Goal: Information Seeking & Learning: Learn about a topic

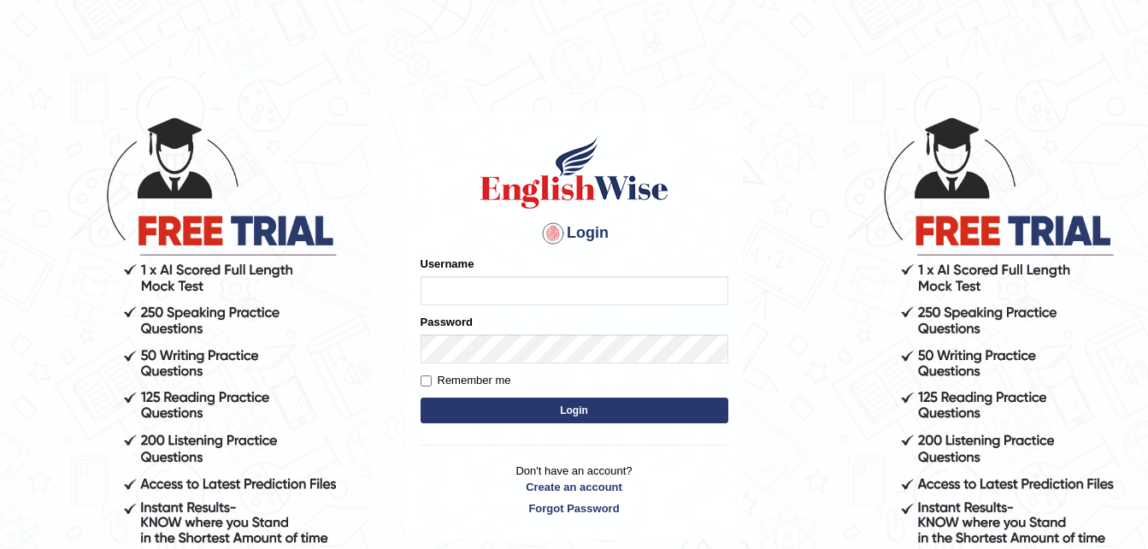
type input "dngwenya"
click at [567, 410] on button "Login" at bounding box center [575, 411] width 308 height 26
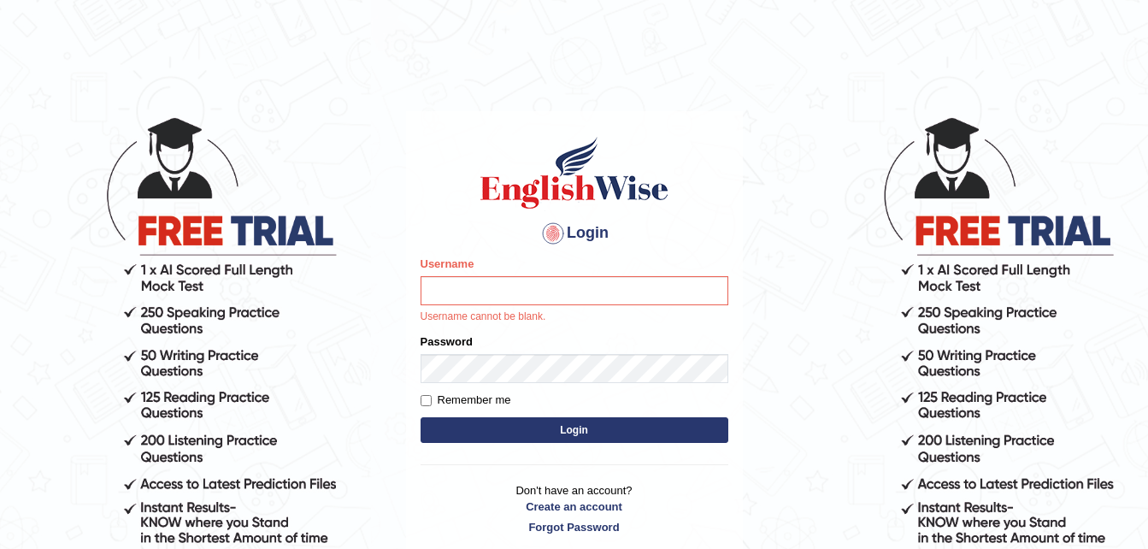
click at [570, 286] on input "Username" at bounding box center [575, 290] width 308 height 29
type input "dngwenya"
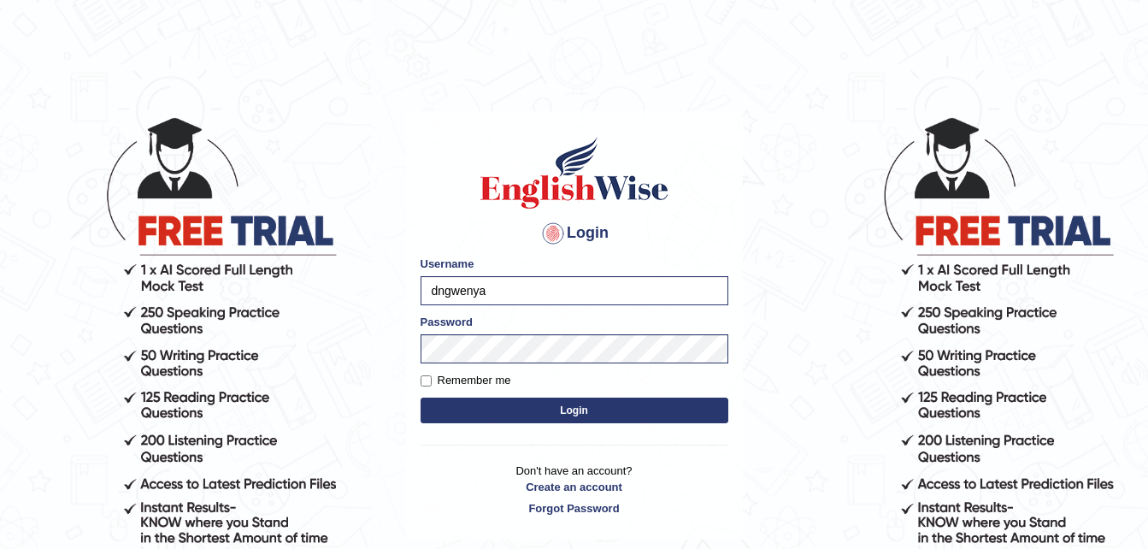
click at [596, 409] on button "Login" at bounding box center [575, 411] width 308 height 26
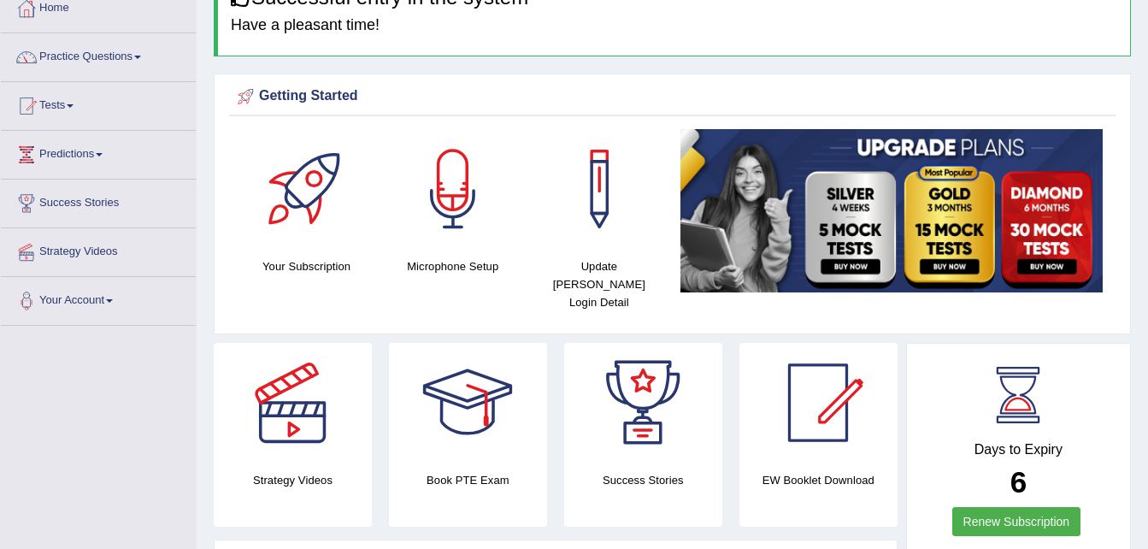
scroll to position [103, 0]
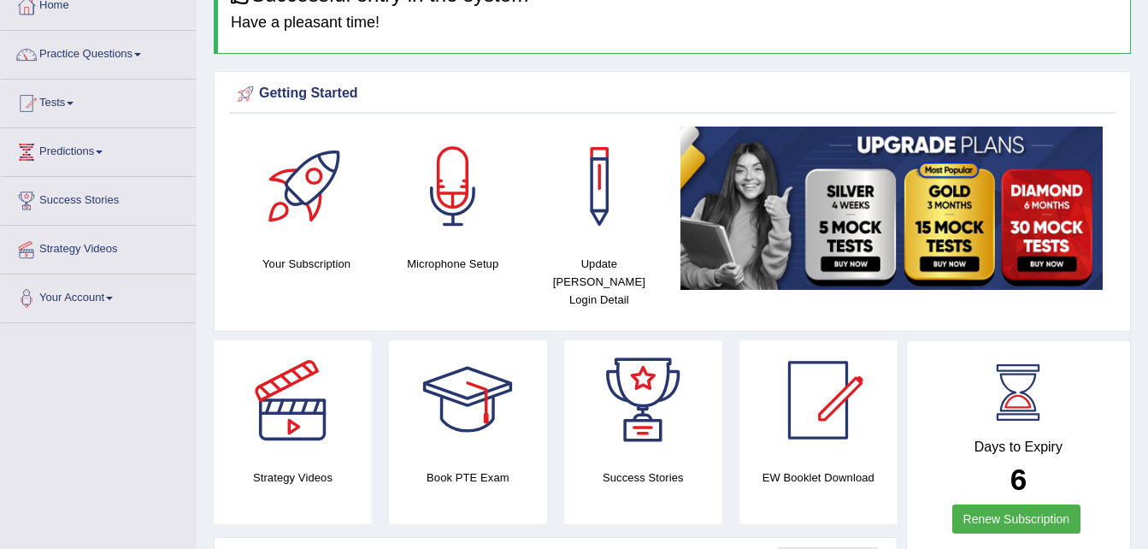
click at [140, 53] on span at bounding box center [137, 54] width 7 height 3
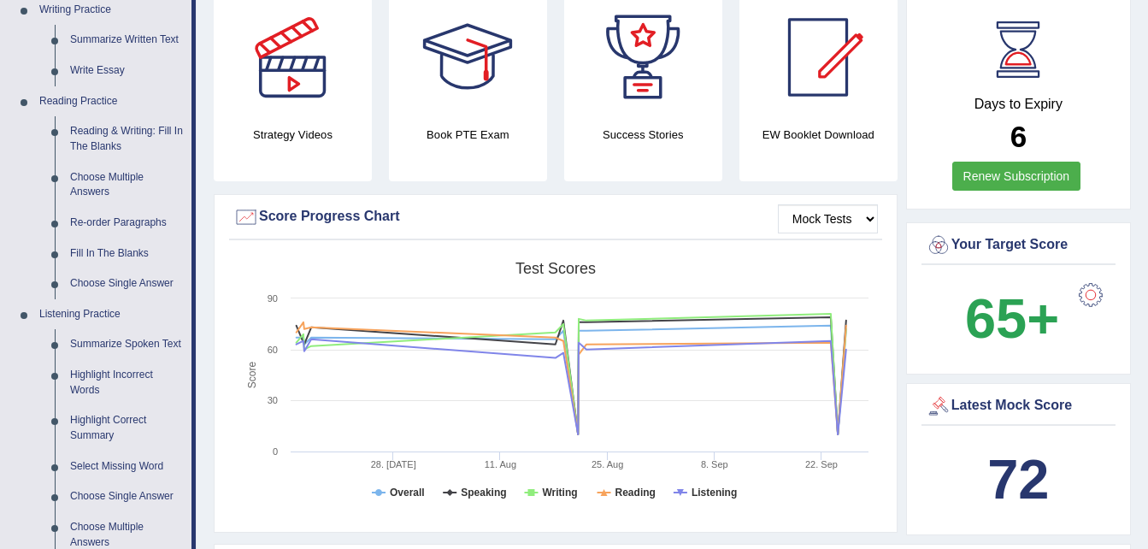
scroll to position [468, 0]
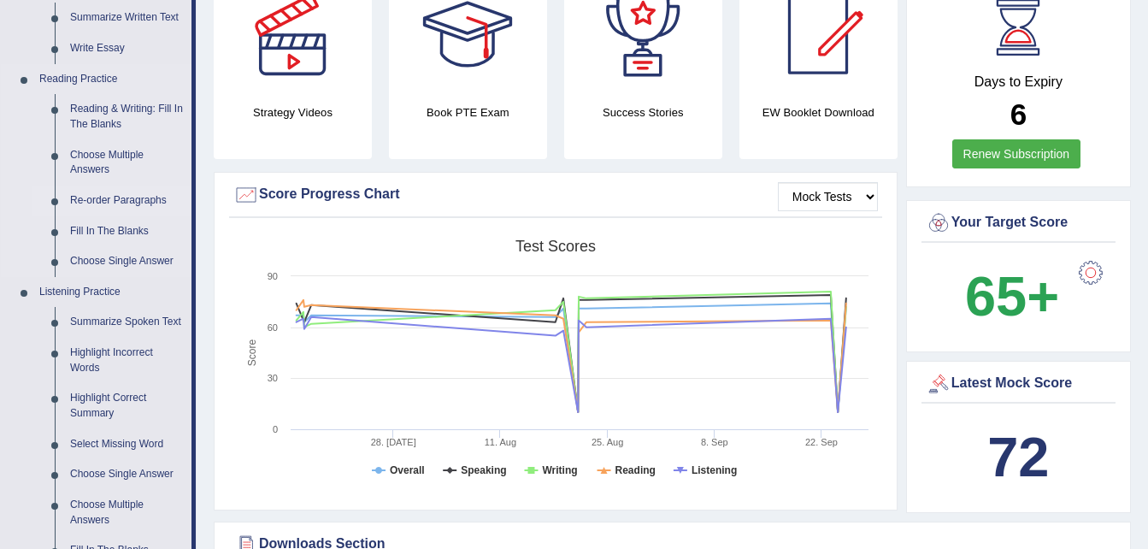
click at [102, 198] on link "Re-order Paragraphs" at bounding box center [126, 201] width 129 height 31
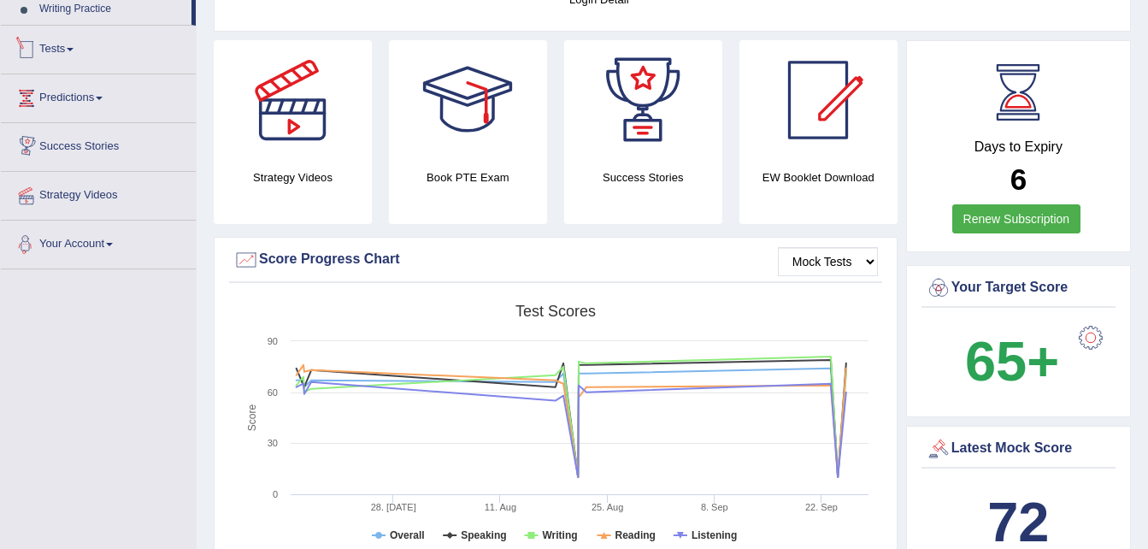
scroll to position [482, 0]
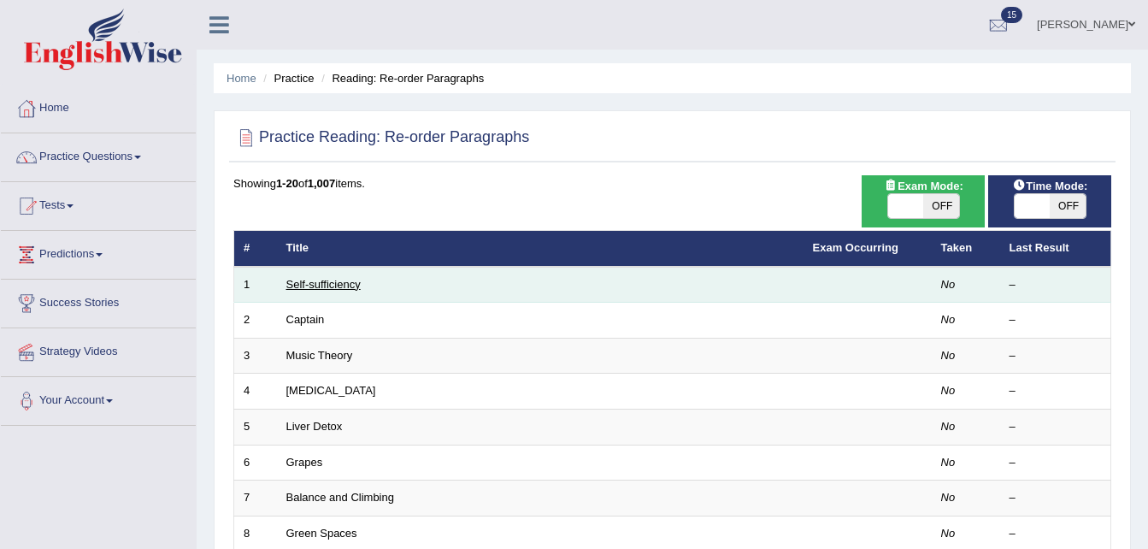
click at [327, 285] on link "Self-sufficiency" at bounding box center [323, 284] width 74 height 13
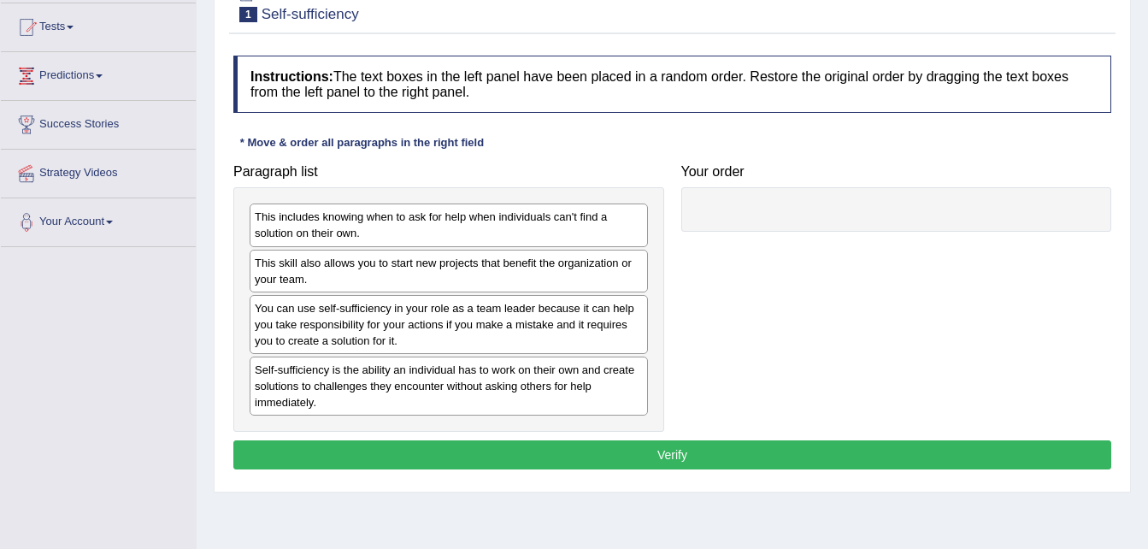
scroll to position [183, 0]
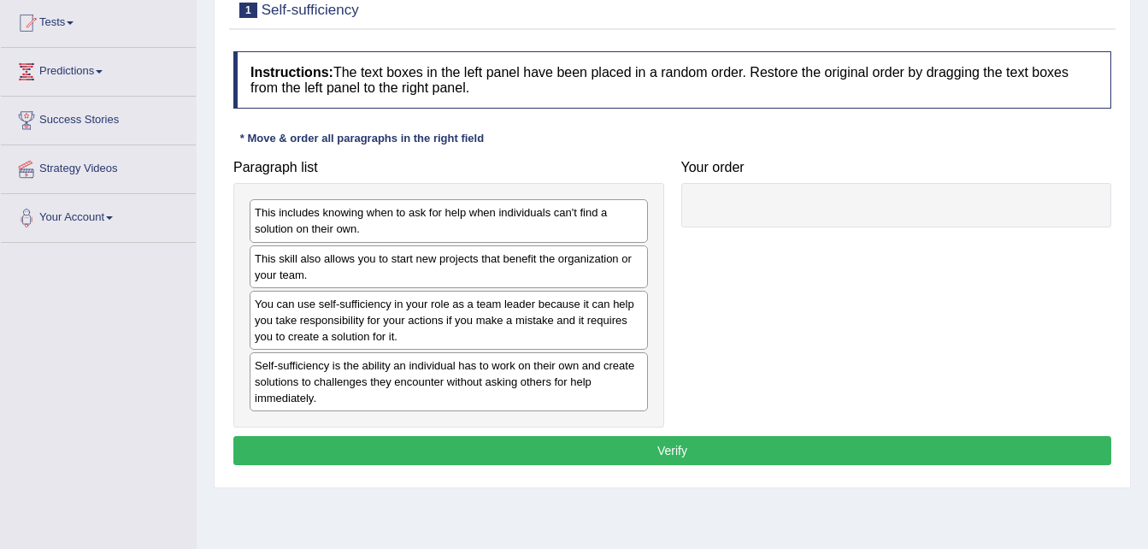
click at [448, 346] on div "You can use self-sufficiency in your role as a team leader because it can help …" at bounding box center [449, 320] width 398 height 59
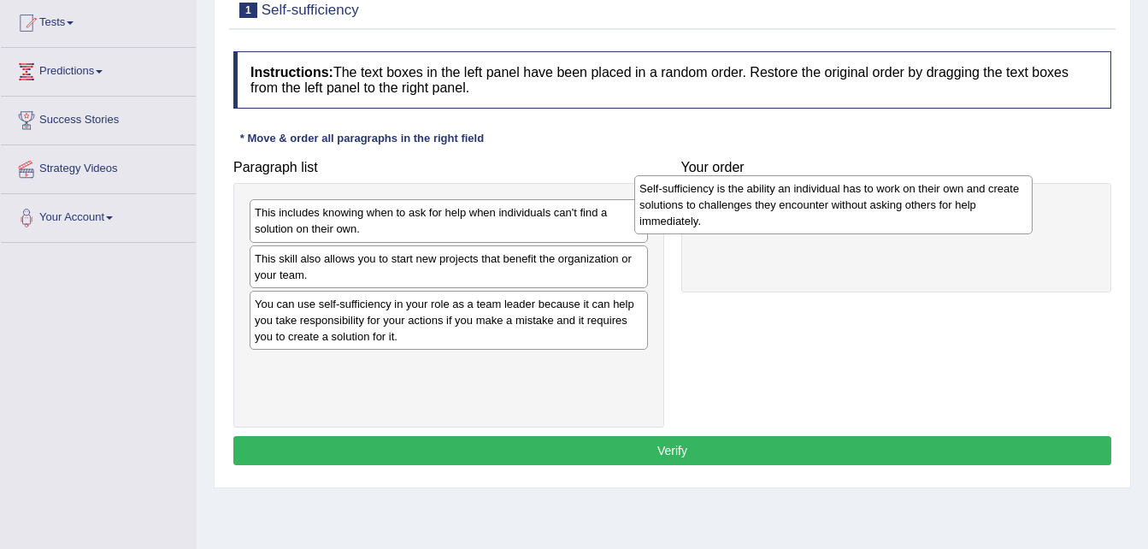
drag, startPoint x: 450, startPoint y: 377, endPoint x: 835, endPoint y: 200, distance: 423.6
click at [835, 200] on div "Self-sufficiency is the ability an individual has to work on their own and crea…" at bounding box center [833, 204] width 398 height 59
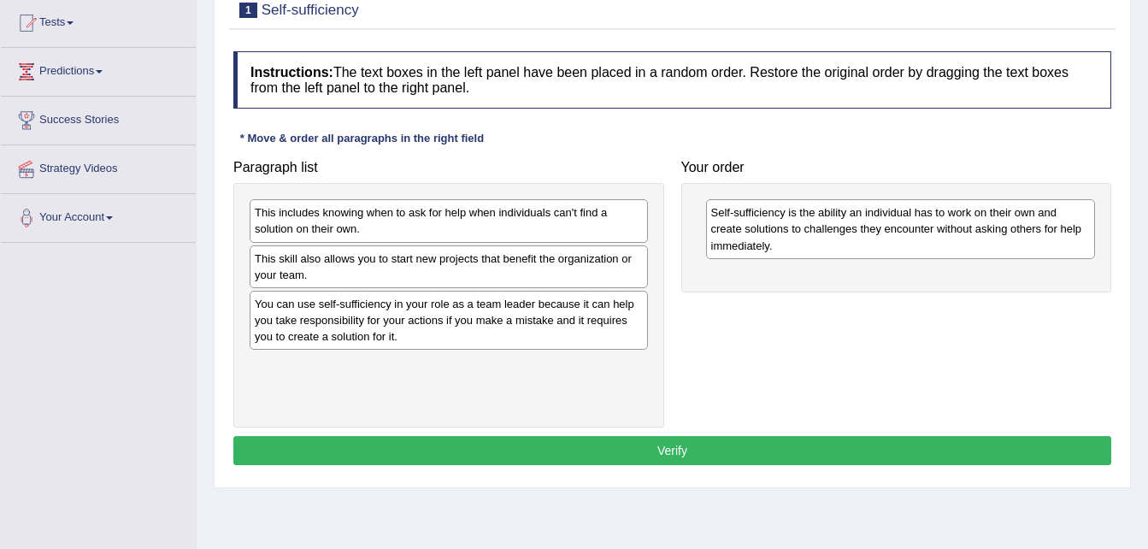
scroll to position [174, 0]
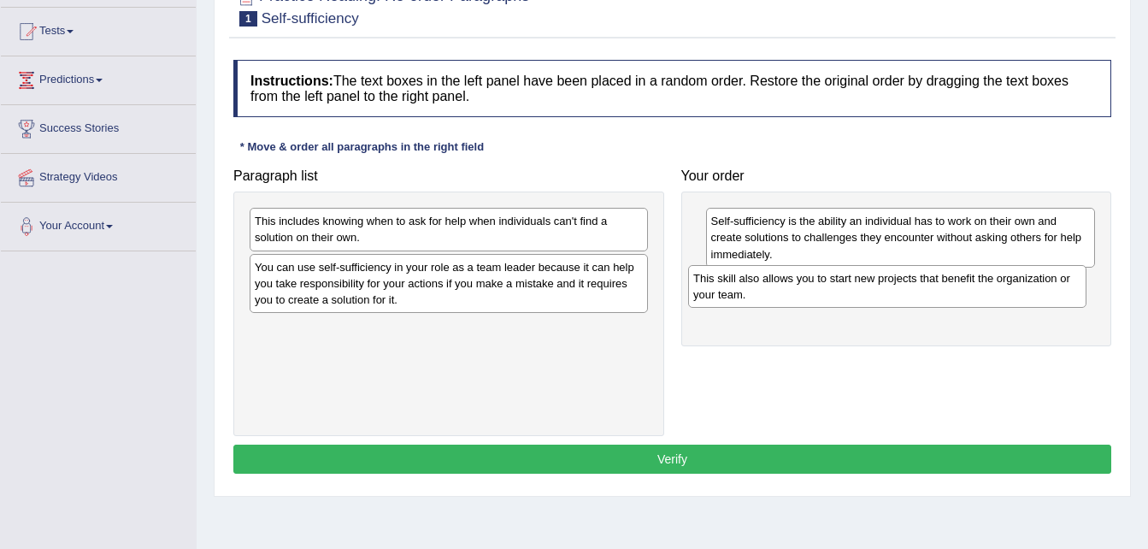
drag, startPoint x: 428, startPoint y: 274, endPoint x: 867, endPoint y: 285, distance: 438.8
click at [867, 285] on div "This skill also allows you to start new projects that benefit the organization …" at bounding box center [887, 286] width 398 height 43
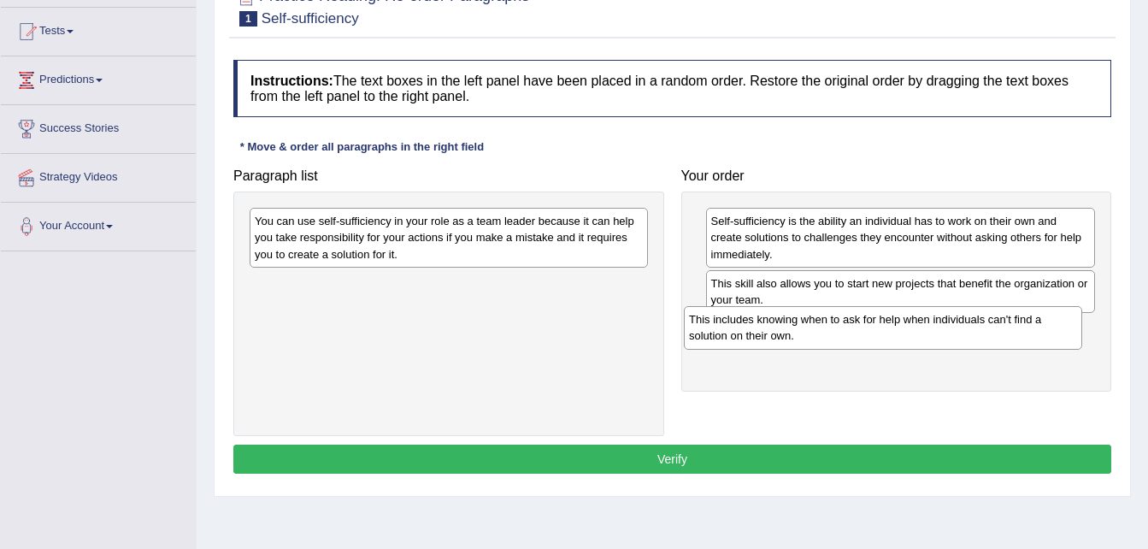
drag, startPoint x: 516, startPoint y: 220, endPoint x: 953, endPoint y: 317, distance: 448.5
click at [953, 317] on div "This includes knowing when to ask for help when individuals can't find a soluti…" at bounding box center [883, 327] width 398 height 43
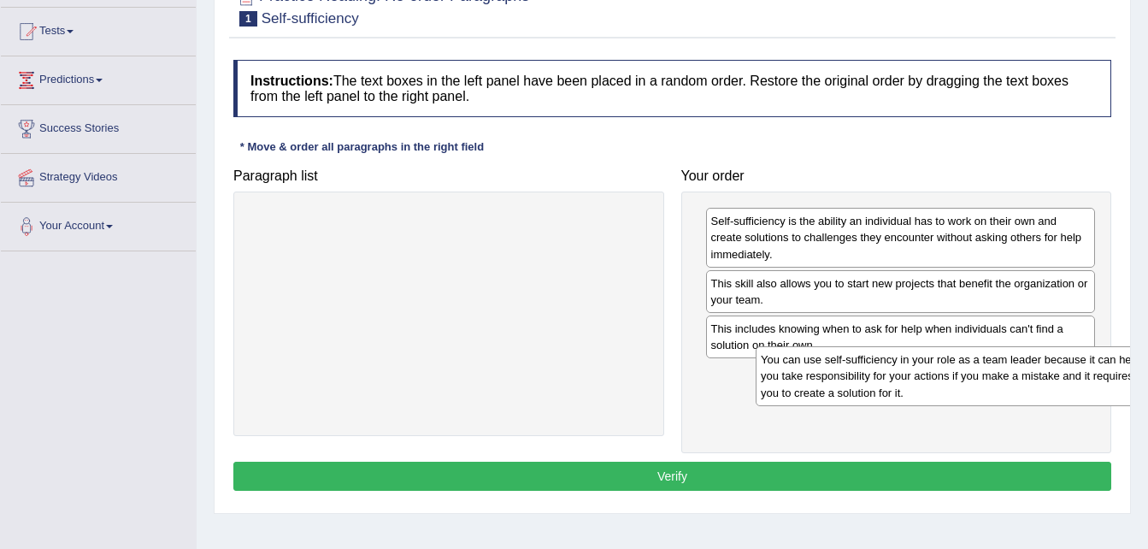
drag, startPoint x: 480, startPoint y: 218, endPoint x: 988, endPoint y: 359, distance: 527.2
click at [988, 359] on div "You can use self-sufficiency in your role as a team leader because it can help …" at bounding box center [955, 375] width 398 height 59
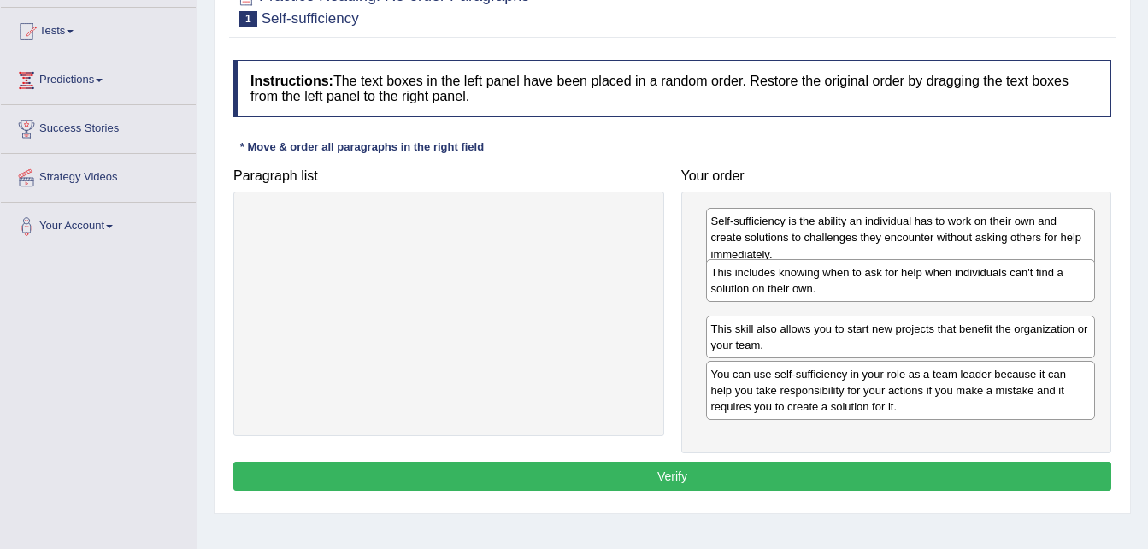
drag, startPoint x: 894, startPoint y: 336, endPoint x: 894, endPoint y: 278, distance: 58.1
click at [894, 278] on div "This includes knowing when to ask for help when individuals can't find a soluti…" at bounding box center [901, 280] width 390 height 43
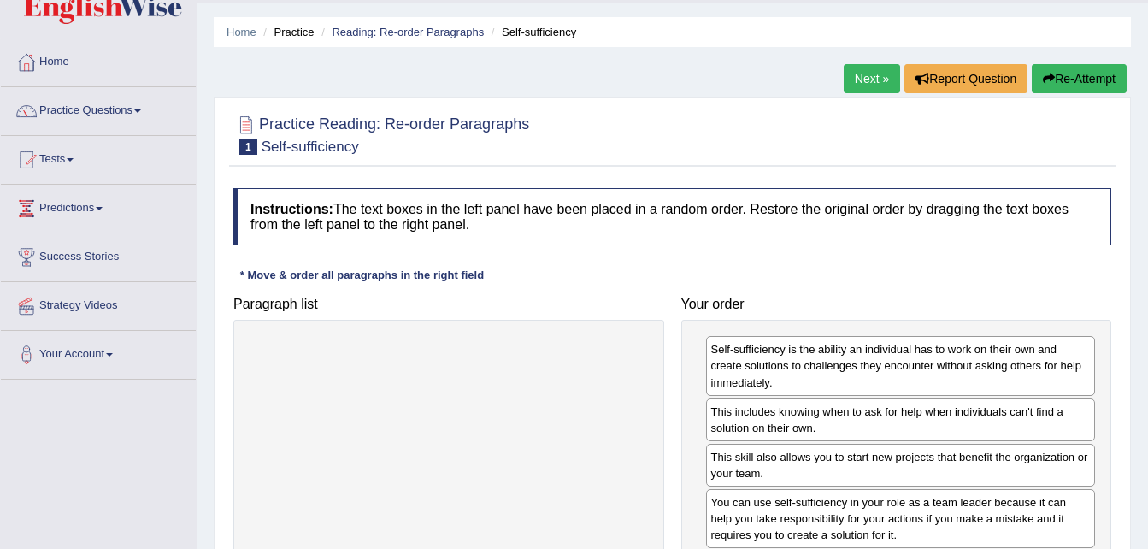
scroll to position [38, 0]
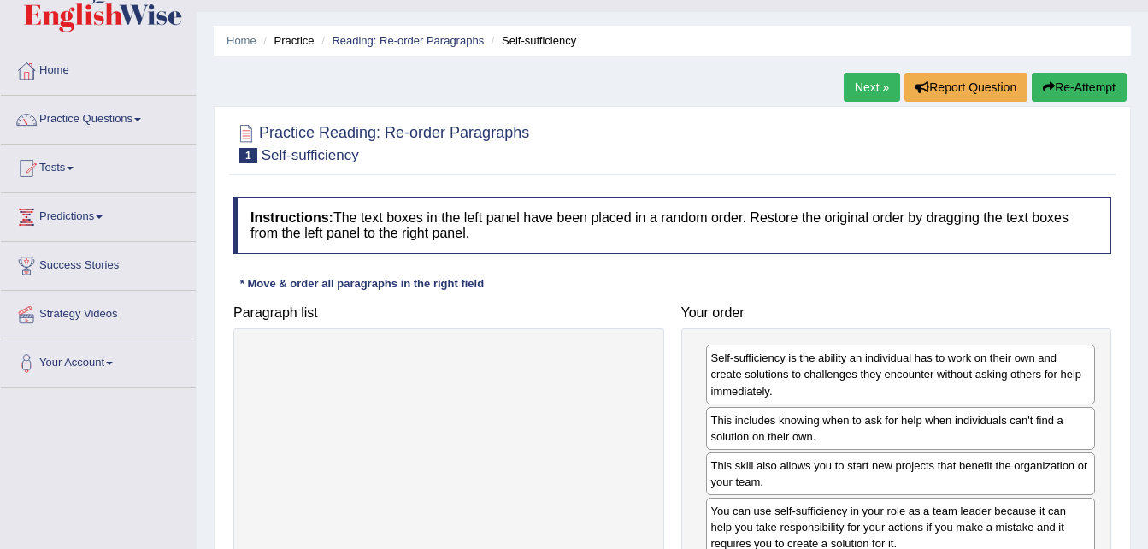
click at [1093, 86] on button "Re-Attempt" at bounding box center [1079, 87] width 95 height 29
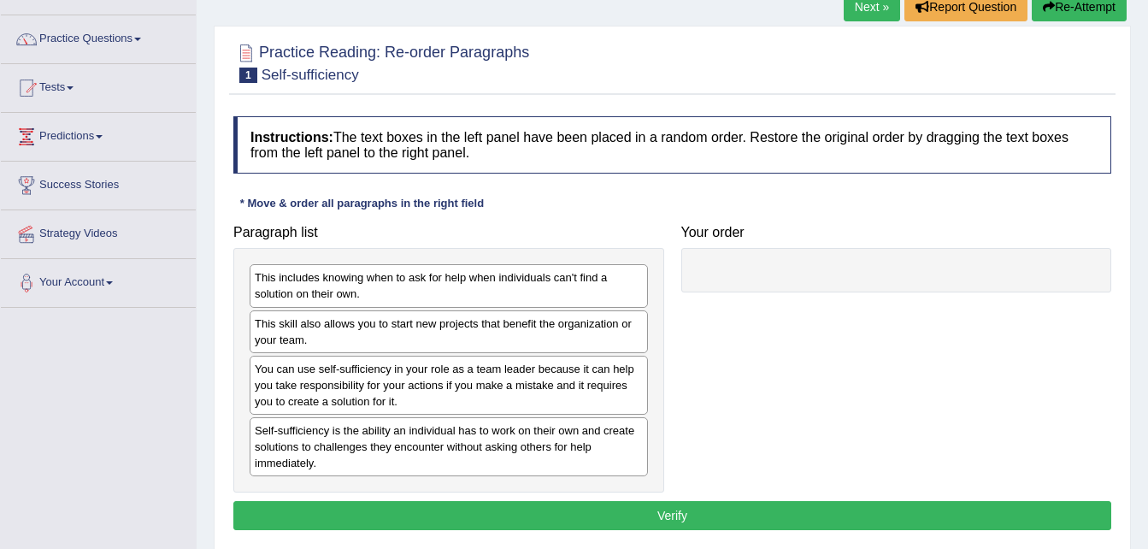
scroll to position [140, 0]
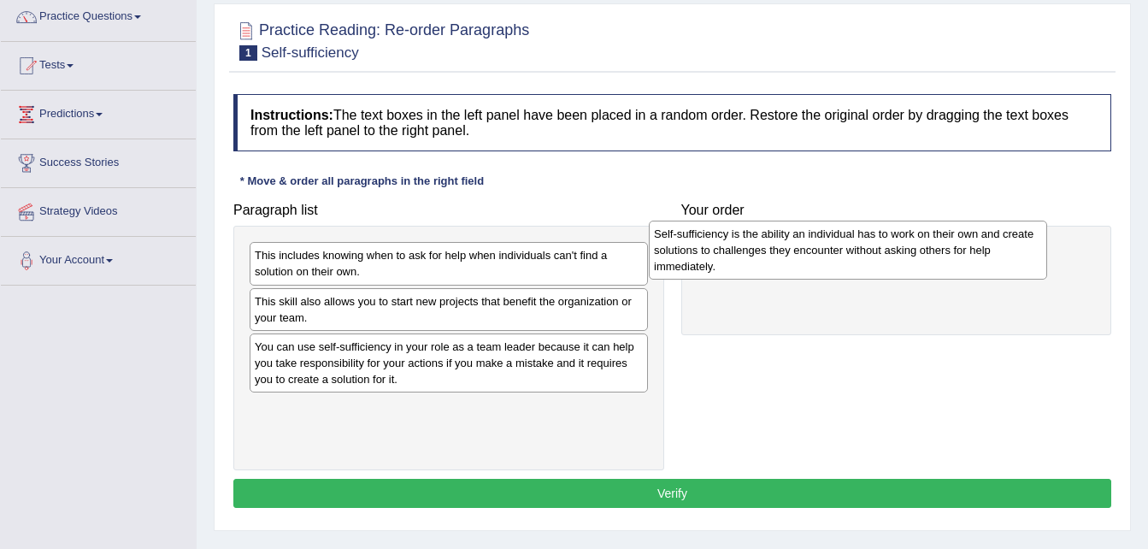
drag, startPoint x: 398, startPoint y: 420, endPoint x: 798, endPoint y: 245, distance: 435.8
click at [798, 245] on div "Self-sufficiency is the ability an individual has to work on their own and crea…" at bounding box center [848, 250] width 398 height 59
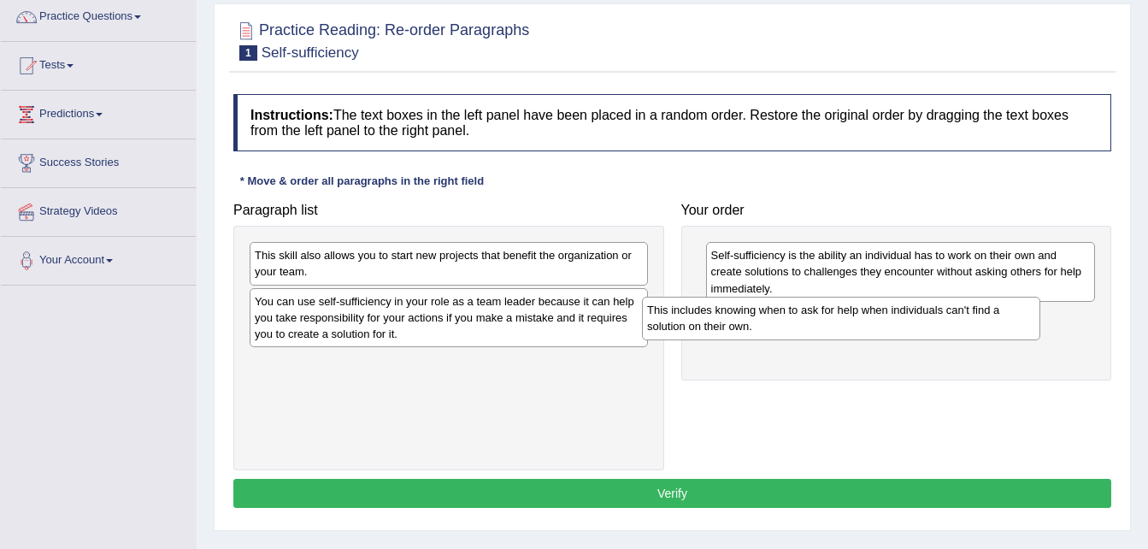
drag, startPoint x: 452, startPoint y: 265, endPoint x: 856, endPoint y: 319, distance: 407.2
click at [856, 319] on div "This includes knowing when to ask for help when individuals can't find a soluti…" at bounding box center [841, 318] width 398 height 43
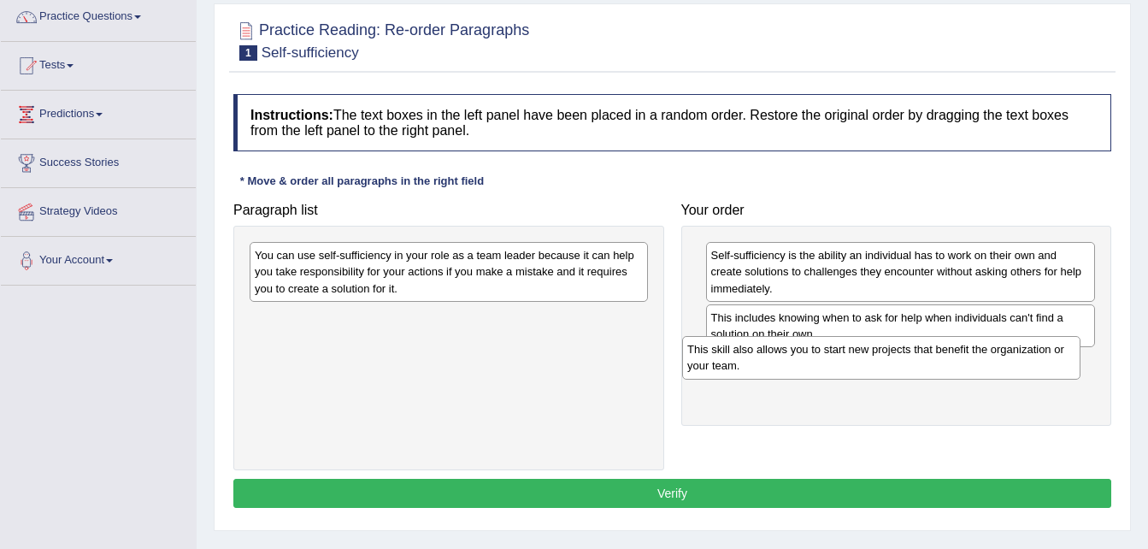
drag, startPoint x: 457, startPoint y: 263, endPoint x: 889, endPoint y: 357, distance: 442.8
click at [889, 357] on div "This skill also allows you to start new projects that benefit the organization …" at bounding box center [881, 357] width 398 height 43
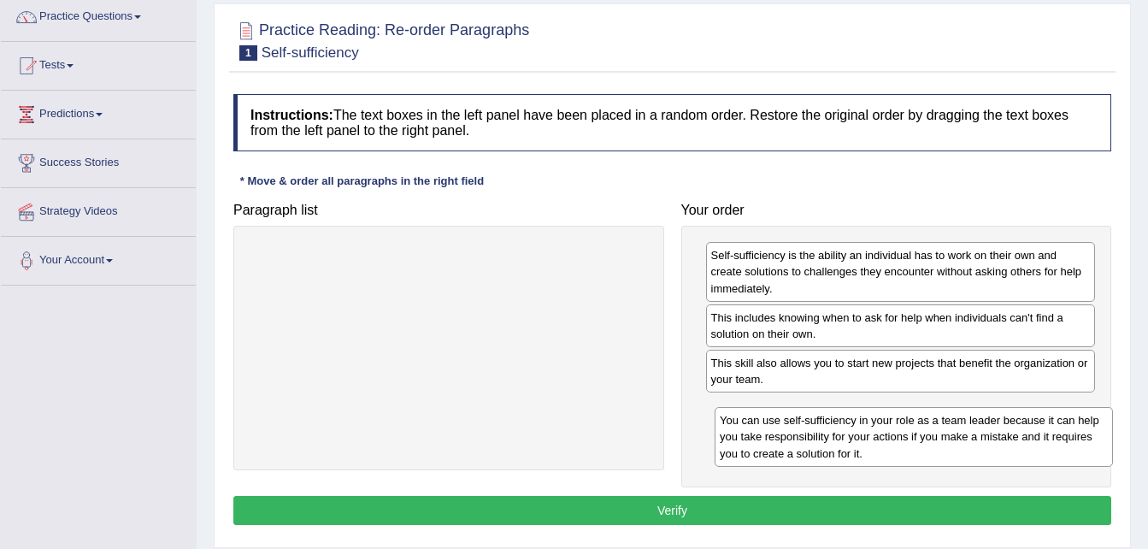
drag, startPoint x: 590, startPoint y: 268, endPoint x: 1071, endPoint y: 428, distance: 506.7
click at [1071, 428] on div "You can use self-sufficiency in your role as a team leader because it can help …" at bounding box center [914, 436] width 398 height 59
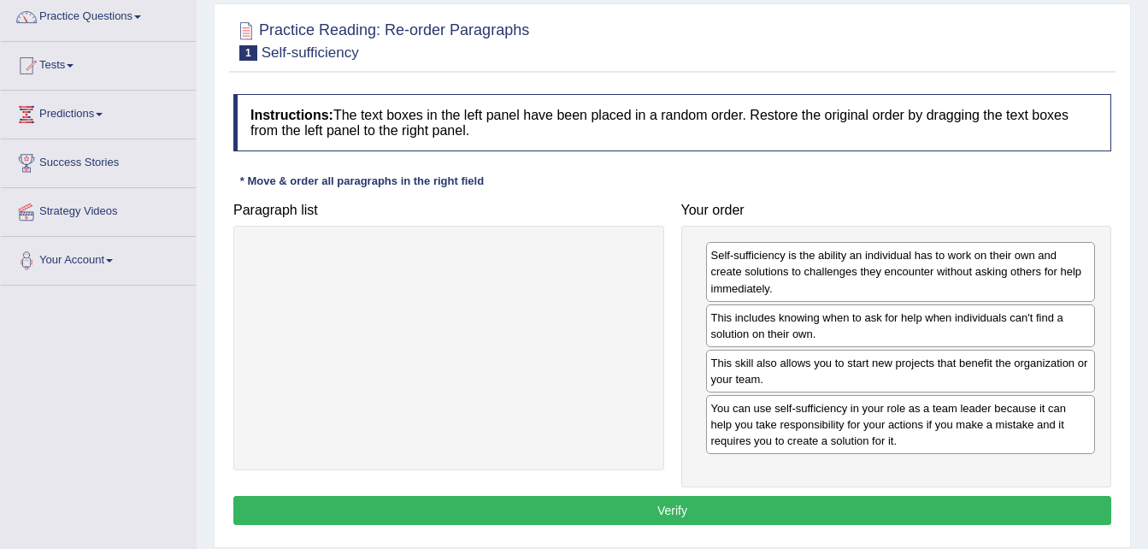
click at [704, 507] on button "Verify" at bounding box center [672, 510] width 878 height 29
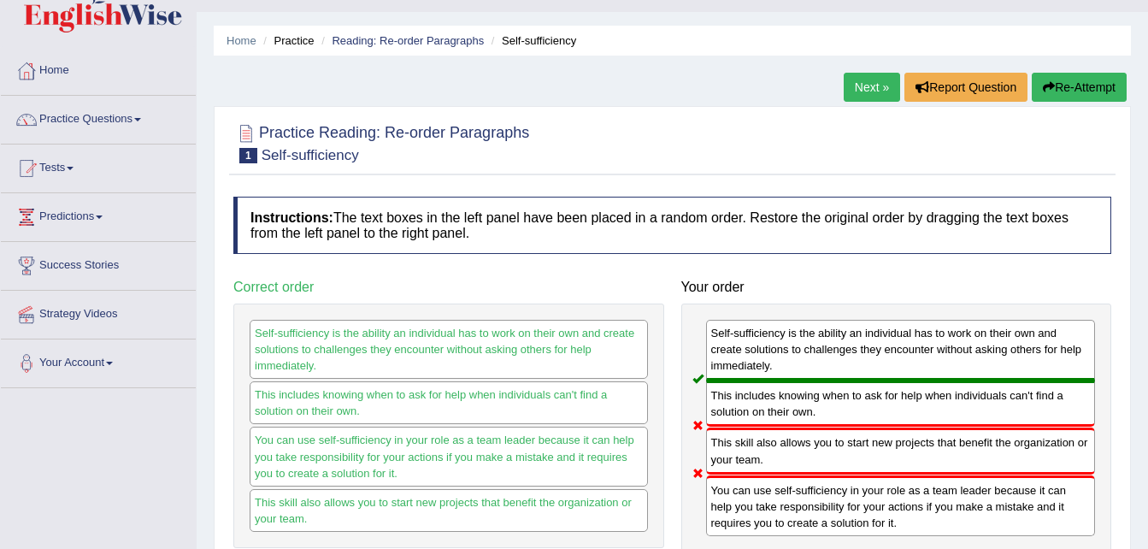
scroll to position [3, 0]
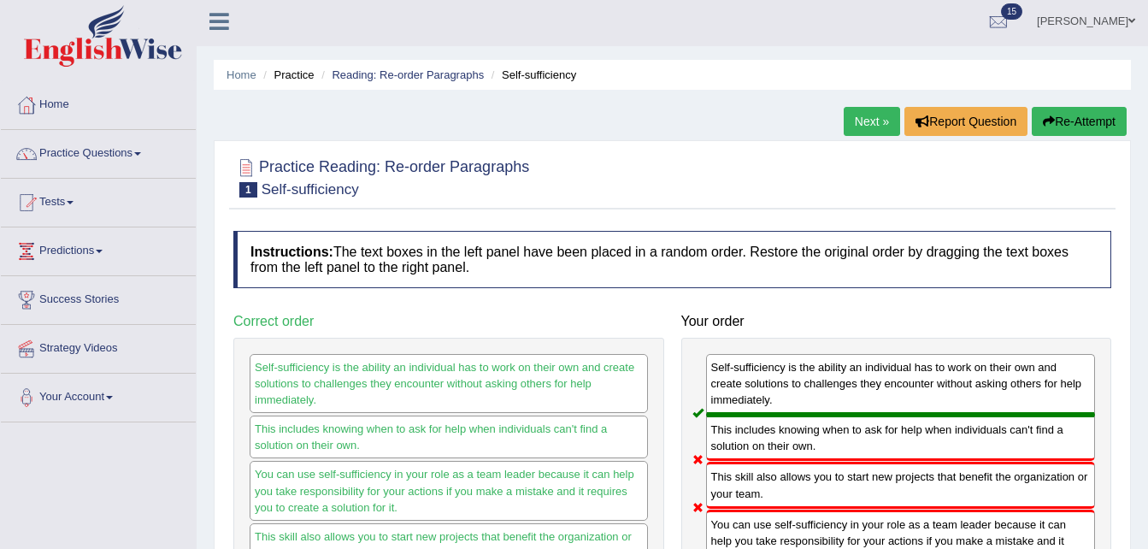
click at [1071, 121] on button "Re-Attempt" at bounding box center [1079, 121] width 95 height 29
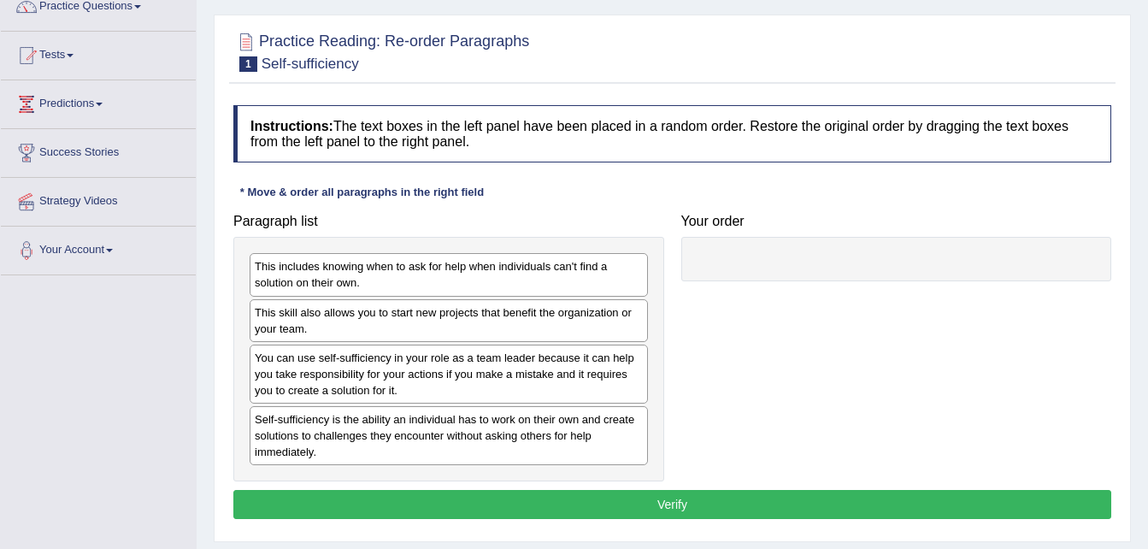
scroll to position [174, 0]
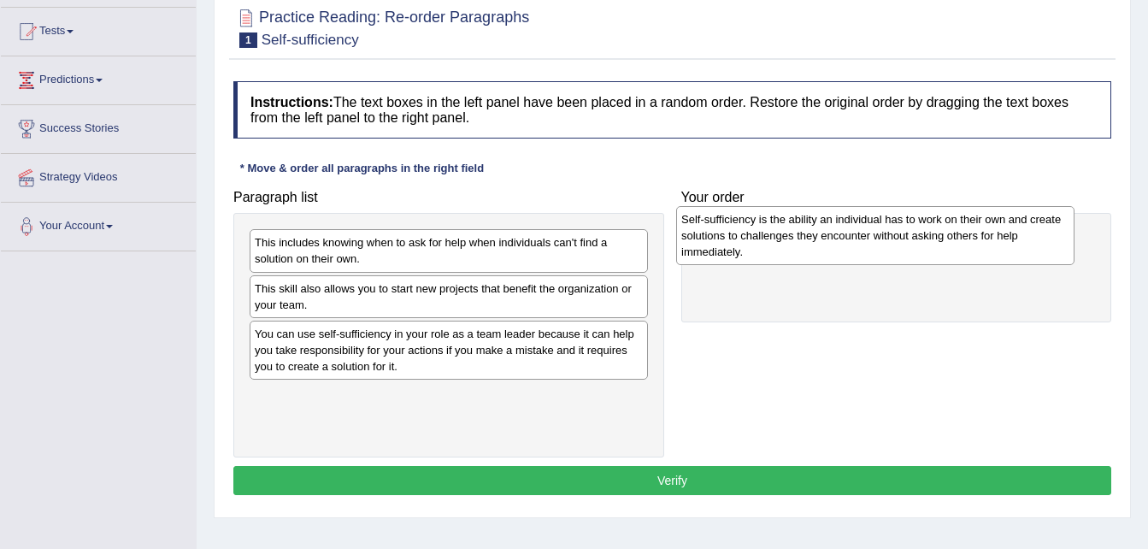
drag, startPoint x: 329, startPoint y: 416, endPoint x: 756, endPoint y: 239, distance: 461.6
click at [756, 239] on div "Self-sufficiency is the ability an individual has to work on their own and crea…" at bounding box center [875, 235] width 398 height 59
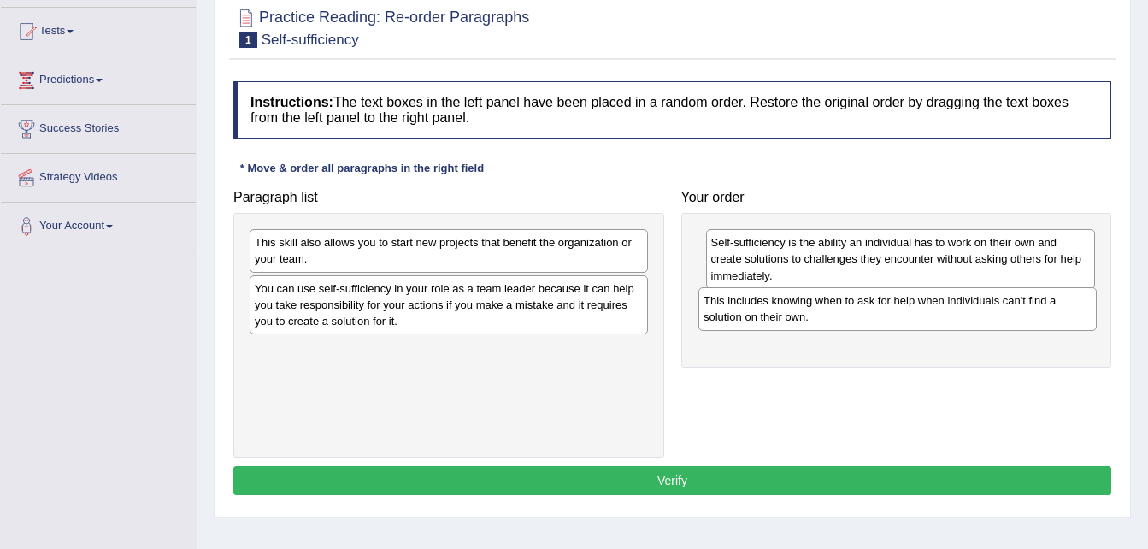
drag, startPoint x: 404, startPoint y: 253, endPoint x: 853, endPoint y: 311, distance: 452.7
click at [853, 311] on div "This includes knowing when to ask for help when individuals can't find a soluti…" at bounding box center [898, 308] width 398 height 43
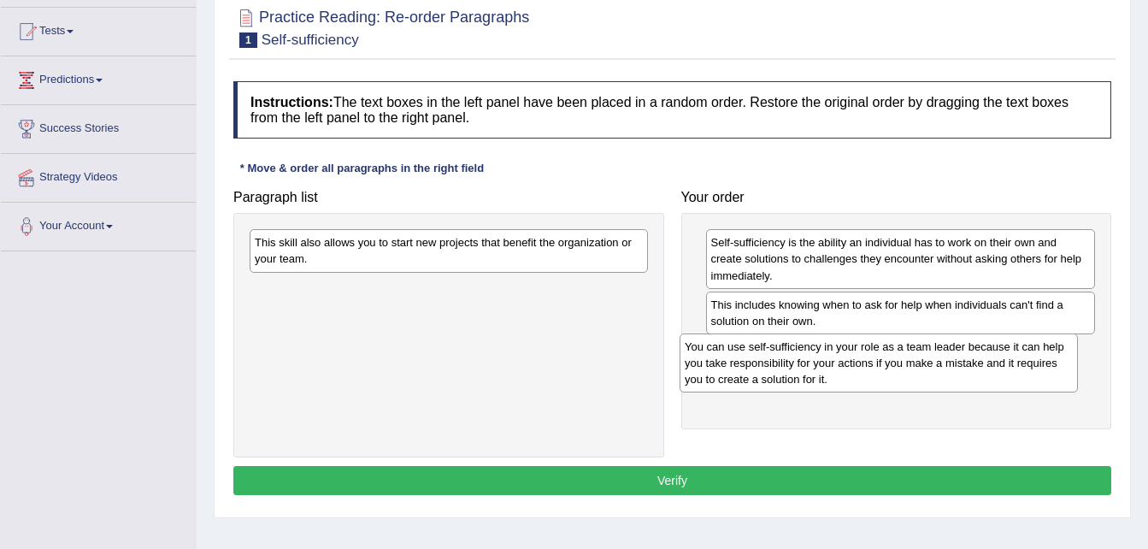
drag, startPoint x: 451, startPoint y: 304, endPoint x: 918, endPoint y: 363, distance: 470.6
click at [918, 363] on div "You can use self-sufficiency in your role as a team leader because it can help …" at bounding box center [879, 362] width 398 height 59
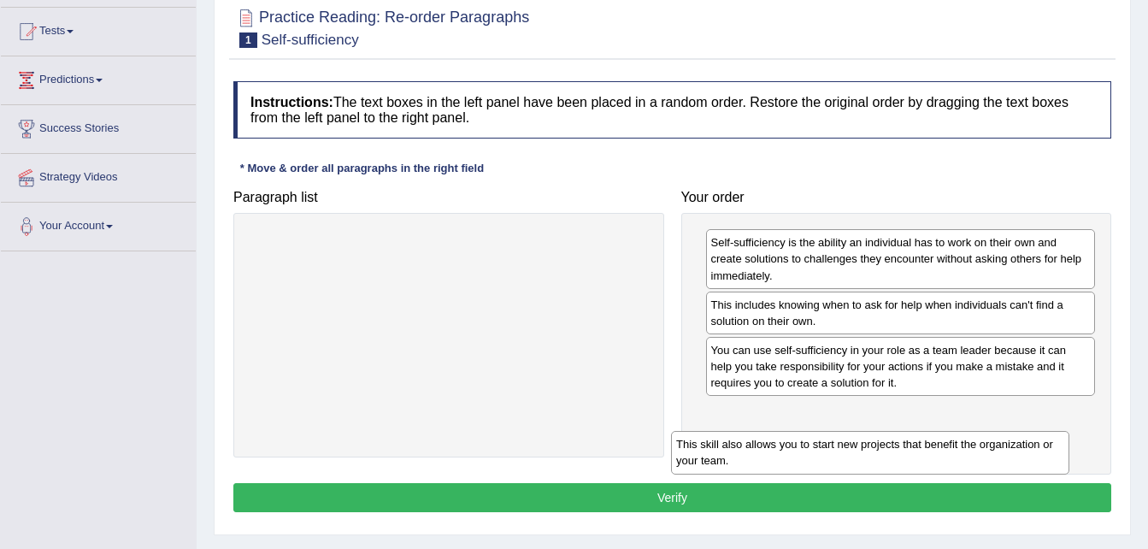
drag, startPoint x: 599, startPoint y: 245, endPoint x: 1046, endPoint y: 429, distance: 482.7
click at [1046, 431] on div "This skill also allows you to start new projects that benefit the organization …" at bounding box center [870, 452] width 398 height 43
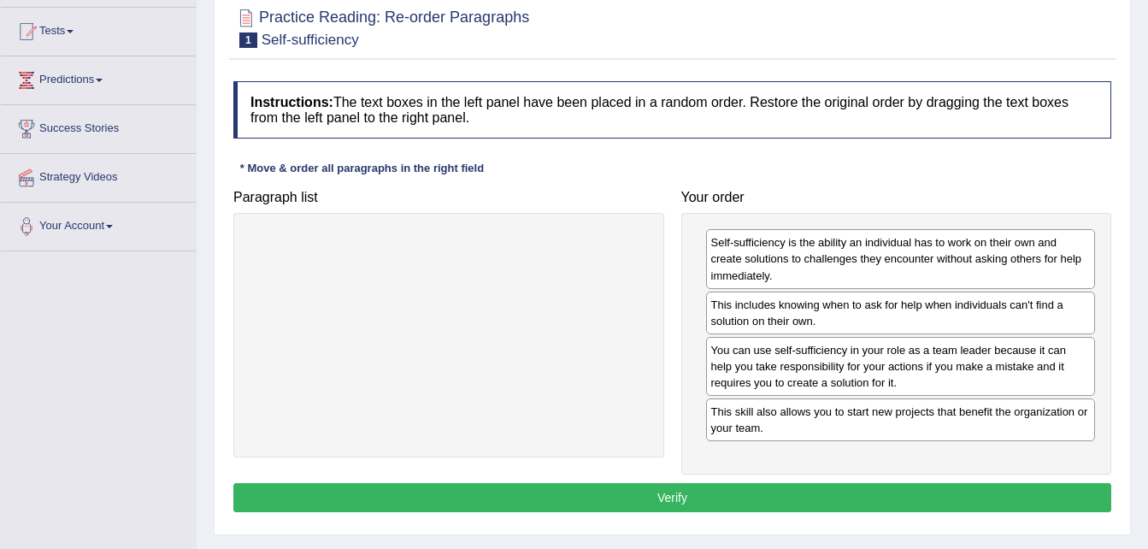
click at [866, 497] on button "Verify" at bounding box center [672, 497] width 878 height 29
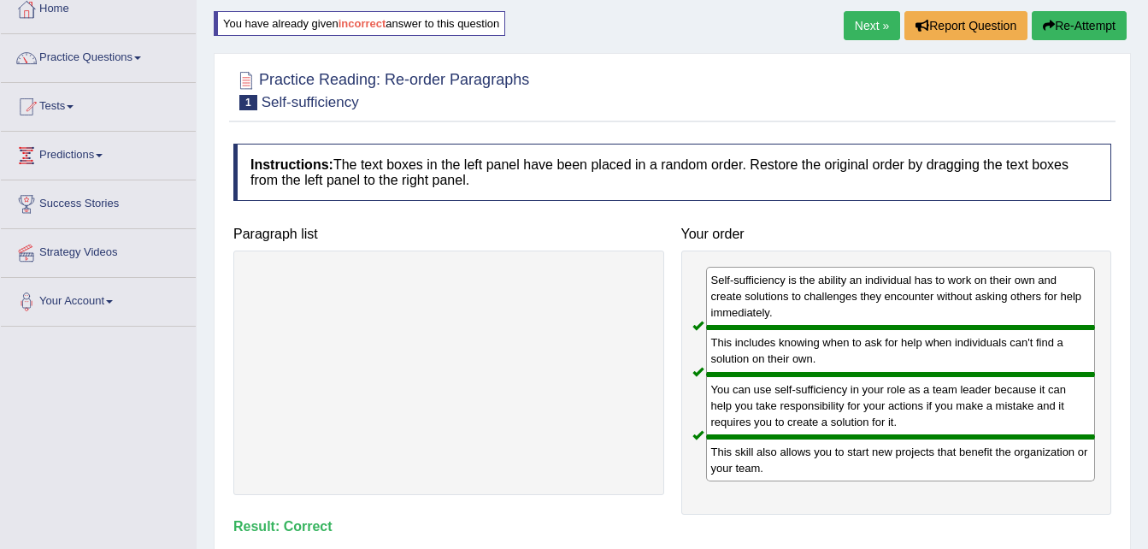
scroll to position [72, 0]
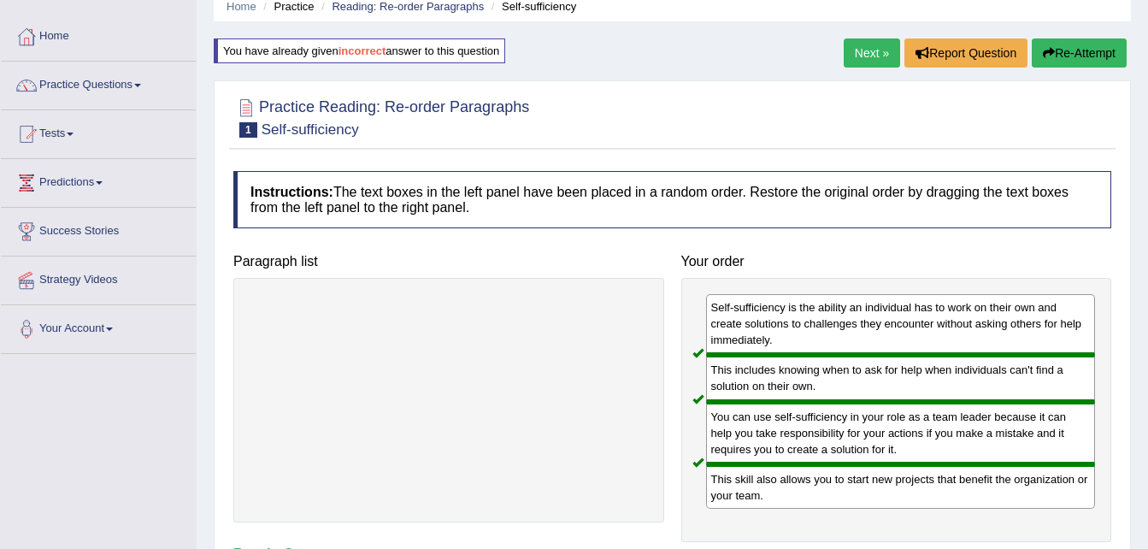
click at [867, 48] on link "Next »" at bounding box center [872, 52] width 56 height 29
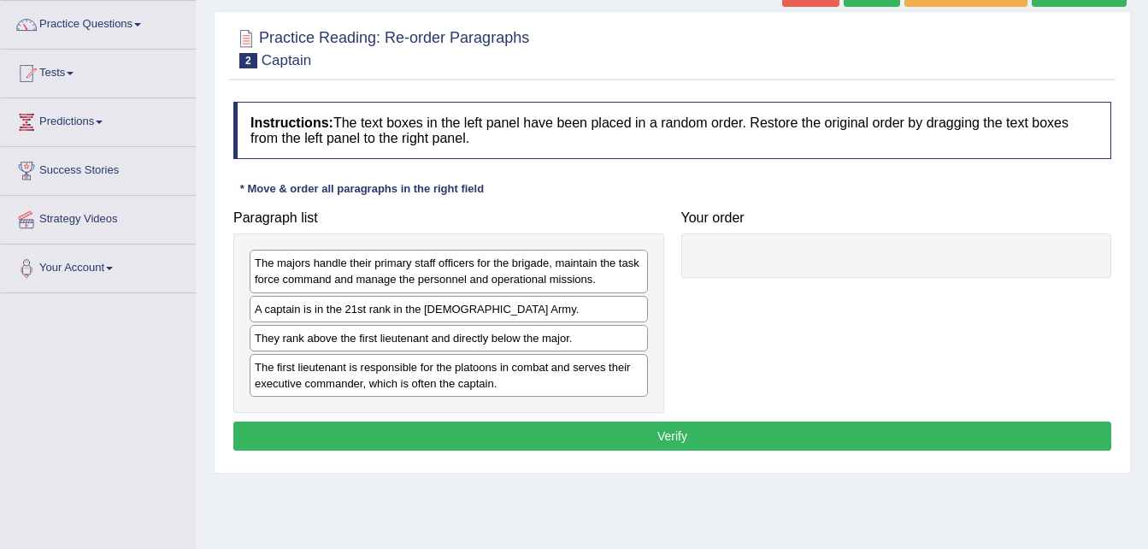
scroll to position [137, 0]
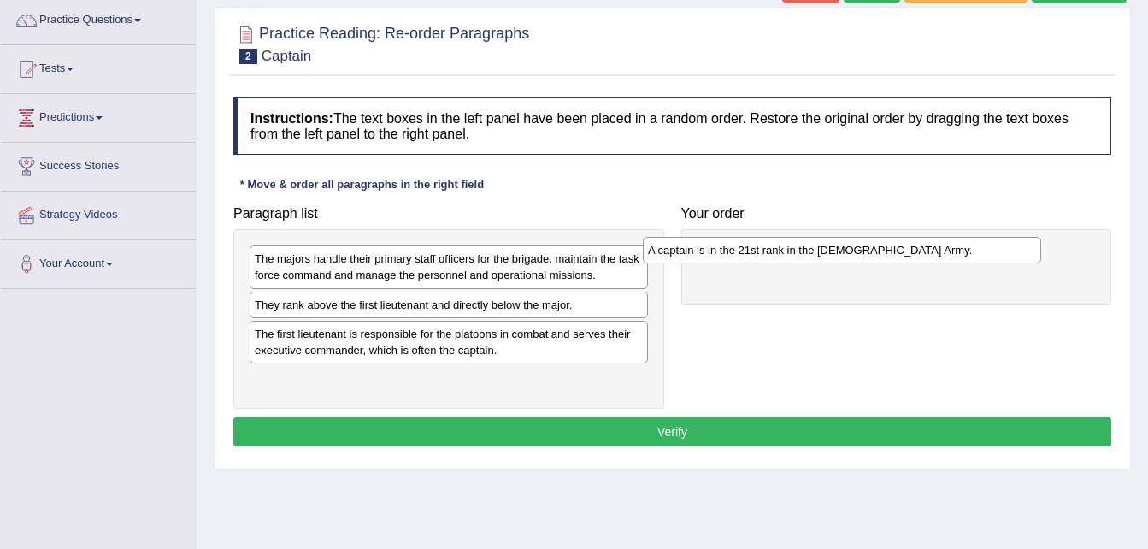
drag, startPoint x: 377, startPoint y: 309, endPoint x: 779, endPoint y: 247, distance: 406.6
click at [779, 247] on div "A captain is in the 21st rank in the US Army." at bounding box center [842, 250] width 398 height 27
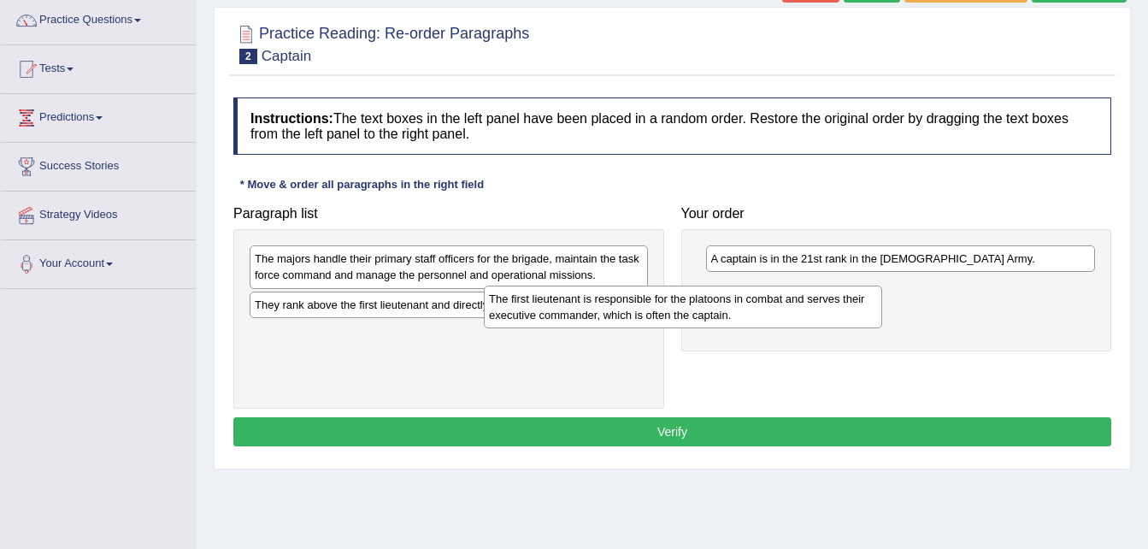
drag, startPoint x: 475, startPoint y: 342, endPoint x: 563, endPoint y: 304, distance: 95.8
click at [563, 304] on div "The first lieutenant is responsible for the platoons in combat and serves their…" at bounding box center [683, 307] width 398 height 43
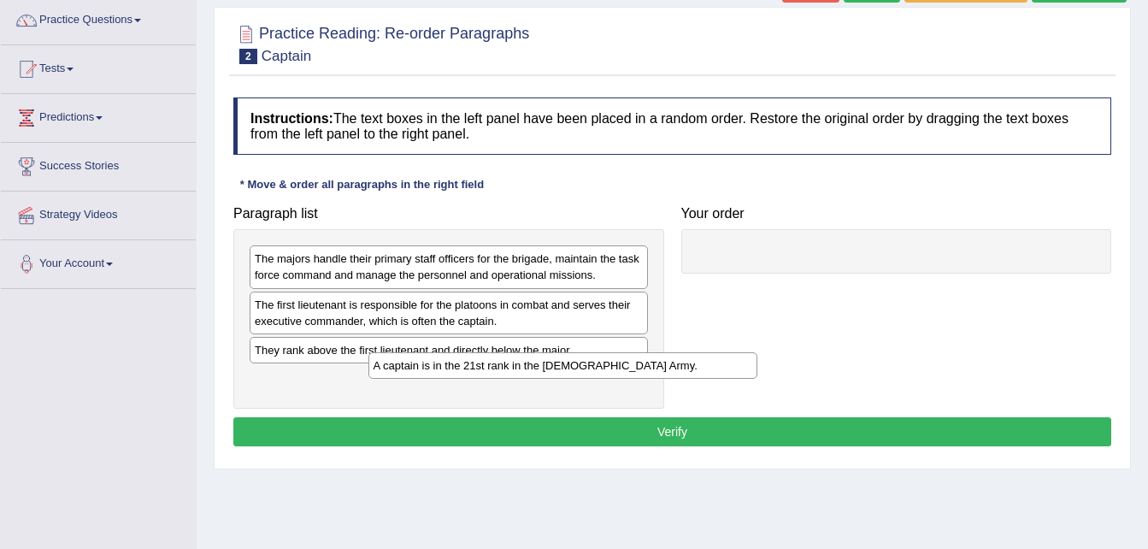
drag, startPoint x: 881, startPoint y: 257, endPoint x: 461, endPoint y: 365, distance: 433.7
click at [461, 365] on div "A captain is in the 21st rank in the US Army." at bounding box center [564, 365] width 390 height 27
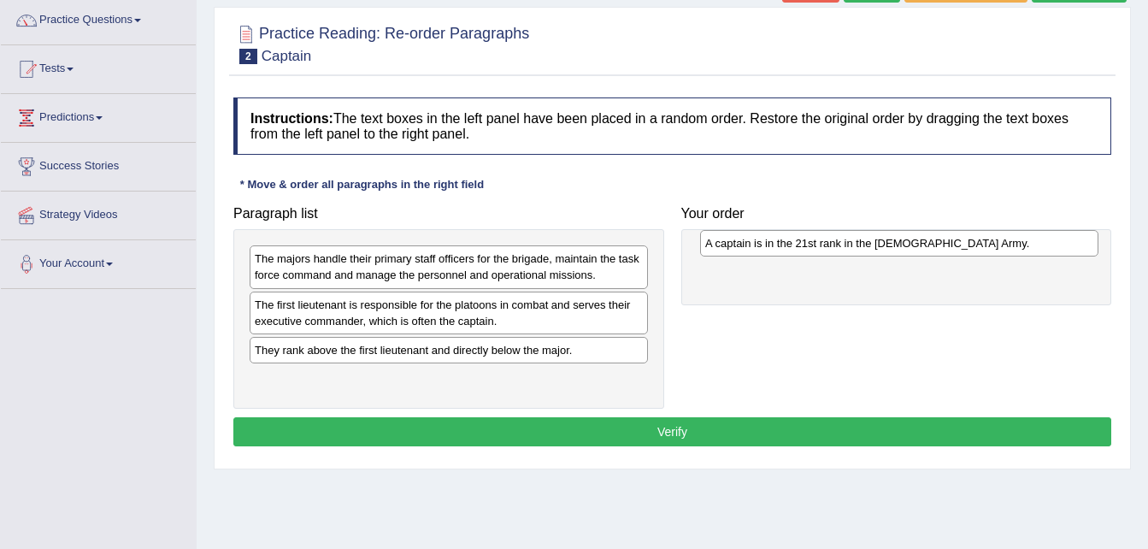
drag, startPoint x: 285, startPoint y: 382, endPoint x: 735, endPoint y: 246, distance: 470.7
click at [735, 246] on div "A captain is in the 21st rank in the US Army." at bounding box center [899, 243] width 398 height 27
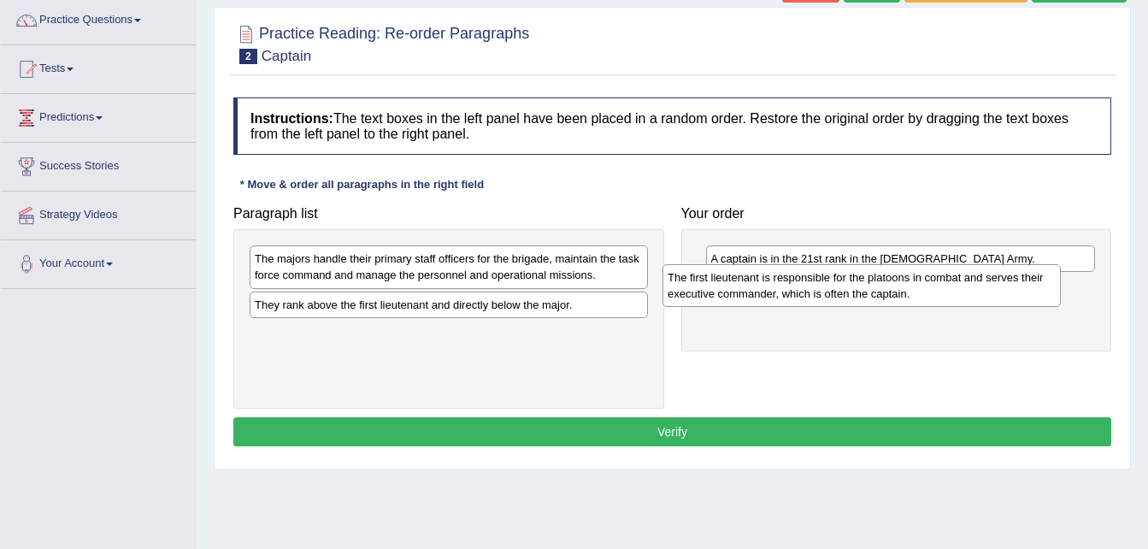
drag, startPoint x: 472, startPoint y: 316, endPoint x: 885, endPoint y: 289, distance: 413.9
click at [885, 289] on div "The first lieutenant is responsible for the platoons in combat and serves their…" at bounding box center [862, 285] width 398 height 43
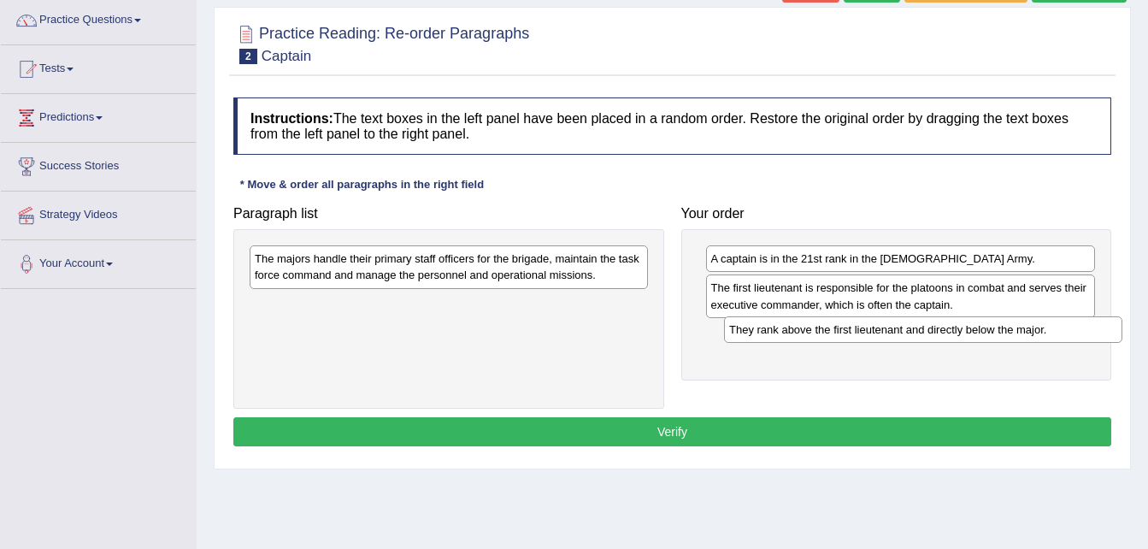
drag, startPoint x: 529, startPoint y: 304, endPoint x: 1002, endPoint y: 329, distance: 473.5
click at [1002, 329] on div "They rank above the first lieutenant and directly below the major." at bounding box center [923, 329] width 398 height 27
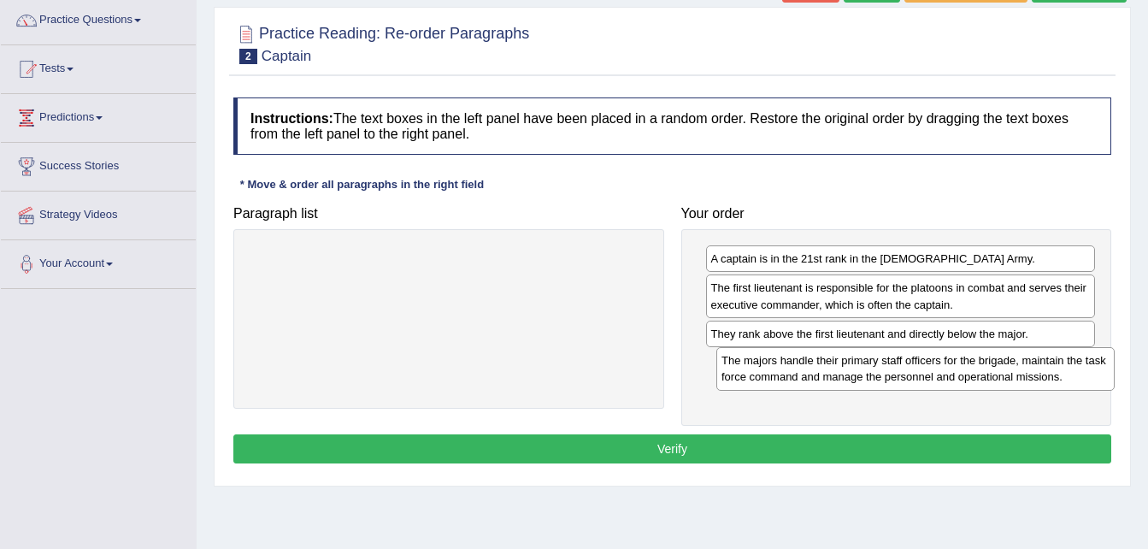
drag, startPoint x: 600, startPoint y: 258, endPoint x: 1067, endPoint y: 360, distance: 477.8
click at [1067, 360] on div "The majors handle their primary staff officers for the brigade, maintain the ta…" at bounding box center [916, 368] width 398 height 43
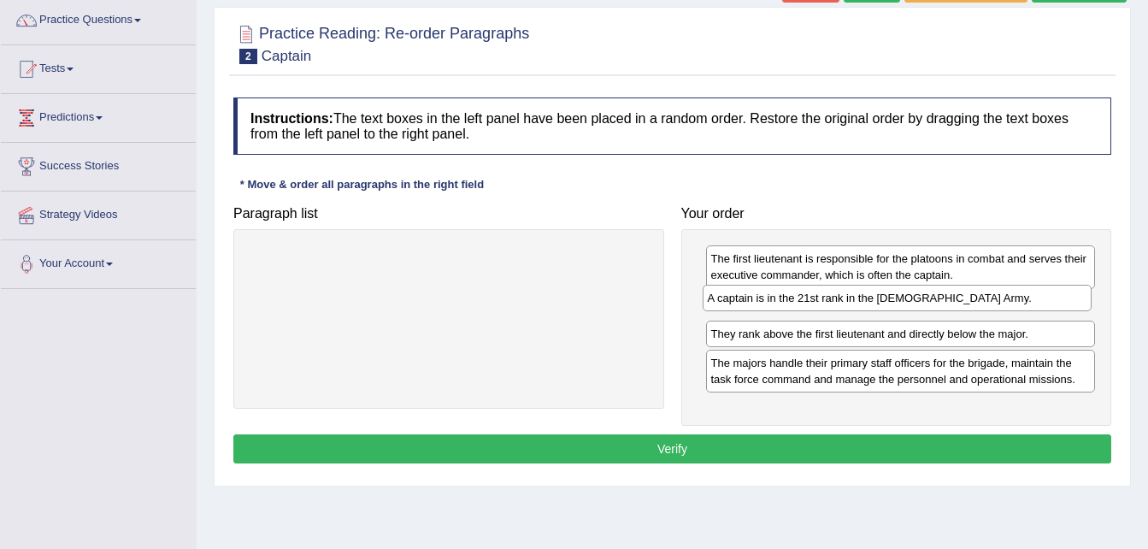
drag, startPoint x: 780, startPoint y: 258, endPoint x: 776, endPoint y: 298, distance: 39.5
click at [776, 298] on div "A captain is in the 21st rank in the US Army." at bounding box center [898, 298] width 390 height 27
click at [747, 448] on button "Verify" at bounding box center [672, 448] width 878 height 29
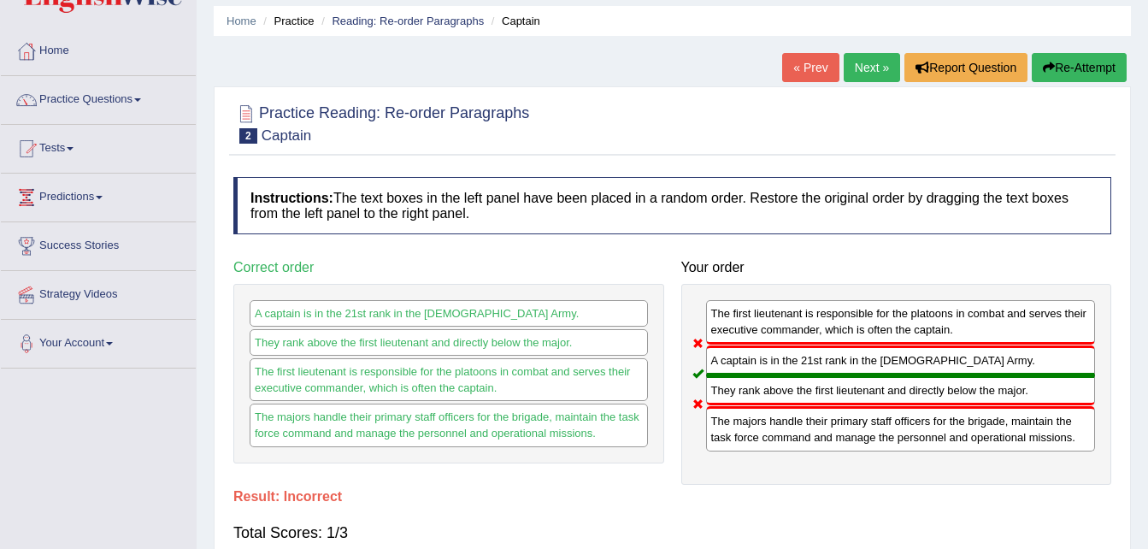
scroll to position [34, 0]
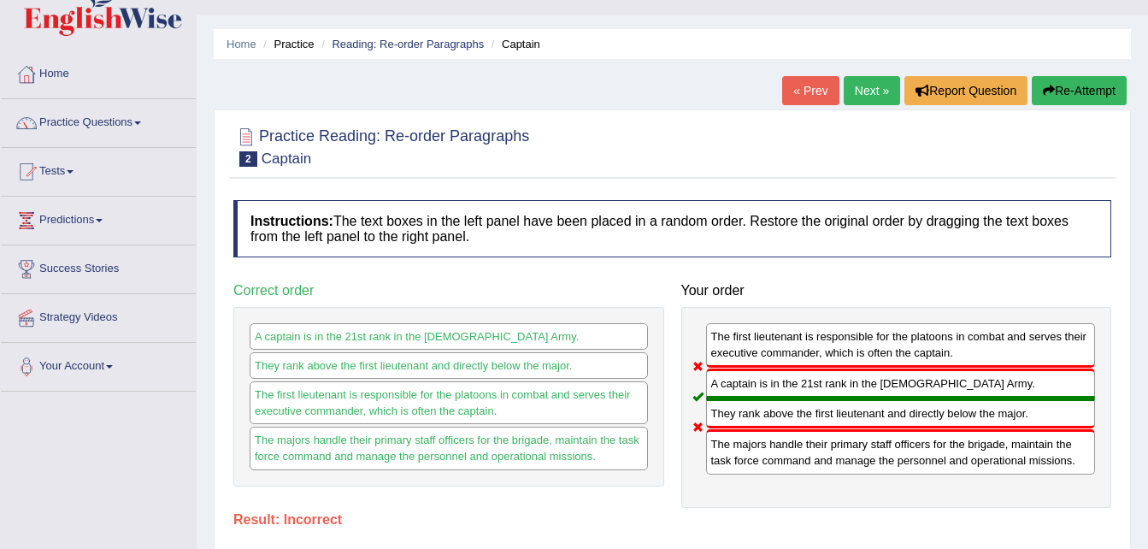
click at [1077, 84] on button "Re-Attempt" at bounding box center [1079, 90] width 95 height 29
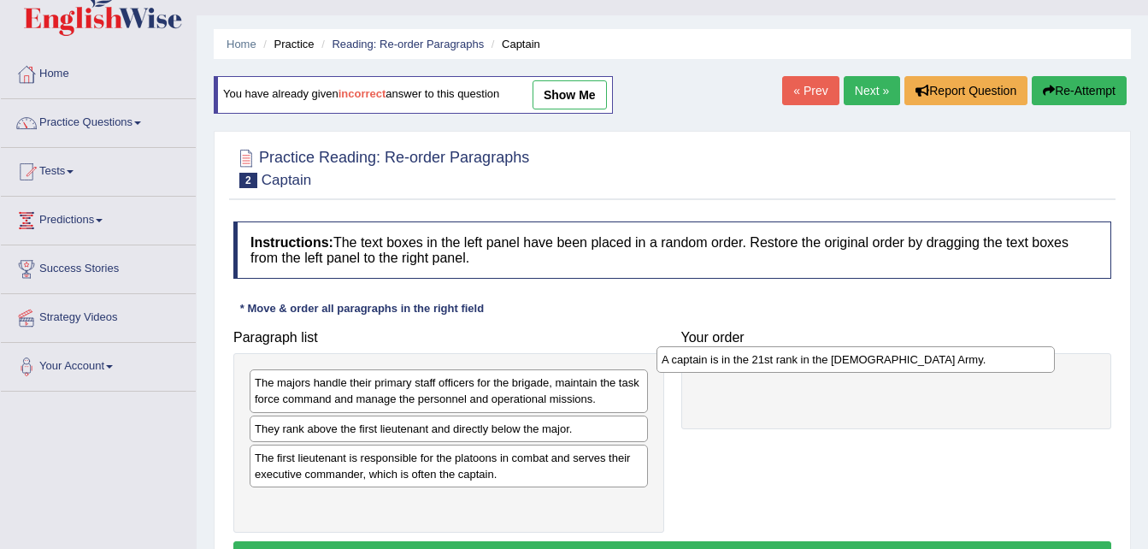
drag, startPoint x: 380, startPoint y: 432, endPoint x: 787, endPoint y: 363, distance: 412.9
click at [787, 363] on div "A captain is in the 21st rank in the [DEMOGRAPHIC_DATA] Army." at bounding box center [856, 359] width 398 height 27
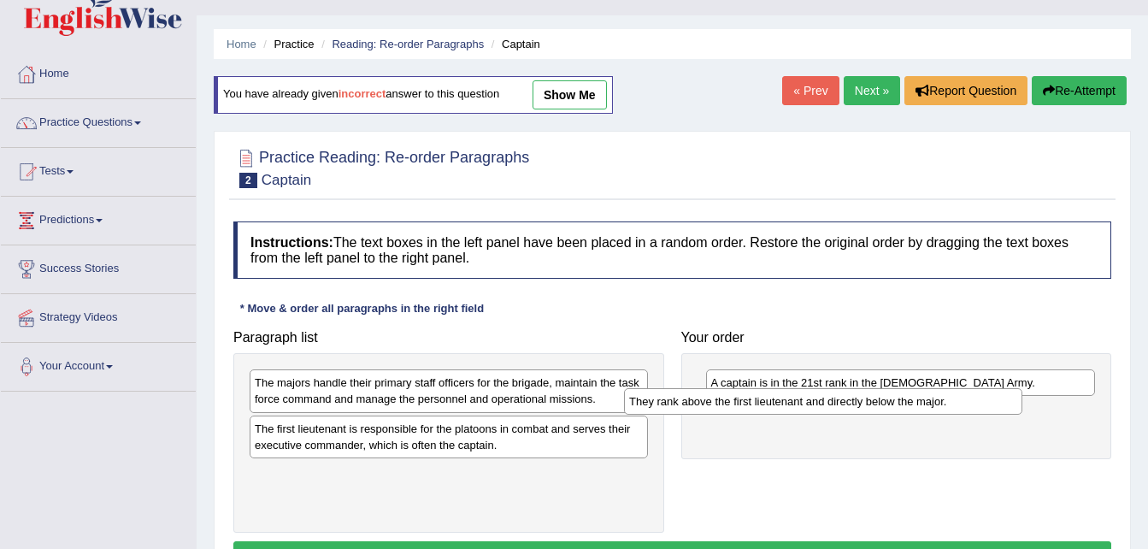
drag, startPoint x: 382, startPoint y: 440, endPoint x: 764, endPoint y: 412, distance: 383.2
click at [764, 412] on div "They rank above the first lieutenant and directly below the major." at bounding box center [823, 401] width 398 height 27
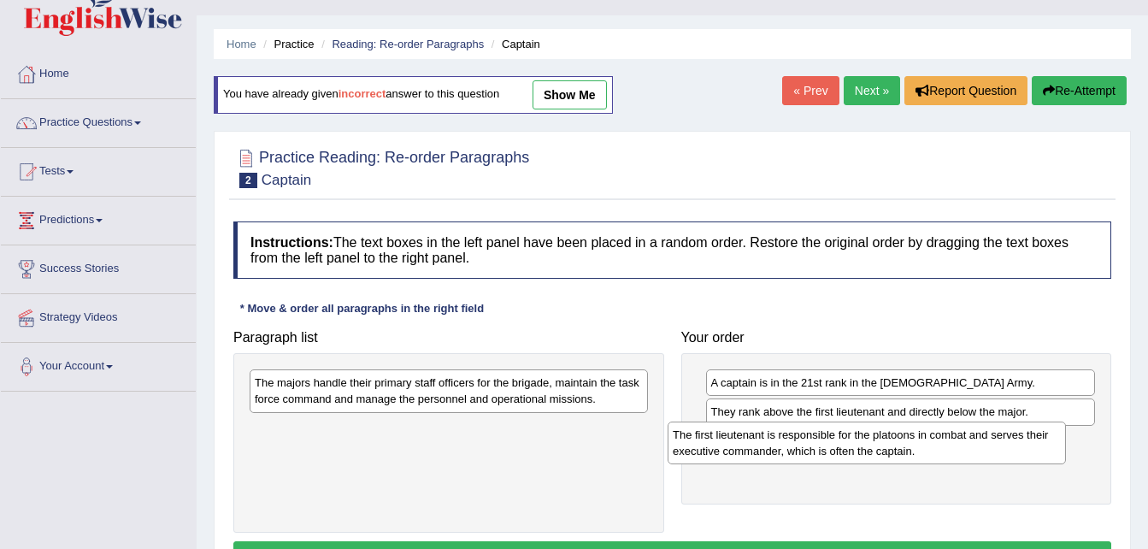
drag, startPoint x: 328, startPoint y: 442, endPoint x: 754, endPoint y: 448, distance: 426.7
click at [754, 448] on div "The first lieutenant is responsible for the platoons in combat and serves their…" at bounding box center [867, 443] width 398 height 43
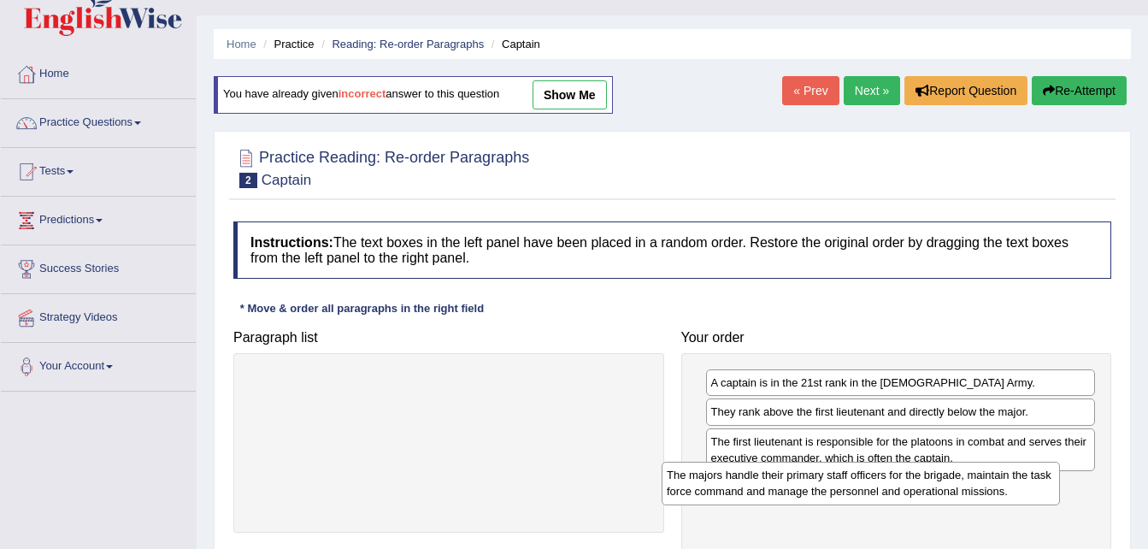
drag, startPoint x: 583, startPoint y: 388, endPoint x: 995, endPoint y: 481, distance: 422.4
click at [995, 481] on div "The majors handle their primary staff officers for the brigade, maintain the ta…" at bounding box center [861, 483] width 398 height 43
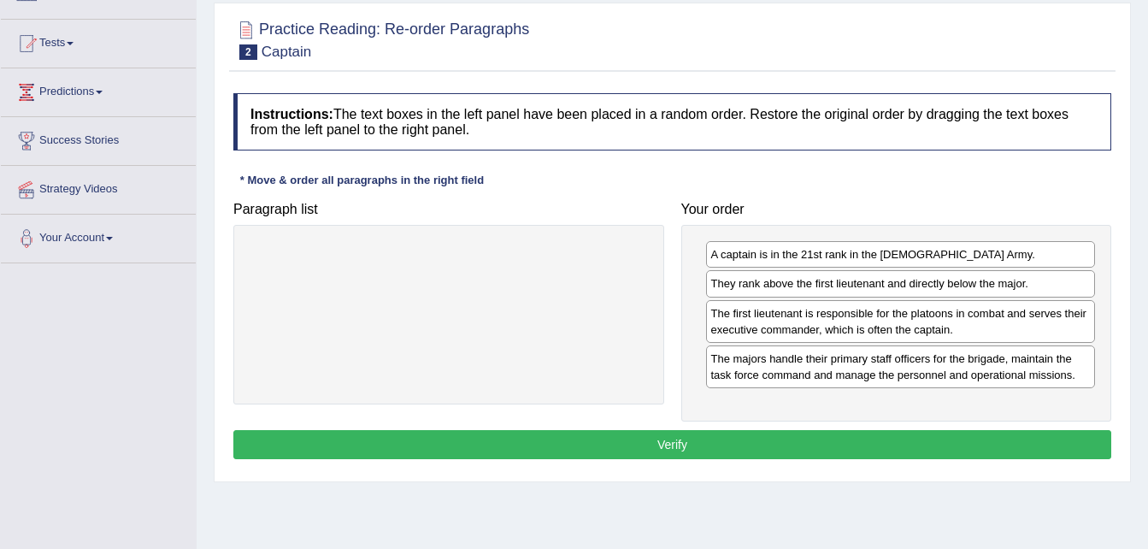
scroll to position [171, 0]
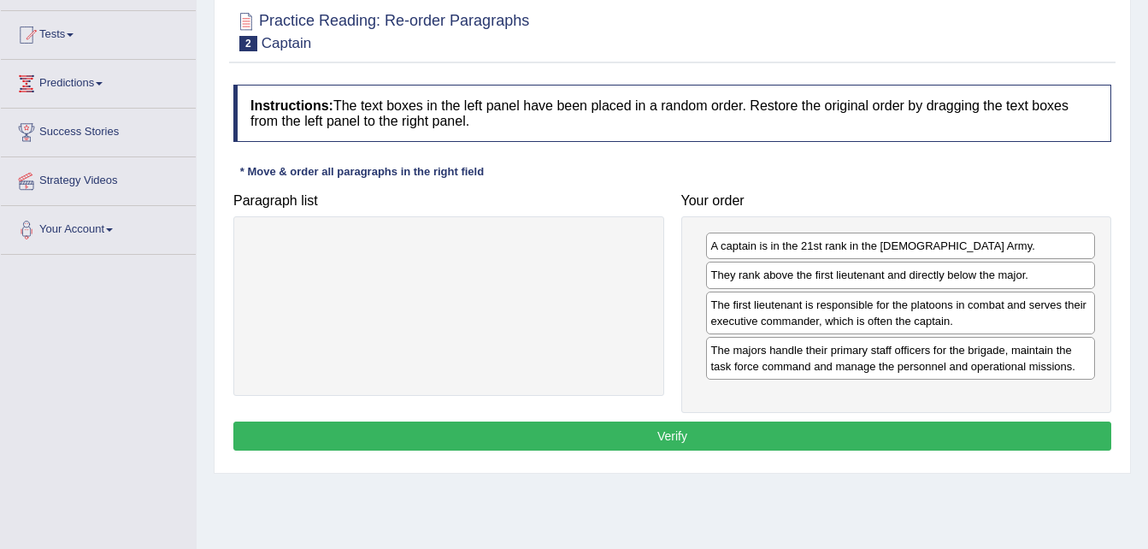
click at [829, 428] on button "Verify" at bounding box center [672, 436] width 878 height 29
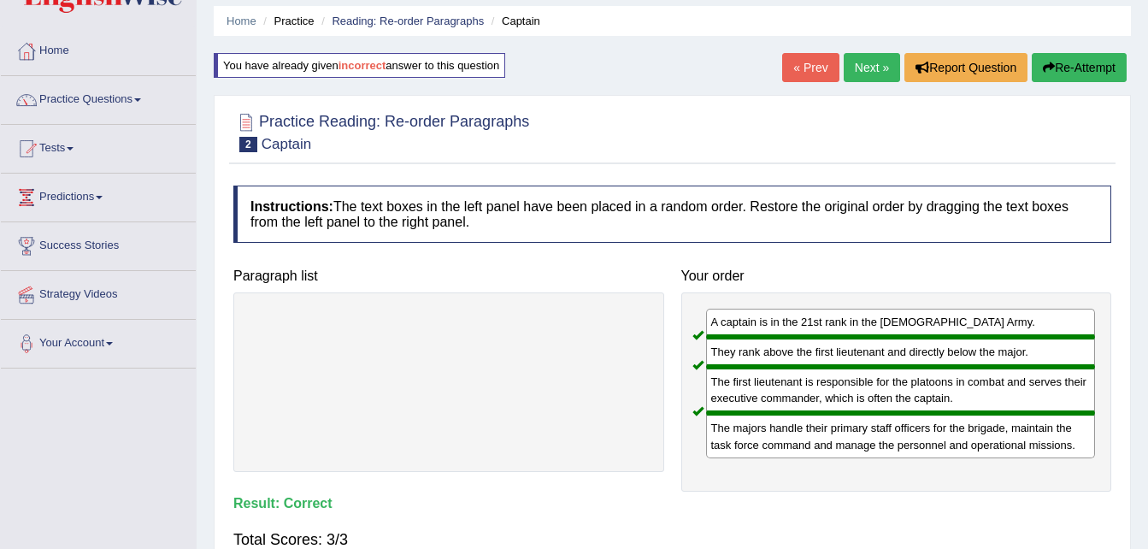
scroll to position [0, 0]
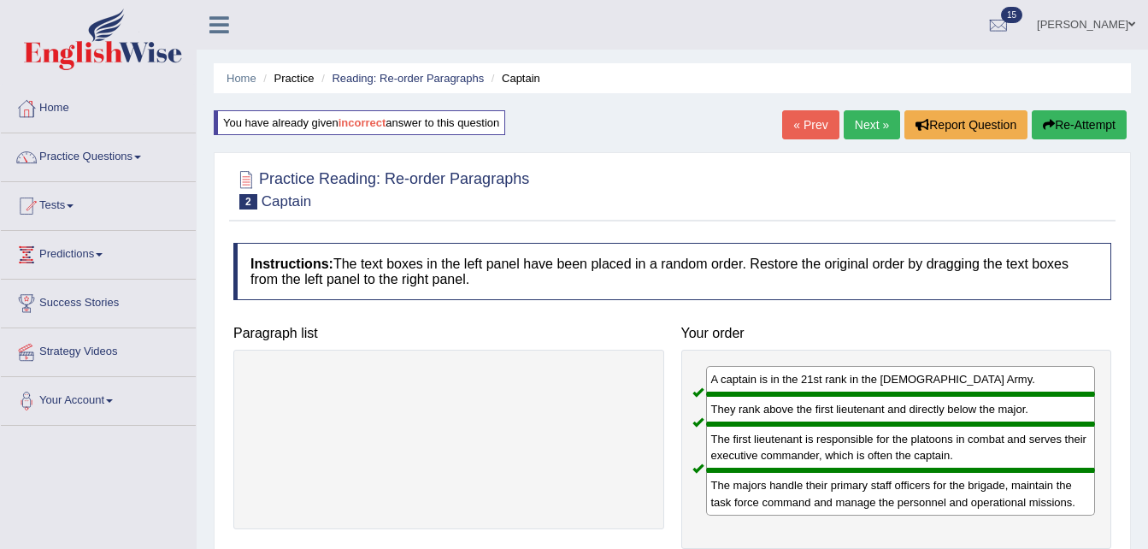
click at [877, 118] on link "Next »" at bounding box center [872, 124] width 56 height 29
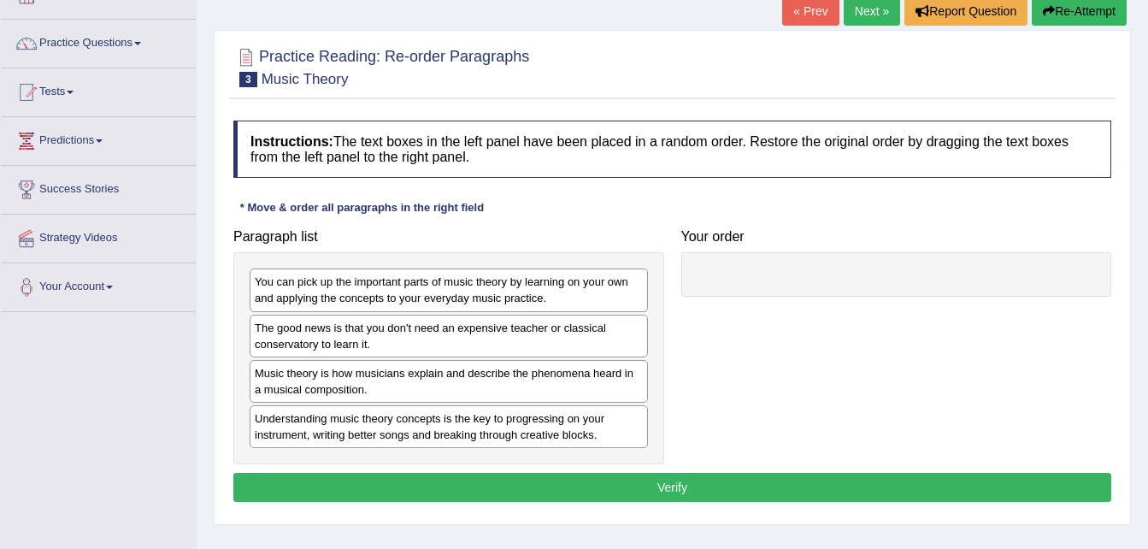
scroll to position [148, 0]
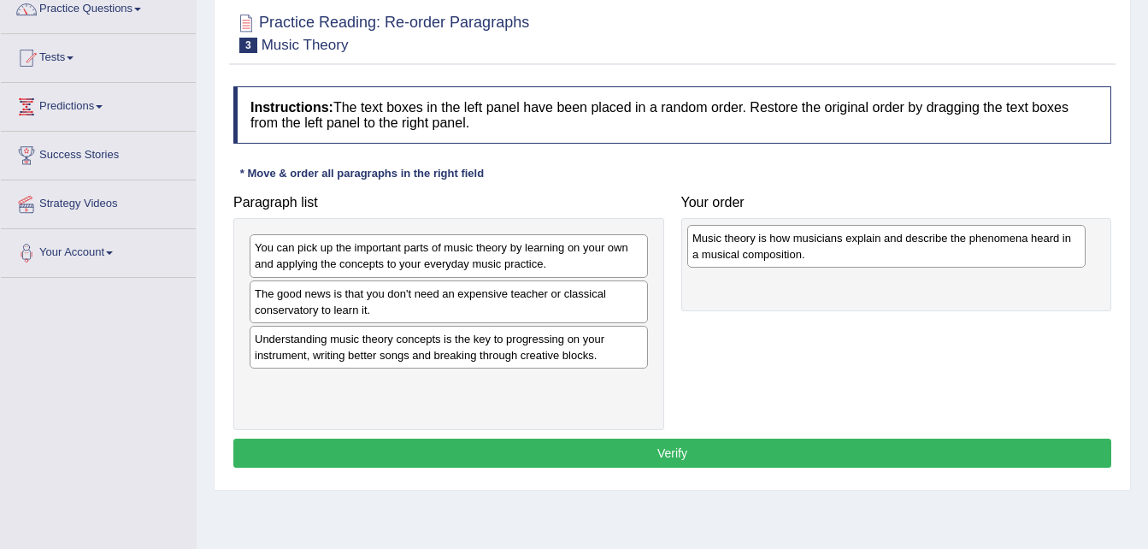
drag, startPoint x: 350, startPoint y: 347, endPoint x: 788, endPoint y: 246, distance: 450.1
click at [788, 246] on div "Music theory is how musicians explain and describe the phenomena heard in a mus…" at bounding box center [887, 246] width 398 height 43
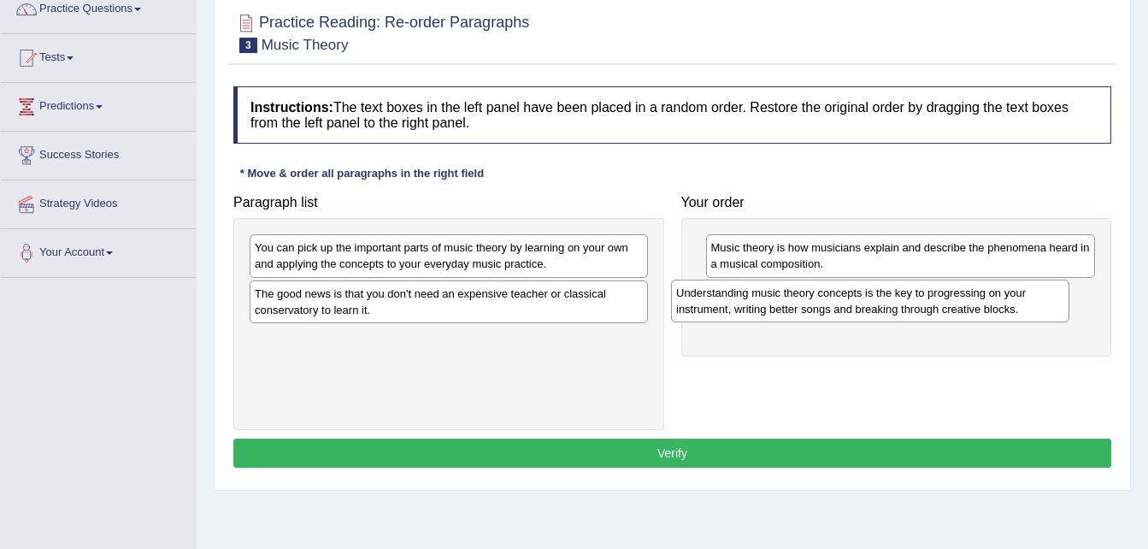
drag, startPoint x: 385, startPoint y: 363, endPoint x: 806, endPoint y: 317, distance: 424.1
click at [806, 317] on div "Understanding music theory concepts is the key to progressing on your instrumen…" at bounding box center [870, 301] width 398 height 43
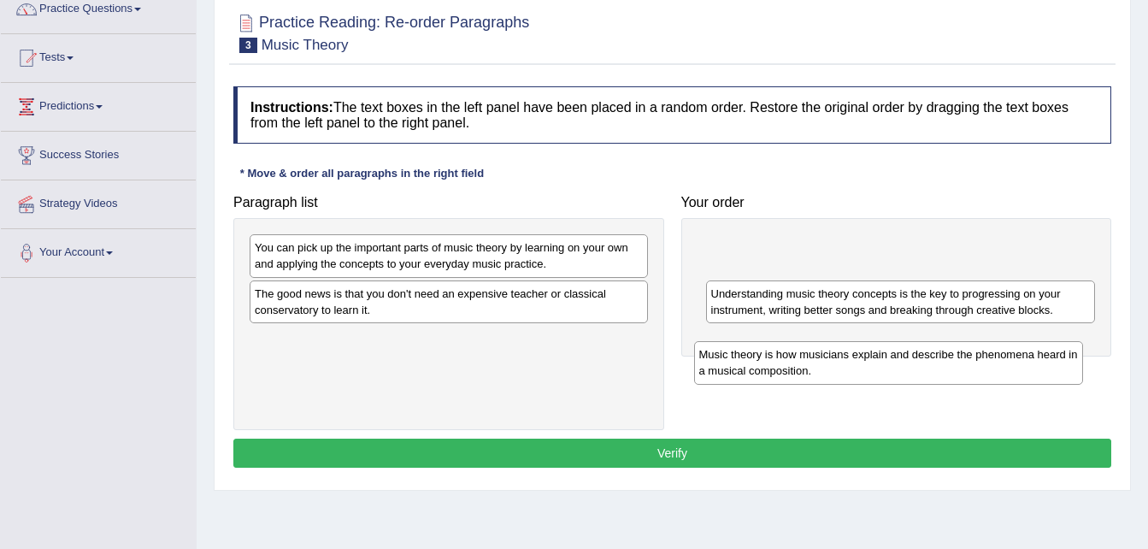
drag, startPoint x: 825, startPoint y: 249, endPoint x: 815, endPoint y: 351, distance: 102.3
click at [815, 351] on div "Music theory is how musicians explain and describe the phenomena heard in a mus…" at bounding box center [889, 362] width 390 height 43
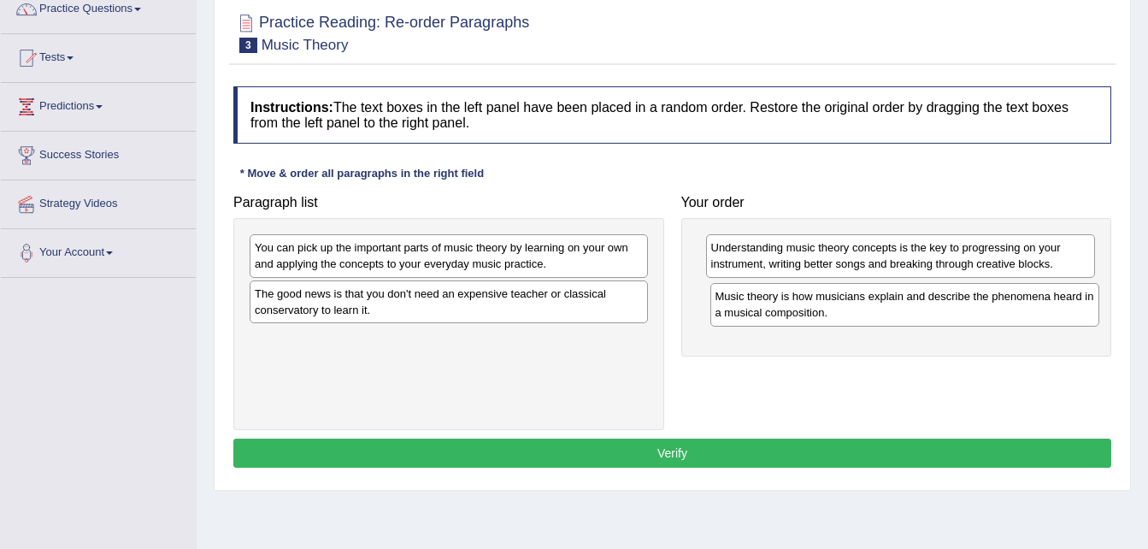
drag, startPoint x: 816, startPoint y: 251, endPoint x: 821, endPoint y: 298, distance: 48.2
click at [821, 298] on div "Music theory is how musicians explain and describe the phenomena heard in a mus…" at bounding box center [906, 304] width 390 height 43
click at [764, 305] on div "Music theory is how musicians explain and describe the phenomena heard in a mus…" at bounding box center [901, 301] width 390 height 43
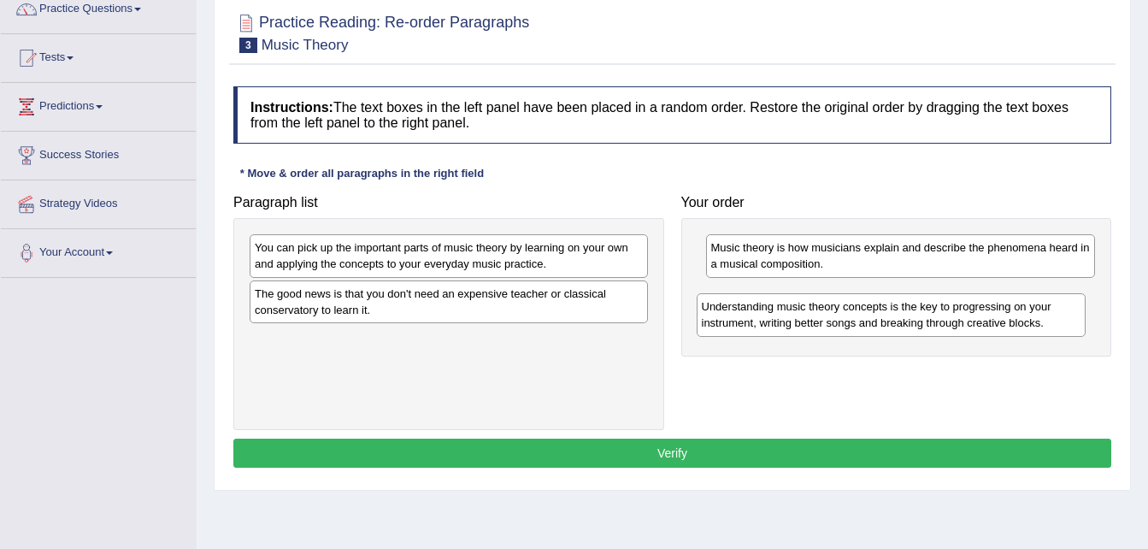
drag, startPoint x: 790, startPoint y: 253, endPoint x: 783, endPoint y: 304, distance: 50.9
click at [783, 304] on div "Understanding music theory concepts is the key to progressing on your instrumen…" at bounding box center [892, 314] width 390 height 43
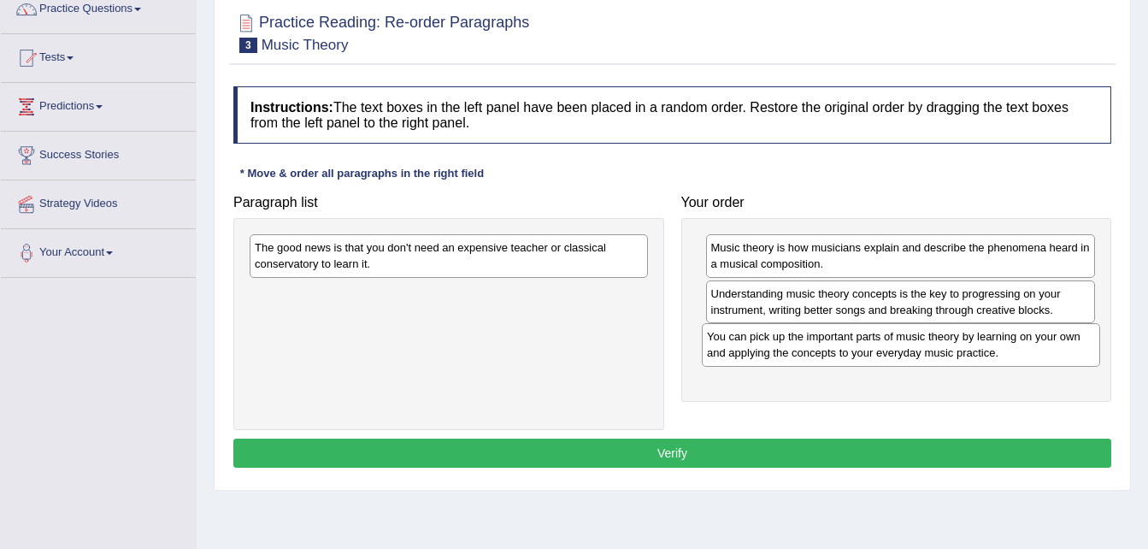
drag, startPoint x: 442, startPoint y: 257, endPoint x: 894, endPoint y: 345, distance: 461.0
click at [894, 345] on div "You can pick up the important parts of music theory by learning on your own and…" at bounding box center [901, 344] width 398 height 43
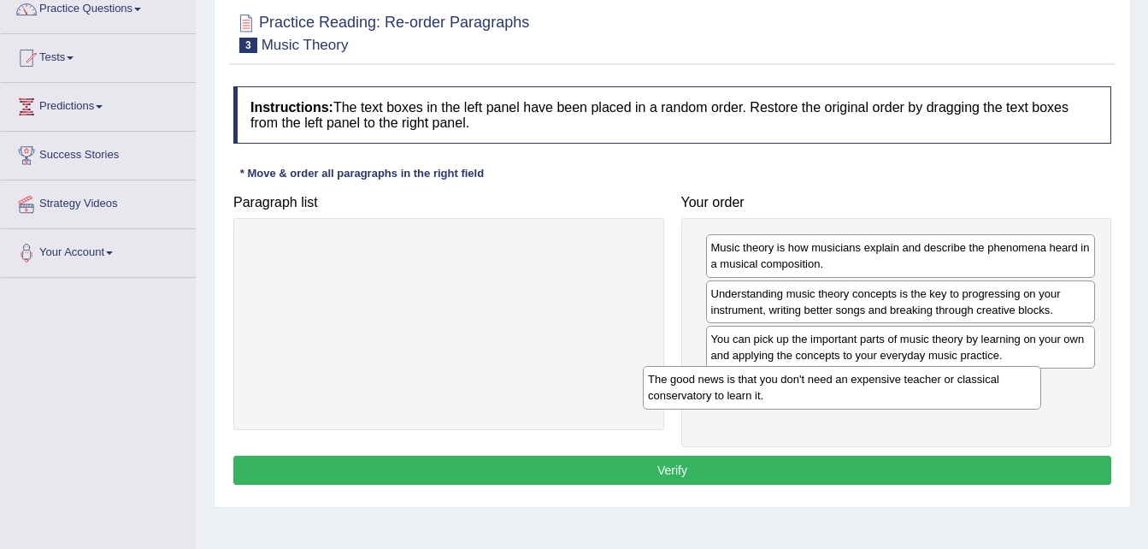
drag, startPoint x: 555, startPoint y: 255, endPoint x: 1010, endPoint y: 390, distance: 474.6
click at [1010, 390] on div "The good news is that you don't need an expensive teacher or classical conserva…" at bounding box center [842, 387] width 398 height 43
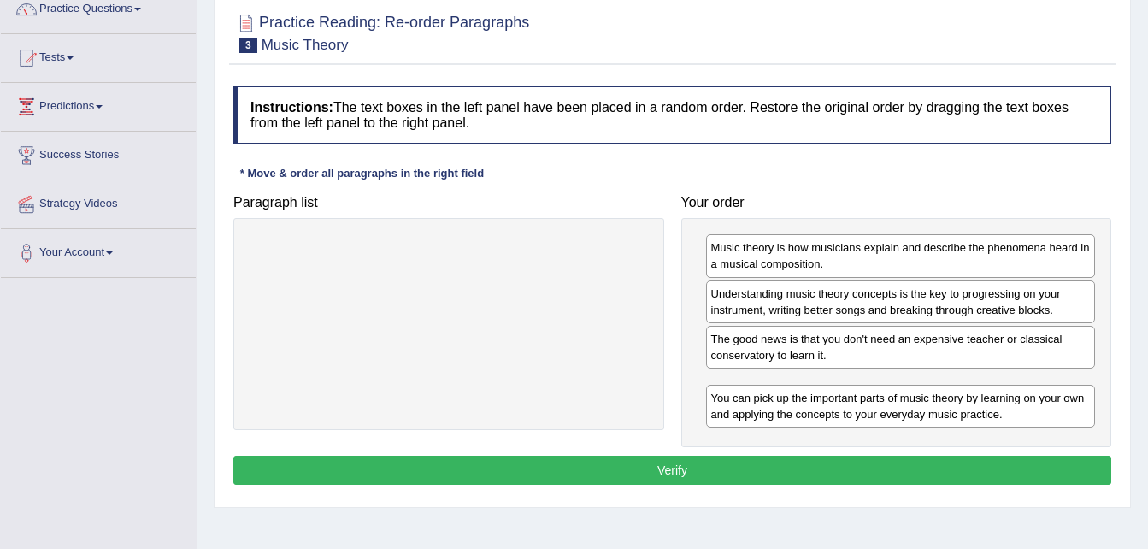
drag, startPoint x: 953, startPoint y: 345, endPoint x: 952, endPoint y: 404, distance: 58.2
click at [952, 404] on div "You can pick up the important parts of music theory by learning on your own and…" at bounding box center [901, 406] width 390 height 43
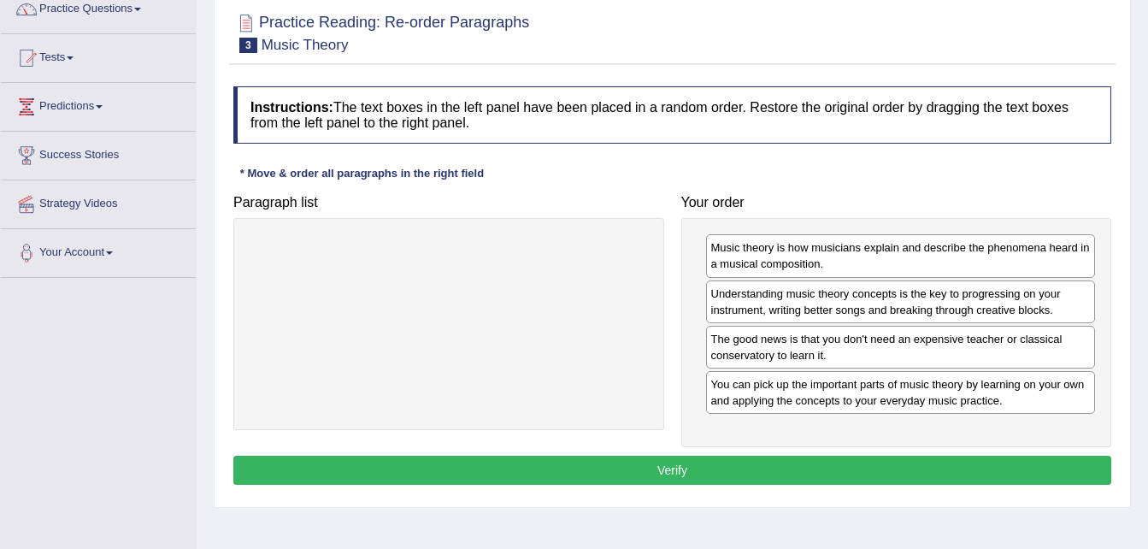
click at [903, 473] on button "Verify" at bounding box center [672, 470] width 878 height 29
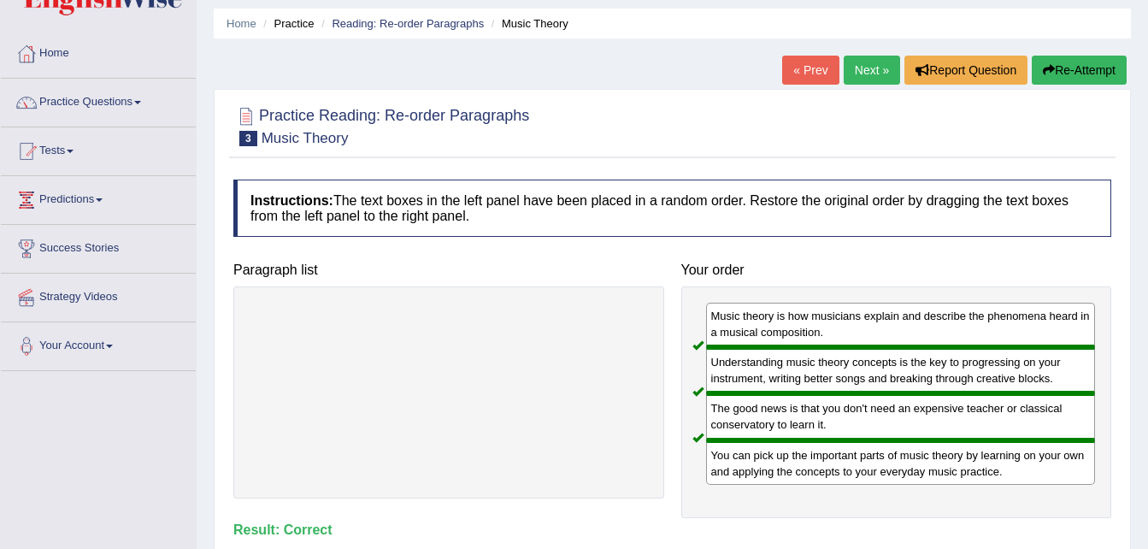
scroll to position [45, 0]
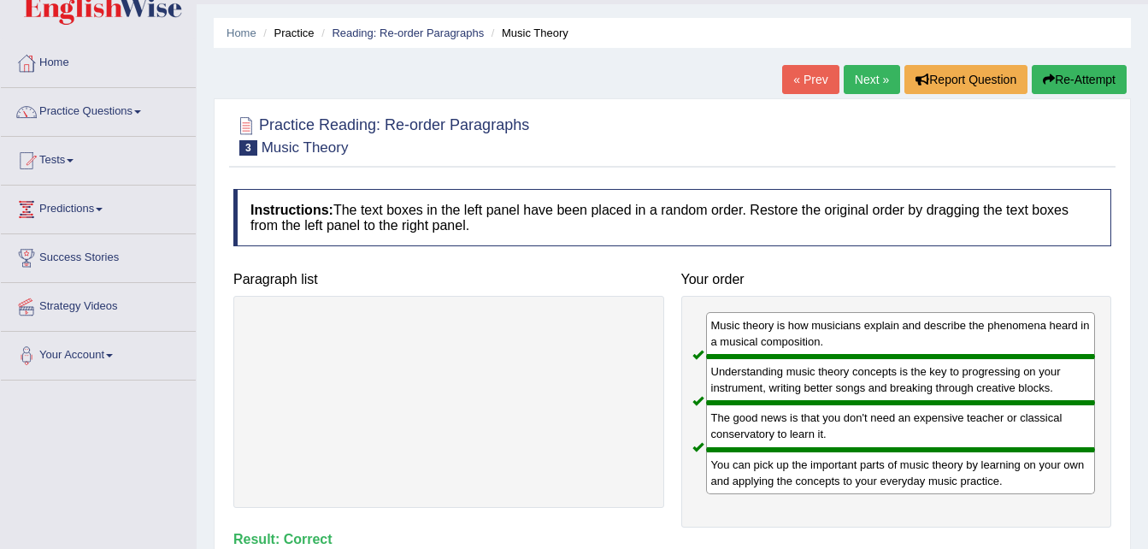
click at [873, 73] on link "Next »" at bounding box center [872, 79] width 56 height 29
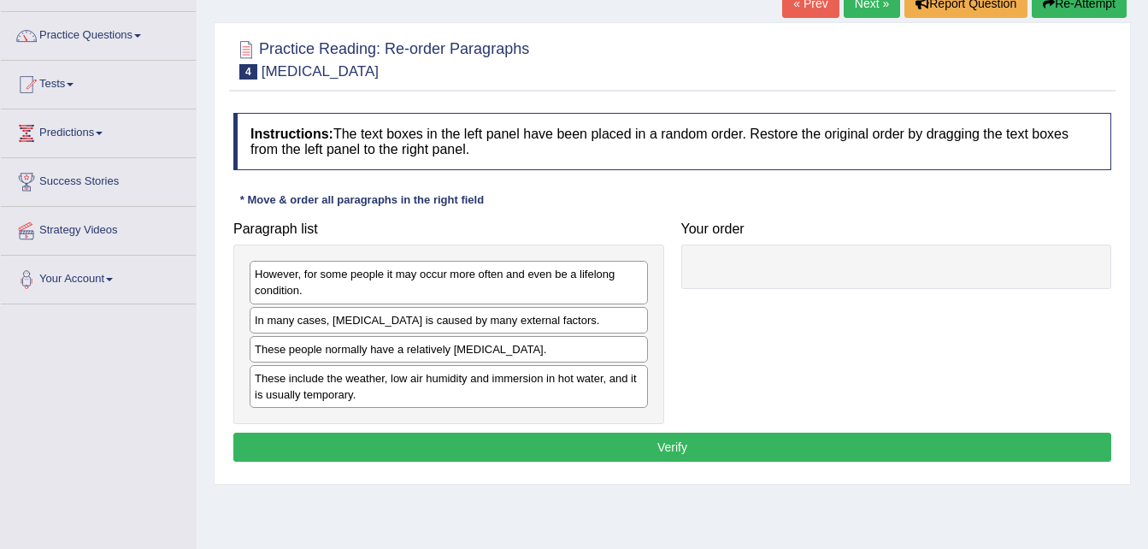
scroll to position [137, 0]
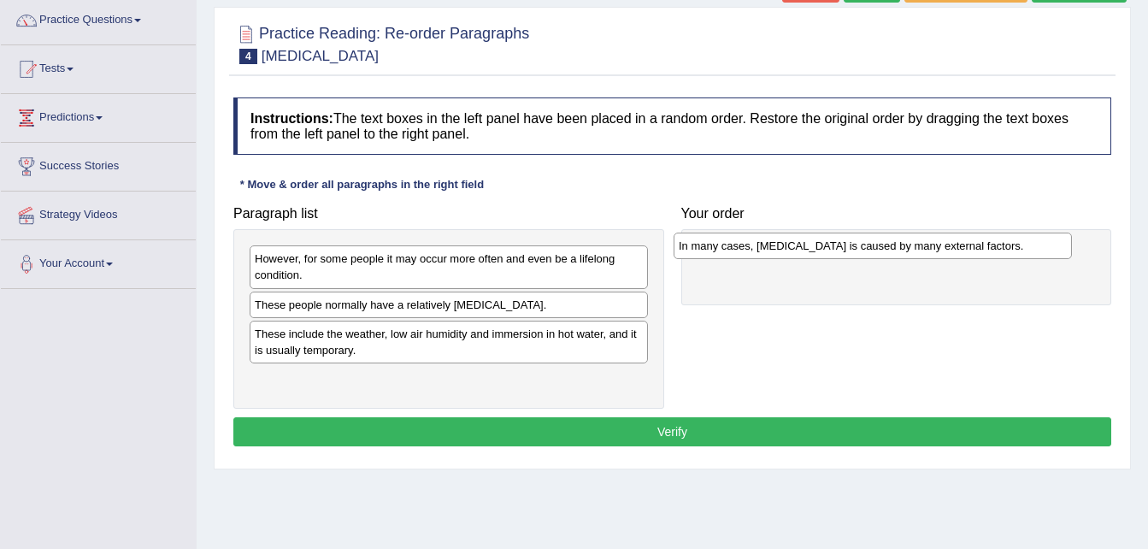
drag, startPoint x: 368, startPoint y: 314, endPoint x: 794, endPoint y: 255, distance: 429.9
click at [794, 255] on div "In many cases, [MEDICAL_DATA] is caused by many external factors." at bounding box center [873, 246] width 398 height 27
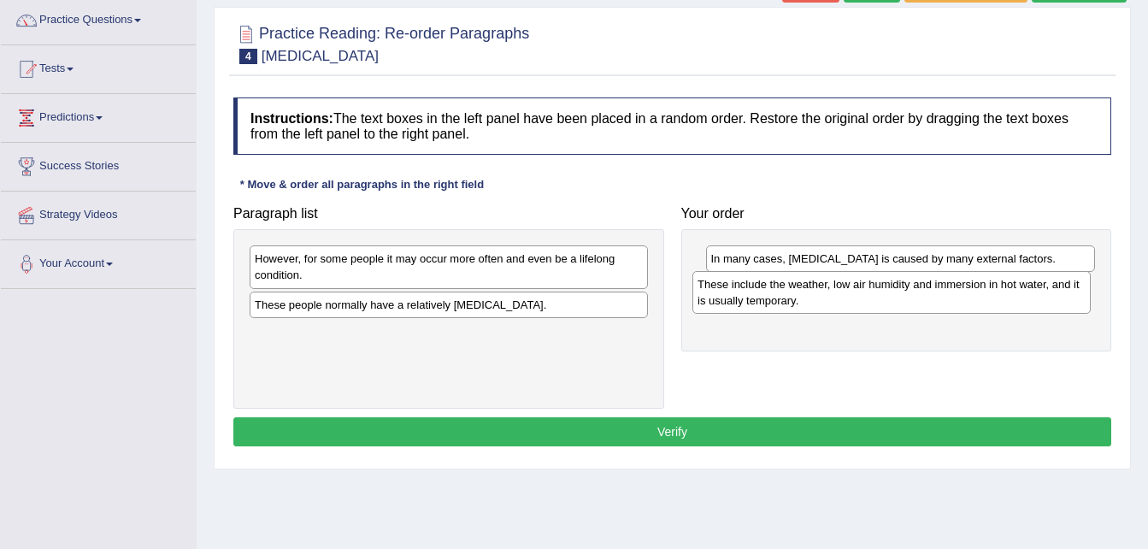
drag, startPoint x: 500, startPoint y: 353, endPoint x: 953, endPoint y: 304, distance: 455.9
click at [953, 304] on div "These include the weather, low air humidity and immersion in hot water, and it …" at bounding box center [892, 292] width 398 height 43
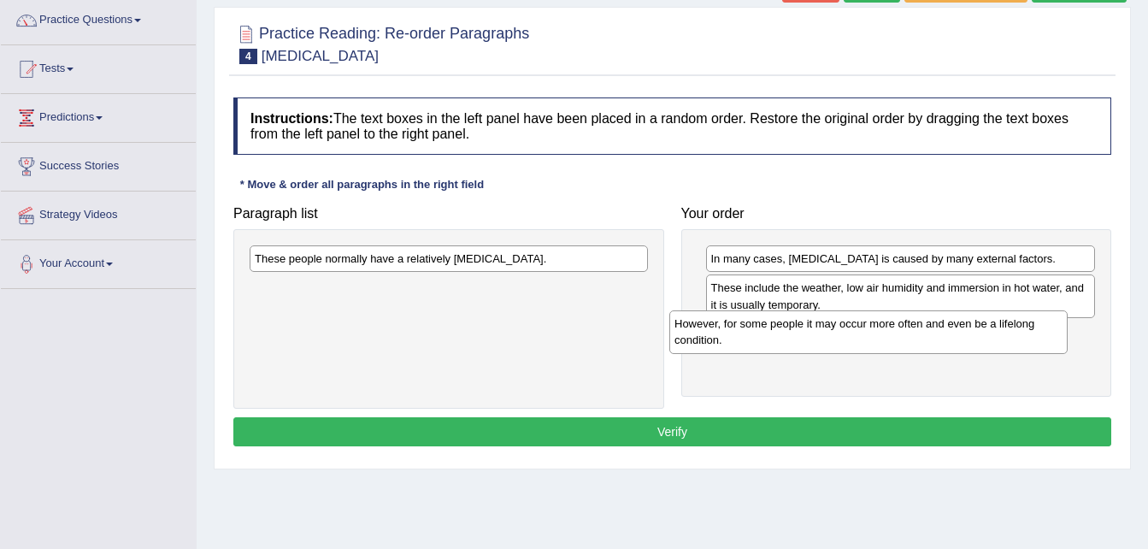
drag, startPoint x: 461, startPoint y: 264, endPoint x: 882, endPoint y: 329, distance: 426.5
click at [882, 329] on div "However, for some people it may occur more often and even be a lifelong conditi…" at bounding box center [869, 331] width 398 height 43
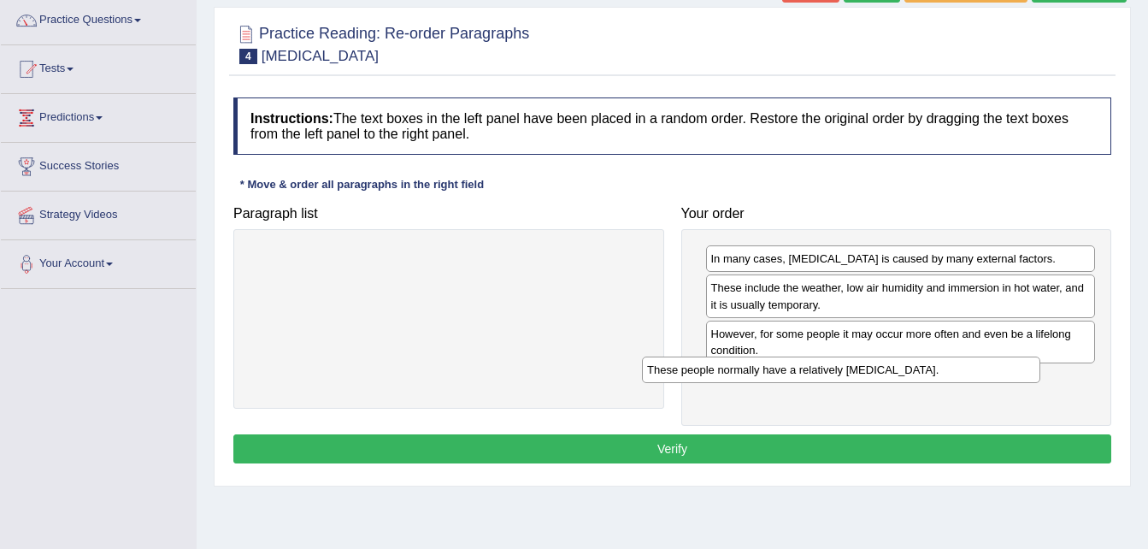
drag, startPoint x: 535, startPoint y: 254, endPoint x: 996, endPoint y: 369, distance: 474.9
click at [996, 369] on div "These people normally have a relatively [MEDICAL_DATA]." at bounding box center [841, 370] width 398 height 27
click at [781, 450] on button "Verify" at bounding box center [672, 448] width 878 height 29
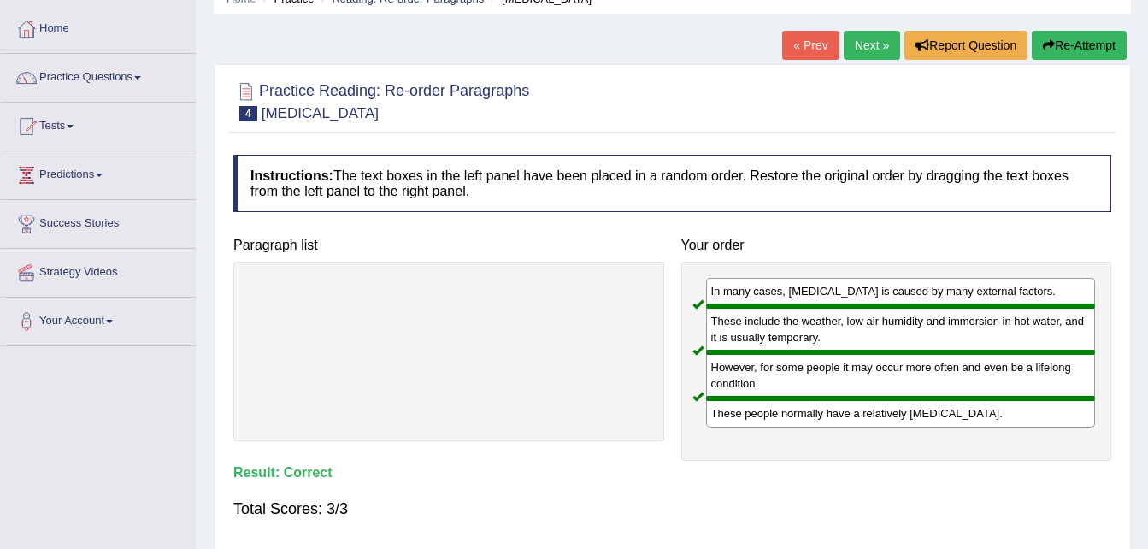
scroll to position [68, 0]
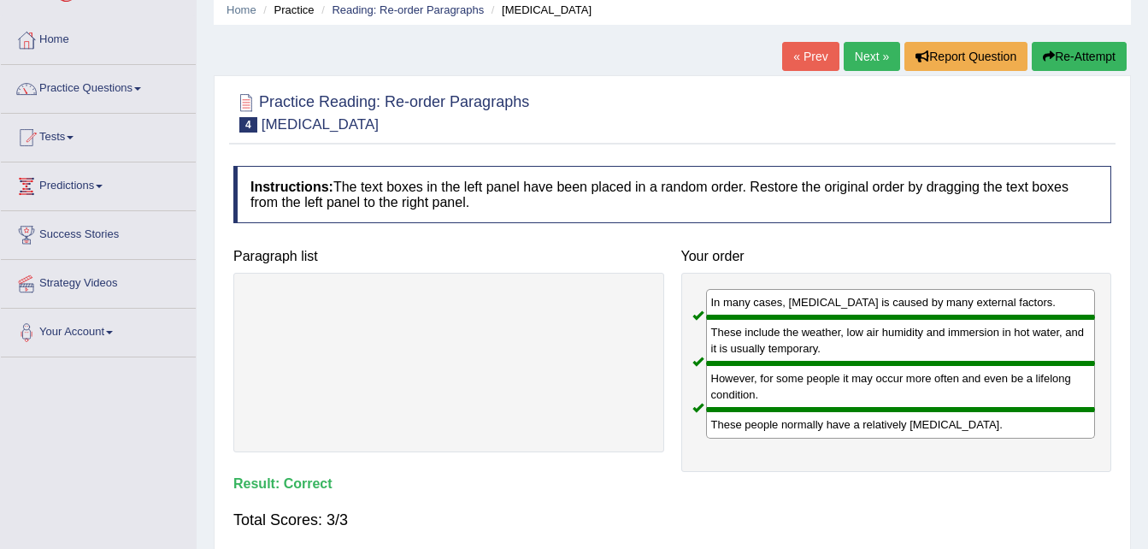
click at [1089, 51] on button "Re-Attempt" at bounding box center [1079, 56] width 95 height 29
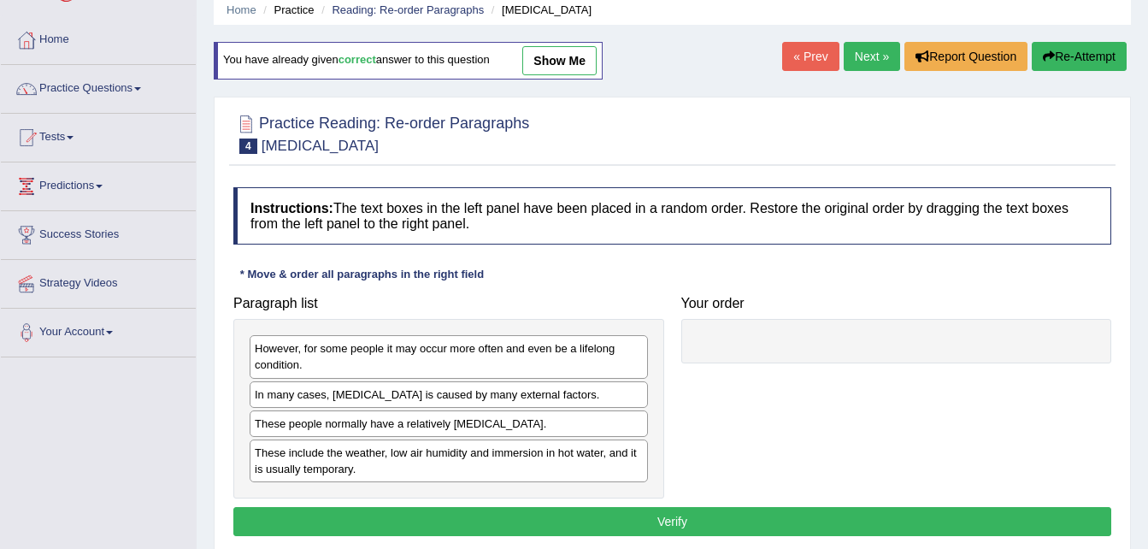
click at [854, 61] on link "Next »" at bounding box center [872, 56] width 56 height 29
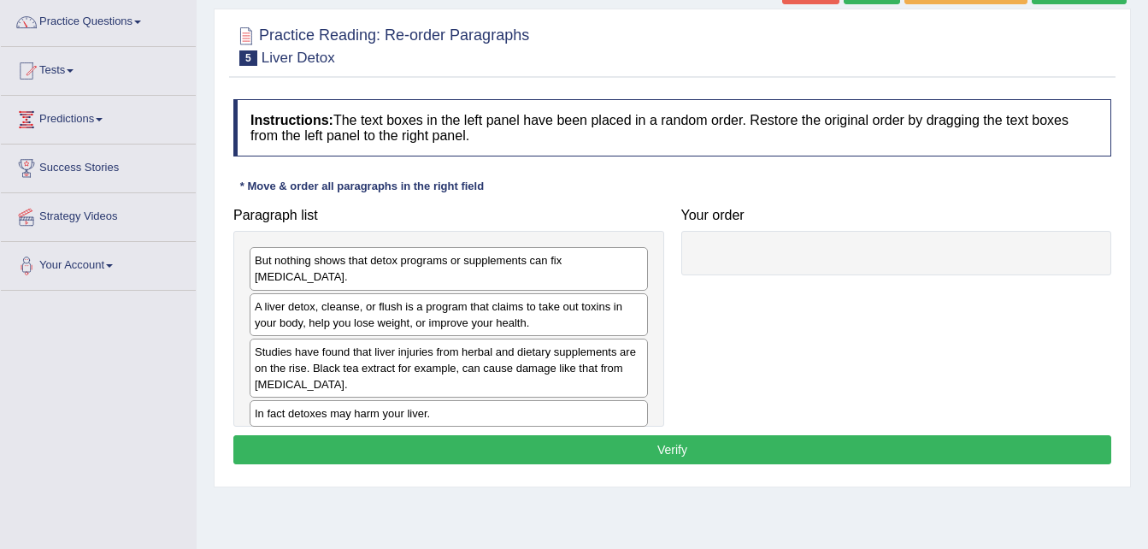
scroll to position [137, 0]
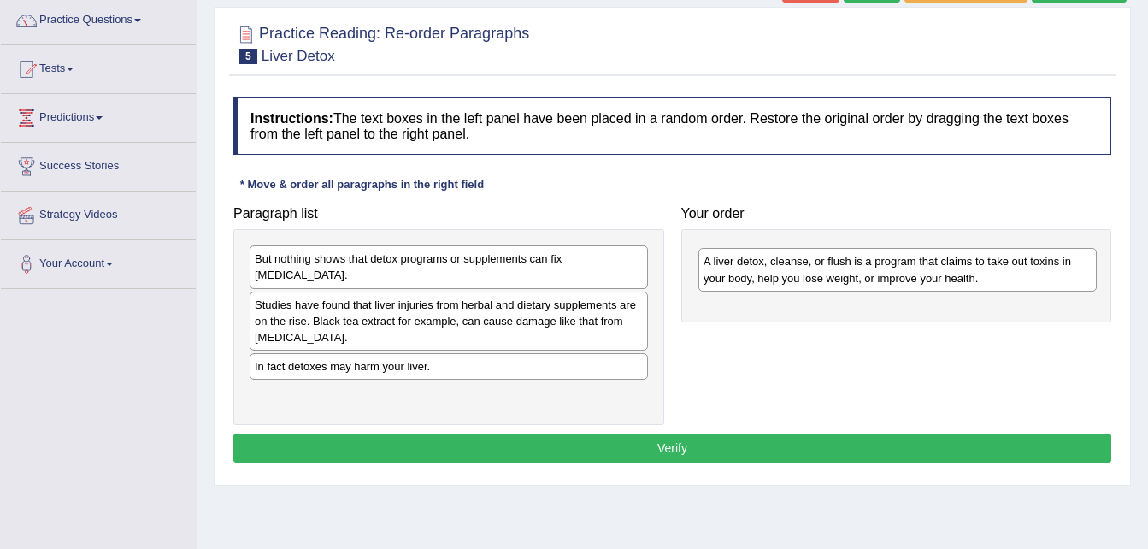
drag, startPoint x: 394, startPoint y: 302, endPoint x: 842, endPoint y: 275, distance: 448.9
click at [842, 275] on div "A liver detox, cleanse, or flush is a program that claims to take out toxins in…" at bounding box center [898, 269] width 398 height 43
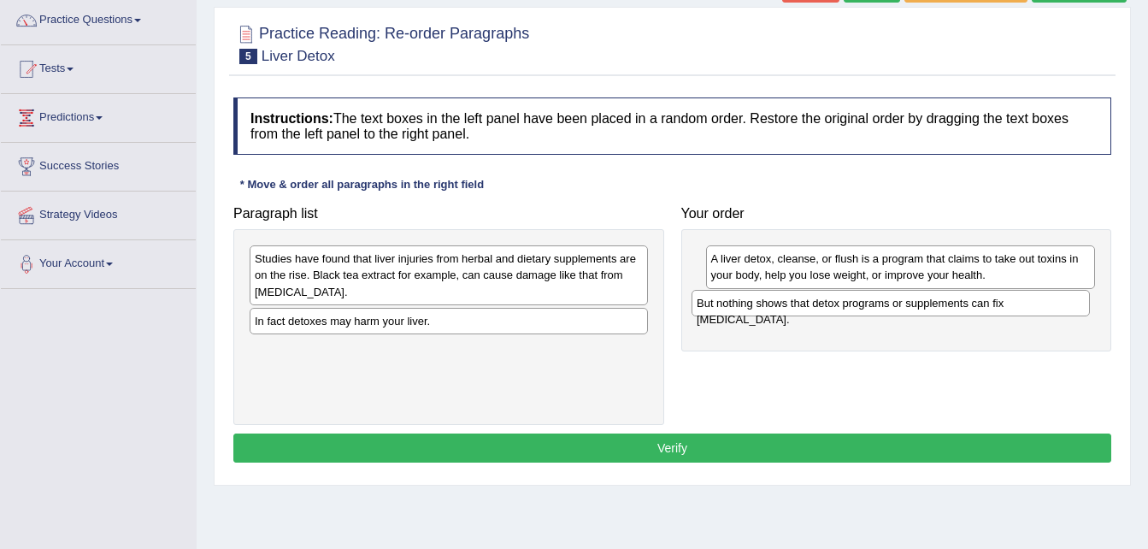
drag, startPoint x: 396, startPoint y: 266, endPoint x: 841, endPoint y: 310, distance: 447.7
click at [841, 310] on div "But nothing shows that detox programs or supplements can fix [MEDICAL_DATA]." at bounding box center [891, 303] width 398 height 27
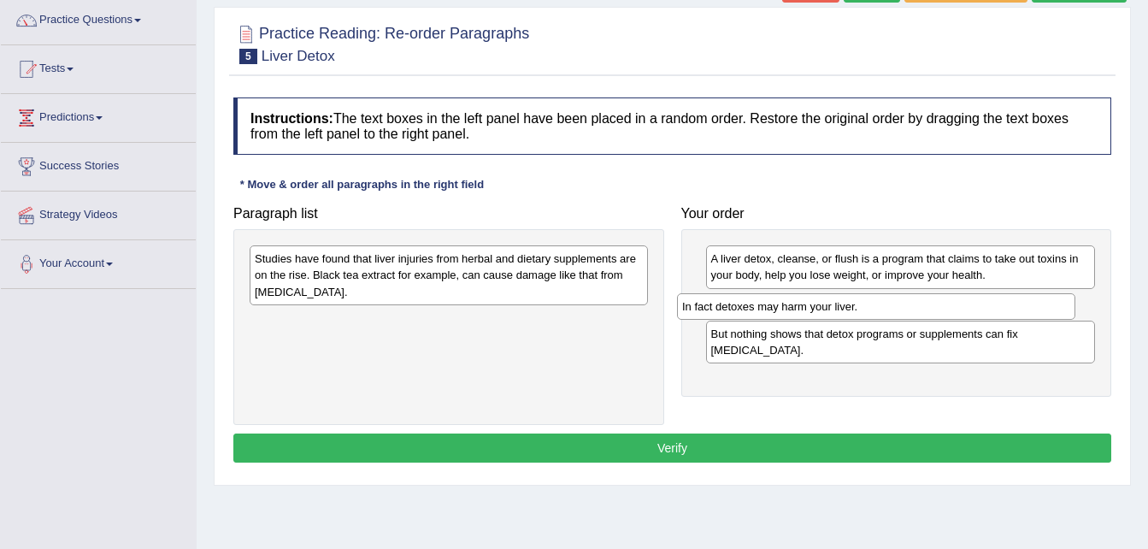
drag, startPoint x: 423, startPoint y: 319, endPoint x: 857, endPoint y: 302, distance: 433.9
click at [857, 302] on div "In fact detoxes may harm your liver." at bounding box center [876, 306] width 398 height 27
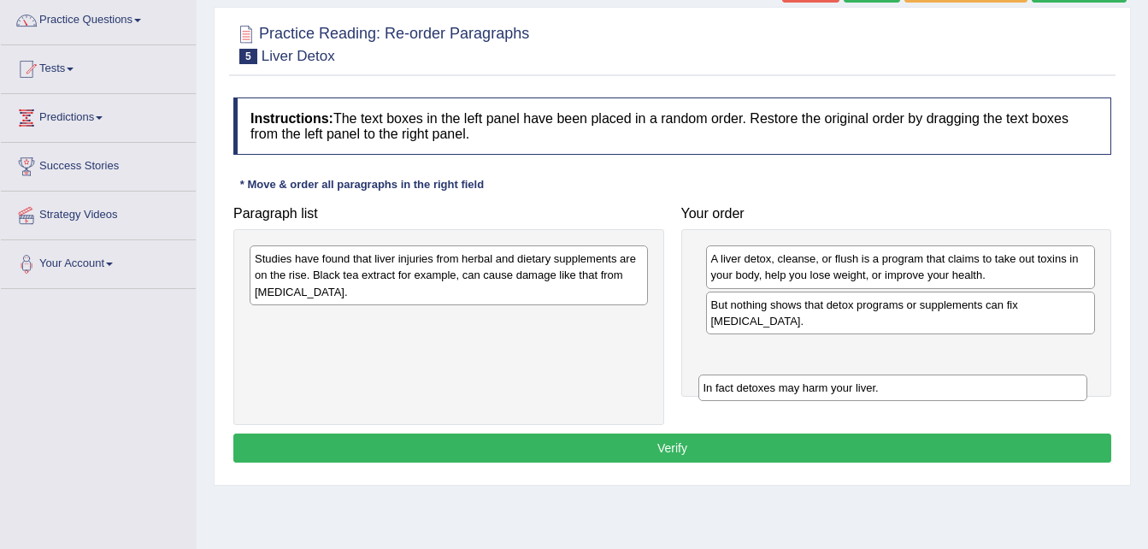
drag, startPoint x: 747, startPoint y: 306, endPoint x: 738, endPoint y: 387, distance: 81.7
click at [738, 387] on div "In fact detoxes may harm your liver." at bounding box center [894, 388] width 390 height 27
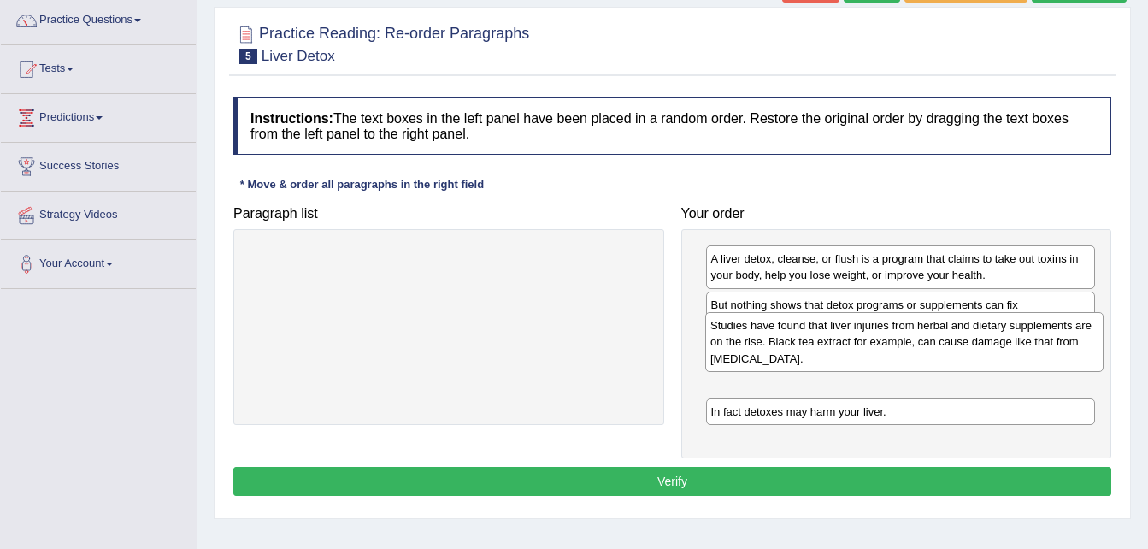
drag, startPoint x: 562, startPoint y: 274, endPoint x: 1018, endPoint y: 341, distance: 460.6
click at [1018, 341] on div "Studies have found that liver injuries from herbal and dietary supplements are …" at bounding box center [904, 341] width 398 height 59
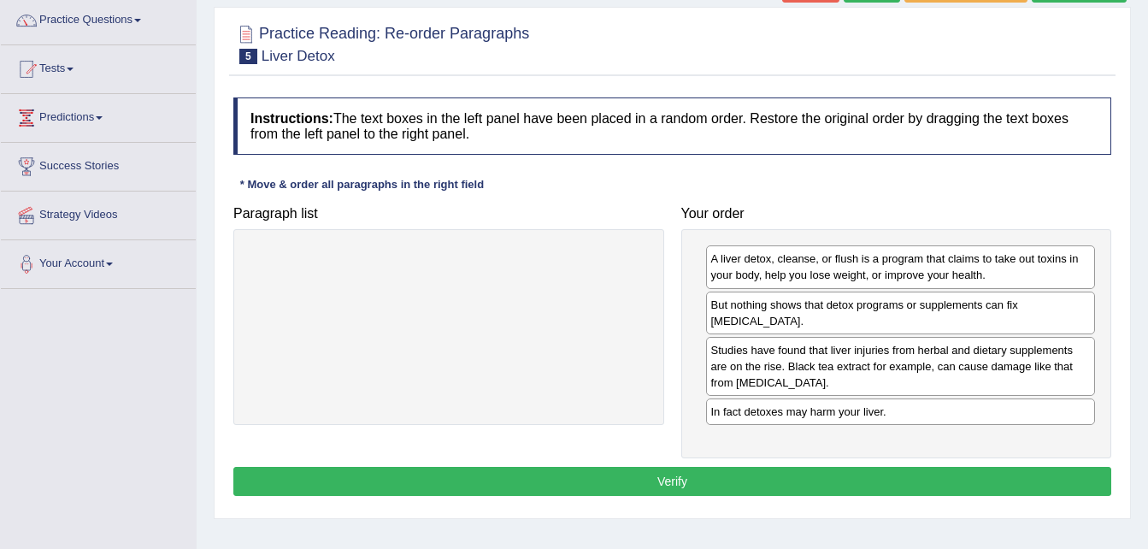
click at [721, 467] on button "Verify" at bounding box center [672, 481] width 878 height 29
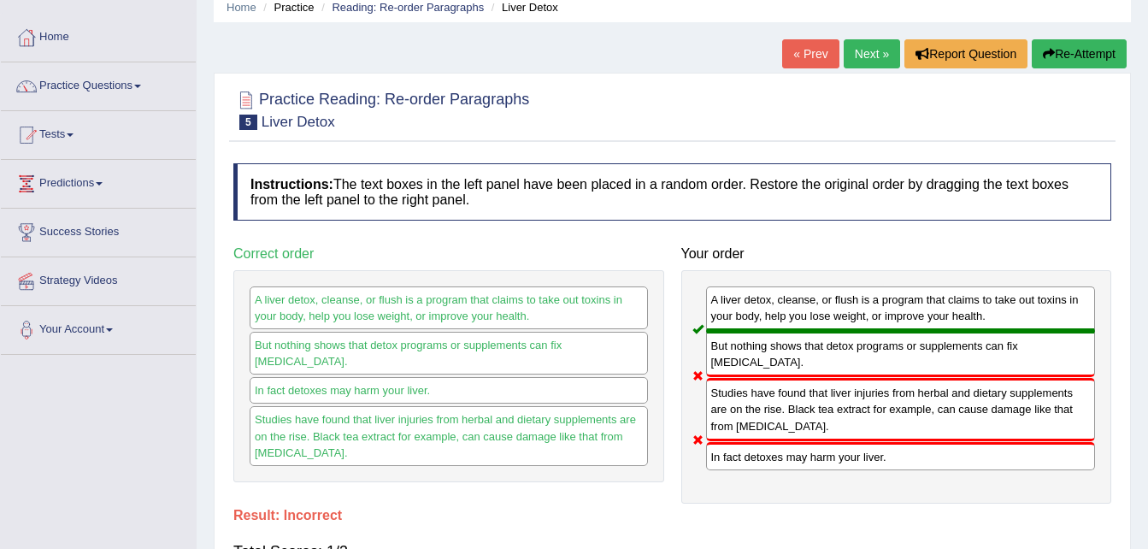
scroll to position [68, 0]
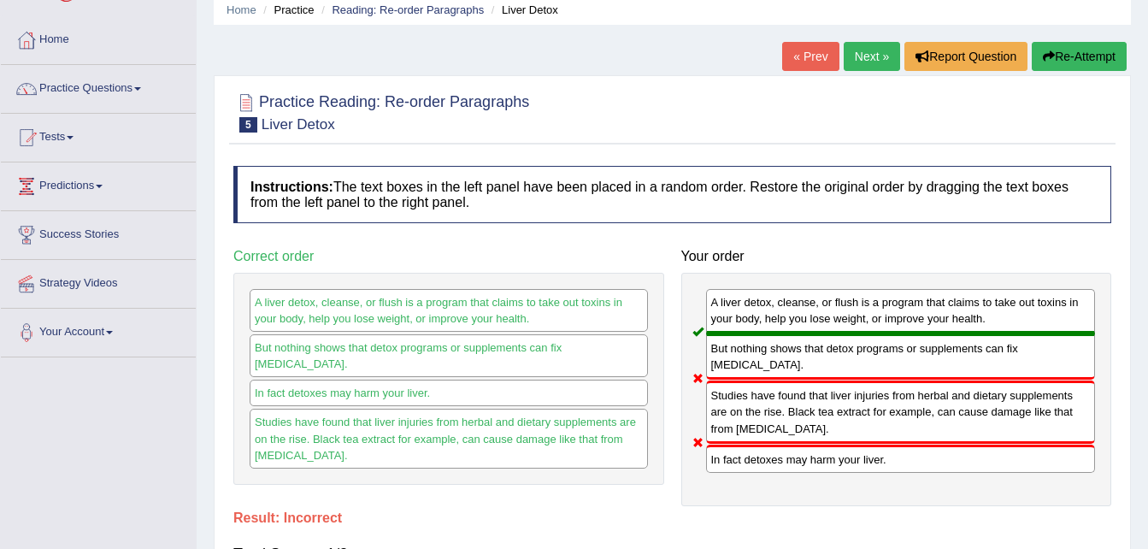
click at [1101, 50] on button "Re-Attempt" at bounding box center [1079, 56] width 95 height 29
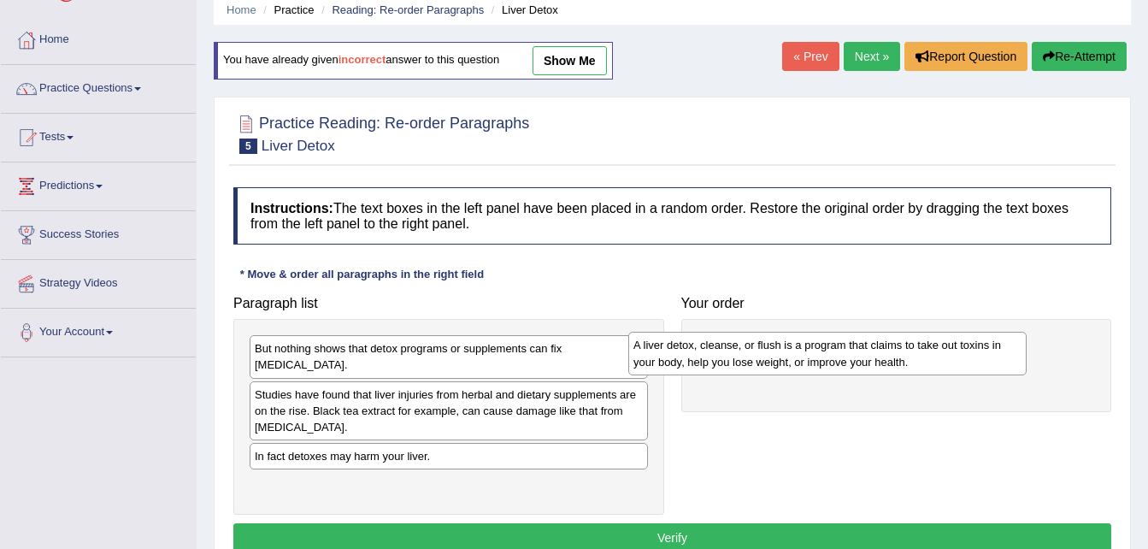
drag, startPoint x: 414, startPoint y: 387, endPoint x: 800, endPoint y: 356, distance: 387.7
click at [800, 356] on div "A liver detox, cleanse, or flush is a program that claims to take out toxins in…" at bounding box center [828, 353] width 398 height 43
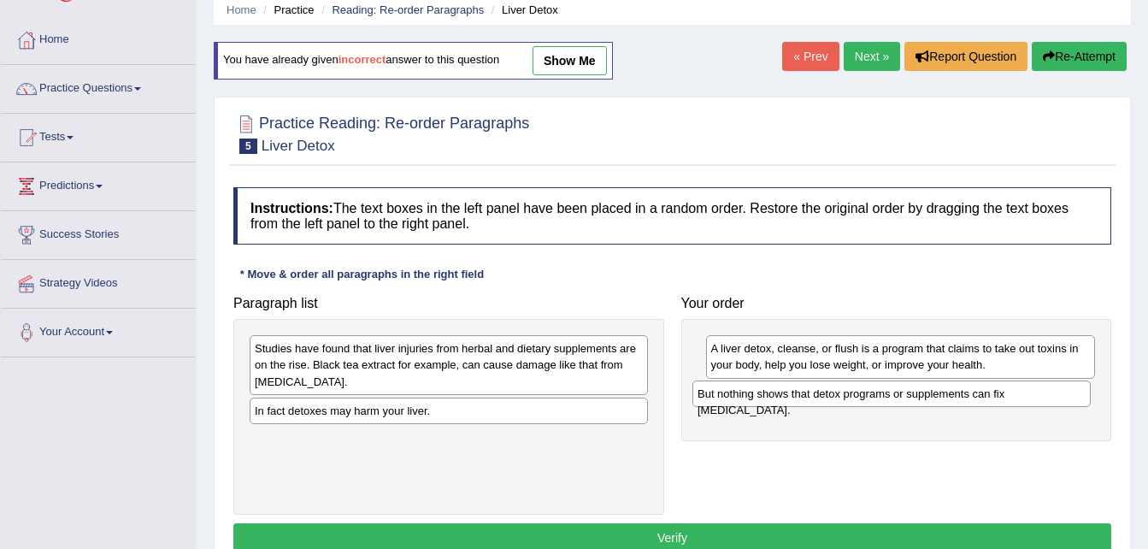
drag, startPoint x: 572, startPoint y: 351, endPoint x: 1030, endPoint y: 394, distance: 460.4
click at [1030, 394] on div "But nothing shows that detox programs or supplements can fix liver damage." at bounding box center [892, 394] width 398 height 27
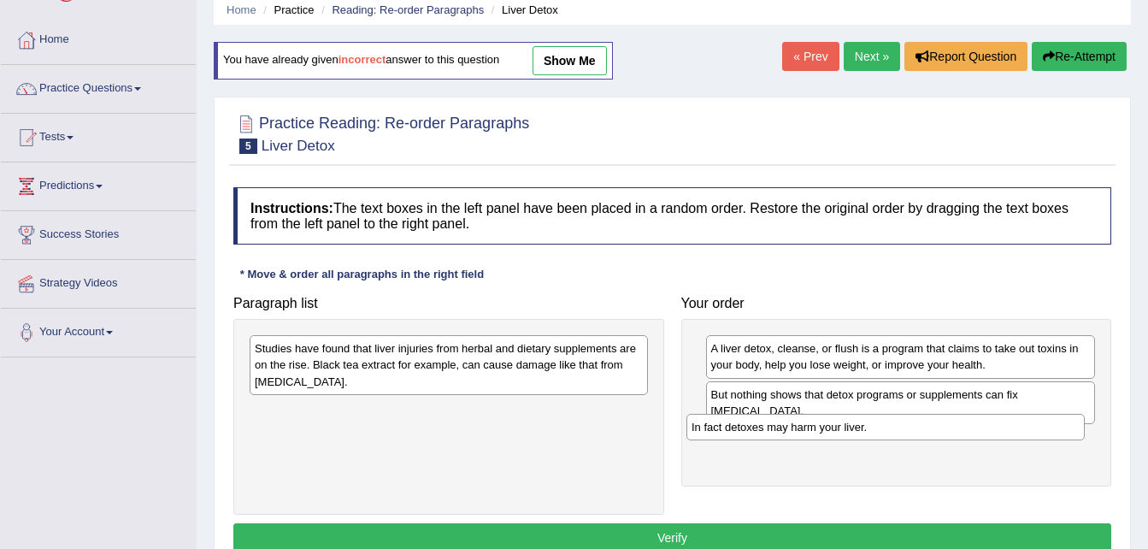
drag, startPoint x: 451, startPoint y: 413, endPoint x: 888, endPoint y: 429, distance: 437.3
click at [888, 429] on div "In fact detoxes may harm your liver." at bounding box center [886, 427] width 398 height 27
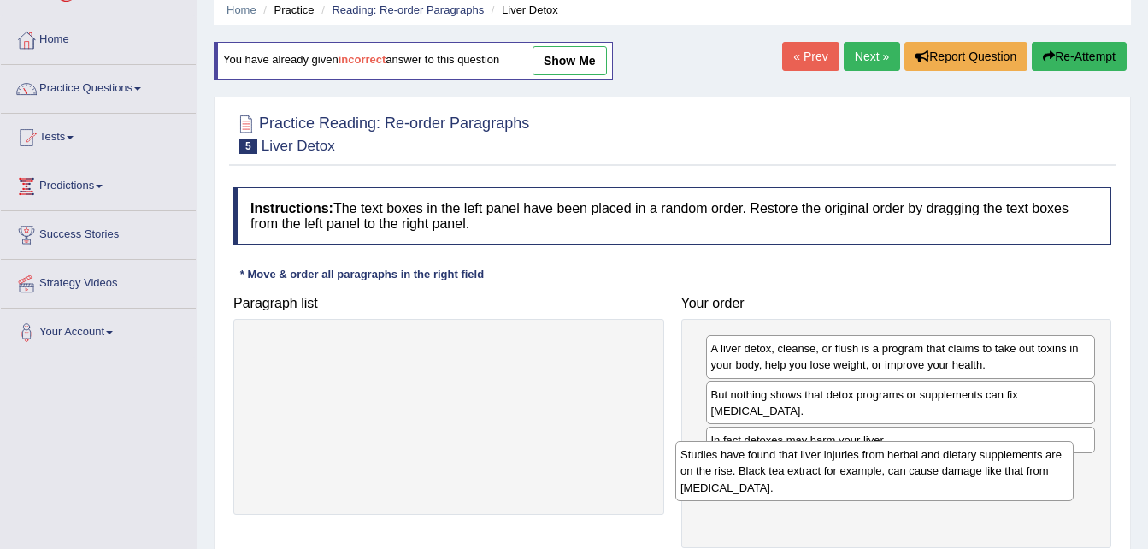
drag, startPoint x: 612, startPoint y: 368, endPoint x: 1038, endPoint y: 474, distance: 438.8
click at [1038, 474] on div "Studies have found that liver injuries from herbal and dietary supplements are …" at bounding box center [875, 470] width 398 height 59
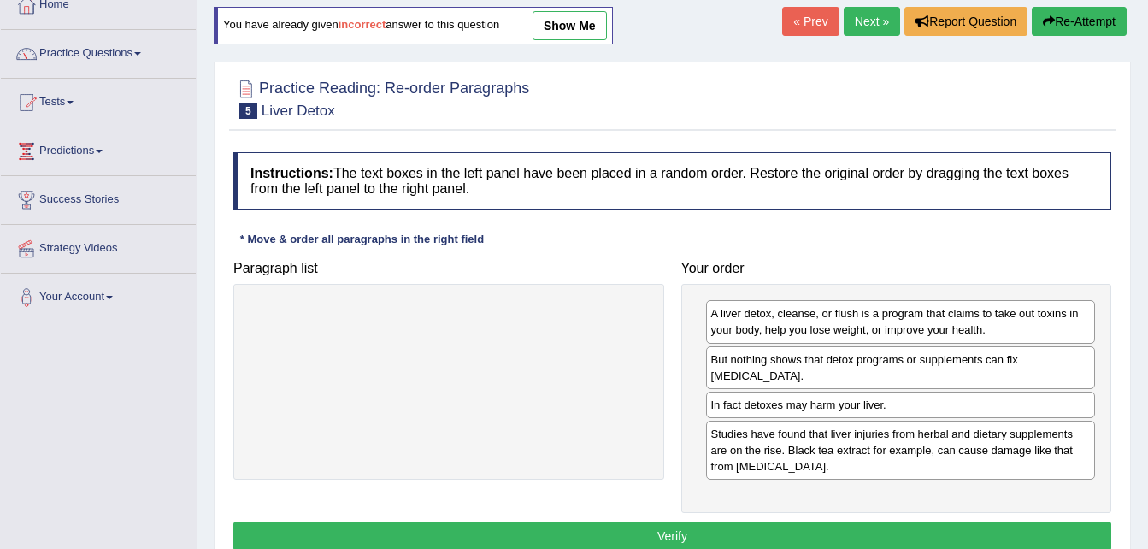
scroll to position [137, 0]
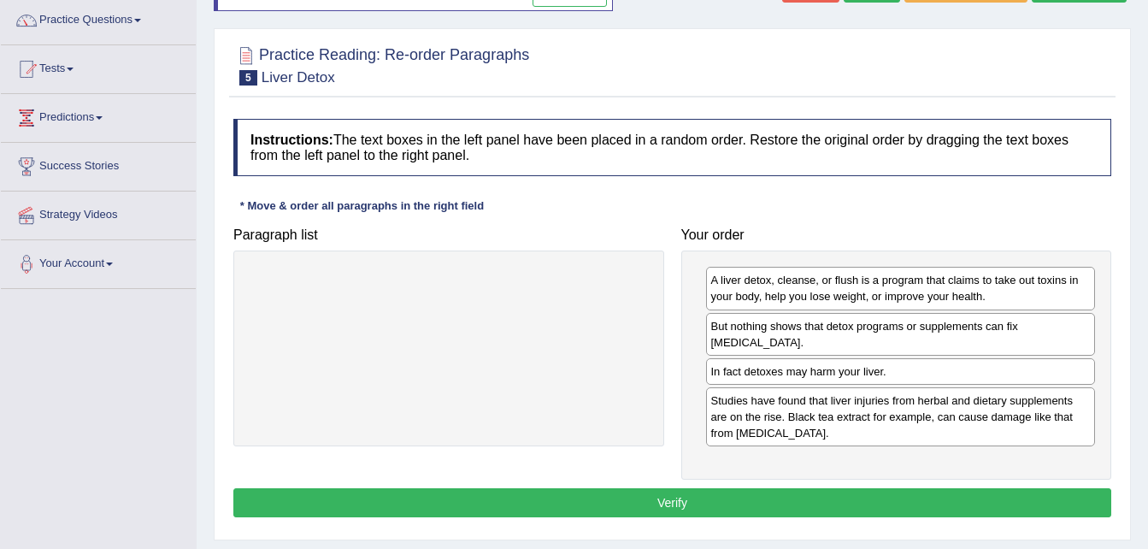
click at [896, 471] on div "Instructions: The text boxes in the left panel have been placed in a random ord…" at bounding box center [672, 320] width 887 height 421
click at [895, 488] on button "Verify" at bounding box center [672, 502] width 878 height 29
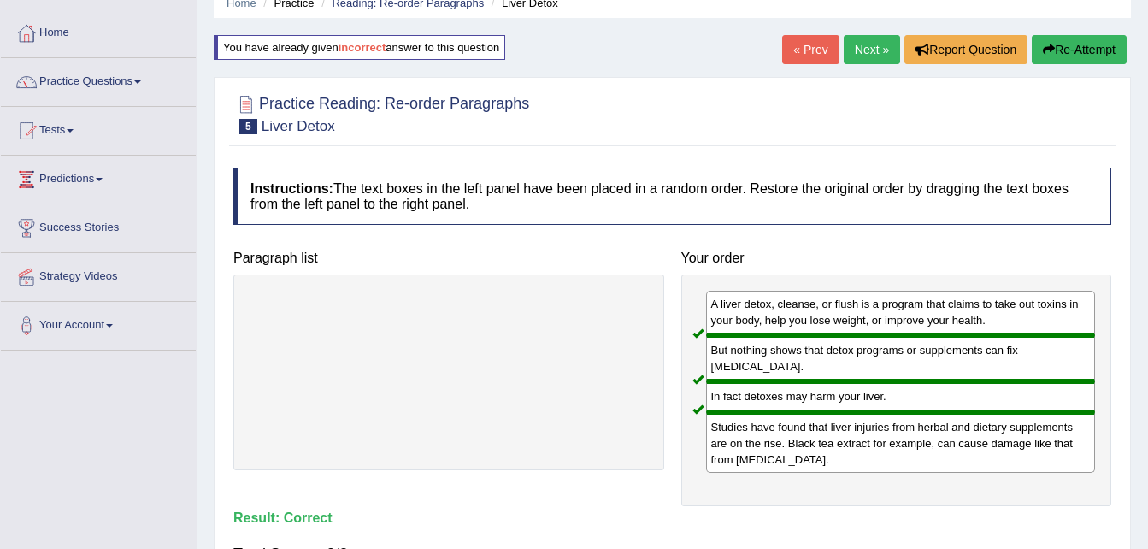
scroll to position [68, 0]
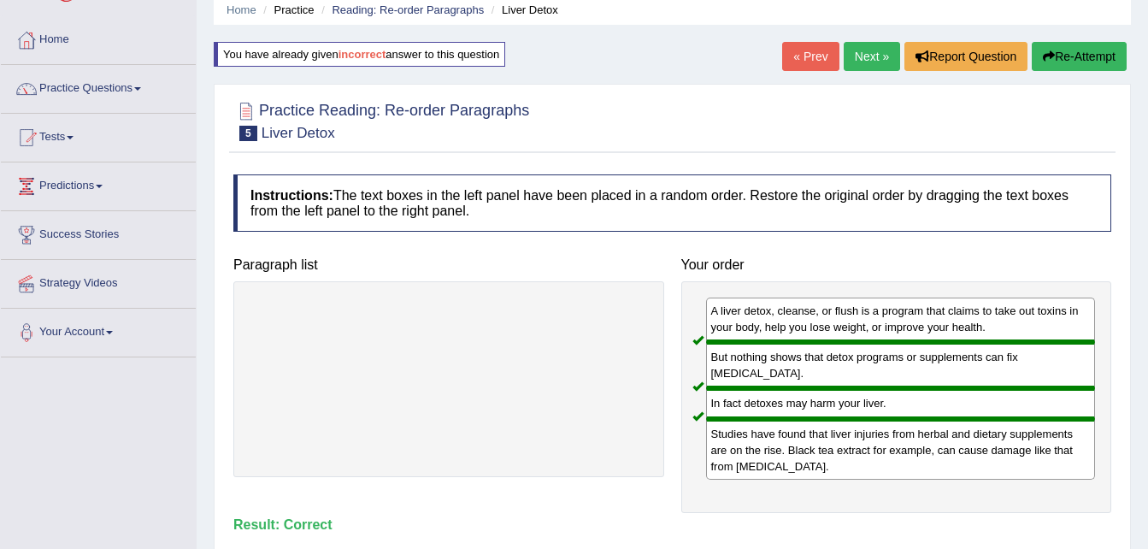
click at [872, 51] on link "Next »" at bounding box center [872, 56] width 56 height 29
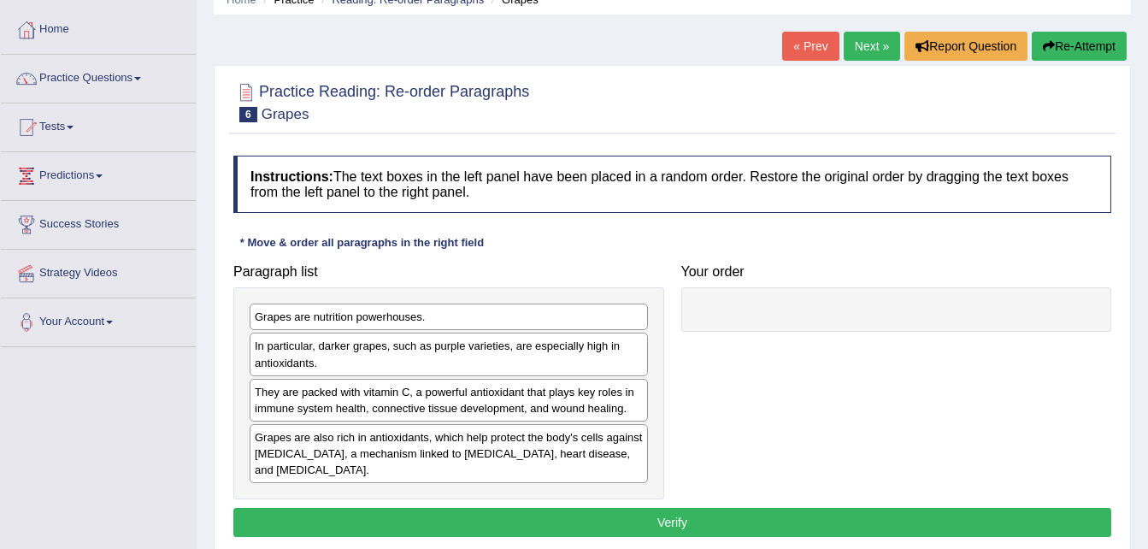
scroll to position [103, 0]
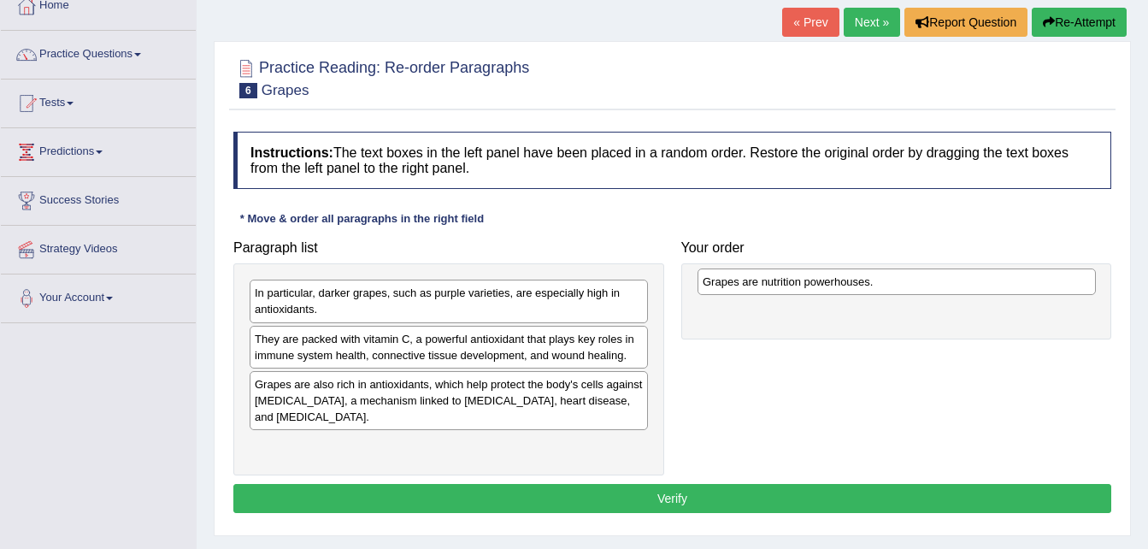
drag, startPoint x: 369, startPoint y: 295, endPoint x: 817, endPoint y: 284, distance: 448.2
click at [817, 284] on div "Grapes are nutrition powerhouses." at bounding box center [897, 282] width 398 height 27
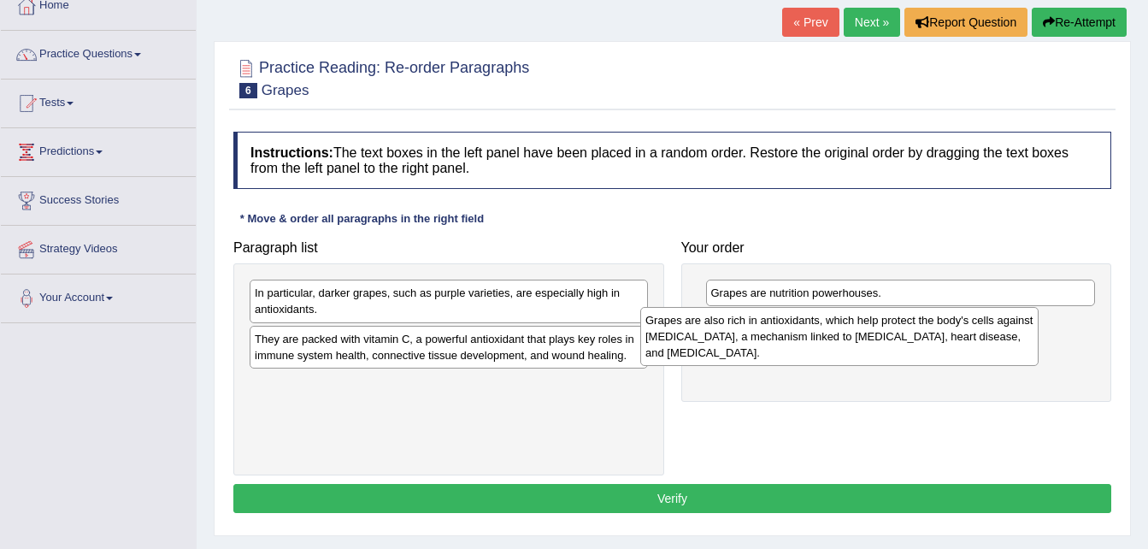
drag, startPoint x: 412, startPoint y: 414, endPoint x: 803, endPoint y: 350, distance: 396.0
click at [803, 350] on div "Grapes are also rich in antioxidants, which help protect the body's cells again…" at bounding box center [839, 336] width 398 height 59
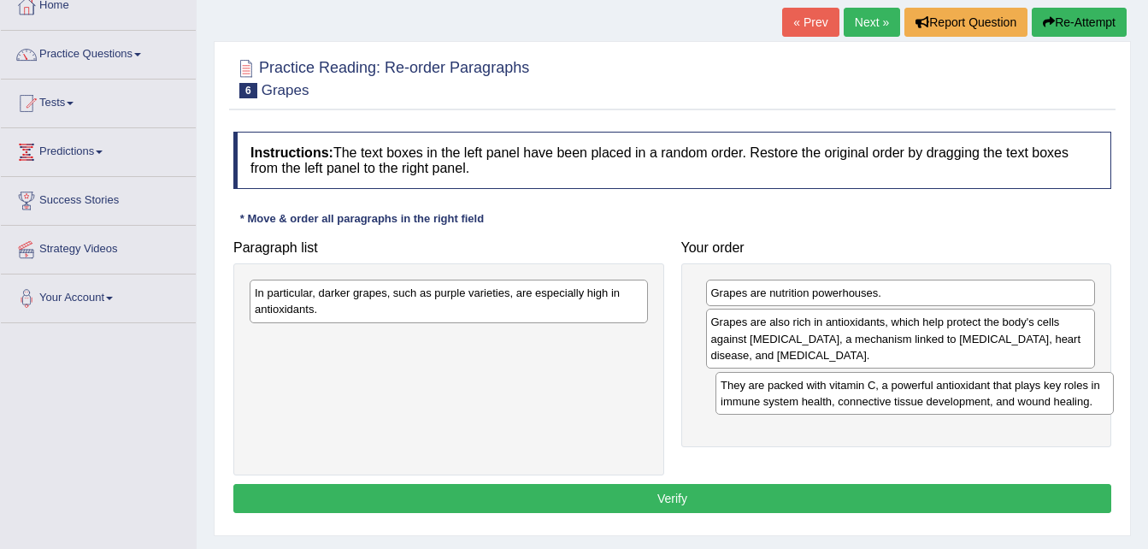
drag, startPoint x: 520, startPoint y: 355, endPoint x: 986, endPoint y: 400, distance: 468.2
click at [986, 400] on div "They are packed with vitamin C, a powerful antioxidant that plays key roles in …" at bounding box center [915, 393] width 398 height 43
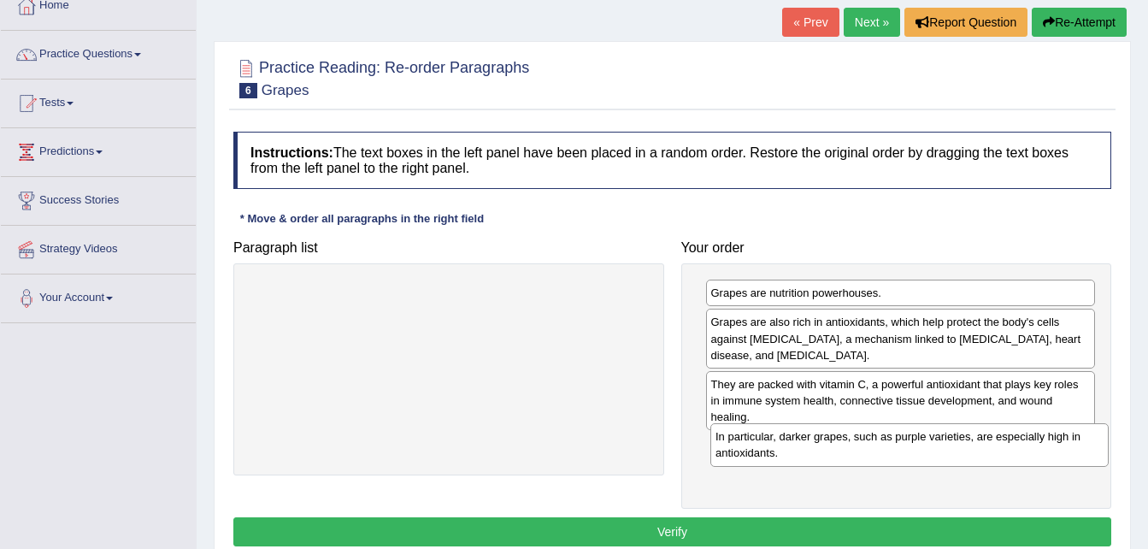
drag, startPoint x: 584, startPoint y: 290, endPoint x: 1045, endPoint y: 434, distance: 482.8
click at [1045, 434] on div "In particular, darker grapes, such as purple varieties, are especially high in …" at bounding box center [910, 444] width 398 height 43
click at [904, 517] on button "Verify" at bounding box center [672, 531] width 878 height 29
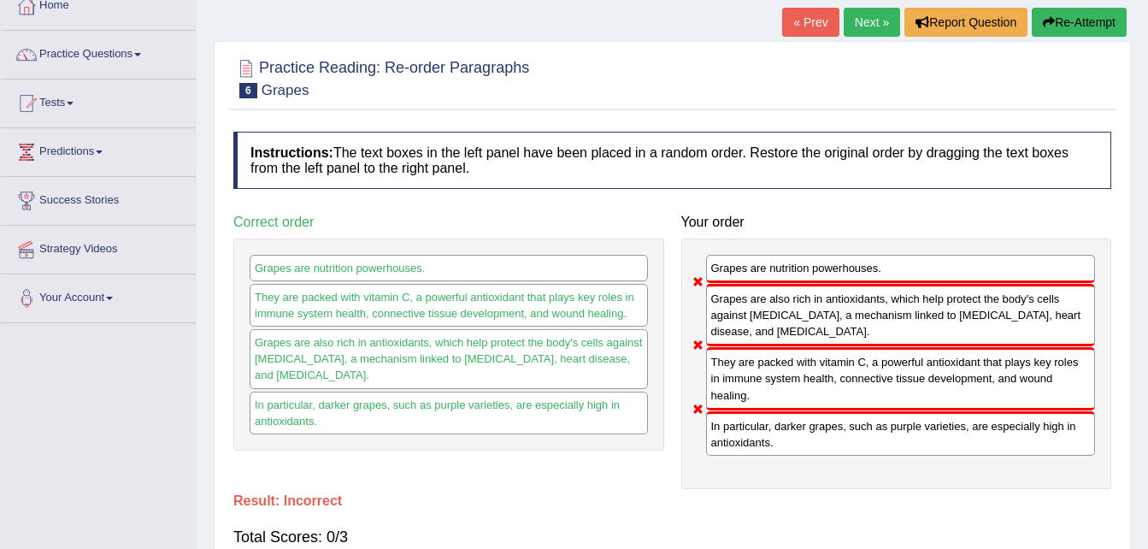
click at [1067, 20] on button "Re-Attempt" at bounding box center [1079, 22] width 95 height 29
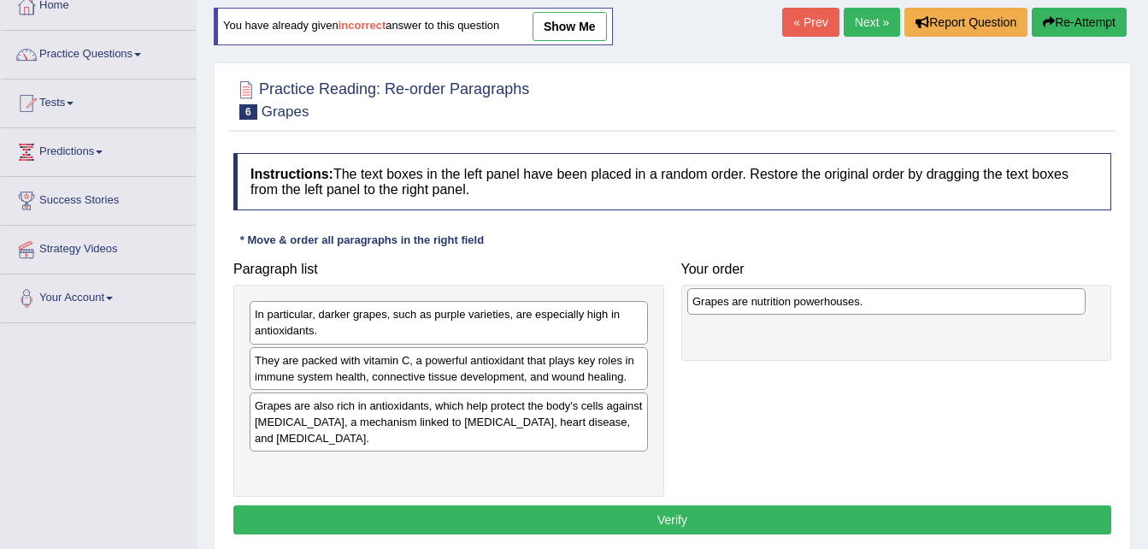
drag, startPoint x: 402, startPoint y: 313, endPoint x: 841, endPoint y: 300, distance: 439.7
click at [841, 300] on div "Grapes are nutrition powerhouses." at bounding box center [887, 301] width 398 height 27
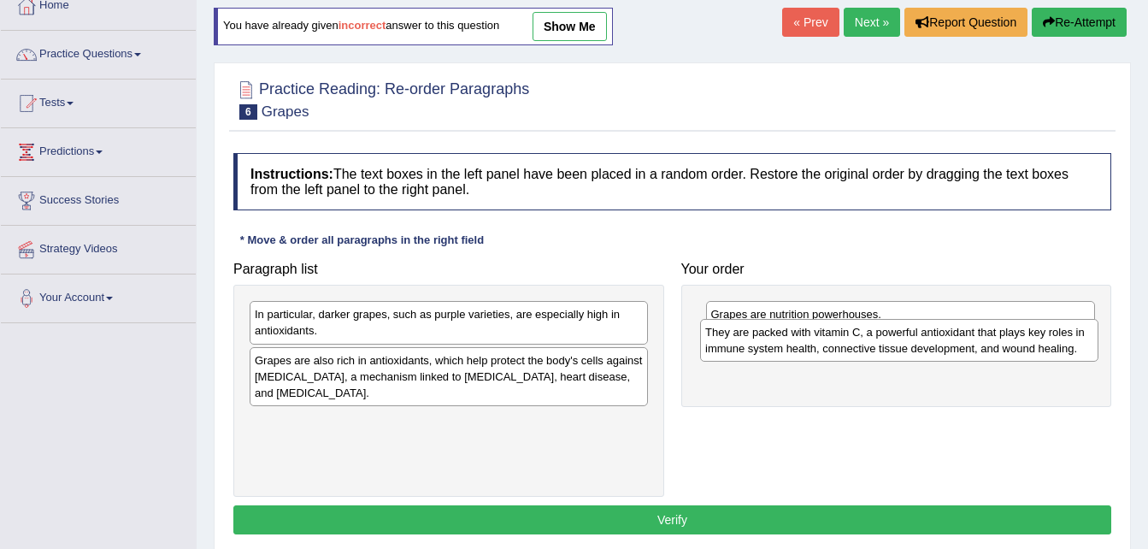
drag, startPoint x: 540, startPoint y: 369, endPoint x: 991, endPoint y: 341, distance: 451.5
click at [991, 341] on div "They are packed with vitamin C, a powerful antioxidant that plays key roles in …" at bounding box center [899, 340] width 398 height 43
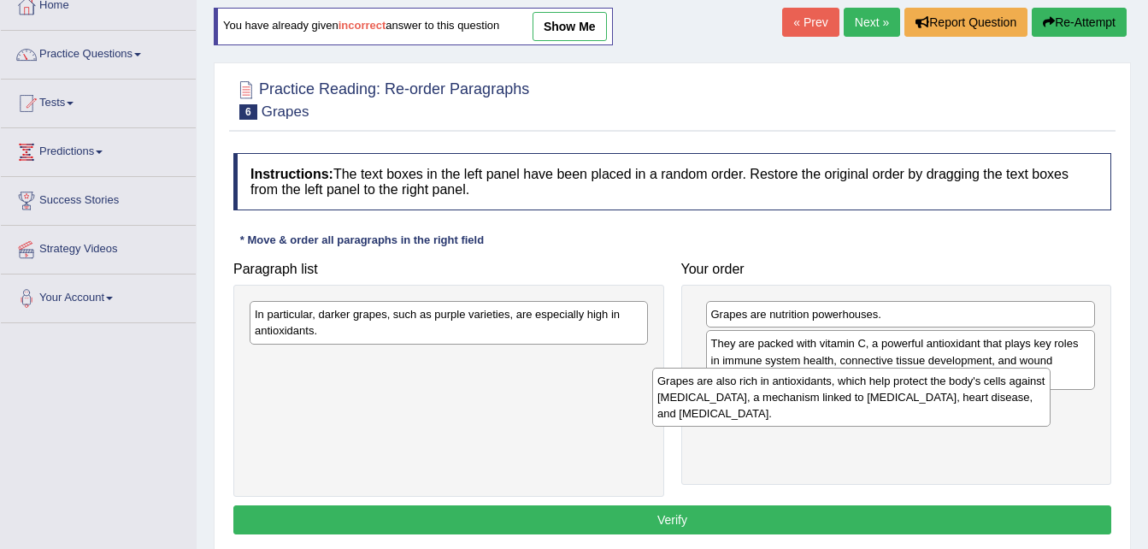
drag, startPoint x: 471, startPoint y: 381, endPoint x: 893, endPoint y: 405, distance: 422.2
click at [893, 405] on div "Grapes are also rich in antioxidants, which help protect the body's cells again…" at bounding box center [851, 397] width 398 height 59
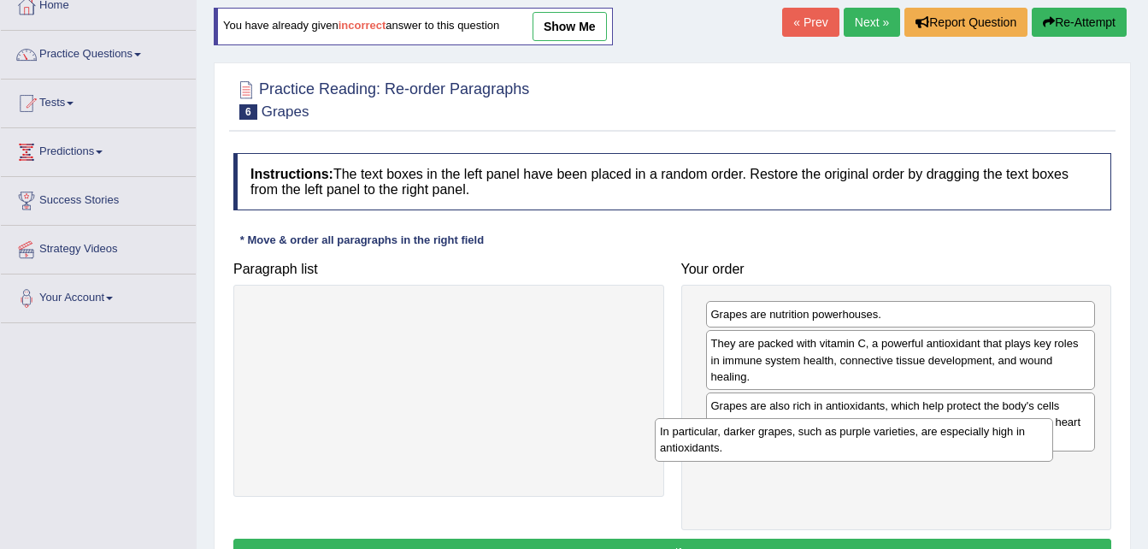
drag, startPoint x: 503, startPoint y: 317, endPoint x: 916, endPoint y: 444, distance: 432.0
click at [916, 444] on div "In particular, darker grapes, such as purple varieties, are especially high in …" at bounding box center [854, 439] width 398 height 43
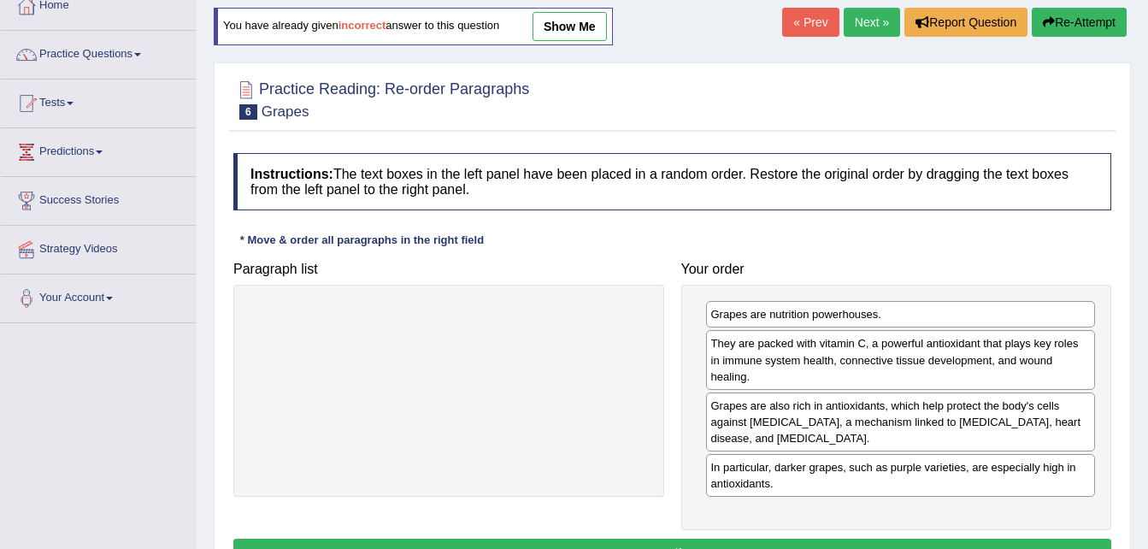
click at [962, 540] on button "Verify" at bounding box center [672, 553] width 878 height 29
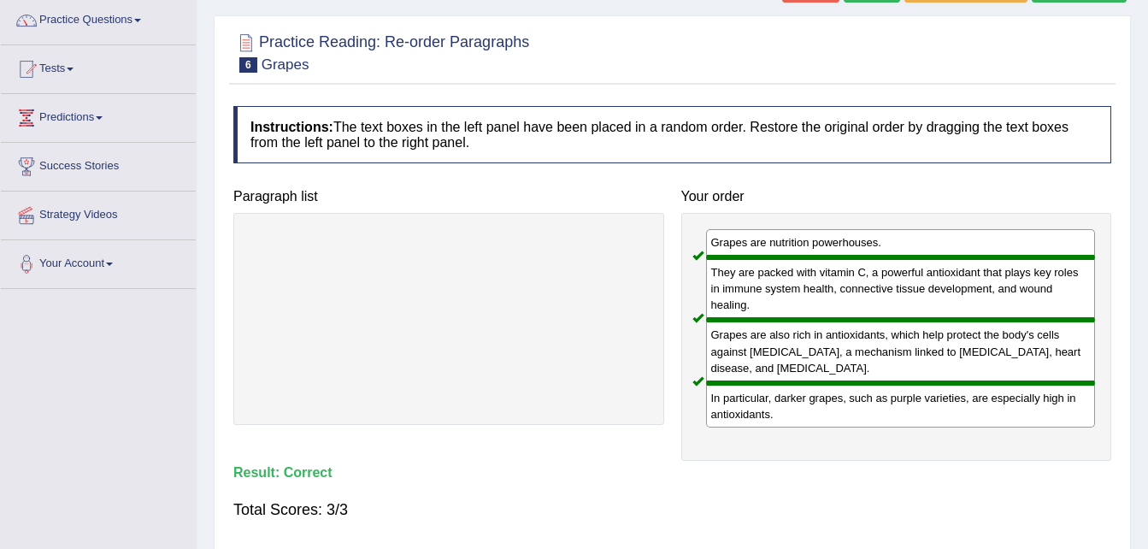
scroll to position [103, 0]
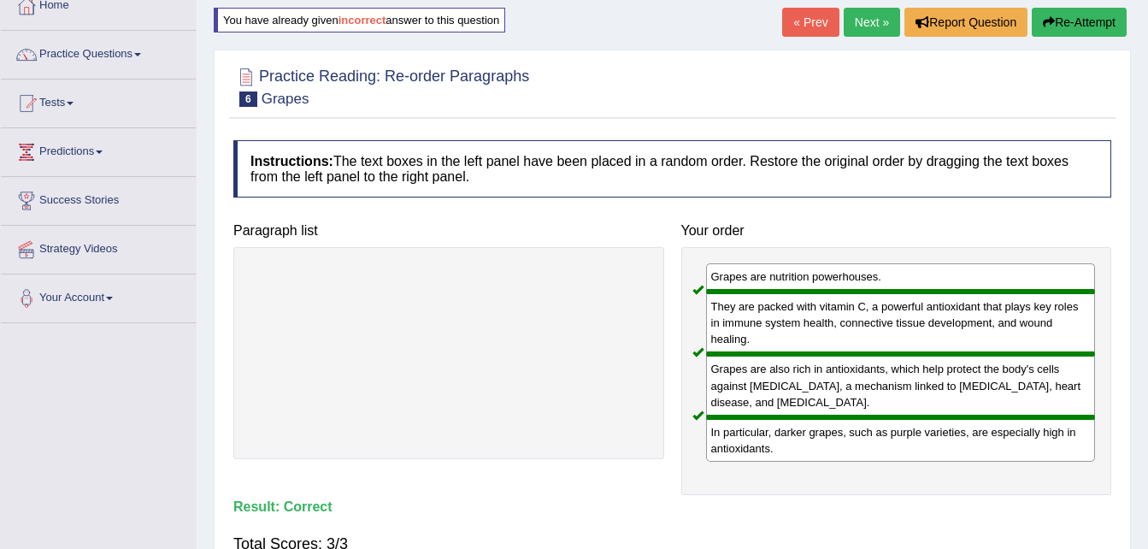
click at [865, 11] on link "Next »" at bounding box center [872, 22] width 56 height 29
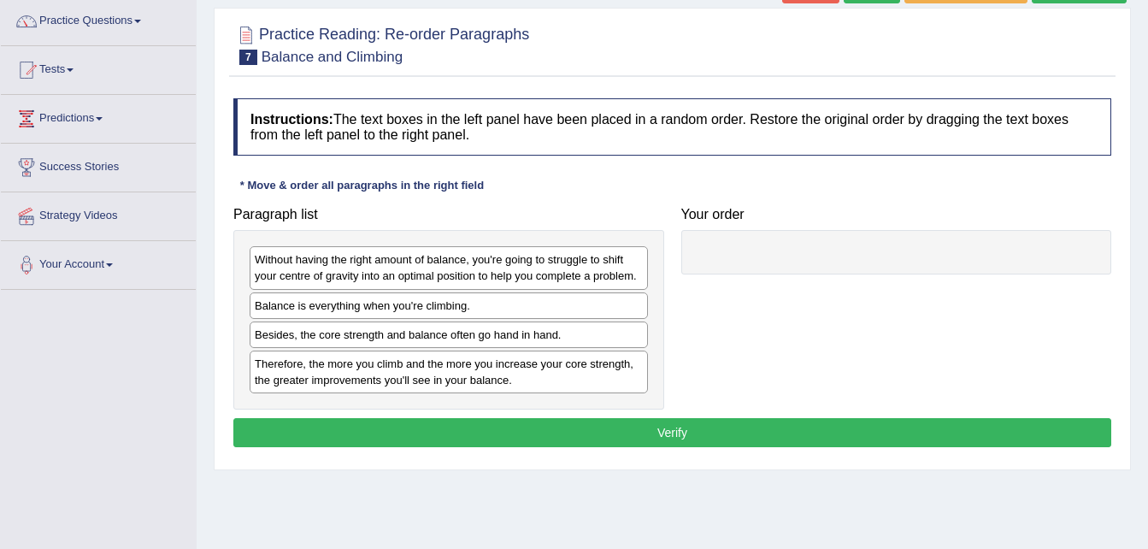
scroll to position [137, 0]
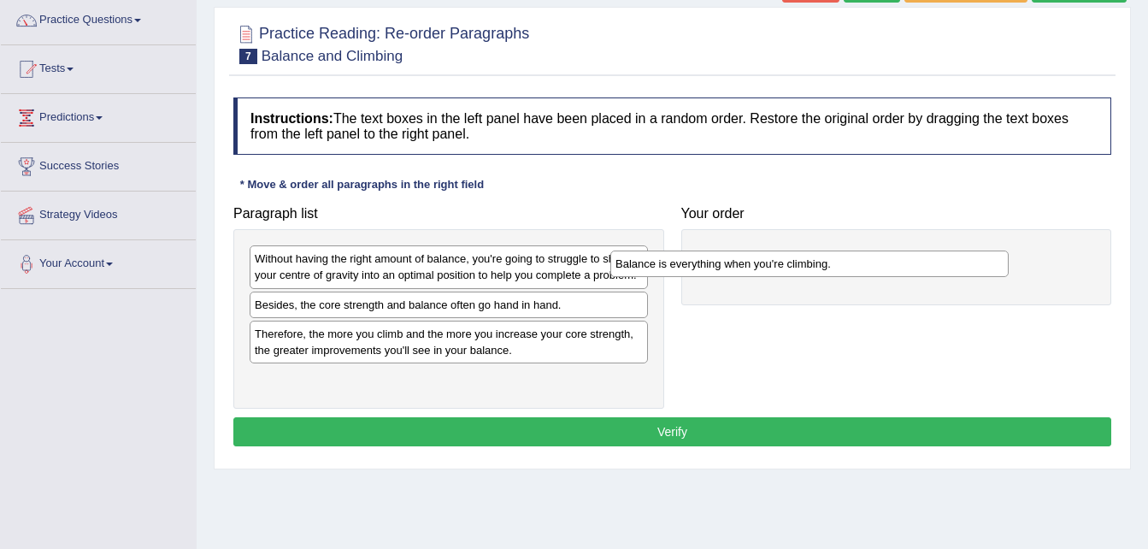
drag, startPoint x: 327, startPoint y: 311, endPoint x: 712, endPoint y: 269, distance: 387.9
click at [712, 269] on div "Balance is everything when you're climbing." at bounding box center [810, 264] width 398 height 27
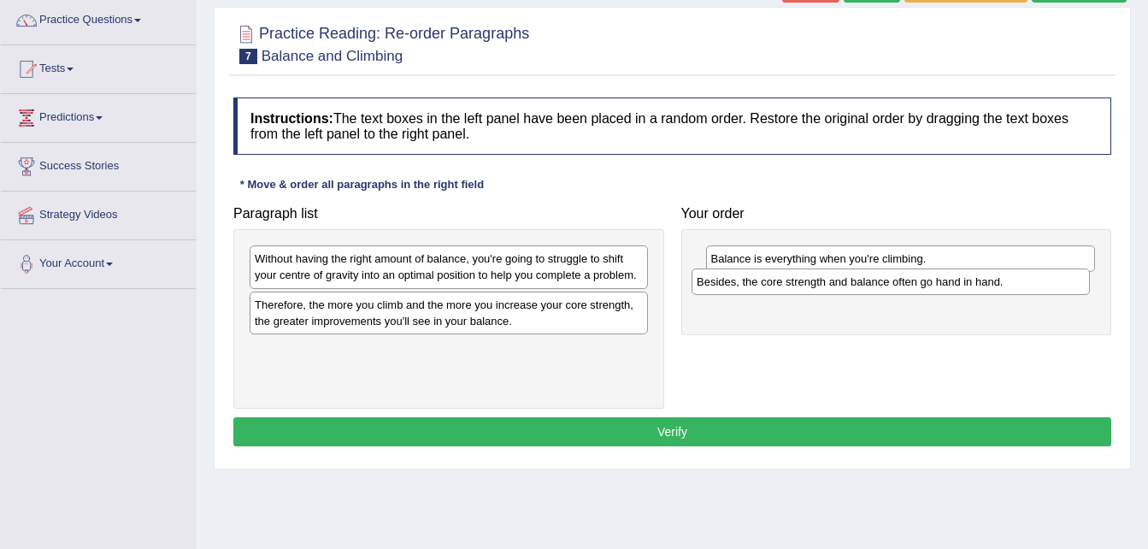
drag, startPoint x: 451, startPoint y: 307, endPoint x: 896, endPoint y: 282, distance: 446.2
click at [896, 282] on div "Besides, the core strength and balance often go hand in hand." at bounding box center [891, 282] width 398 height 27
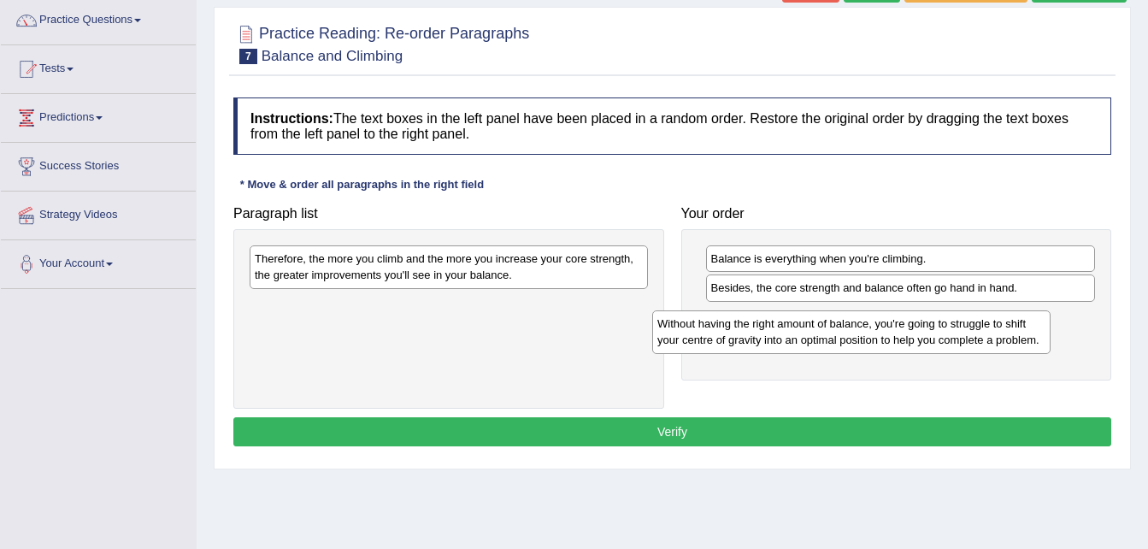
drag, startPoint x: 525, startPoint y: 263, endPoint x: 963, endPoint y: 318, distance: 441.2
click at [963, 318] on div "Without having the right amount of balance, you're going to struggle to shift y…" at bounding box center [851, 331] width 398 height 43
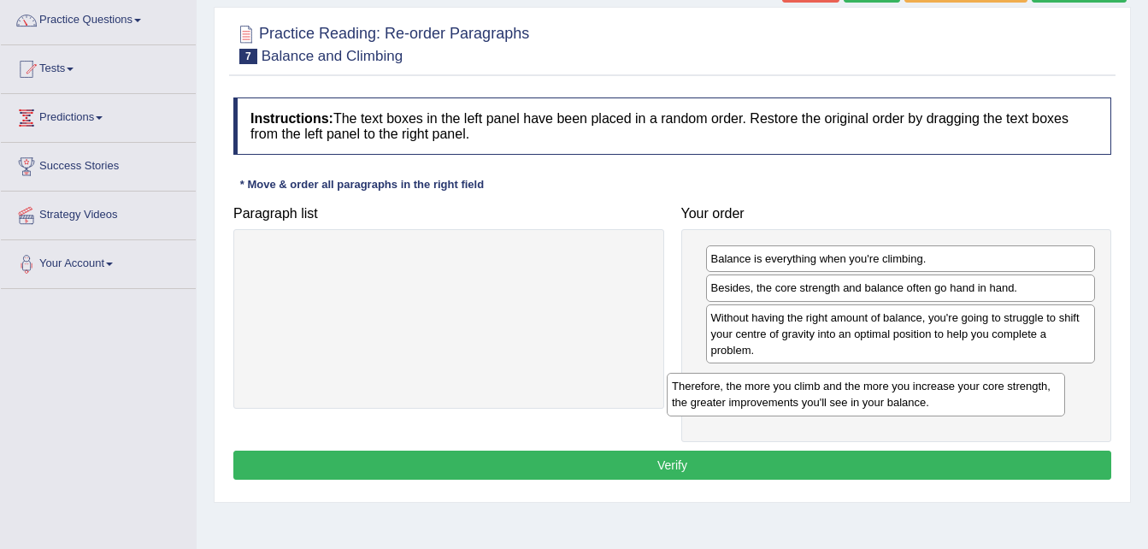
drag, startPoint x: 540, startPoint y: 267, endPoint x: 1025, endPoint y: 399, distance: 503.5
click at [1025, 399] on div "Therefore, the more you climb and the more you increase your core strength, the…" at bounding box center [866, 394] width 398 height 43
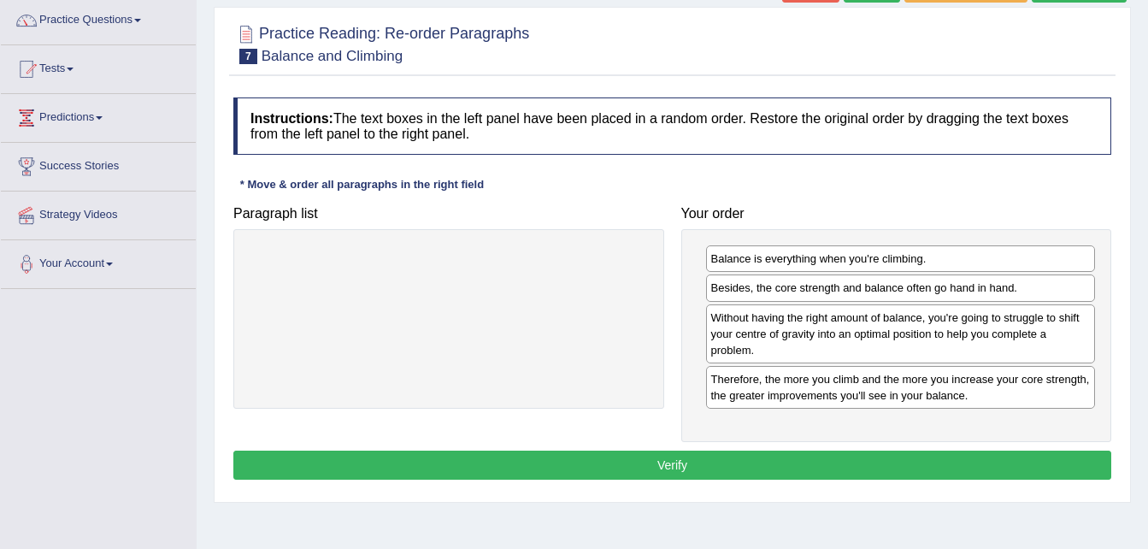
drag, startPoint x: 803, startPoint y: 288, endPoint x: 814, endPoint y: 305, distance: 20.4
drag, startPoint x: 817, startPoint y: 290, endPoint x: 821, endPoint y: 274, distance: 16.0
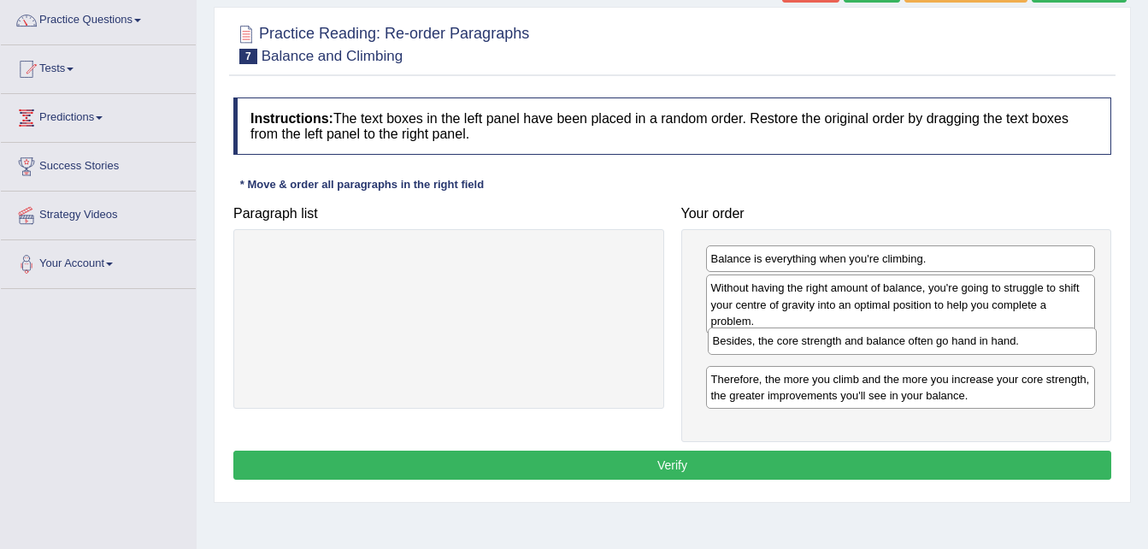
drag, startPoint x: 819, startPoint y: 286, endPoint x: 821, endPoint y: 339, distance: 53.0
click at [821, 339] on div "Besides, the core strength and balance often go hand in hand." at bounding box center [903, 341] width 390 height 27
click at [690, 470] on button "Verify" at bounding box center [672, 465] width 878 height 29
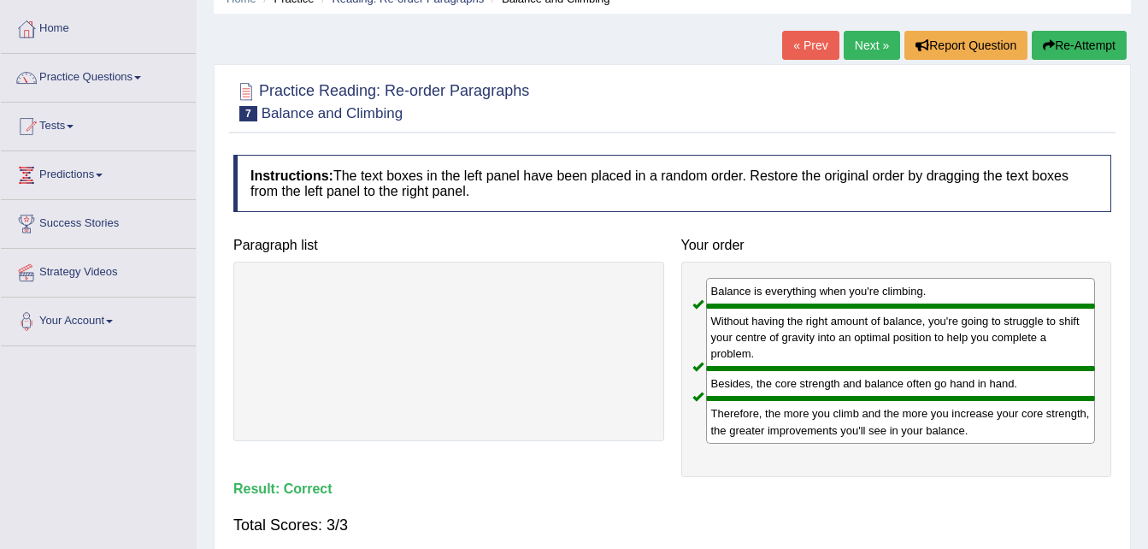
scroll to position [68, 0]
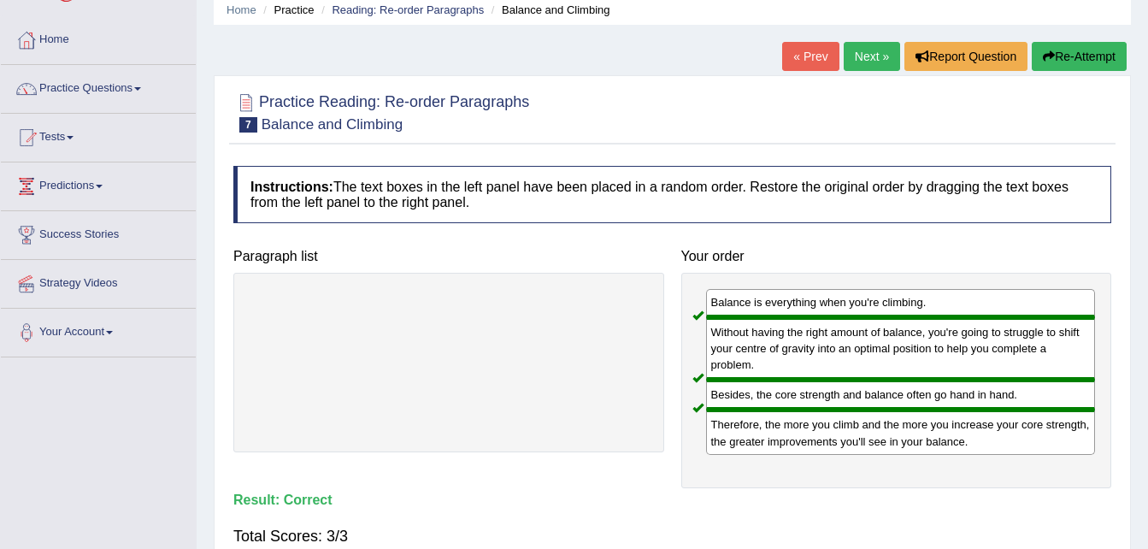
click at [879, 61] on link "Next »" at bounding box center [872, 56] width 56 height 29
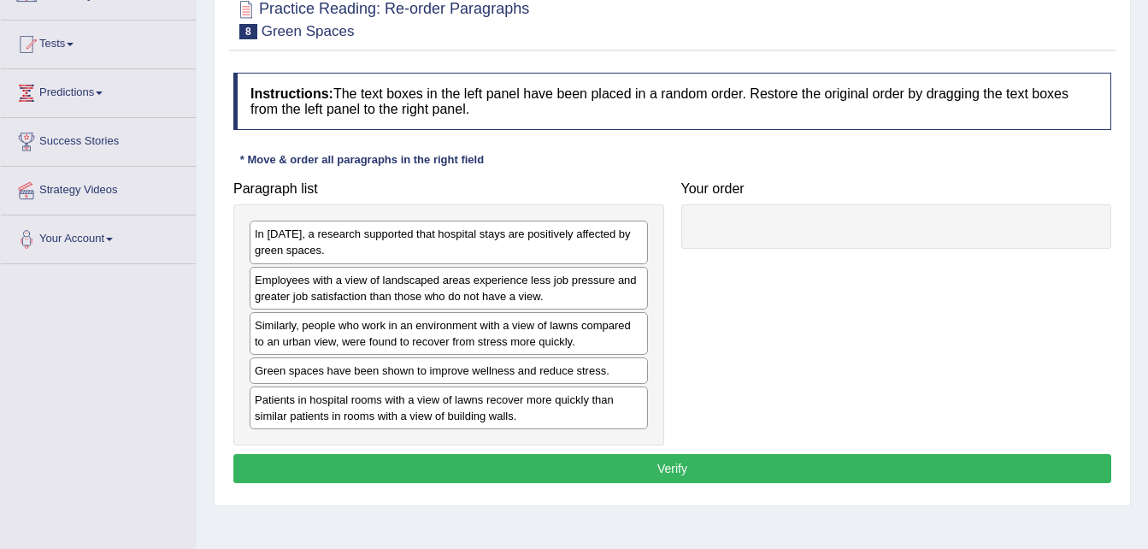
scroll to position [182, 0]
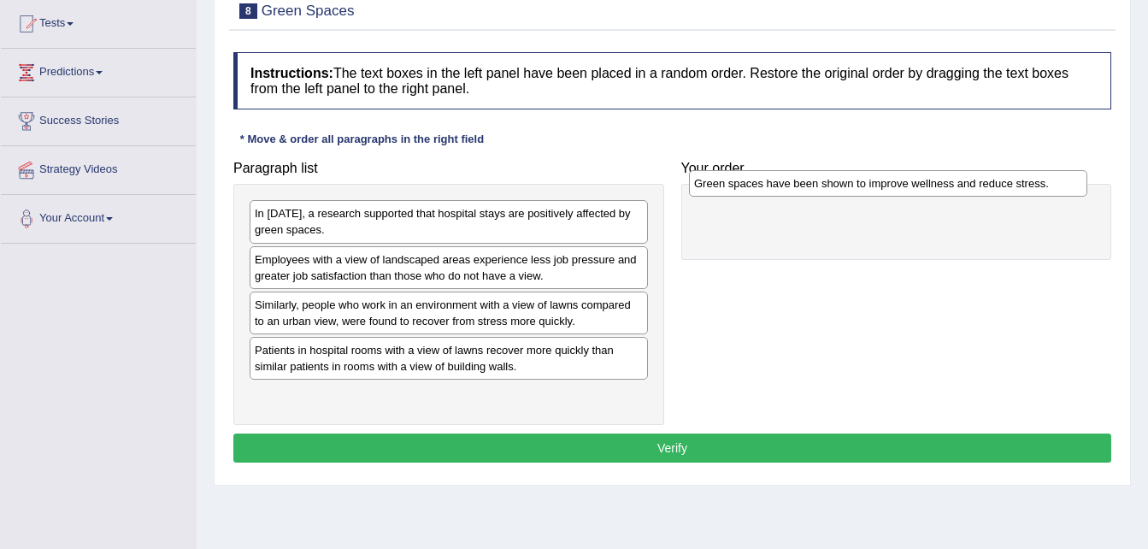
drag, startPoint x: 447, startPoint y: 350, endPoint x: 887, endPoint y: 184, distance: 469.8
click at [887, 184] on div "Green spaces have been shown to improve wellness and reduce stress." at bounding box center [888, 183] width 398 height 27
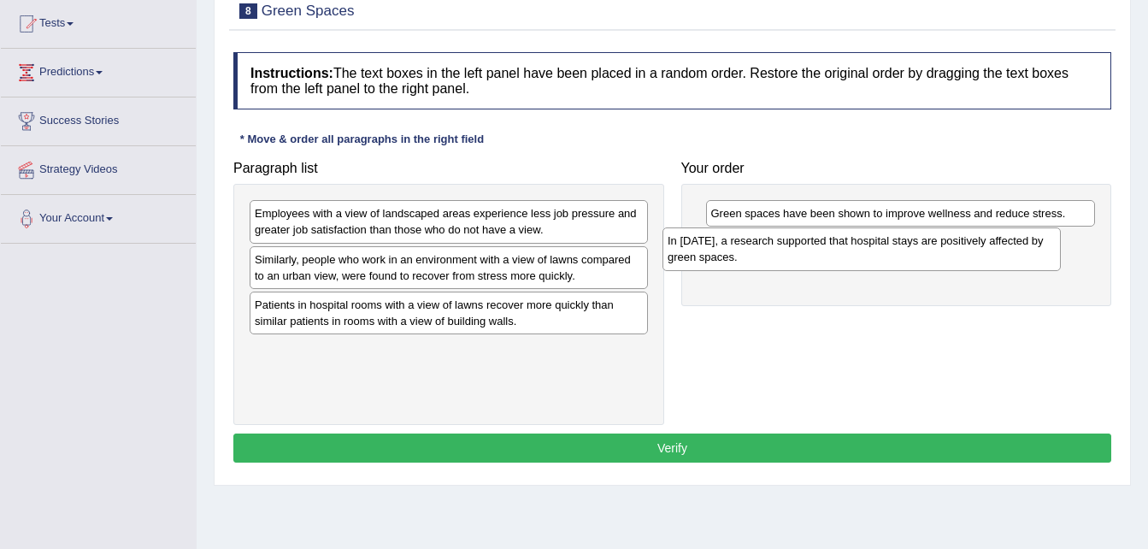
drag, startPoint x: 528, startPoint y: 215, endPoint x: 941, endPoint y: 242, distance: 413.9
click at [941, 242] on div "In [DATE], a research supported that hospital stays are positively affected by …" at bounding box center [862, 248] width 398 height 43
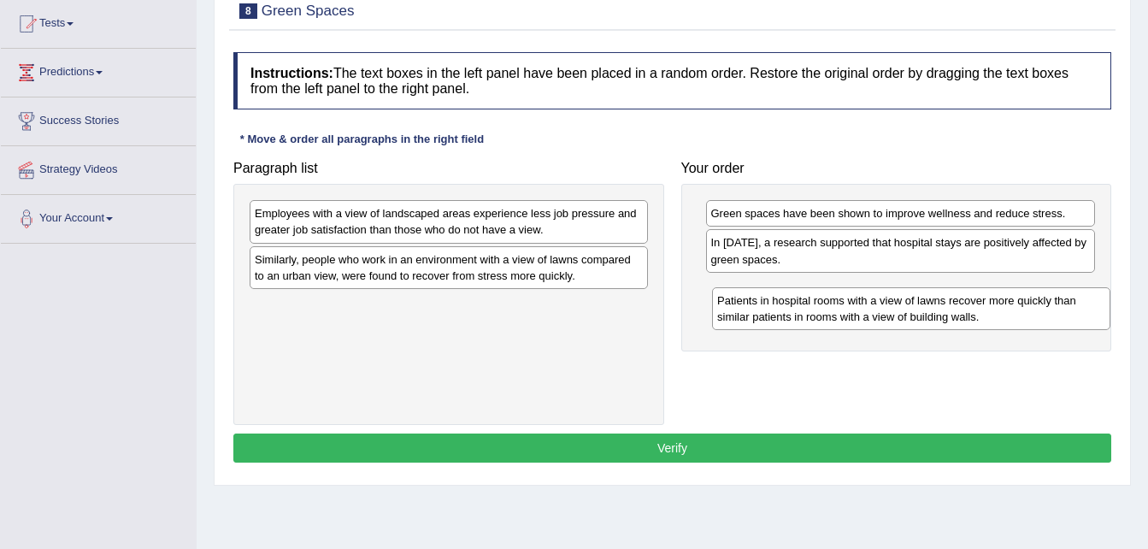
drag, startPoint x: 524, startPoint y: 318, endPoint x: 987, endPoint y: 314, distance: 462.6
click at [987, 314] on div "Patients in hospital rooms with a view of lawns recover more quickly than simil…" at bounding box center [911, 308] width 398 height 43
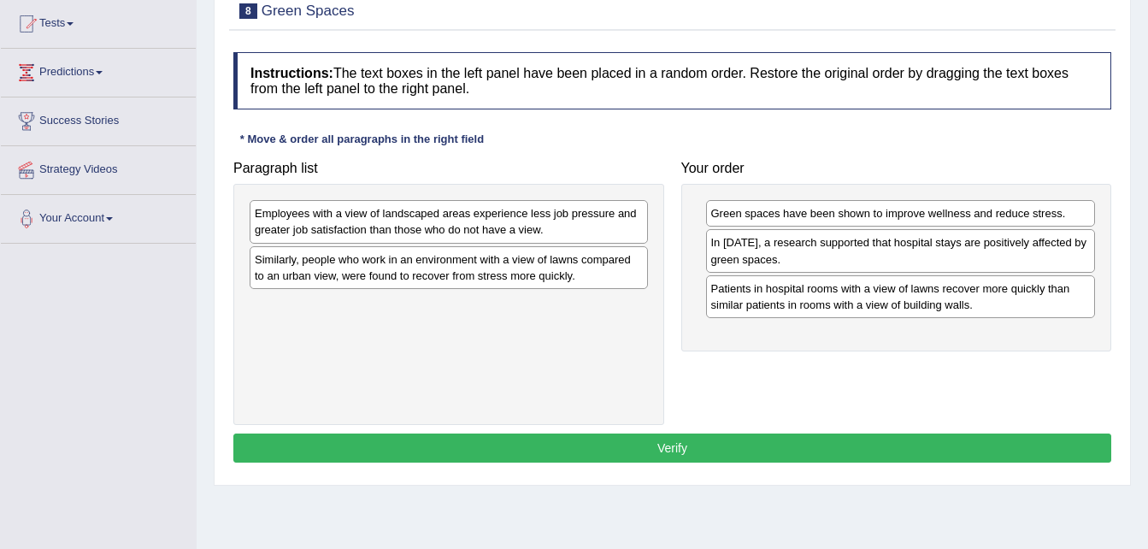
click at [760, 252] on div "In [DATE], a research supported that hospital stays are positively affected by …" at bounding box center [901, 250] width 390 height 43
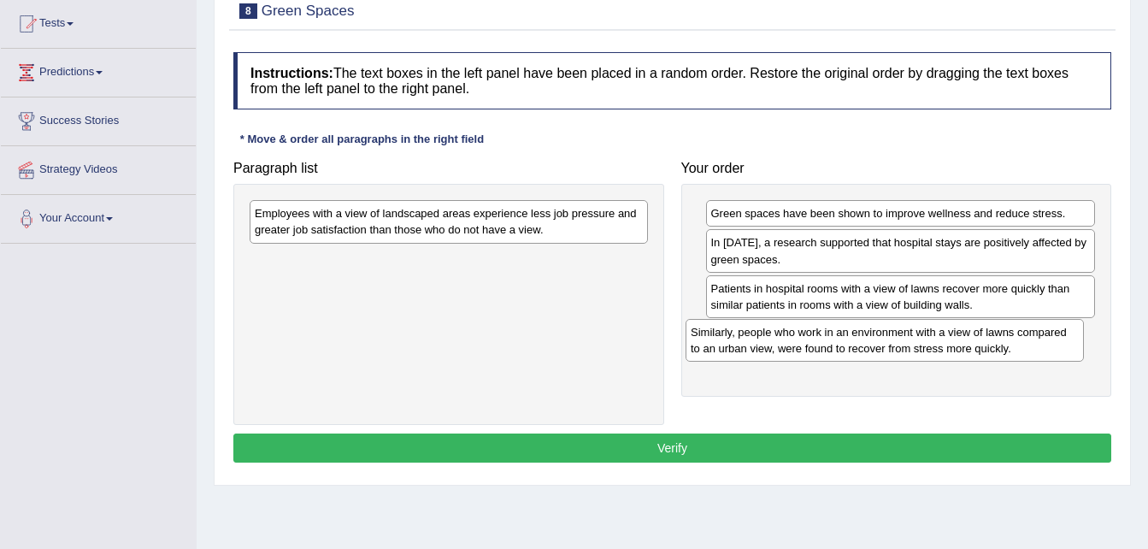
drag, startPoint x: 501, startPoint y: 262, endPoint x: 937, endPoint y: 335, distance: 442.3
click at [937, 335] on div "Similarly, people who work in an environment with a view of lawns compared to a…" at bounding box center [885, 340] width 398 height 43
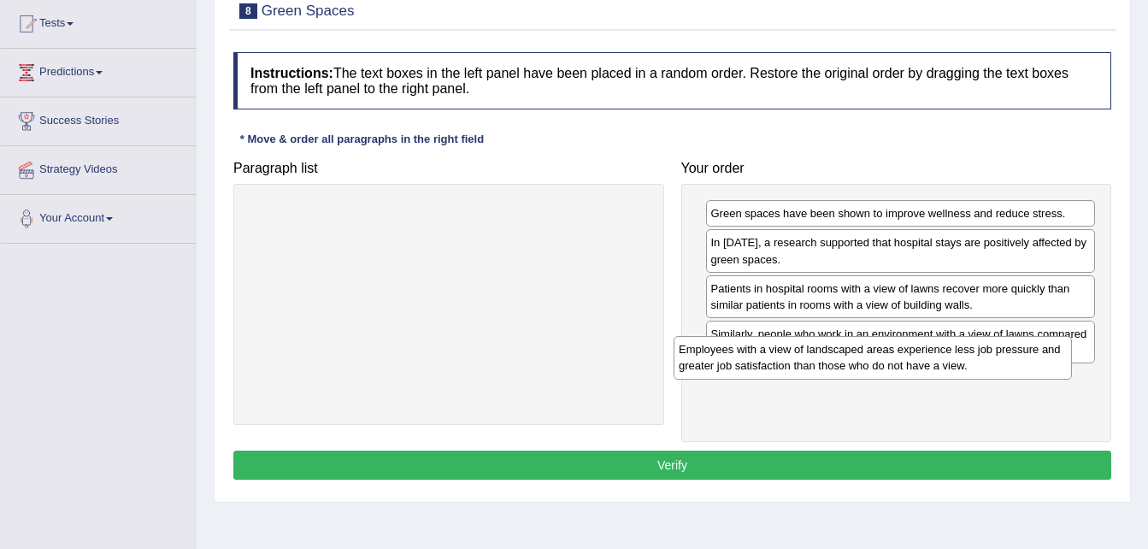
drag, startPoint x: 454, startPoint y: 221, endPoint x: 880, endPoint y: 357, distance: 447.0
click at [880, 357] on div "Employees with a view of landscaped areas experience less job pressure and grea…" at bounding box center [873, 357] width 398 height 43
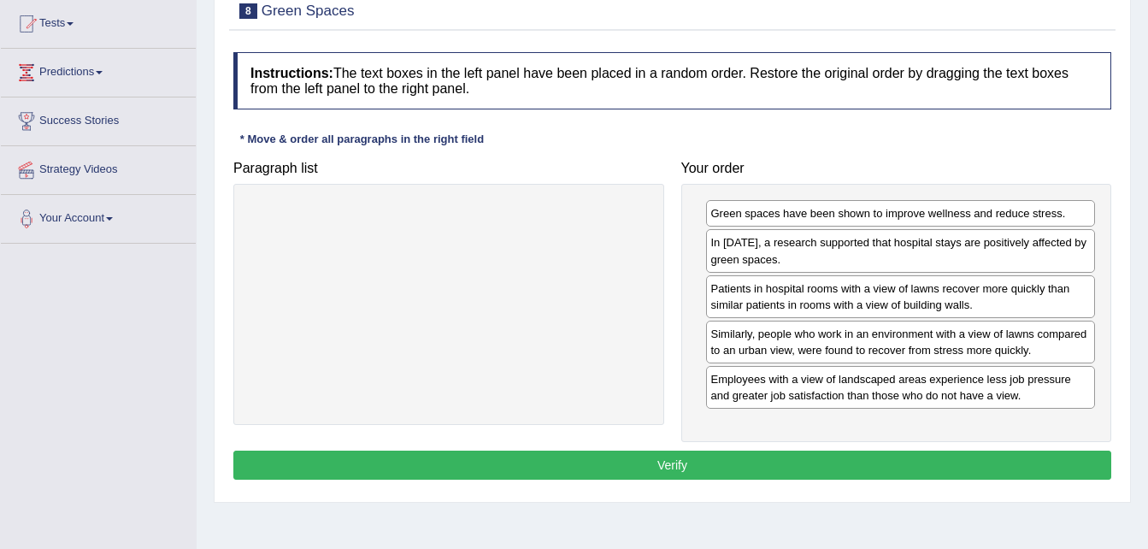
click at [755, 461] on button "Verify" at bounding box center [672, 465] width 878 height 29
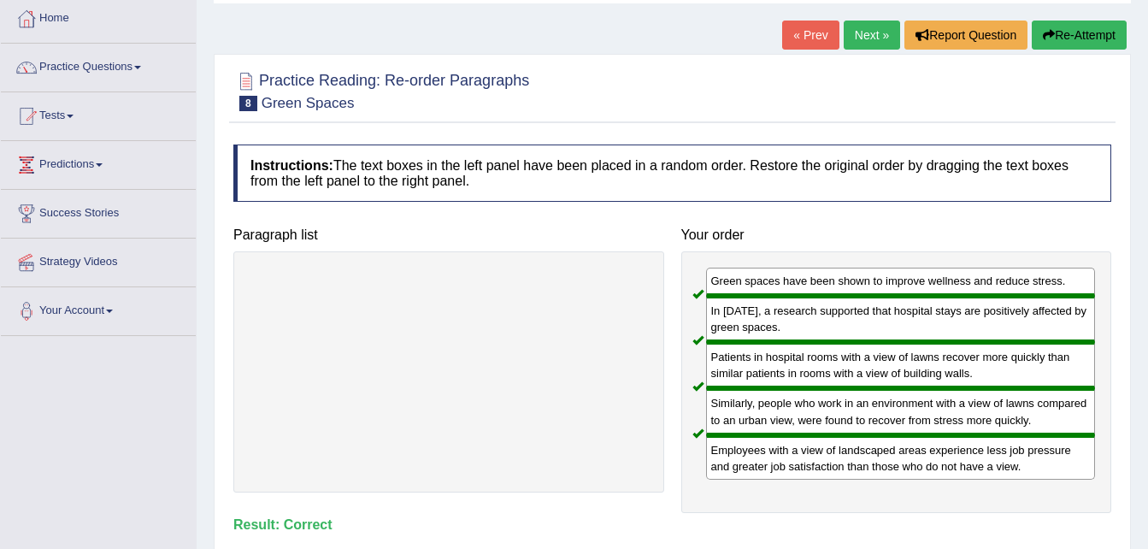
scroll to position [80, 0]
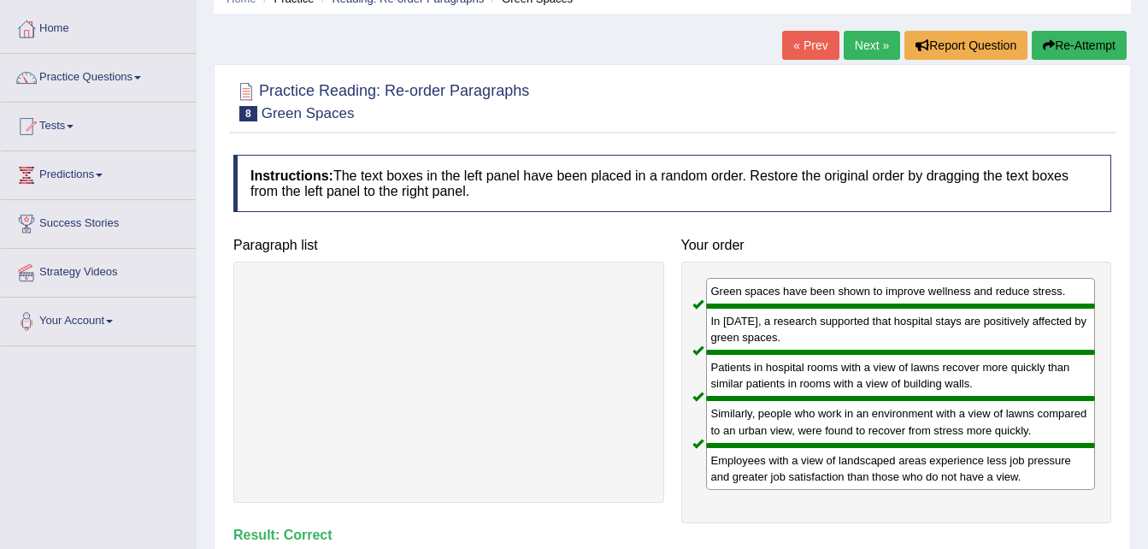
click at [868, 42] on link "Next »" at bounding box center [872, 45] width 56 height 29
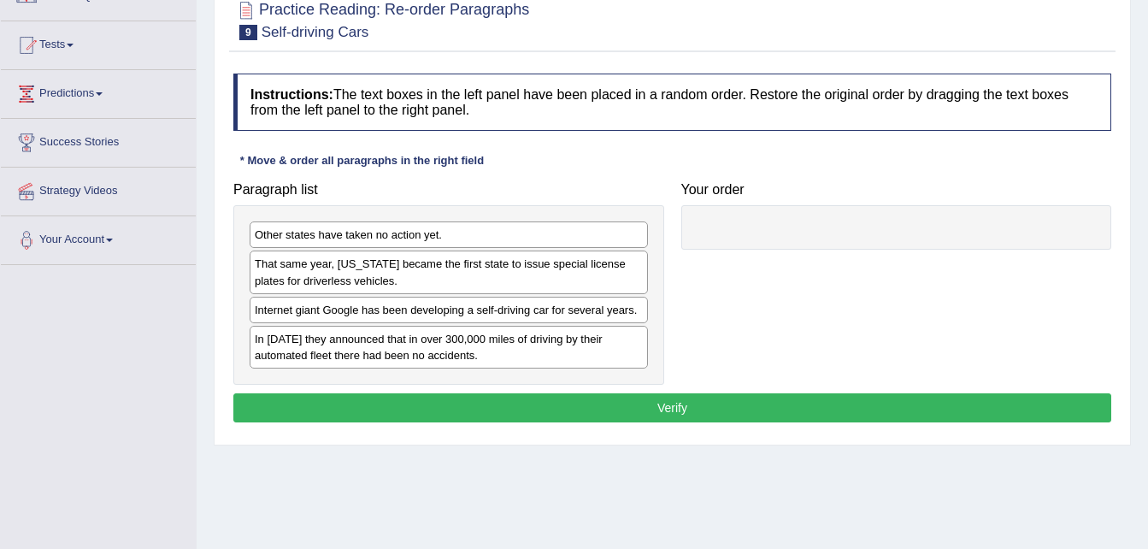
scroll to position [171, 0]
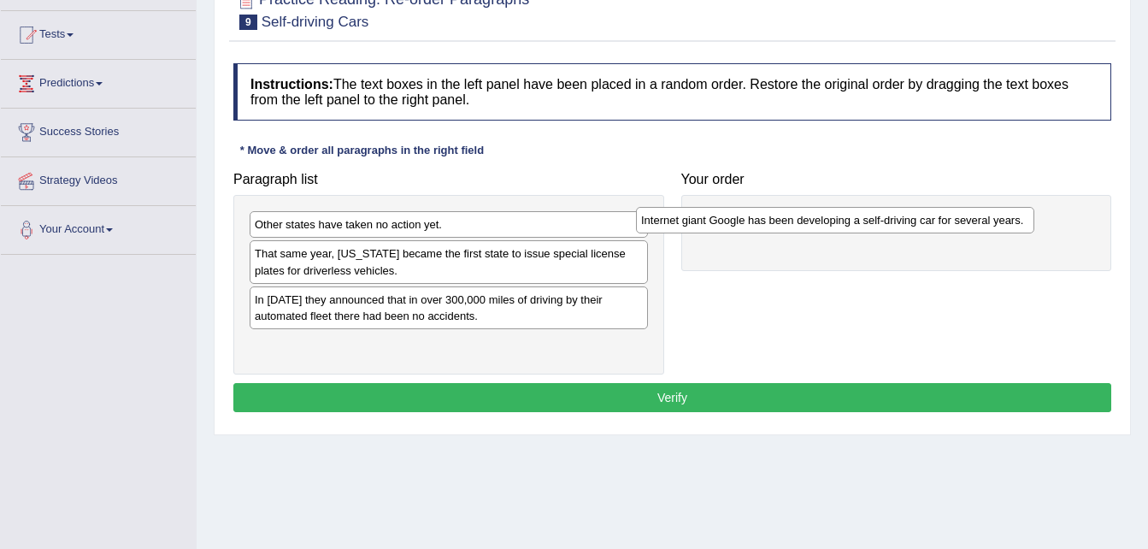
drag, startPoint x: 391, startPoint y: 304, endPoint x: 787, endPoint y: 223, distance: 404.0
click at [787, 223] on div "Internet giant Google has been developing a self-driving car for several years." at bounding box center [835, 220] width 398 height 27
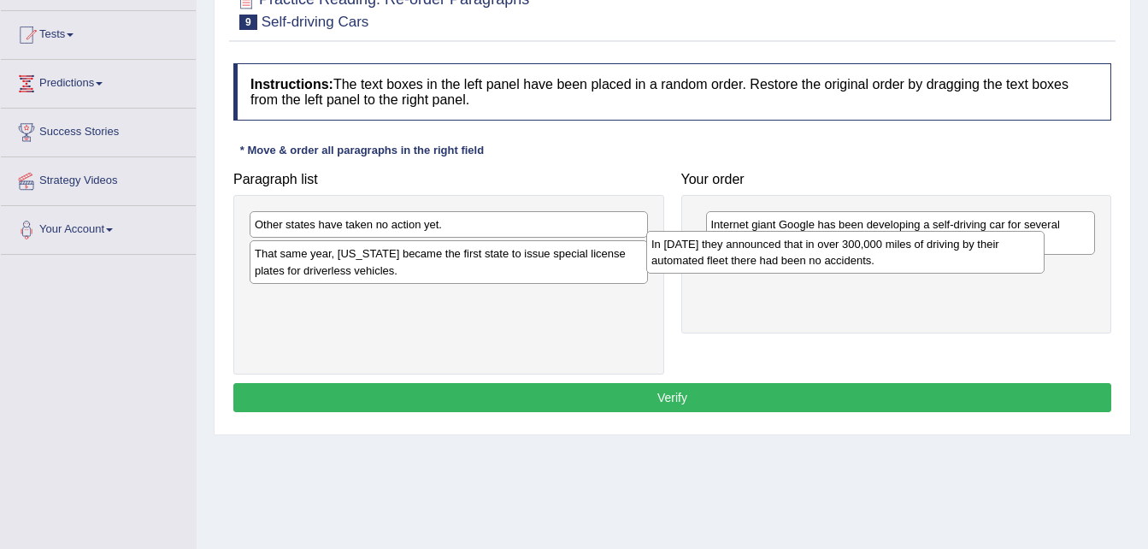
drag, startPoint x: 407, startPoint y: 312, endPoint x: 817, endPoint y: 260, distance: 412.9
click at [817, 260] on div "In 2012 they announced that in over 300,000 miles of driving by their automated…" at bounding box center [845, 252] width 398 height 43
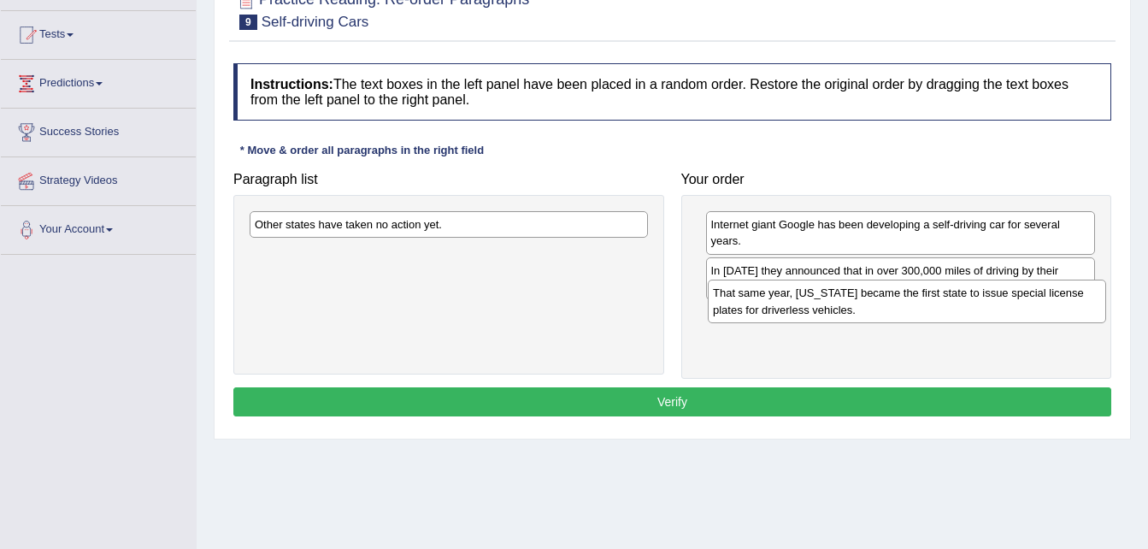
drag, startPoint x: 481, startPoint y: 257, endPoint x: 941, endPoint y: 296, distance: 461.7
click at [941, 296] on div "That same year, Nevada became the first state to issue special license plates f…" at bounding box center [907, 301] width 398 height 43
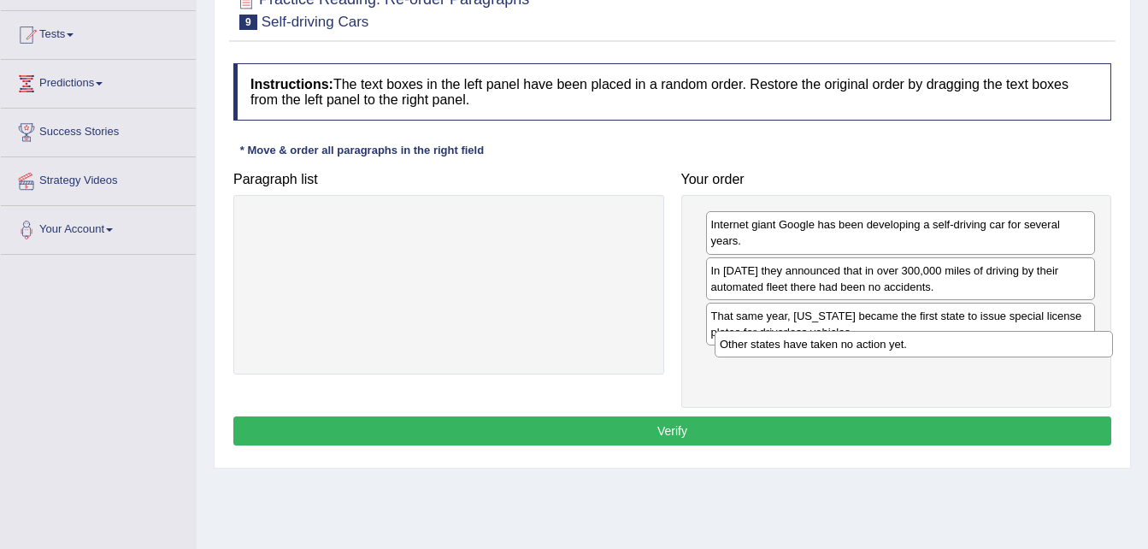
drag, startPoint x: 532, startPoint y: 221, endPoint x: 997, endPoint y: 341, distance: 480.3
click at [997, 341] on div "Other states have taken no action yet." at bounding box center [914, 344] width 398 height 27
click at [756, 416] on button "Verify" at bounding box center [672, 430] width 878 height 29
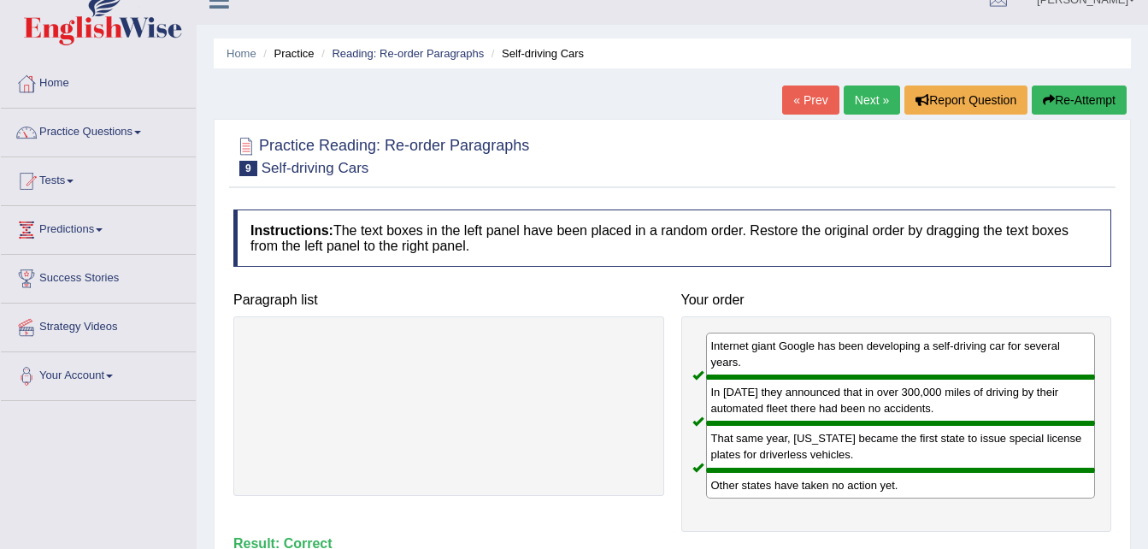
scroll to position [0, 0]
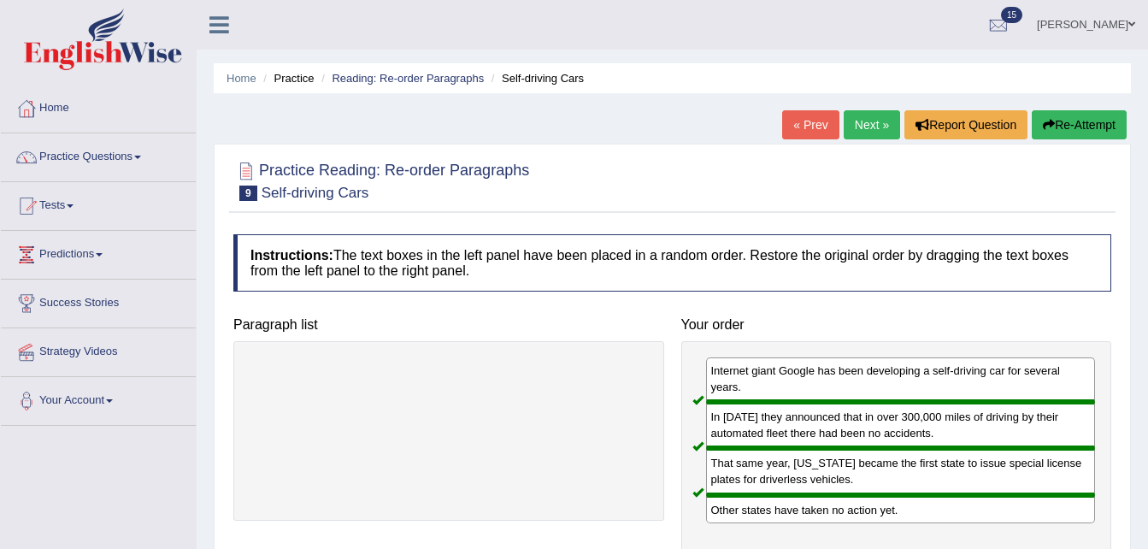
click at [871, 120] on link "Next »" at bounding box center [872, 124] width 56 height 29
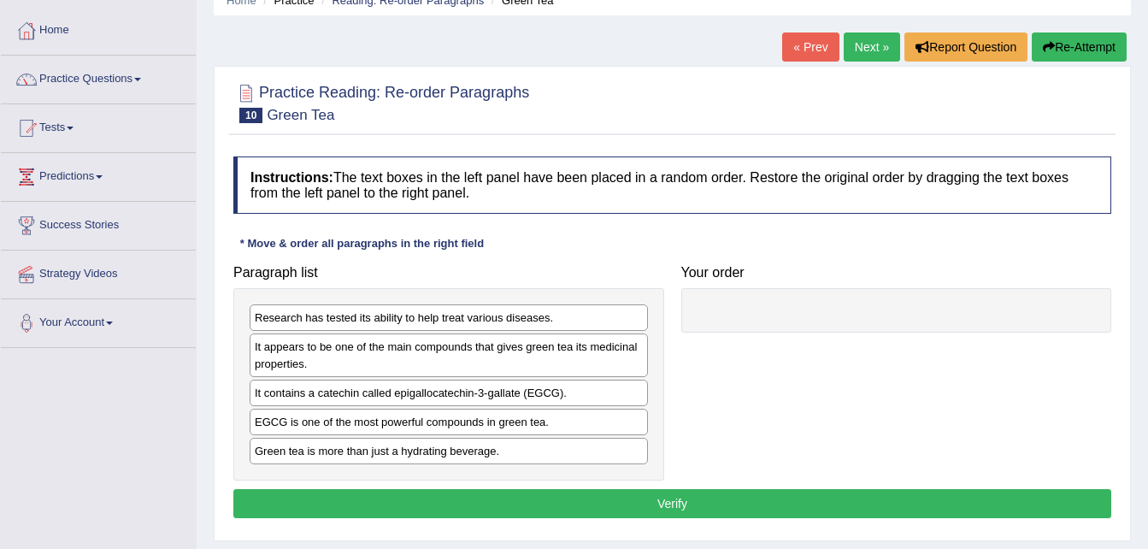
scroll to position [103, 0]
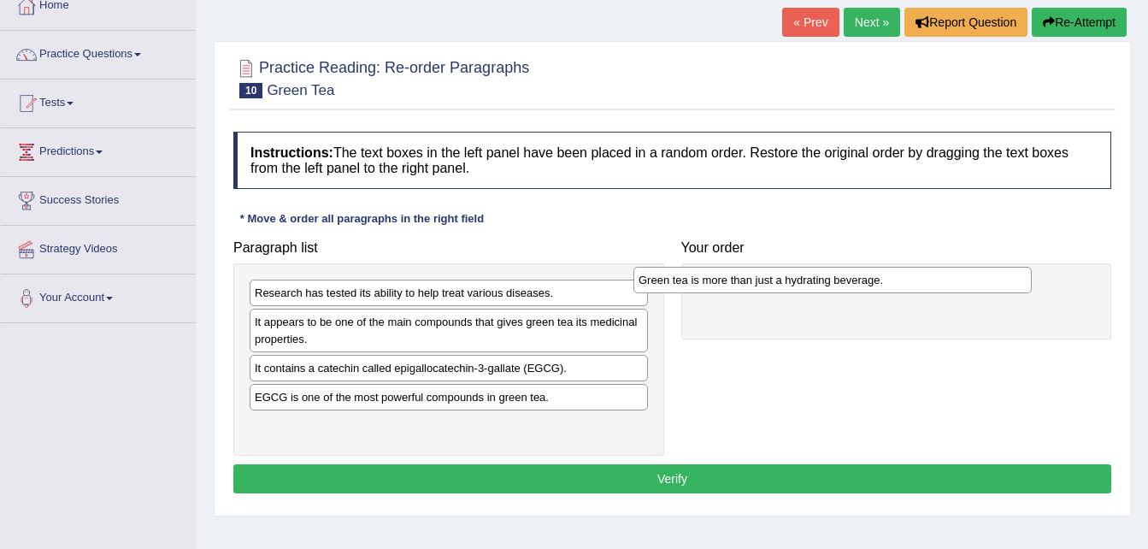
drag, startPoint x: 337, startPoint y: 428, endPoint x: 735, endPoint y: 272, distance: 427.0
click at [735, 272] on div "Green tea is more than just a hydrating beverage." at bounding box center [833, 280] width 398 height 27
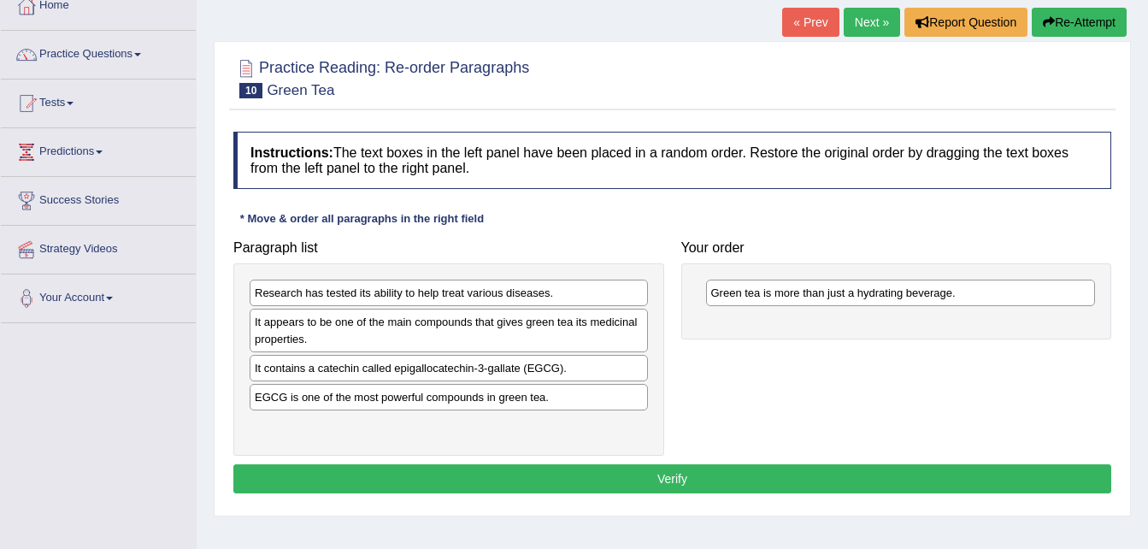
drag, startPoint x: 671, startPoint y: 325, endPoint x: 692, endPoint y: 320, distance: 21.2
click at [636, 343] on div "Paragraph list Research has tested its ability to help treat various diseases. …" at bounding box center [672, 344] width 895 height 224
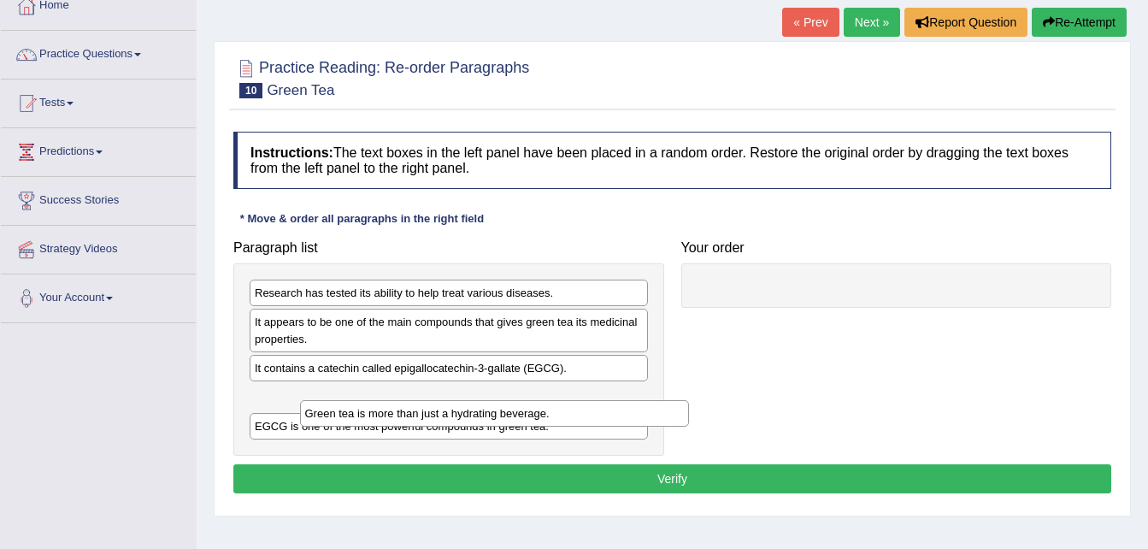
drag, startPoint x: 763, startPoint y: 292, endPoint x: 336, endPoint y: 394, distance: 438.9
click at [336, 400] on div "Green tea is more than just a hydrating beverage." at bounding box center [495, 413] width 390 height 27
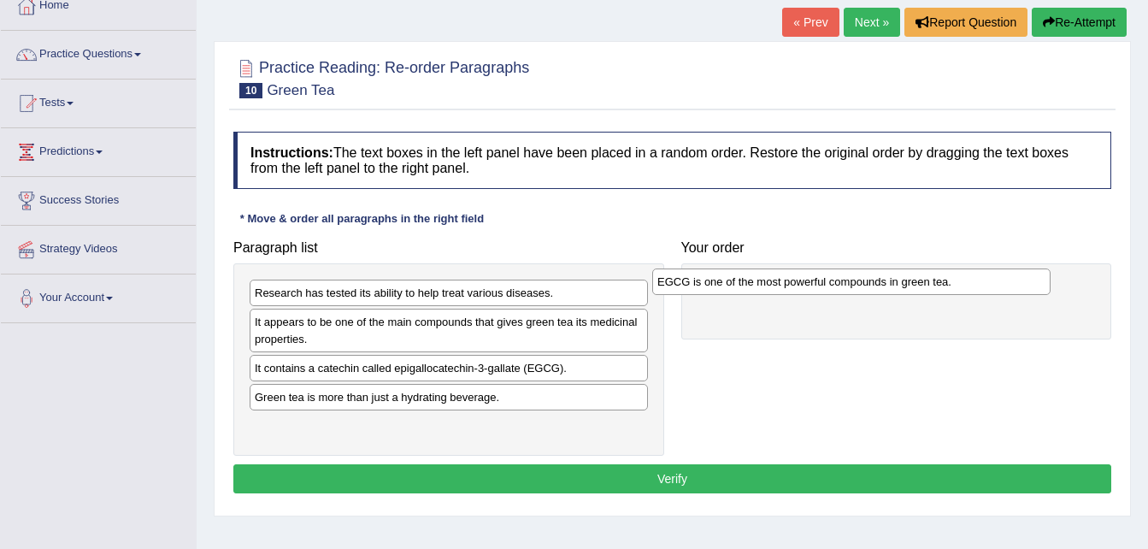
drag, startPoint x: 326, startPoint y: 426, endPoint x: 729, endPoint y: 281, distance: 427.9
click at [729, 281] on div "EGCG is one of the most powerful compounds in green tea." at bounding box center [851, 282] width 398 height 27
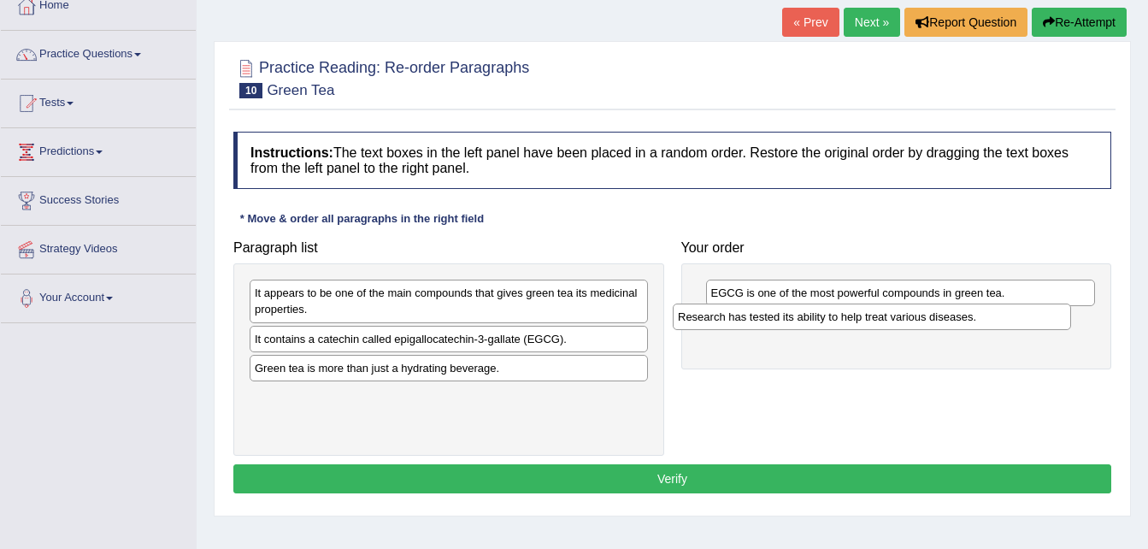
drag, startPoint x: 456, startPoint y: 292, endPoint x: 879, endPoint y: 316, distance: 424.0
click at [879, 316] on div "Research has tested its ability to help treat various diseases." at bounding box center [872, 317] width 398 height 27
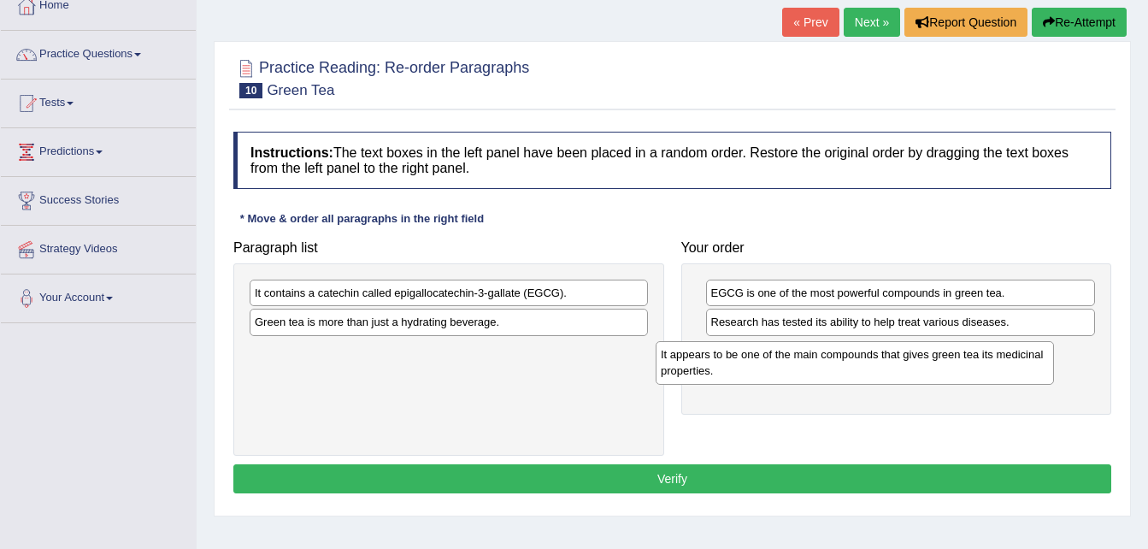
drag, startPoint x: 398, startPoint y: 306, endPoint x: 804, endPoint y: 368, distance: 410.8
click at [804, 368] on div "It appears to be one of the main compounds that gives green tea its medicinal p…" at bounding box center [855, 362] width 398 height 43
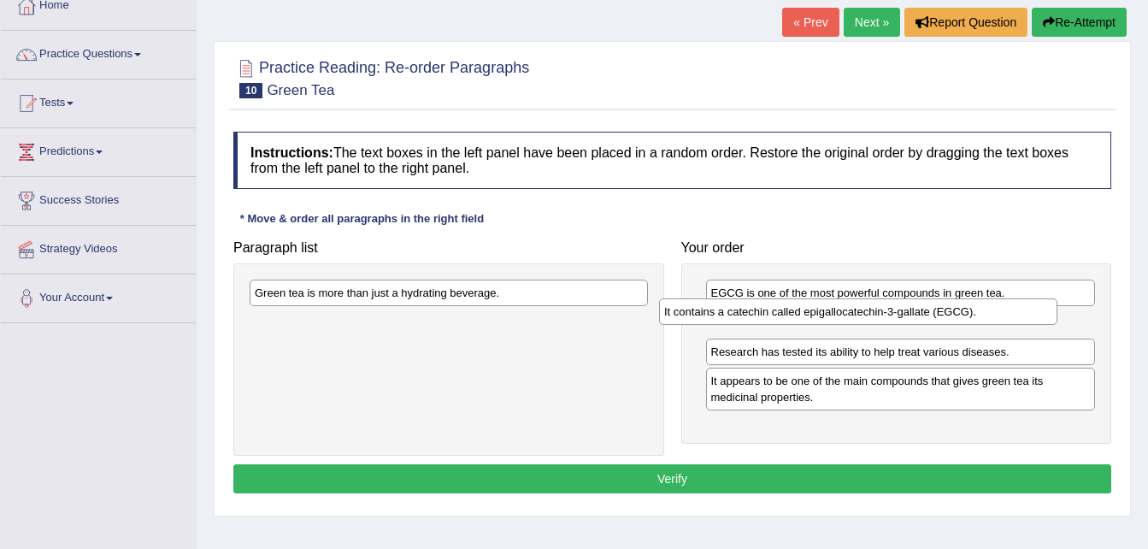
drag, startPoint x: 552, startPoint y: 292, endPoint x: 964, endPoint y: 311, distance: 412.6
click at [964, 311] on div "It contains a catechin called epigallocatechin-3-gallate (EGCG)." at bounding box center [858, 311] width 398 height 27
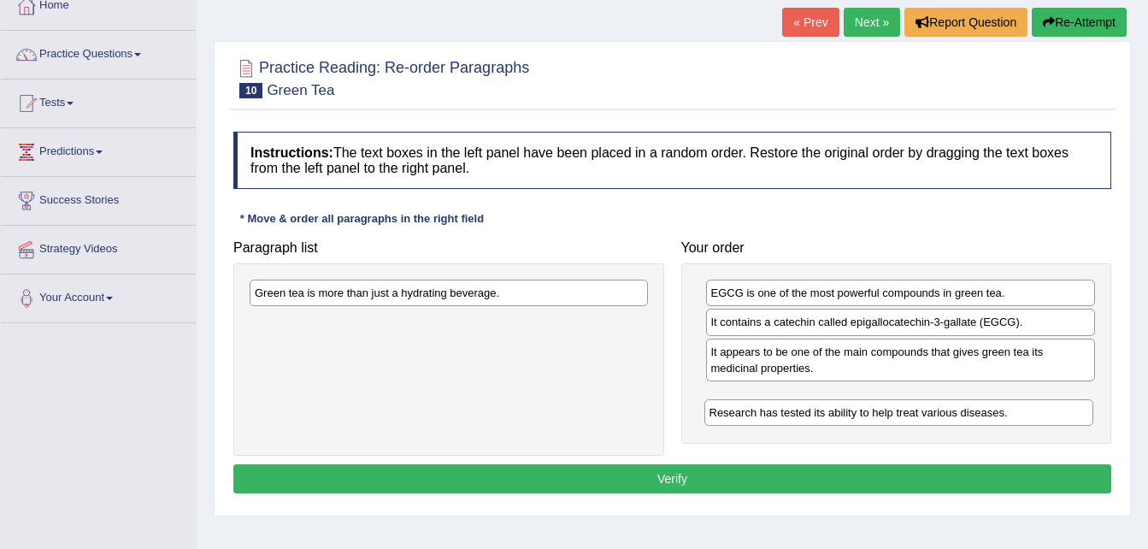
drag, startPoint x: 867, startPoint y: 353, endPoint x: 865, endPoint y: 414, distance: 60.7
click at [865, 414] on div "Research has tested its ability to help treat various diseases." at bounding box center [900, 412] width 390 height 27
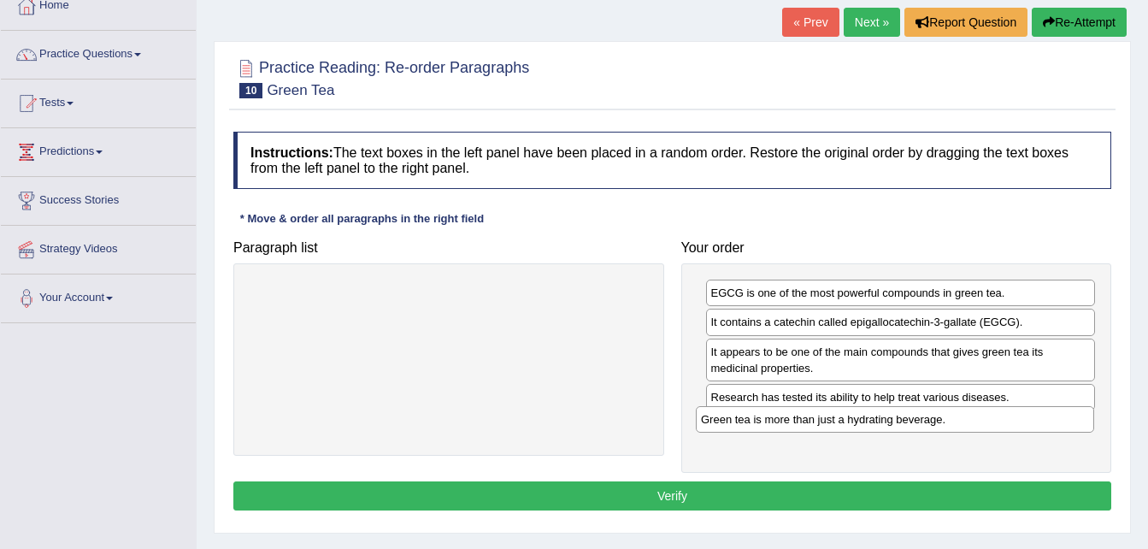
drag, startPoint x: 557, startPoint y: 286, endPoint x: 1003, endPoint y: 412, distance: 464.0
click at [1003, 412] on div "Green tea is more than just a hydrating beverage." at bounding box center [895, 419] width 398 height 27
click at [797, 503] on button "Verify" at bounding box center [672, 495] width 878 height 29
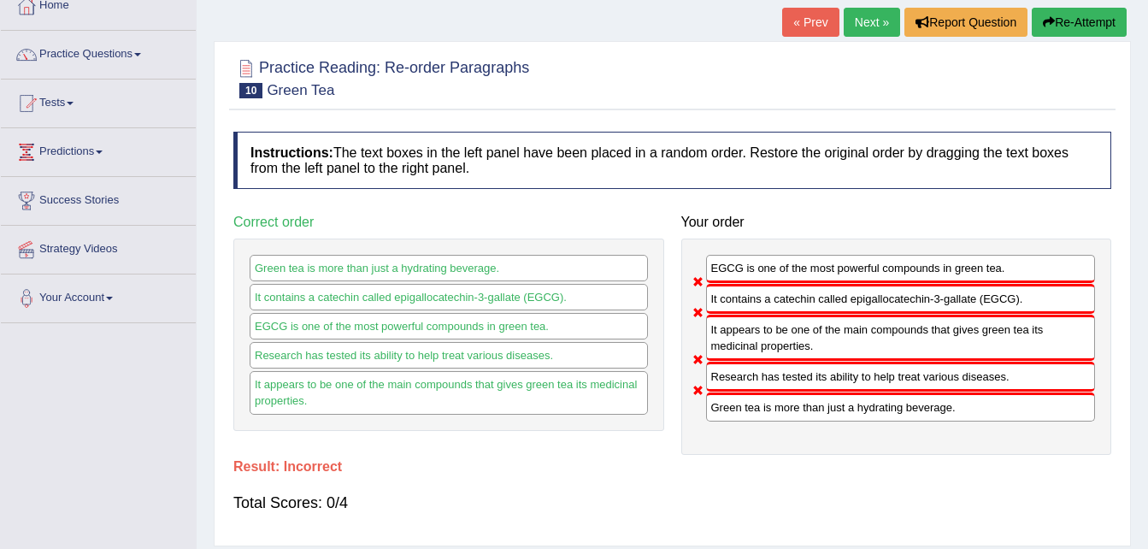
click at [1050, 15] on button "Re-Attempt" at bounding box center [1079, 22] width 95 height 29
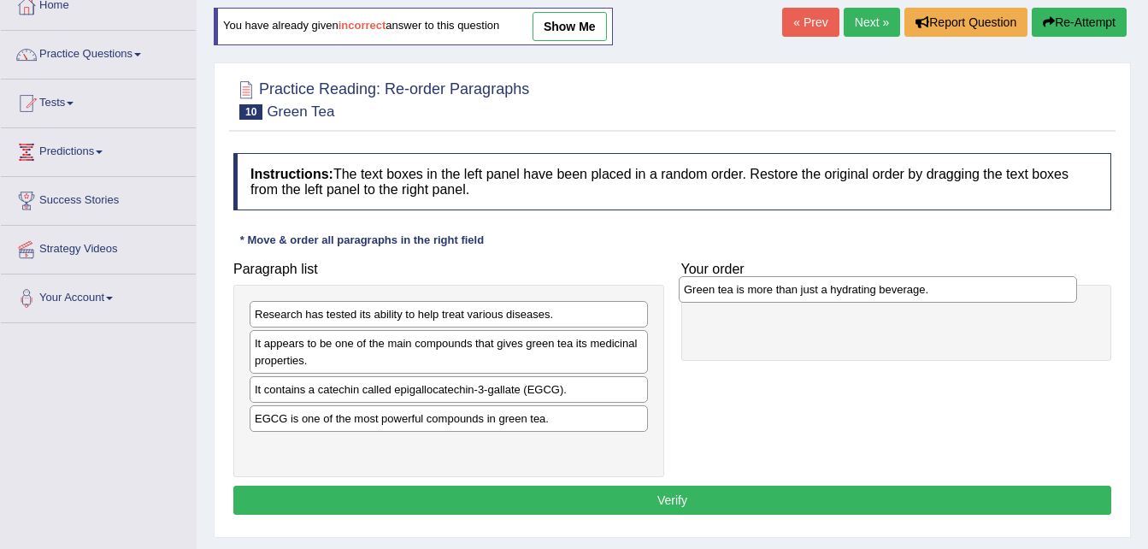
drag, startPoint x: 336, startPoint y: 453, endPoint x: 766, endPoint y: 295, distance: 458.3
click at [766, 295] on div "Green tea is more than just a hydrating beverage." at bounding box center [878, 289] width 398 height 27
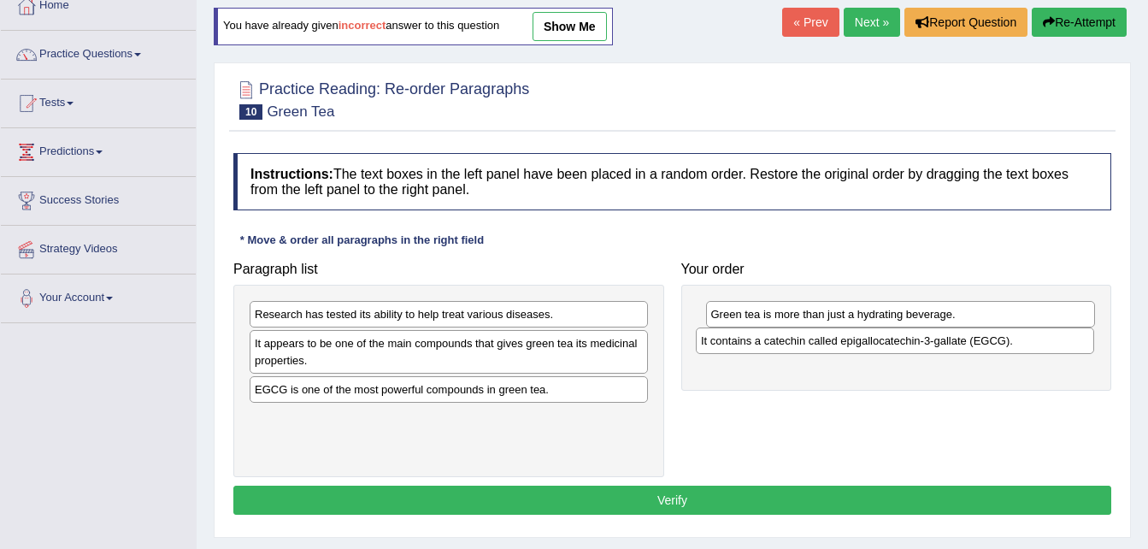
drag, startPoint x: 475, startPoint y: 393, endPoint x: 922, endPoint y: 345, distance: 449.0
click at [922, 345] on div "It contains a catechin called epigallocatechin-3-gallate (EGCG)." at bounding box center [895, 341] width 398 height 27
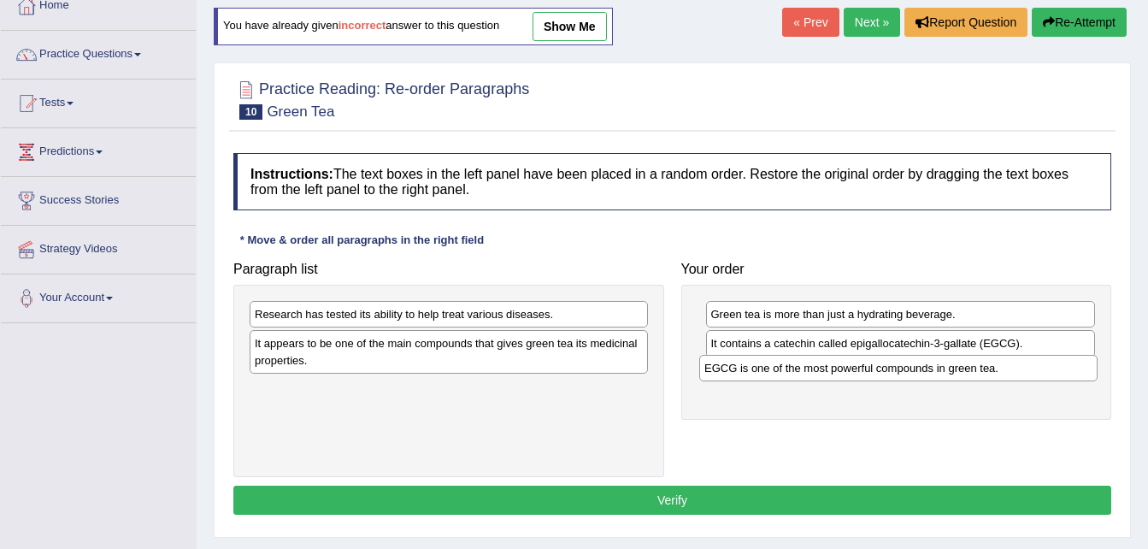
drag, startPoint x: 435, startPoint y: 392, endPoint x: 885, endPoint y: 371, distance: 450.3
click at [885, 371] on div "EGCG is one of the most powerful compounds in green tea." at bounding box center [898, 368] width 398 height 27
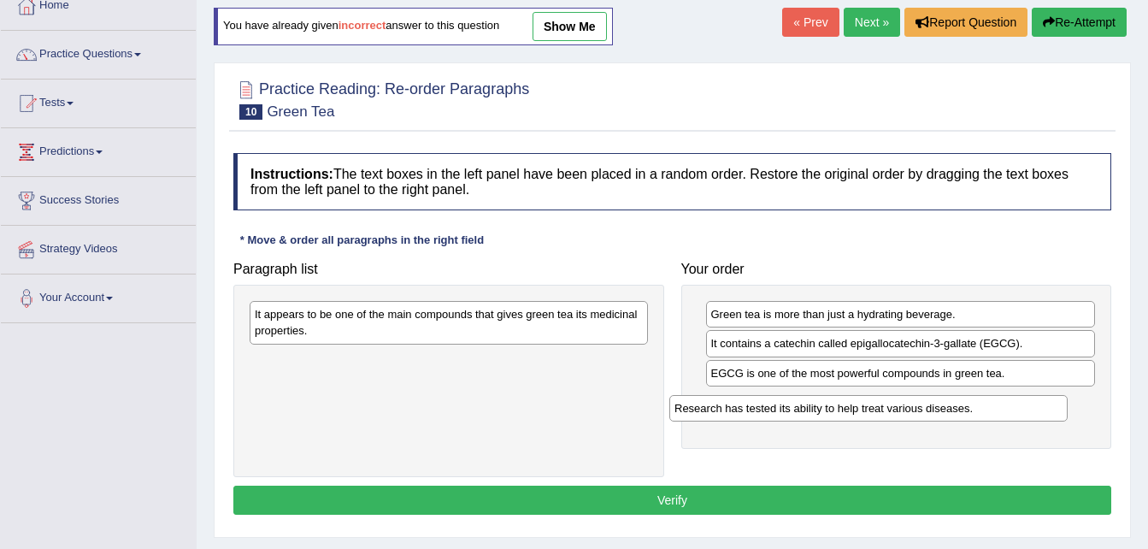
drag, startPoint x: 513, startPoint y: 318, endPoint x: 967, endPoint y: 409, distance: 463.0
click at [967, 409] on div "Research has tested its ability to help treat various diseases." at bounding box center [869, 408] width 398 height 27
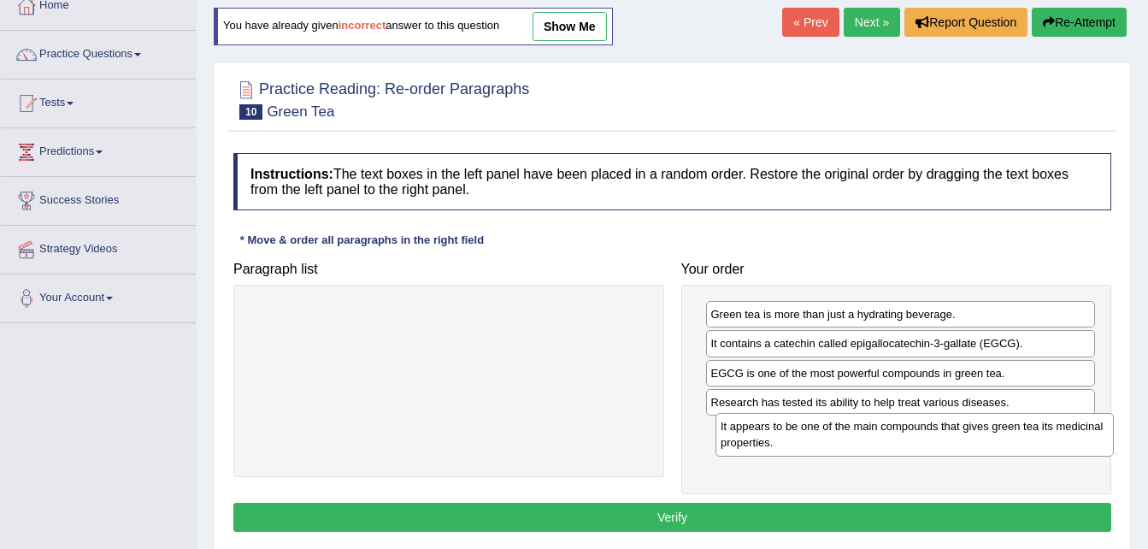
drag, startPoint x: 540, startPoint y: 321, endPoint x: 1006, endPoint y: 433, distance: 479.3
click at [1006, 433] on div "It appears to be one of the main compounds that gives green tea its medicinal p…" at bounding box center [915, 434] width 398 height 43
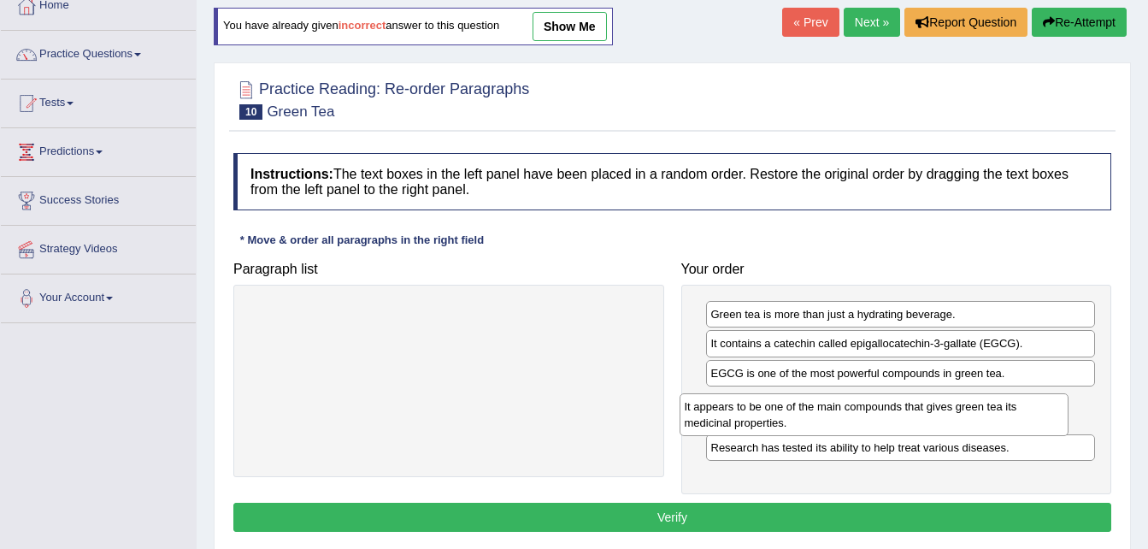
drag, startPoint x: 1006, startPoint y: 433, endPoint x: 994, endPoint y: 404, distance: 31.4
click at [994, 404] on div "It appears to be one of the main compounds that gives green tea its medicinal p…" at bounding box center [875, 414] width 390 height 43
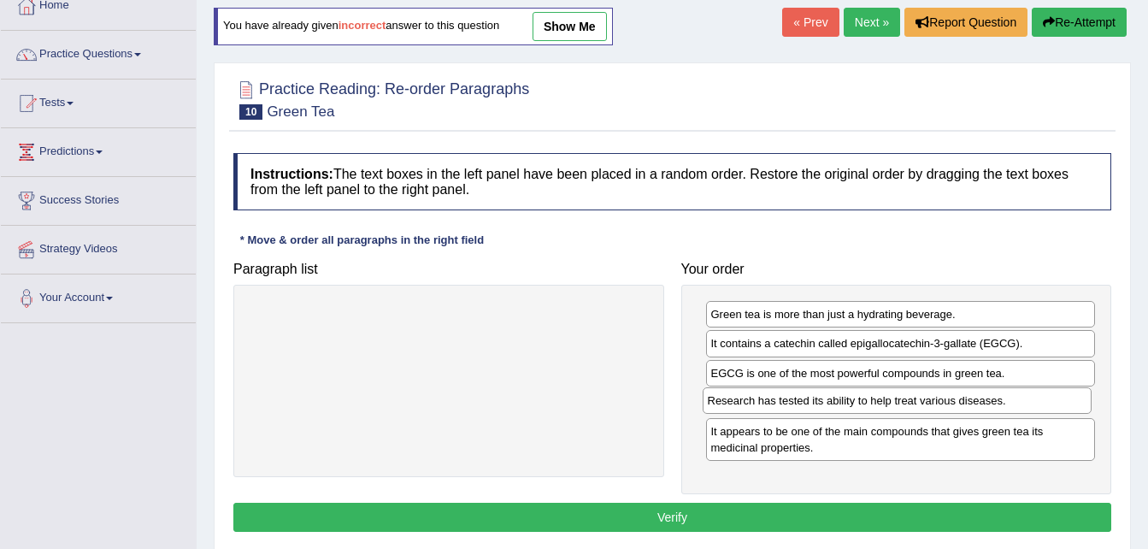
drag, startPoint x: 949, startPoint y: 449, endPoint x: 946, endPoint y: 402, distance: 47.2
click at [946, 402] on div "Research has tested its ability to help treat various diseases." at bounding box center [898, 400] width 390 height 27
click at [814, 519] on button "Verify" at bounding box center [672, 517] width 878 height 29
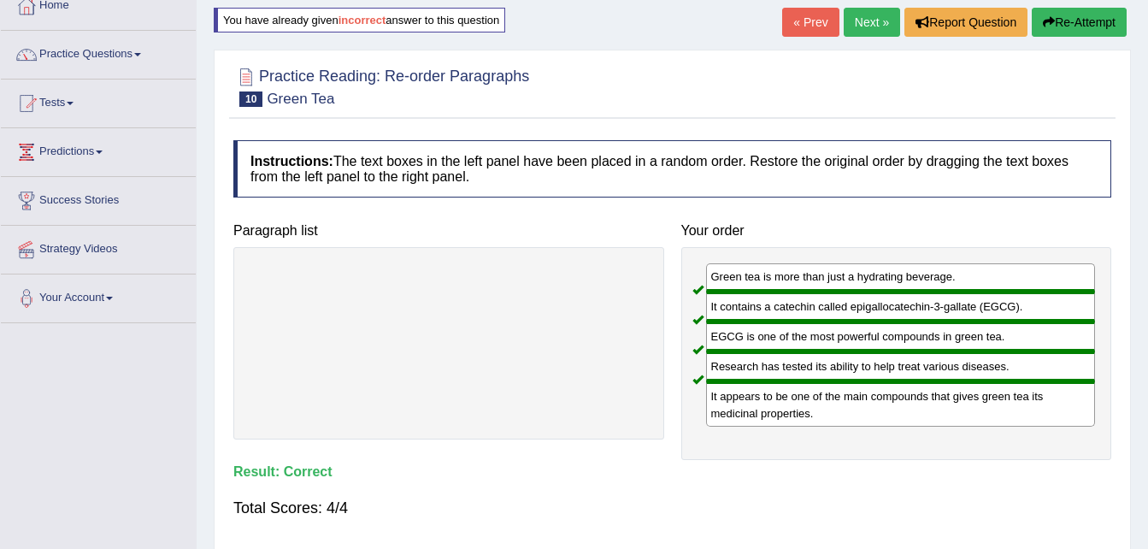
click at [872, 21] on link "Next »" at bounding box center [872, 22] width 56 height 29
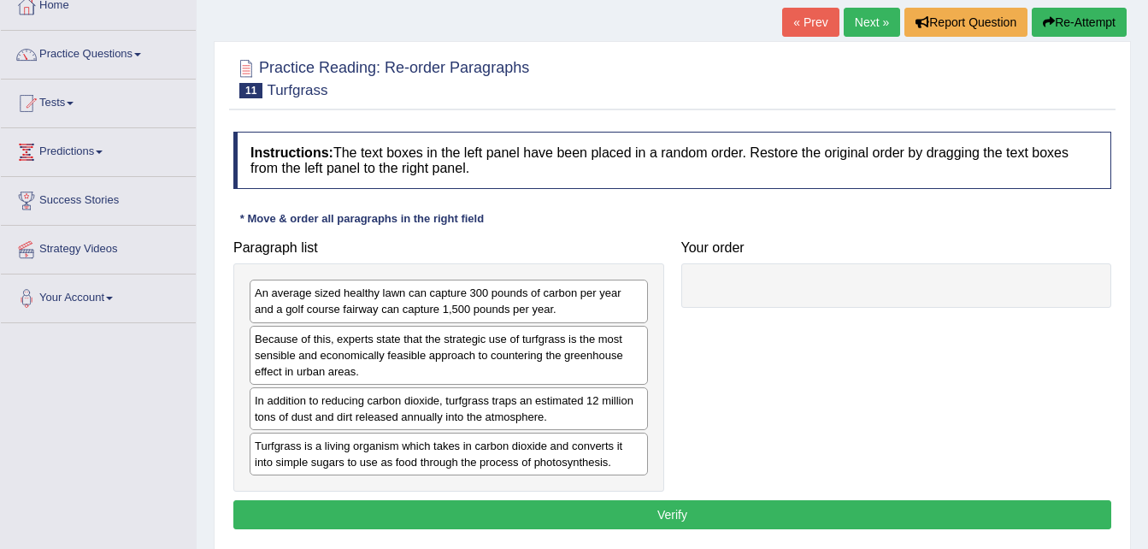
scroll to position [137, 0]
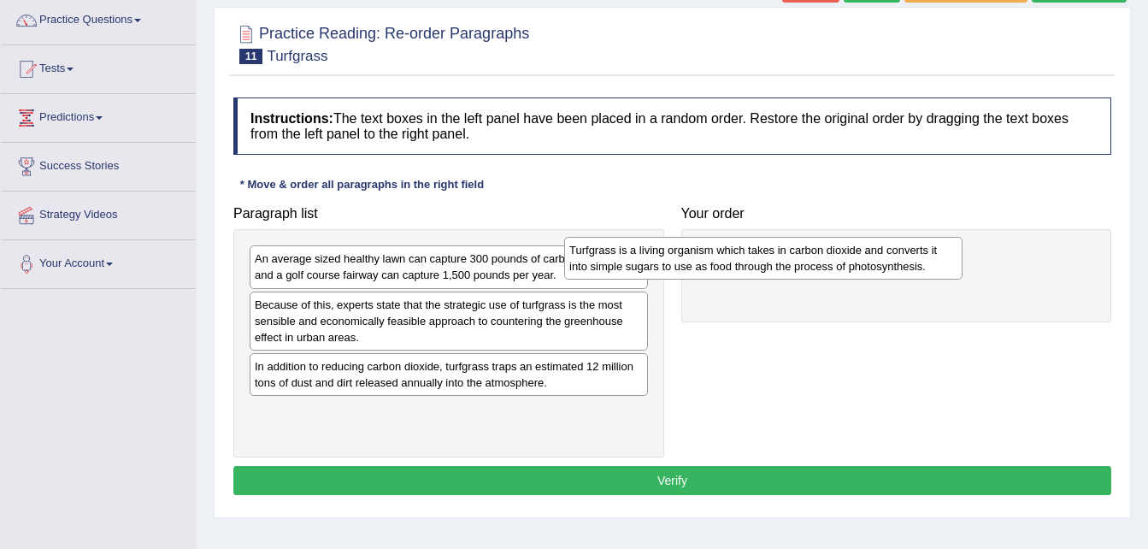
drag, startPoint x: 482, startPoint y: 415, endPoint x: 831, endPoint y: 240, distance: 390.1
click at [831, 240] on div "Turfgrass is a living organism which takes in carbon dioxide and converts it in…" at bounding box center [763, 258] width 398 height 43
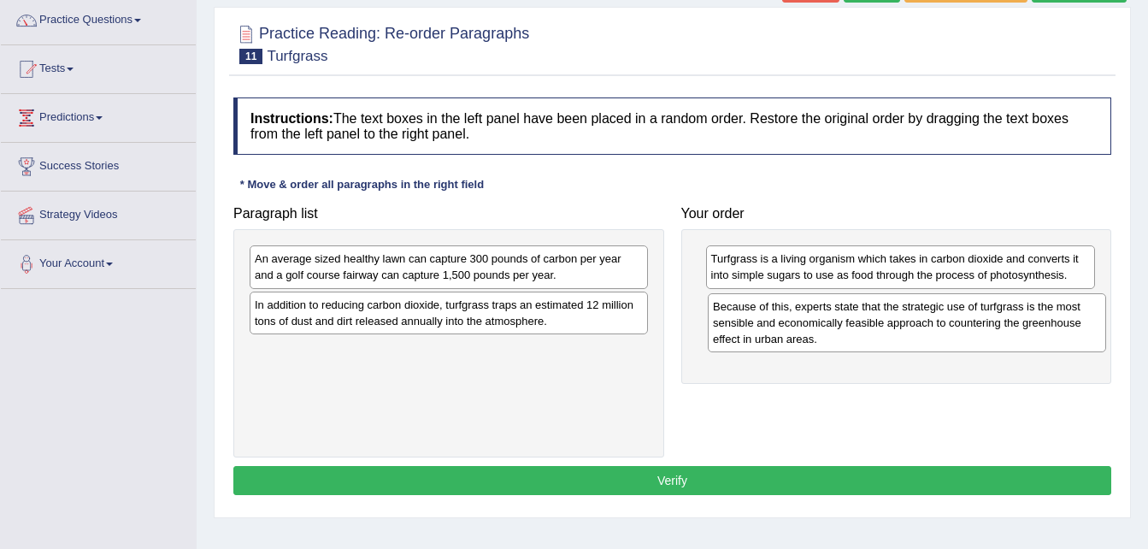
drag, startPoint x: 455, startPoint y: 332, endPoint x: 918, endPoint y: 333, distance: 462.6
click at [918, 333] on div "Because of this, experts state that the strategic use of turfgrass is the most …" at bounding box center [907, 322] width 398 height 59
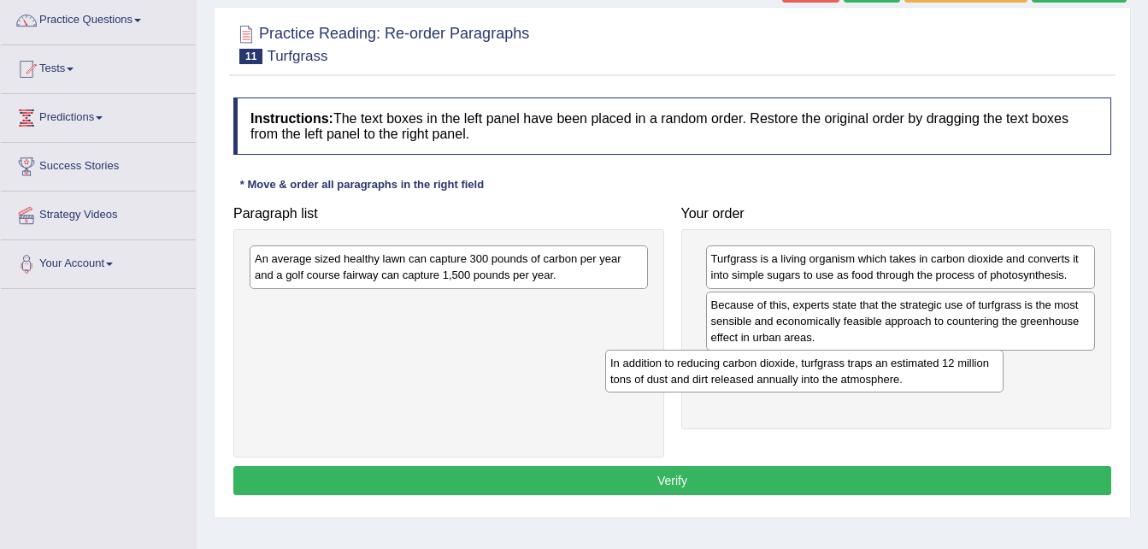
drag, startPoint x: 500, startPoint y: 317, endPoint x: 865, endPoint y: 376, distance: 369.9
click at [865, 376] on div "In addition to reducing carbon dioxide, turfgrass traps an estimated 12 million…" at bounding box center [804, 371] width 398 height 43
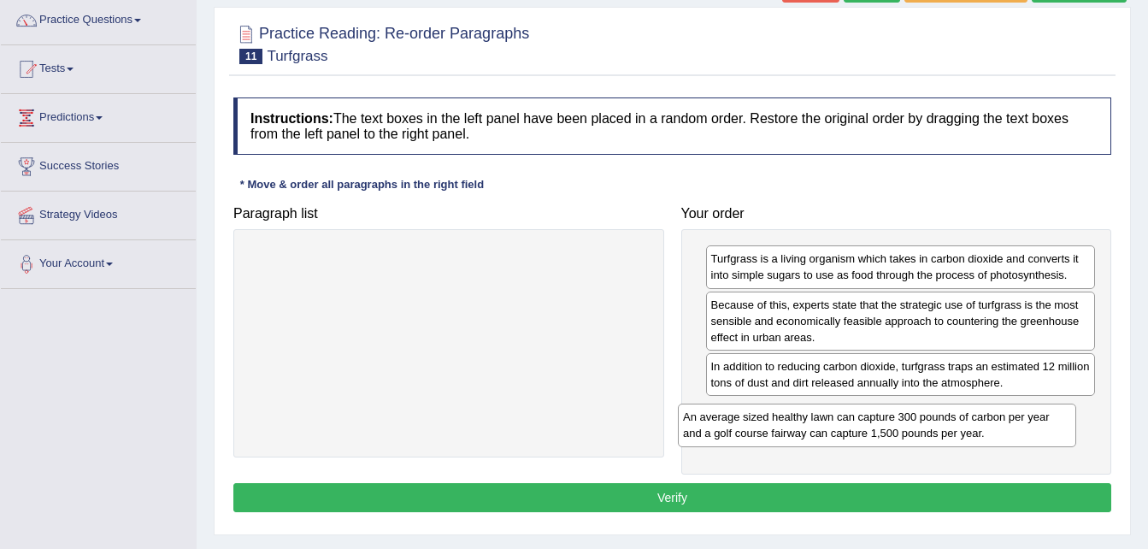
drag, startPoint x: 560, startPoint y: 260, endPoint x: 989, endPoint y: 418, distance: 456.7
click at [989, 418] on div "An average sized healthy lawn can capture 300 pounds of carbon per year and a g…" at bounding box center [877, 425] width 398 height 43
click at [851, 493] on button "Verify" at bounding box center [672, 497] width 878 height 29
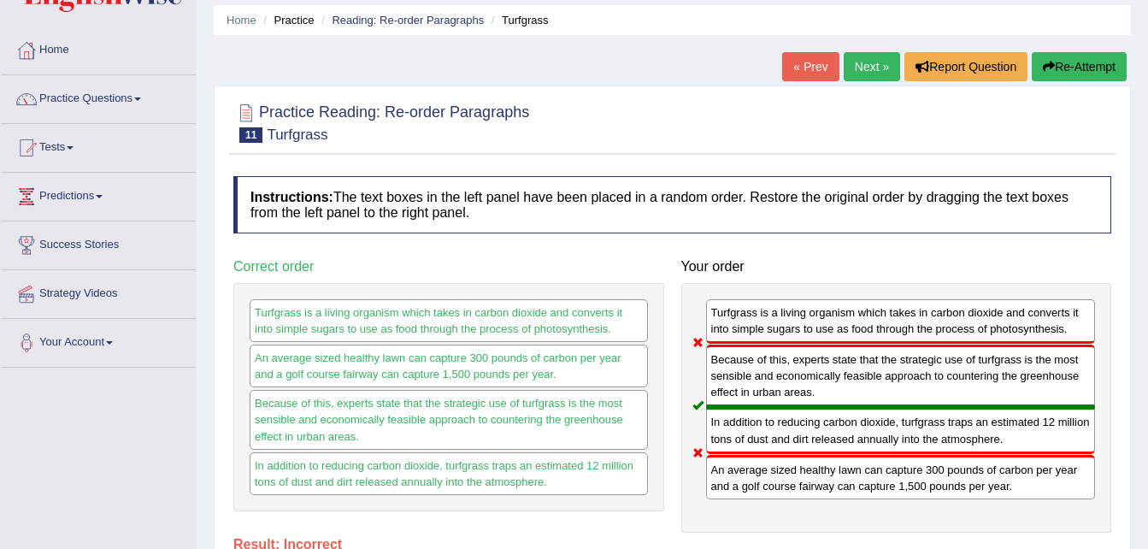
scroll to position [34, 0]
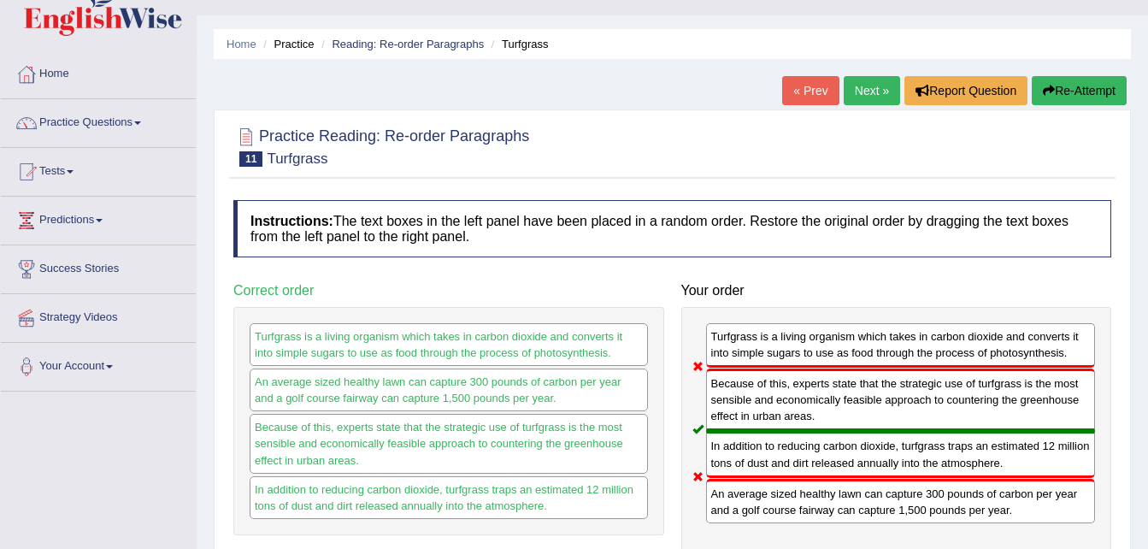
click at [1071, 88] on button "Re-Attempt" at bounding box center [1079, 90] width 95 height 29
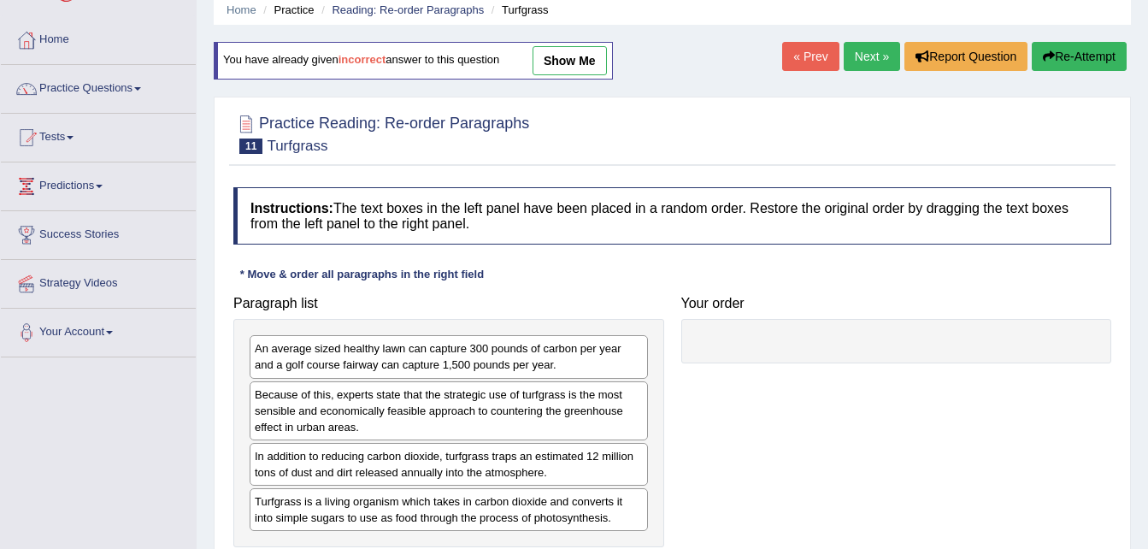
scroll to position [103, 0]
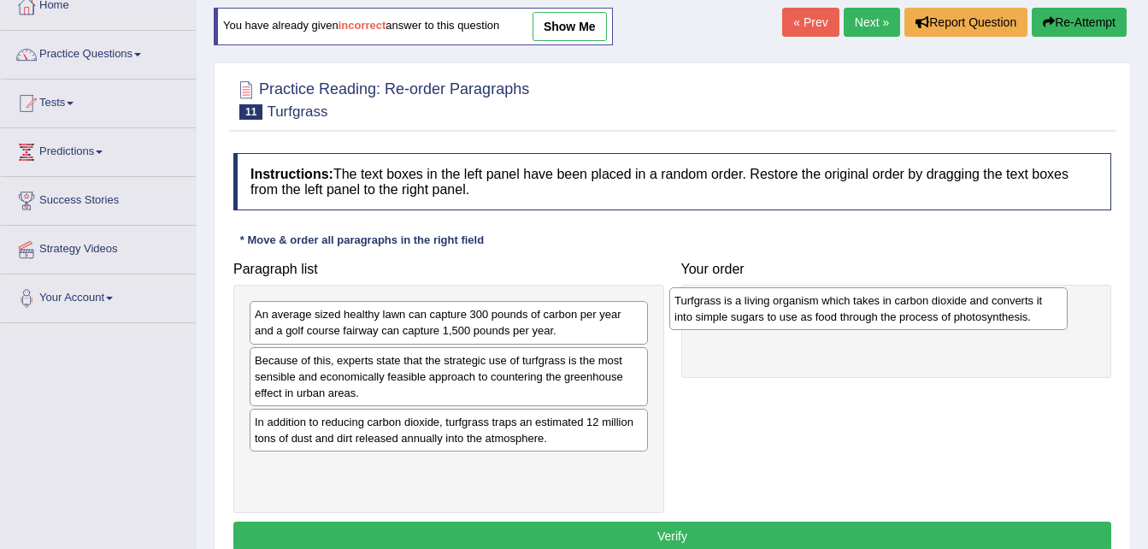
drag, startPoint x: 389, startPoint y: 496, endPoint x: 814, endPoint y: 328, distance: 456.8
click at [814, 328] on div "Turfgrass is a living organism which takes in carbon dioxide and converts it in…" at bounding box center [869, 308] width 398 height 43
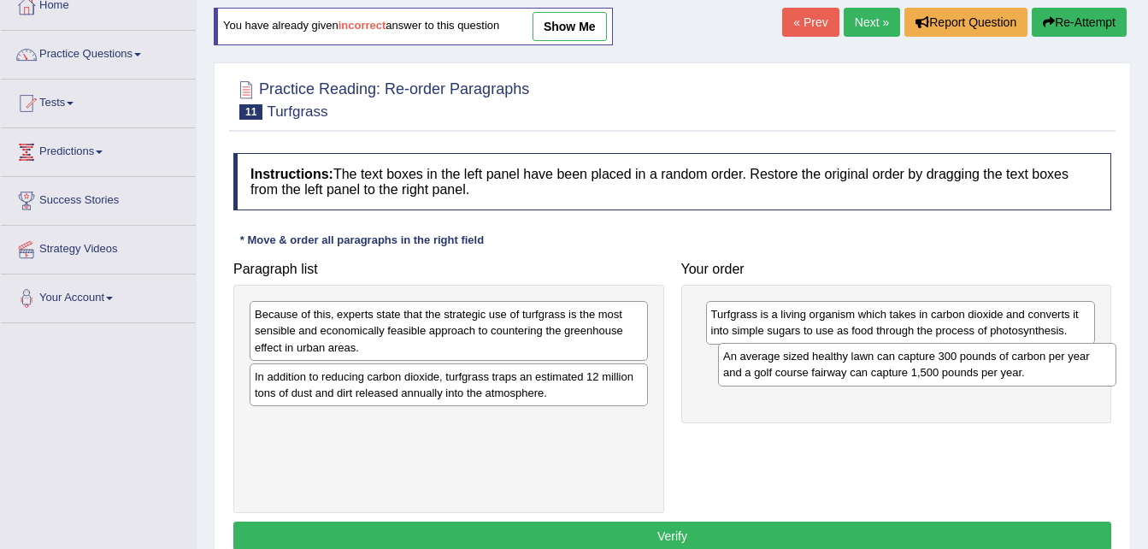
drag, startPoint x: 524, startPoint y: 324, endPoint x: 999, endPoint y: 366, distance: 476.4
click at [999, 366] on div "An average sized healthy lawn can capture 300 pounds of carbon per year and a g…" at bounding box center [917, 364] width 398 height 43
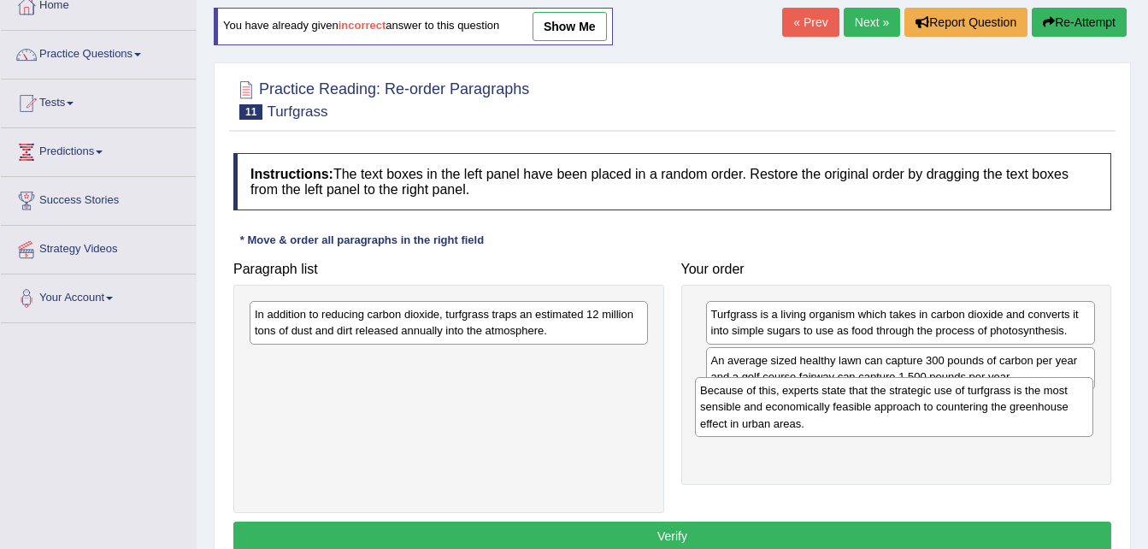
drag, startPoint x: 581, startPoint y: 333, endPoint x: 1033, endPoint y: 411, distance: 459.1
click at [1033, 411] on div "Because of this, experts state that the strategic use of turfgrass is the most …" at bounding box center [894, 406] width 398 height 59
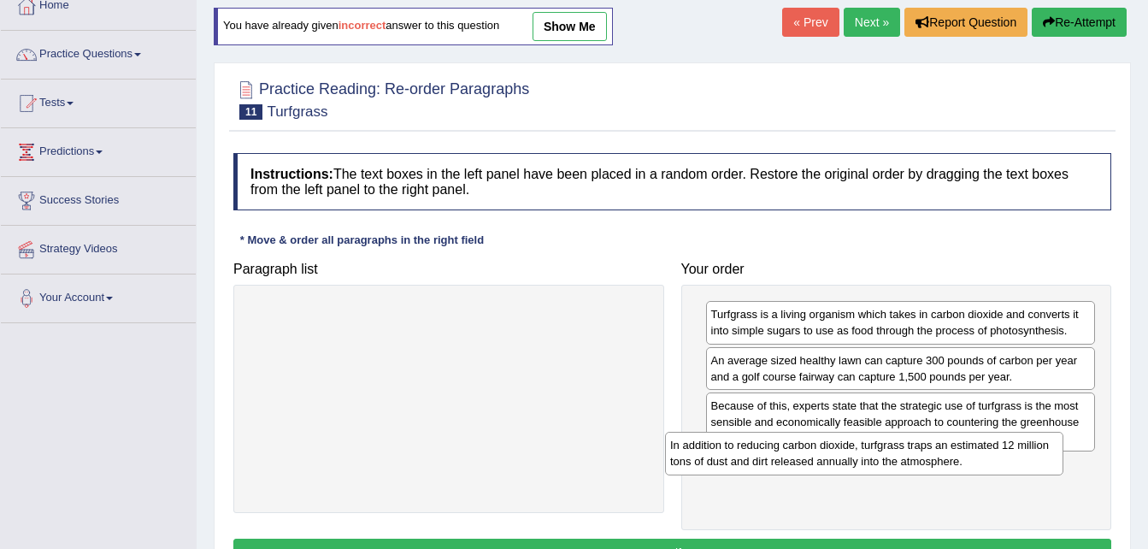
drag, startPoint x: 524, startPoint y: 319, endPoint x: 982, endPoint y: 454, distance: 477.0
click at [982, 454] on div "In addition to reducing carbon dioxide, turfgrass traps an estimated 12 million…" at bounding box center [864, 453] width 398 height 43
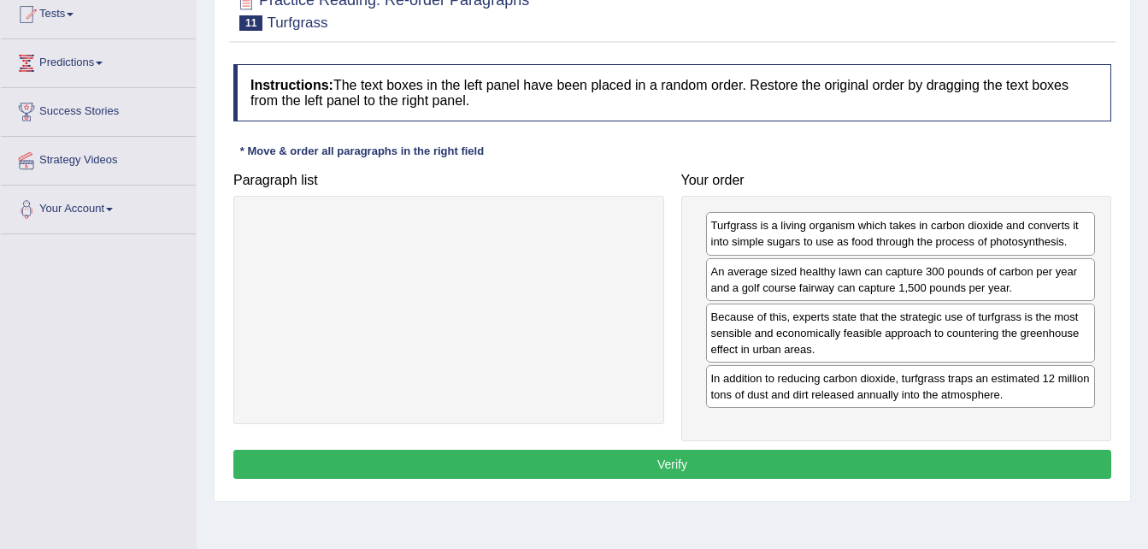
scroll to position [205, 0]
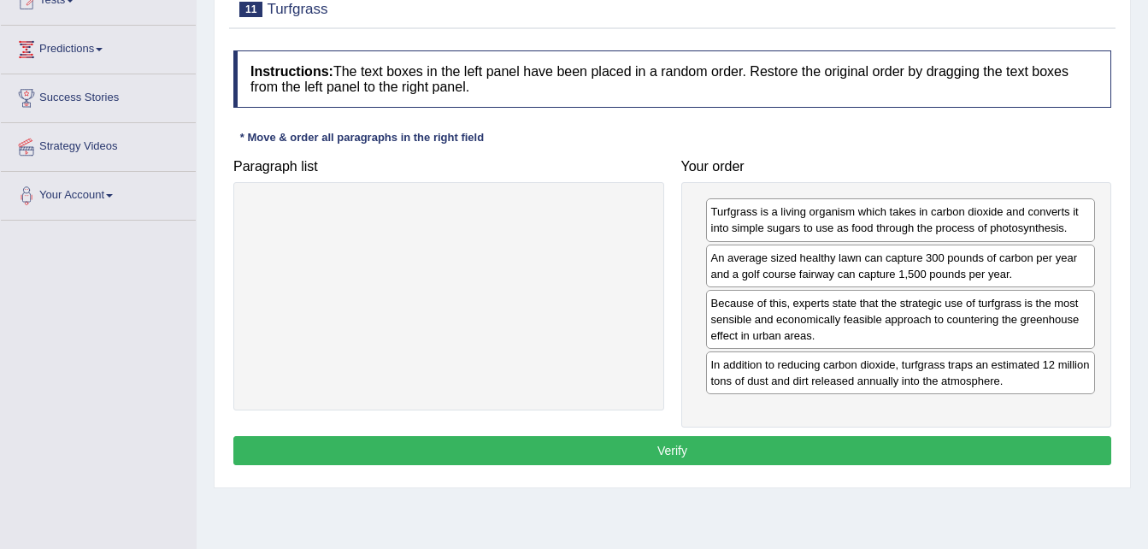
click at [908, 451] on button "Verify" at bounding box center [672, 450] width 878 height 29
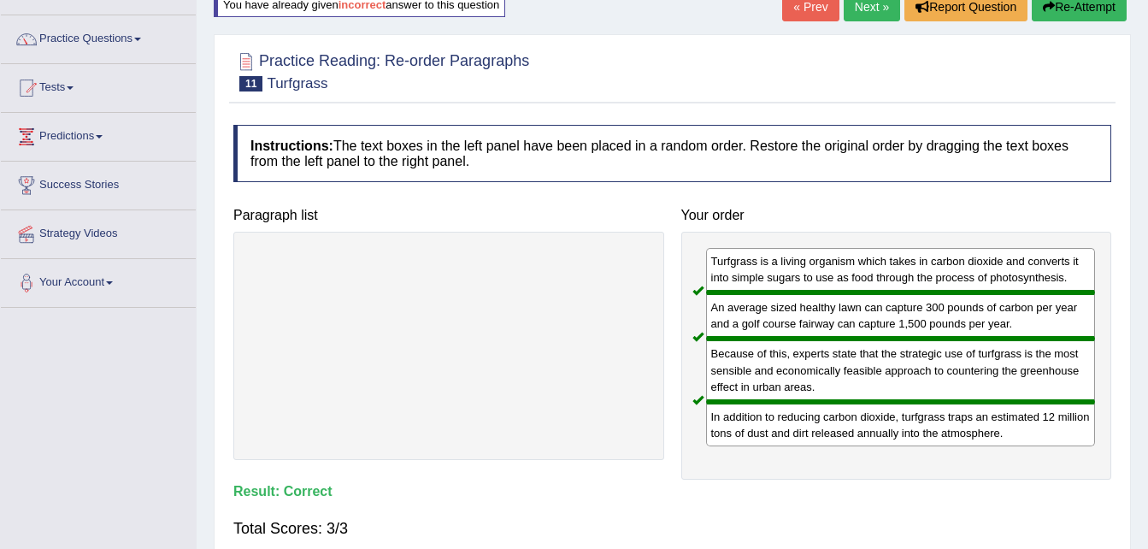
scroll to position [103, 0]
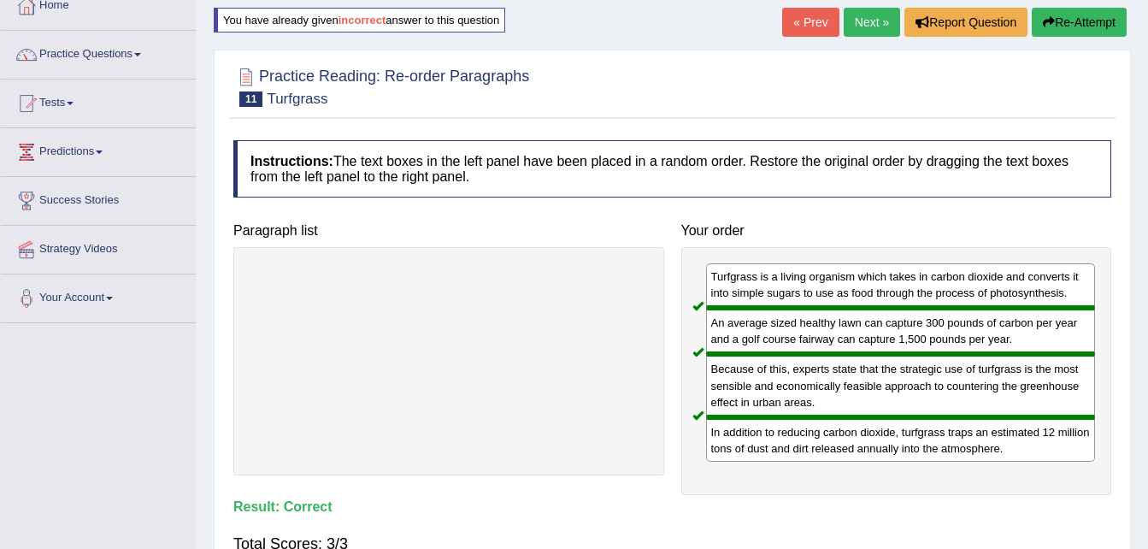
click at [867, 11] on link "Next »" at bounding box center [872, 22] width 56 height 29
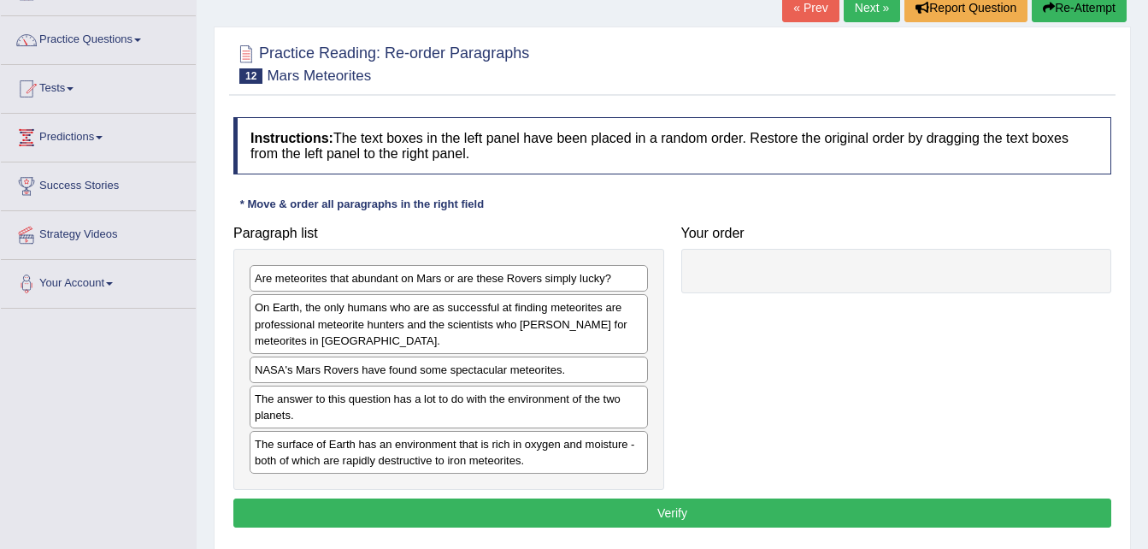
scroll to position [137, 0]
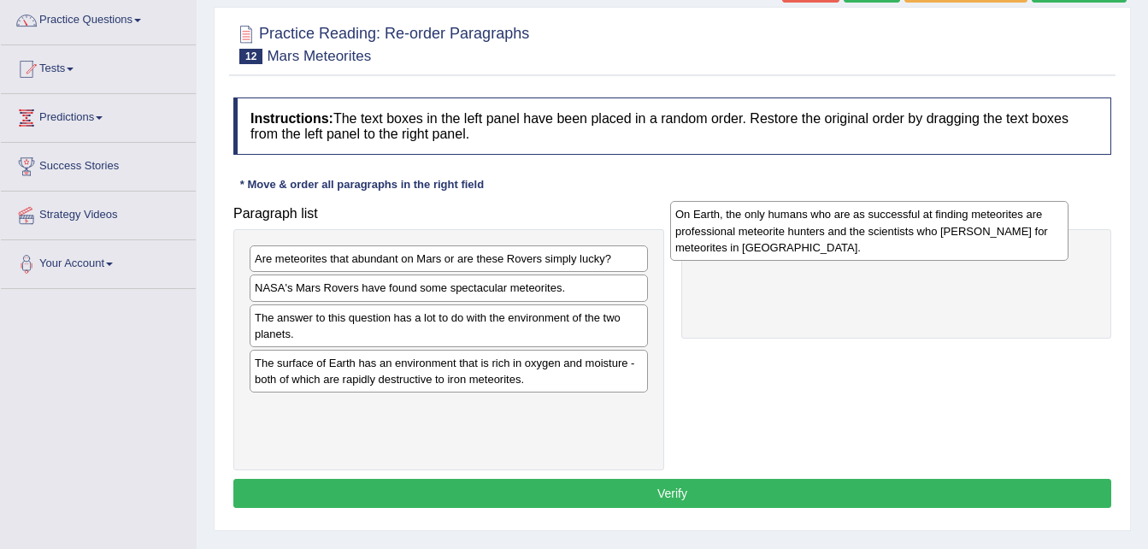
drag, startPoint x: 475, startPoint y: 309, endPoint x: 895, endPoint y: 235, distance: 427.1
click at [895, 235] on div "On Earth, the only humans who are as successful at finding meteorites are profe…" at bounding box center [869, 230] width 398 height 59
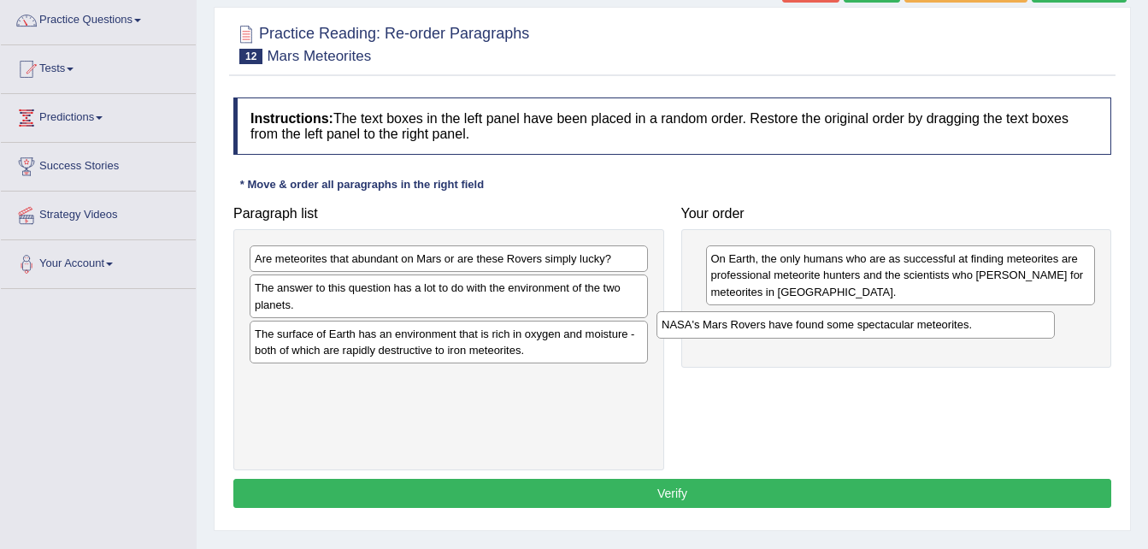
drag, startPoint x: 507, startPoint y: 290, endPoint x: 924, endPoint y: 333, distance: 418.6
click at [924, 333] on div "NASA's Mars Rovers have found some spectacular meteorites." at bounding box center [856, 324] width 398 height 27
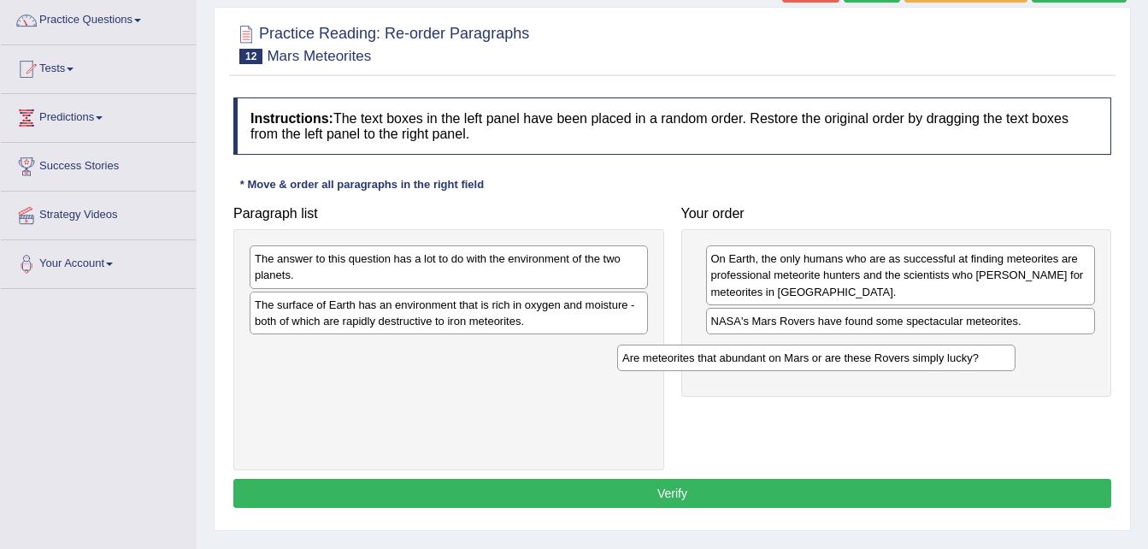
drag, startPoint x: 568, startPoint y: 258, endPoint x: 935, endPoint y: 357, distance: 380.8
click at [935, 357] on div "Are meteorites that abundant on Mars or are these Rovers simply lucky?" at bounding box center [816, 358] width 398 height 27
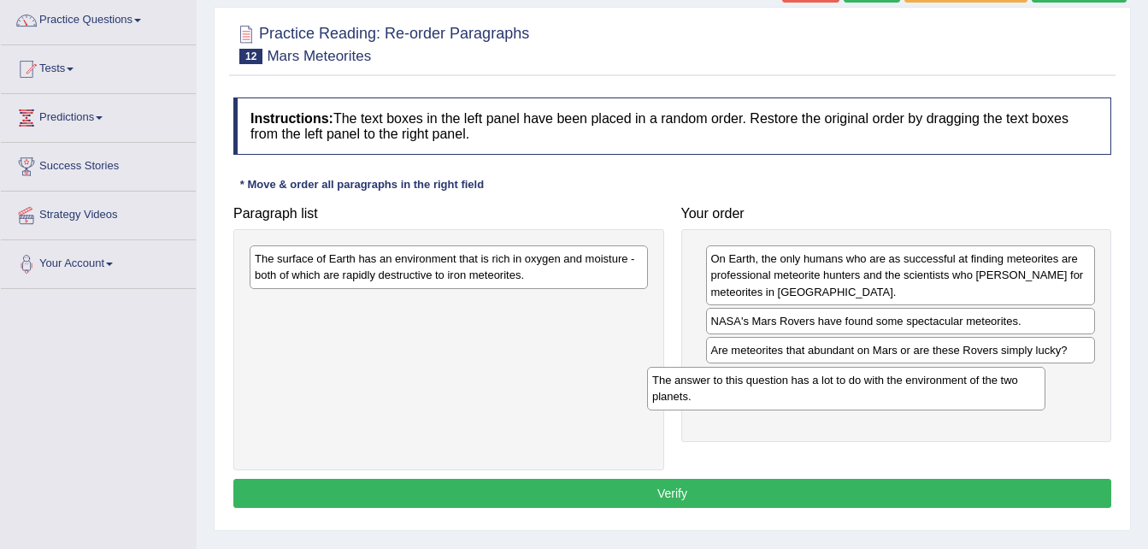
drag, startPoint x: 560, startPoint y: 261, endPoint x: 958, endPoint y: 382, distance: 415.8
click at [958, 382] on div "The answer to this question has a lot to do with the environment of the two pla…" at bounding box center [846, 388] width 398 height 43
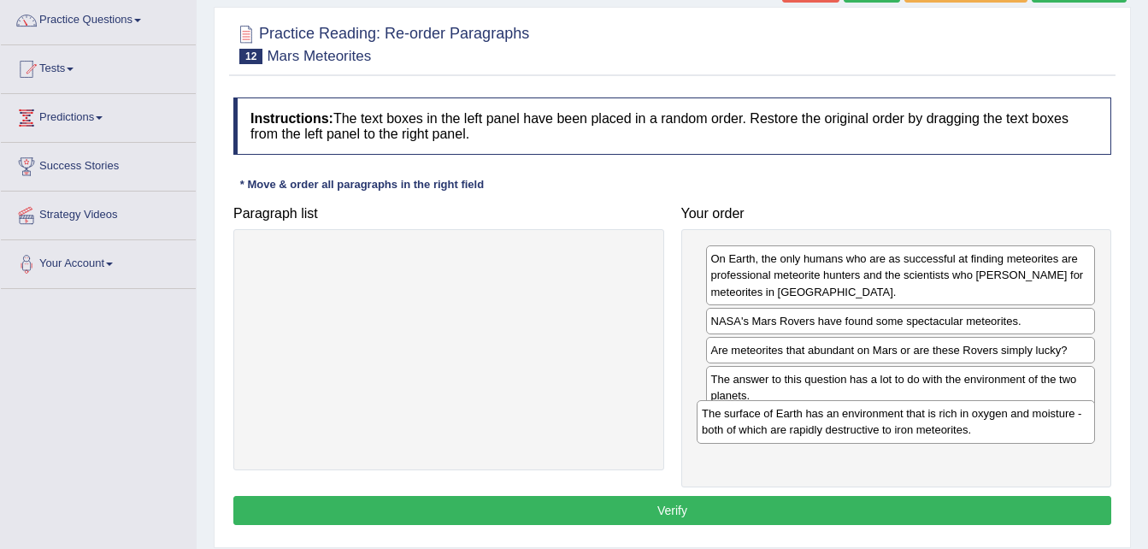
drag, startPoint x: 482, startPoint y: 264, endPoint x: 935, endPoint y: 420, distance: 478.4
click at [935, 420] on div "The surface of Earth has an environment that is rich in oxygen and moisture - b…" at bounding box center [896, 421] width 398 height 43
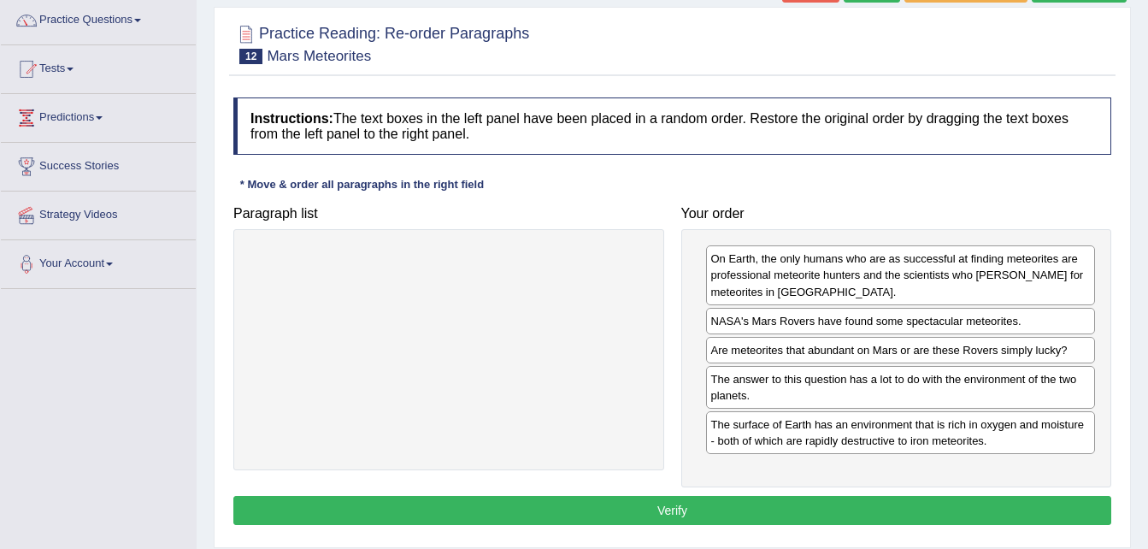
click at [839, 504] on button "Verify" at bounding box center [672, 510] width 878 height 29
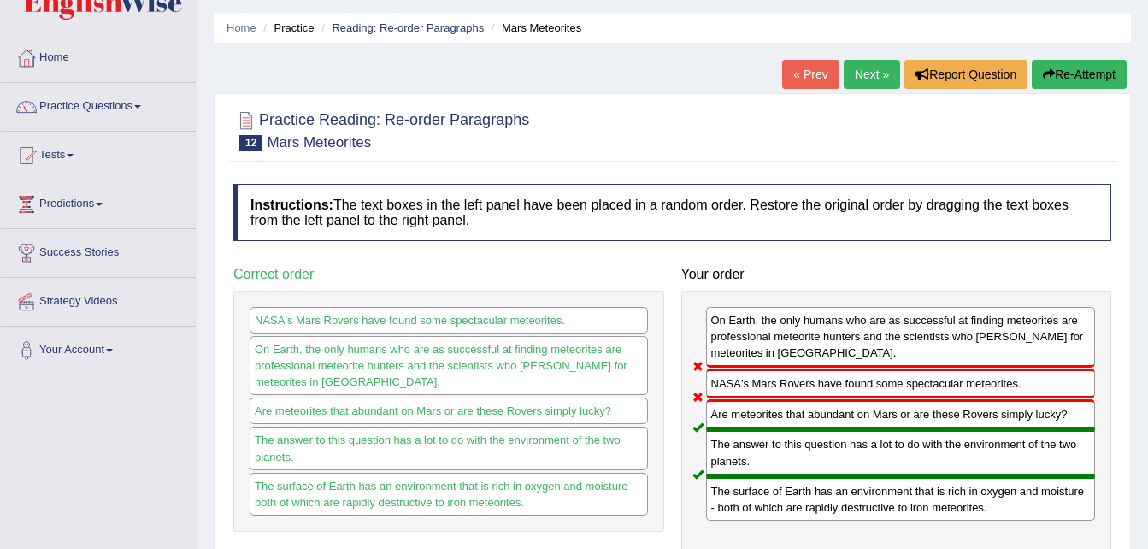
scroll to position [34, 0]
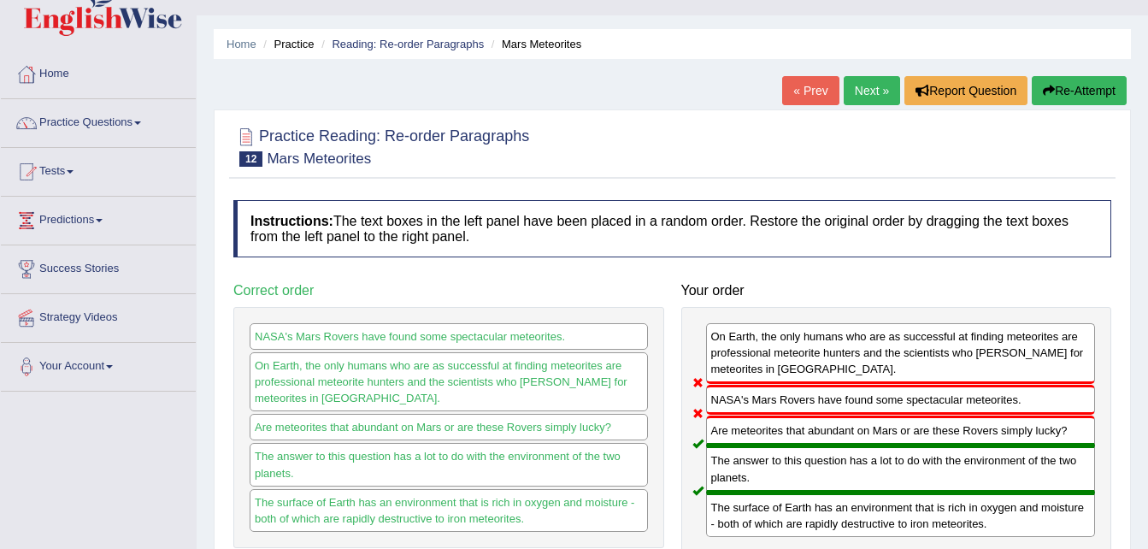
click at [1060, 90] on button "Re-Attempt" at bounding box center [1079, 90] width 95 height 29
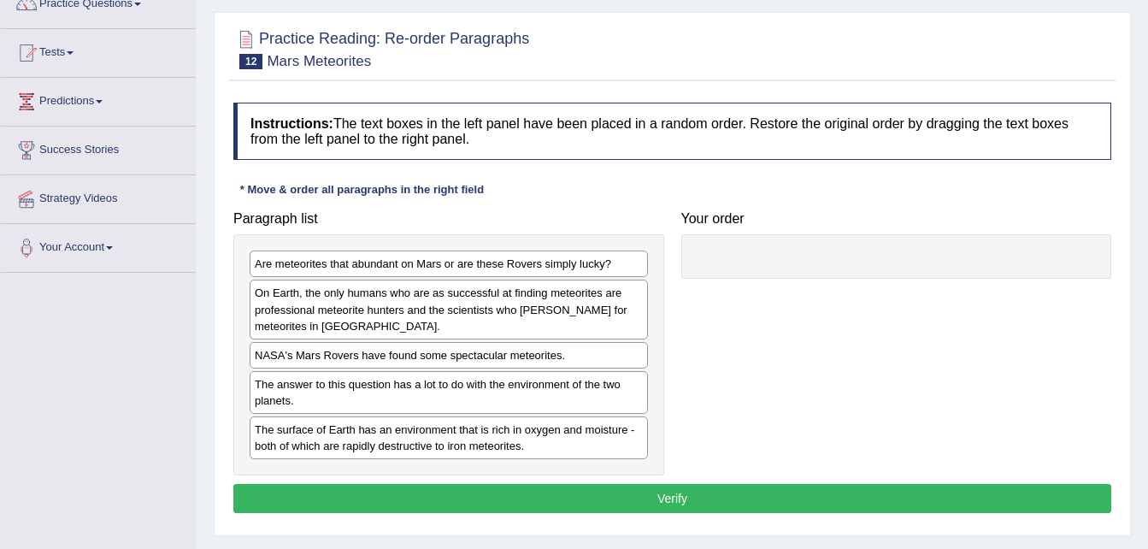
scroll to position [171, 0]
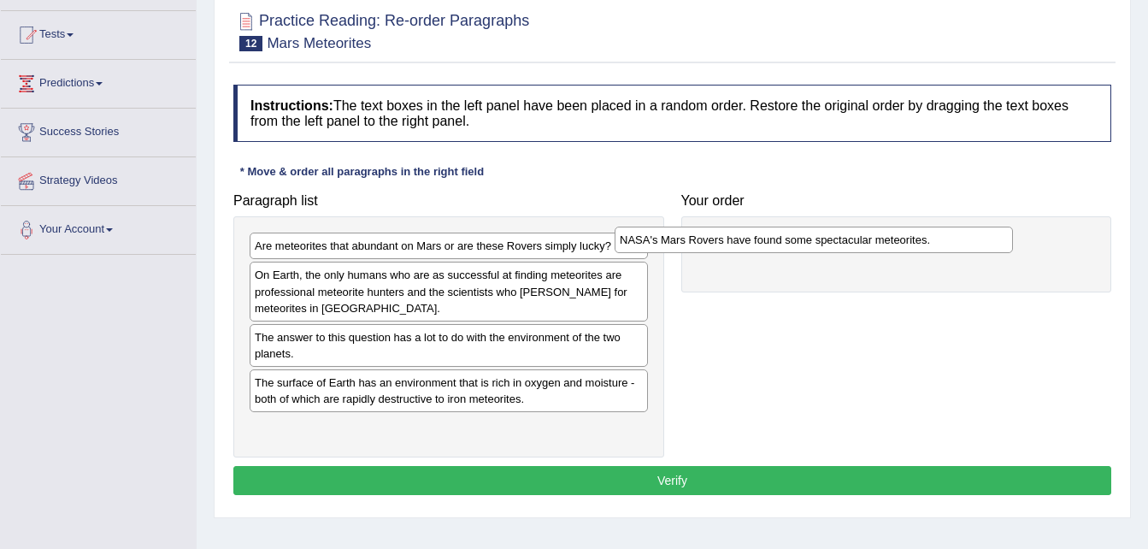
drag, startPoint x: 381, startPoint y: 339, endPoint x: 778, endPoint y: 237, distance: 409.6
click at [778, 237] on div "NASA's Mars Rovers have found some spectacular meteorites." at bounding box center [814, 240] width 398 height 27
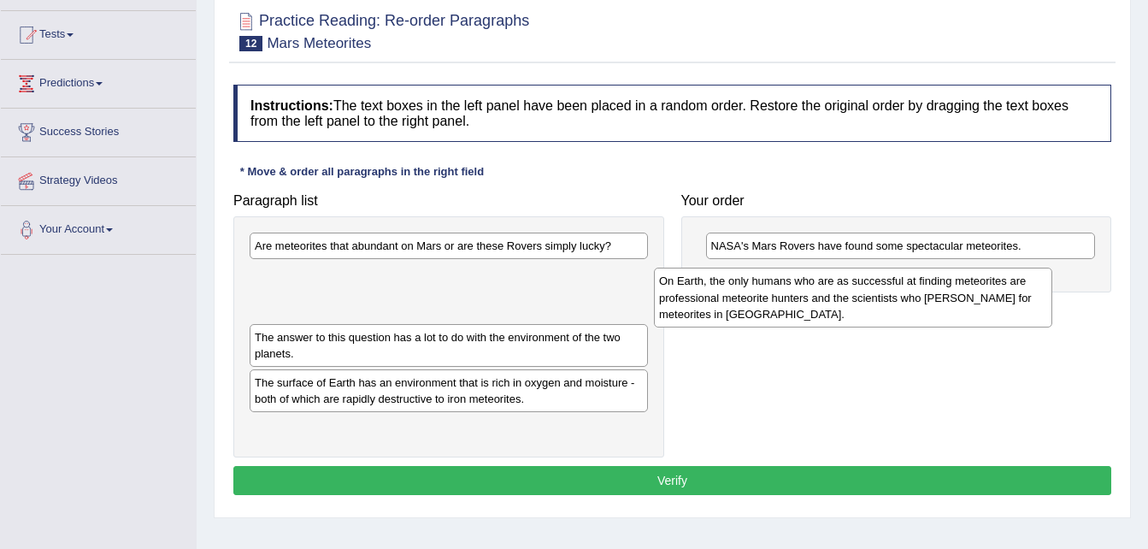
drag, startPoint x: 440, startPoint y: 287, endPoint x: 847, endPoint y: 293, distance: 407.1
click at [847, 293] on div "On Earth, the only humans who are as successful at finding meteorites are profe…" at bounding box center [853, 297] width 398 height 59
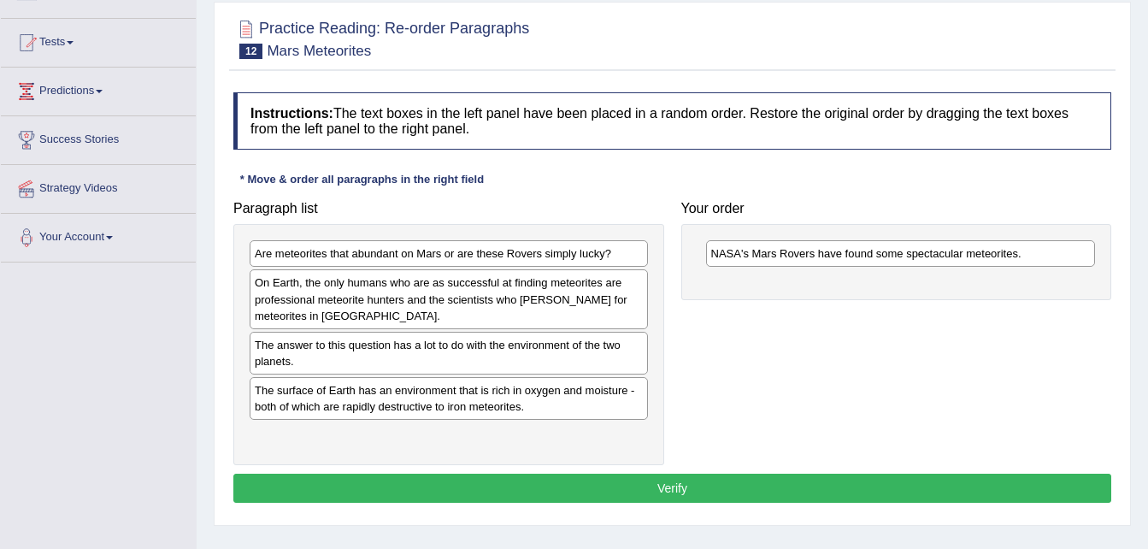
scroll to position [164, 0]
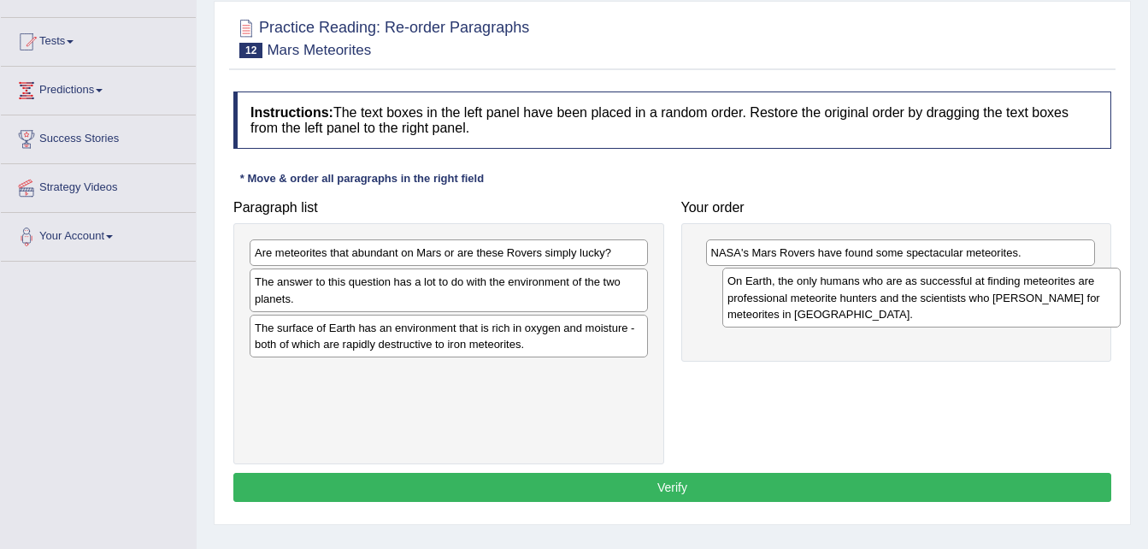
drag, startPoint x: 411, startPoint y: 293, endPoint x: 893, endPoint y: 296, distance: 481.4
click at [893, 296] on div "On Earth, the only humans who are as successful at finding meteorites are profe…" at bounding box center [922, 297] width 398 height 59
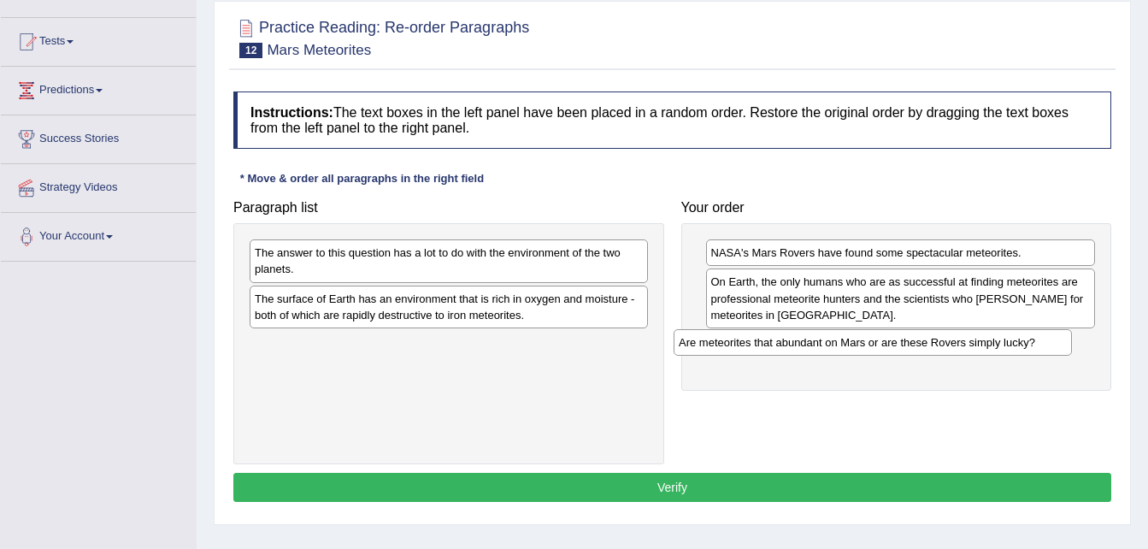
drag, startPoint x: 408, startPoint y: 252, endPoint x: 832, endPoint y: 342, distance: 433.5
click at [832, 342] on div "Are meteorites that abundant on Mars or are these Rovers simply lucky?" at bounding box center [873, 342] width 398 height 27
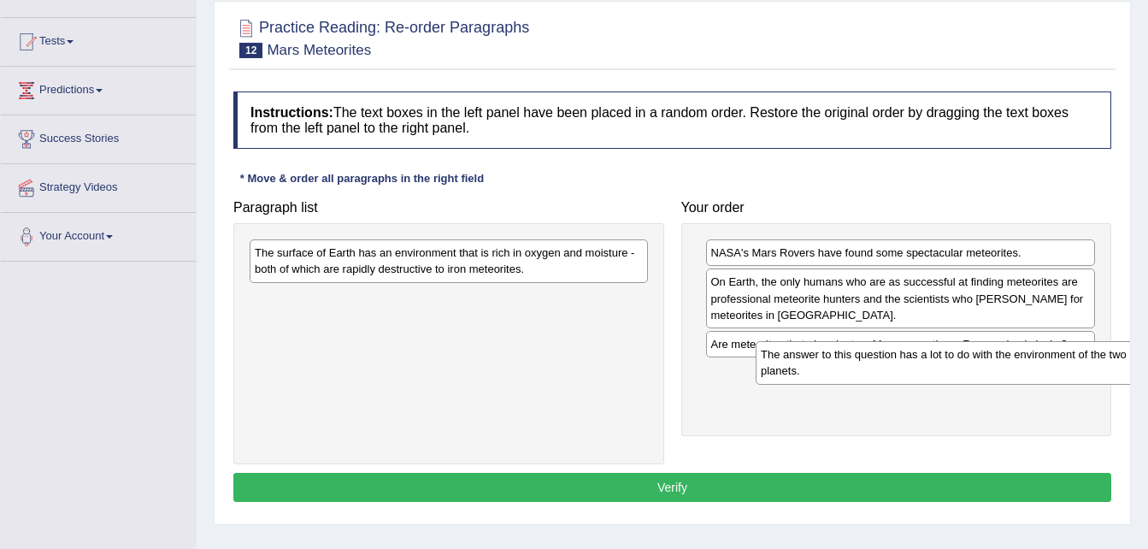
drag, startPoint x: 509, startPoint y: 257, endPoint x: 1015, endPoint y: 358, distance: 516.3
click at [1015, 358] on div "The answer to this question has a lot to do with the environment of the two pla…" at bounding box center [955, 362] width 398 height 43
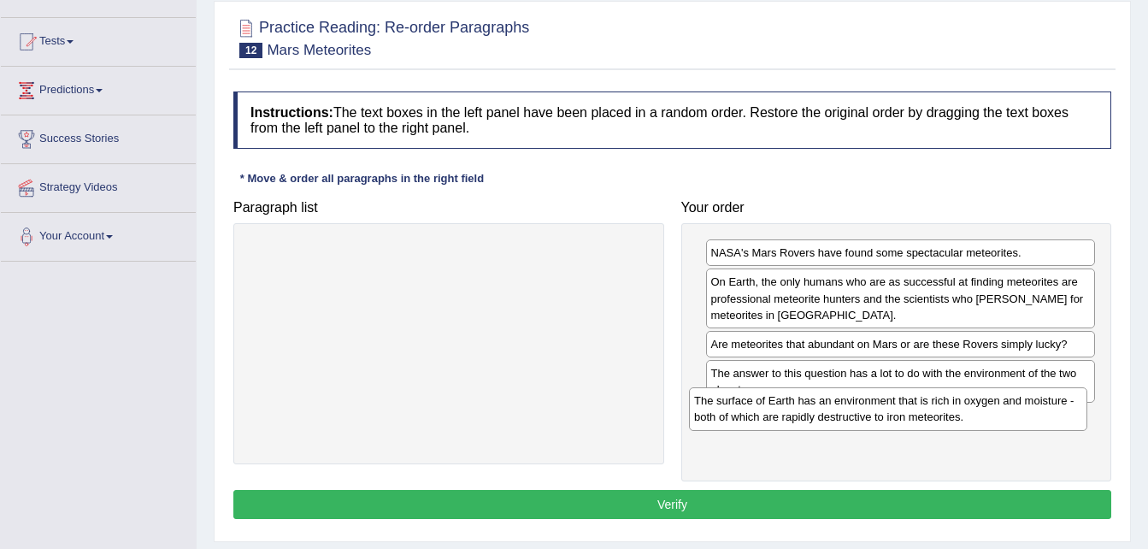
drag, startPoint x: 599, startPoint y: 249, endPoint x: 1106, endPoint y: 396, distance: 527.2
click at [1088, 396] on div "The surface of Earth has an environment that is rich in oxygen and moisture - b…" at bounding box center [888, 408] width 398 height 43
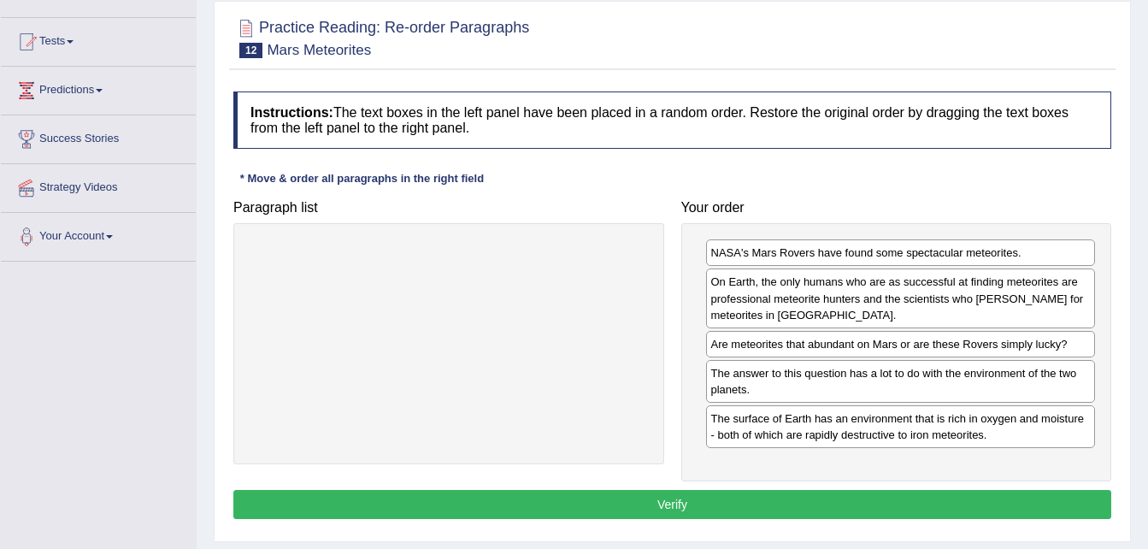
click at [891, 499] on button "Verify" at bounding box center [672, 504] width 878 height 29
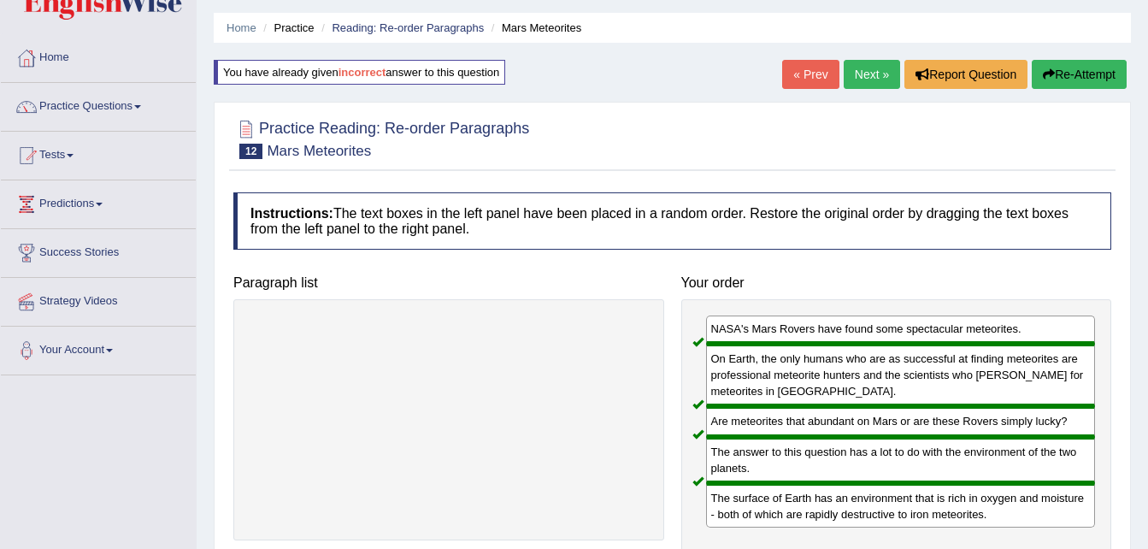
scroll to position [0, 0]
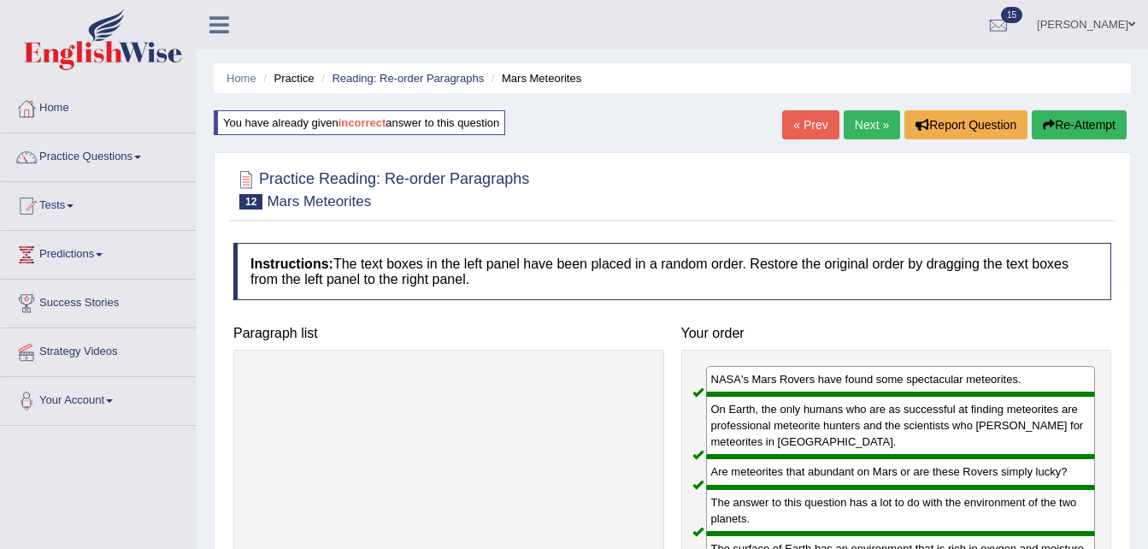
click at [866, 130] on link "Next »" at bounding box center [872, 124] width 56 height 29
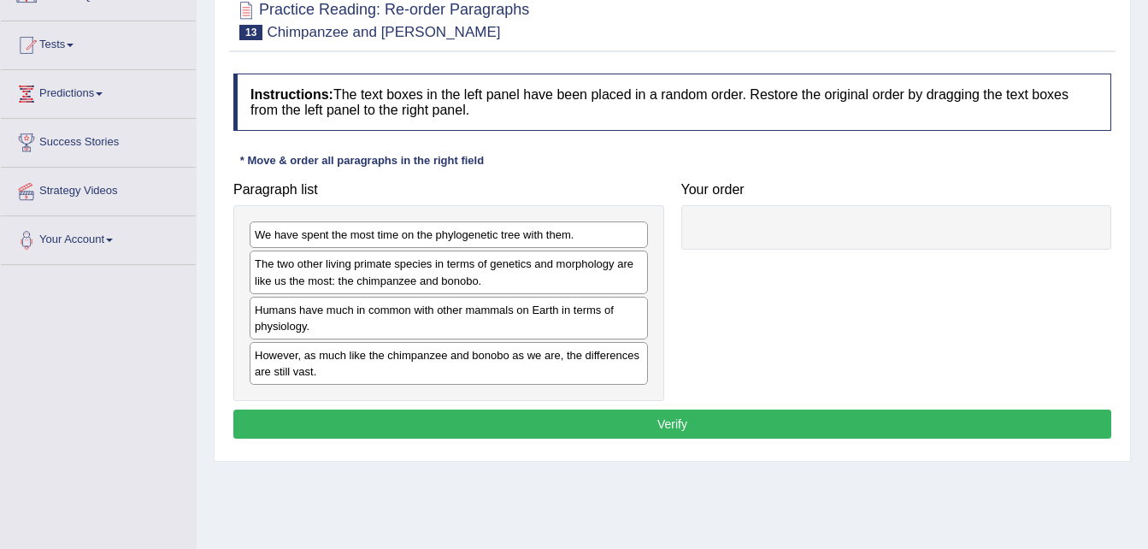
scroll to position [171, 0]
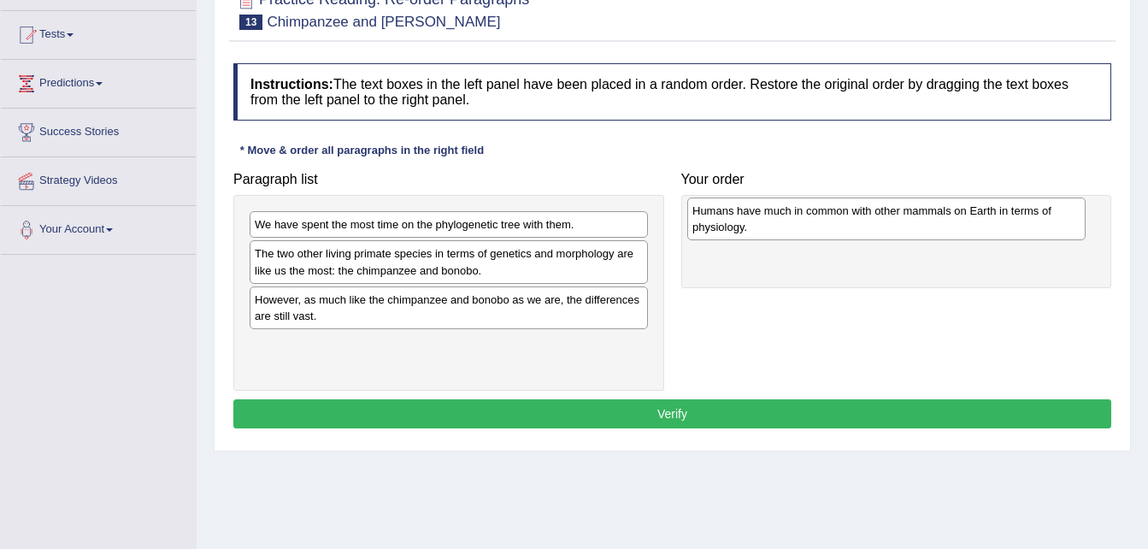
drag, startPoint x: 385, startPoint y: 309, endPoint x: 823, endPoint y: 221, distance: 446.6
click at [823, 221] on div "Humans have much in common with other mammals on Earth in terms of physiology." at bounding box center [887, 219] width 398 height 43
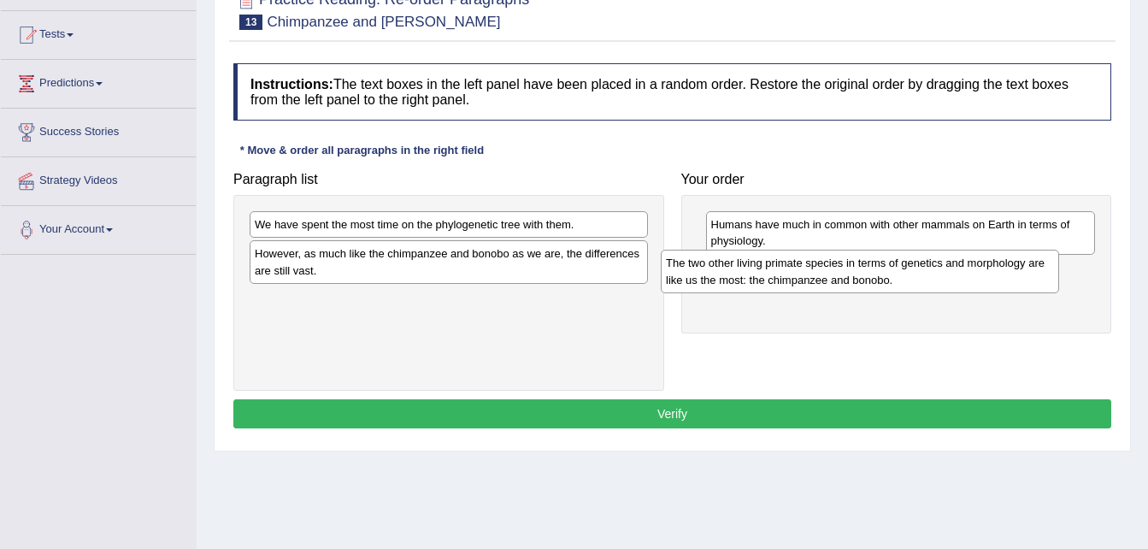
drag, startPoint x: 438, startPoint y: 265, endPoint x: 849, endPoint y: 274, distance: 411.4
click at [849, 274] on div "The two other living primate species in terms of genetics and morphology are li…" at bounding box center [860, 271] width 398 height 43
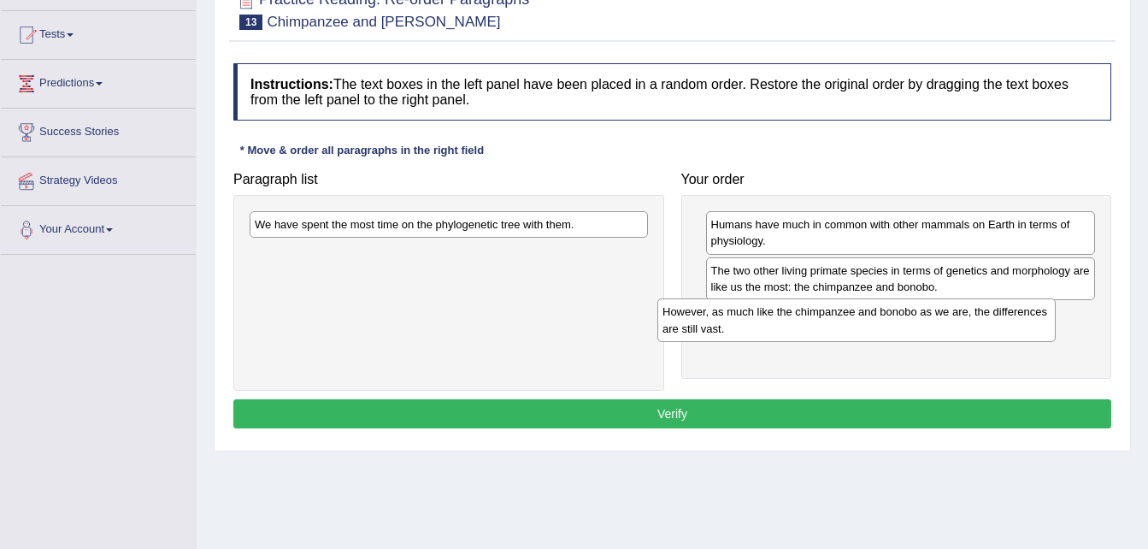
drag, startPoint x: 502, startPoint y: 263, endPoint x: 910, endPoint y: 321, distance: 412.0
click at [910, 321] on div "However, as much like the chimpanzee and bonobo as we are, the differences are …" at bounding box center [857, 319] width 398 height 43
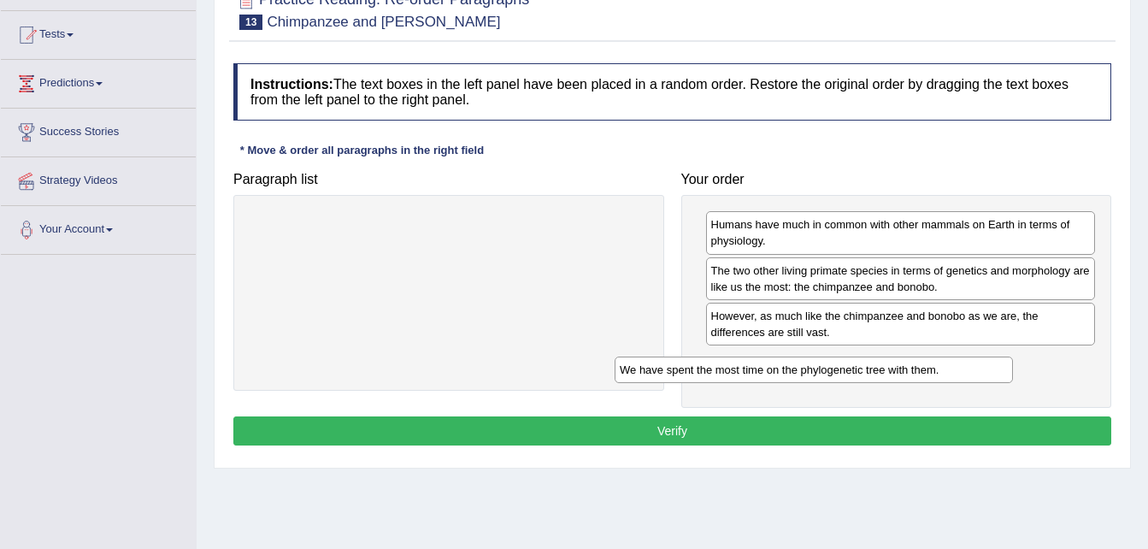
drag, startPoint x: 529, startPoint y: 224, endPoint x: 913, endPoint y: 369, distance: 410.2
click at [913, 369] on div "We have spent the most time on the phylogenetic tree with them." at bounding box center [814, 370] width 398 height 27
click at [811, 432] on button "Verify" at bounding box center [672, 430] width 878 height 29
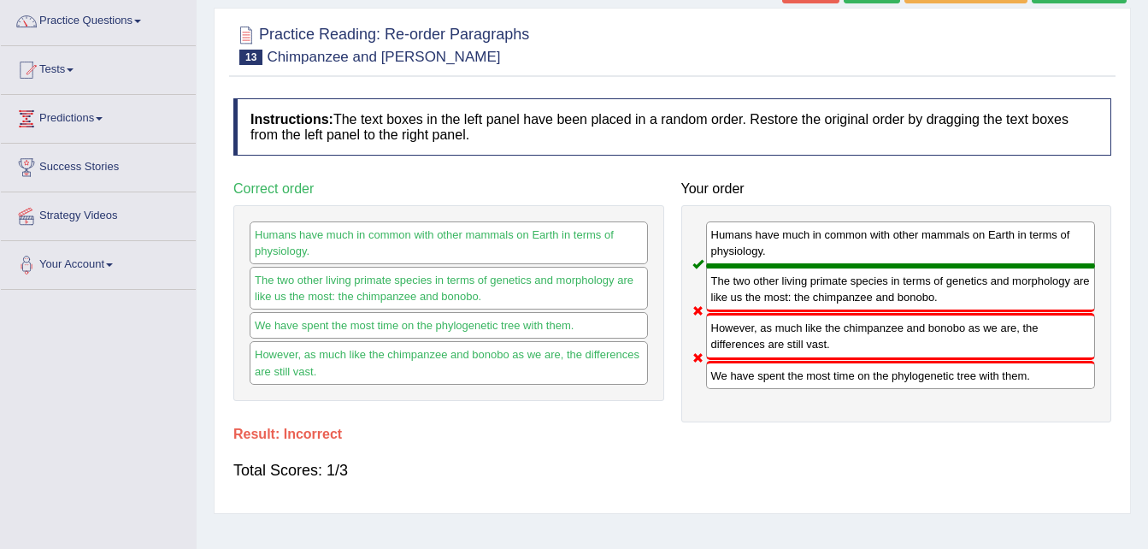
scroll to position [103, 0]
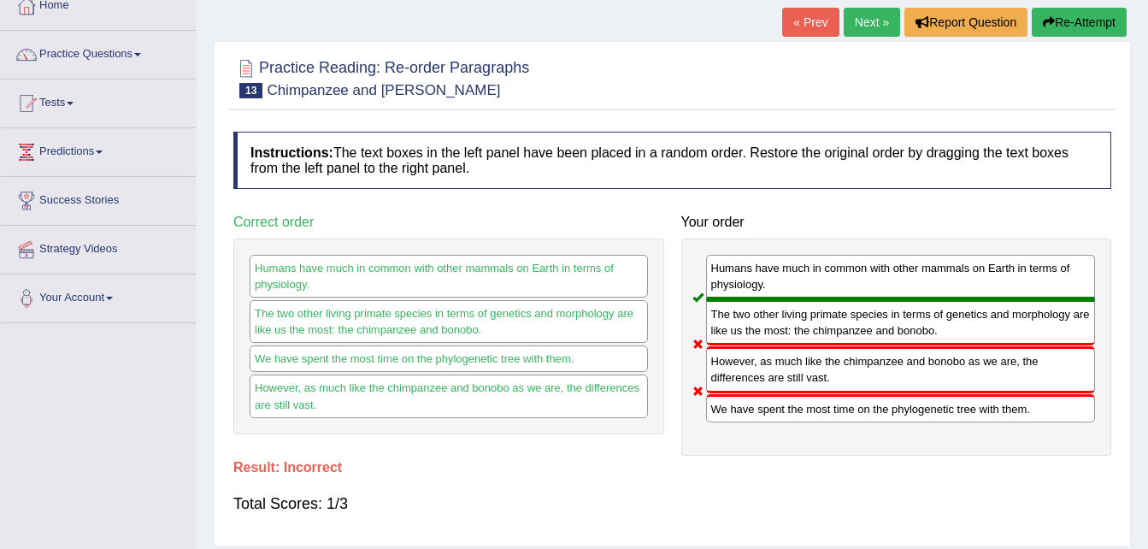
click at [1071, 16] on button "Re-Attempt" at bounding box center [1079, 22] width 95 height 29
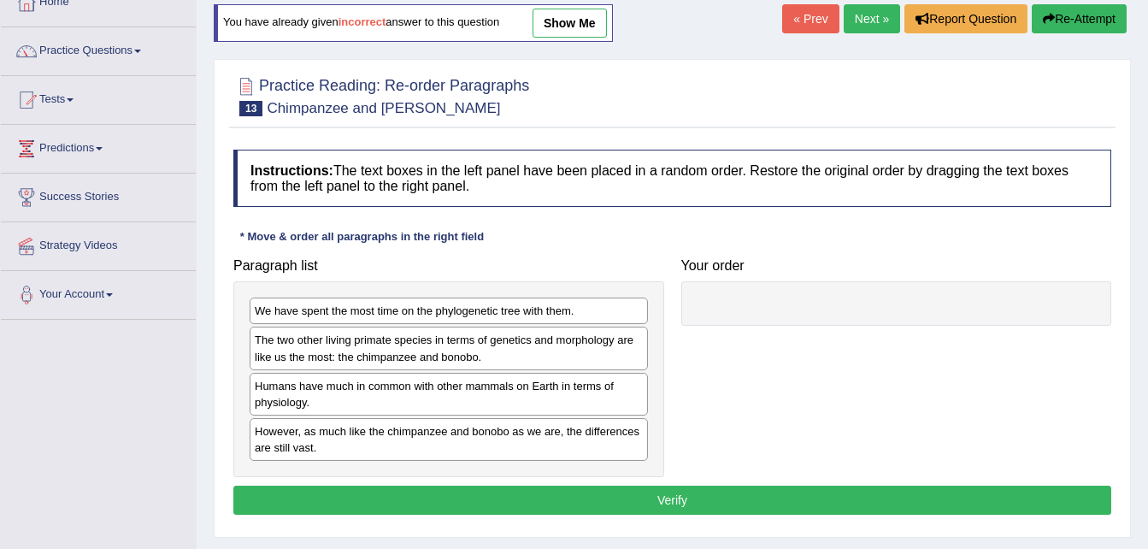
scroll to position [103, 0]
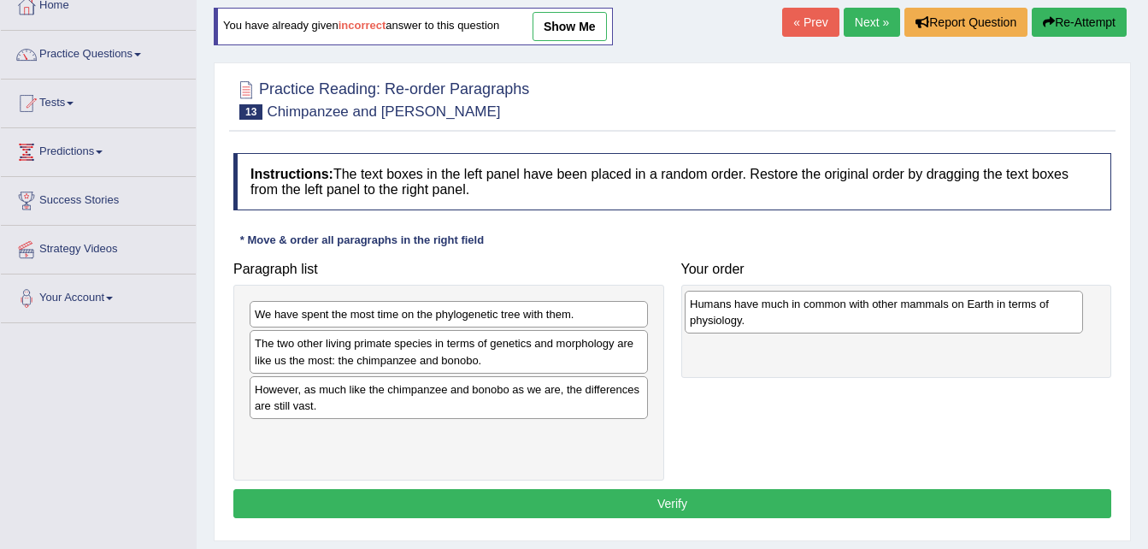
drag, startPoint x: 364, startPoint y: 397, endPoint x: 805, endPoint y: 311, distance: 448.6
click at [805, 311] on div "Humans have much in common with other mammals on Earth in terms of physiology." at bounding box center [884, 312] width 398 height 43
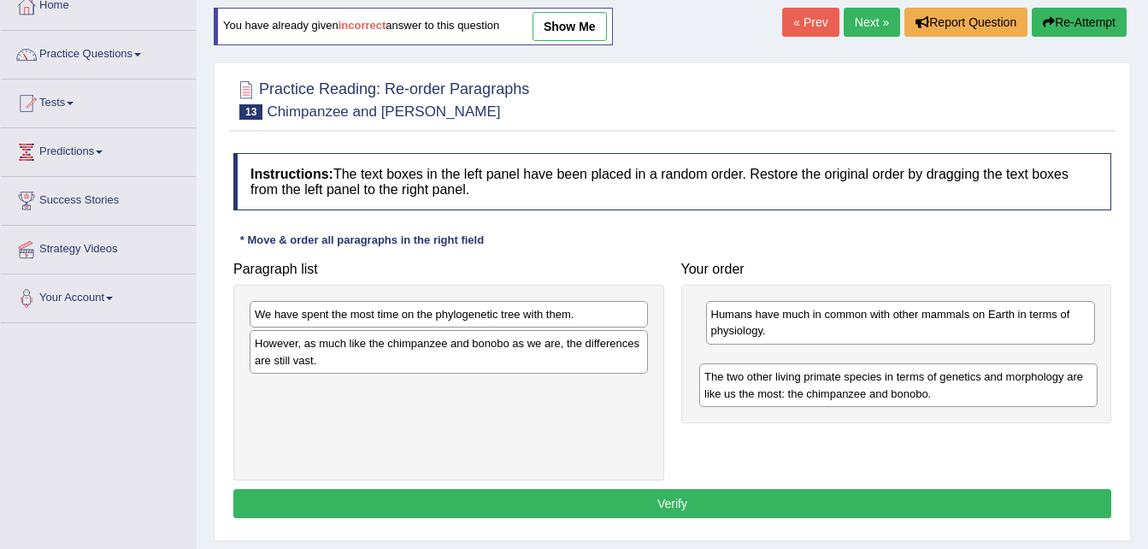
drag, startPoint x: 421, startPoint y: 359, endPoint x: 884, endPoint y: 391, distance: 464.5
click at [884, 391] on div "The two other living primate species in terms of genetics and morphology are li…" at bounding box center [898, 384] width 398 height 43
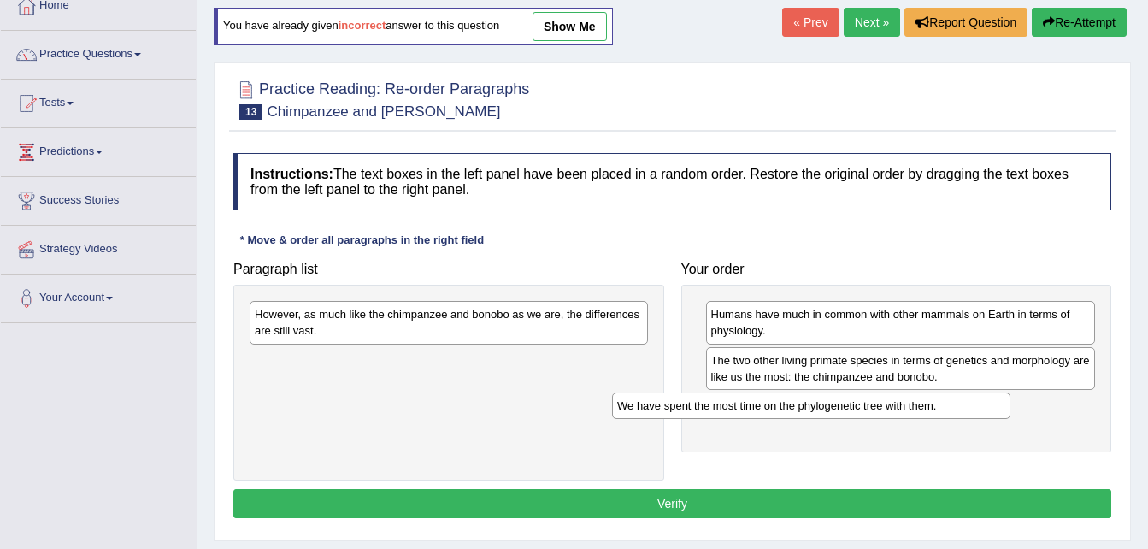
drag, startPoint x: 497, startPoint y: 309, endPoint x: 859, endPoint y: 400, distance: 373.9
click at [859, 400] on div "We have spent the most time on the phylogenetic tree with them." at bounding box center [811, 405] width 398 height 27
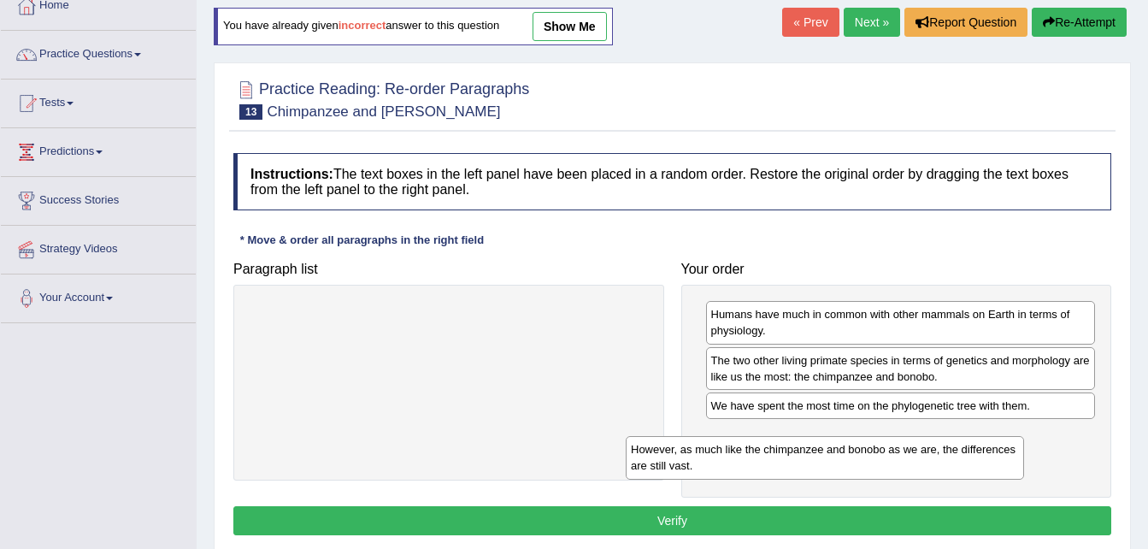
drag, startPoint x: 593, startPoint y: 326, endPoint x: 1036, endPoint y: 439, distance: 456.3
click at [1024, 439] on div "However, as much like the chimpanzee and bonobo as we are, the differences are …" at bounding box center [825, 457] width 398 height 43
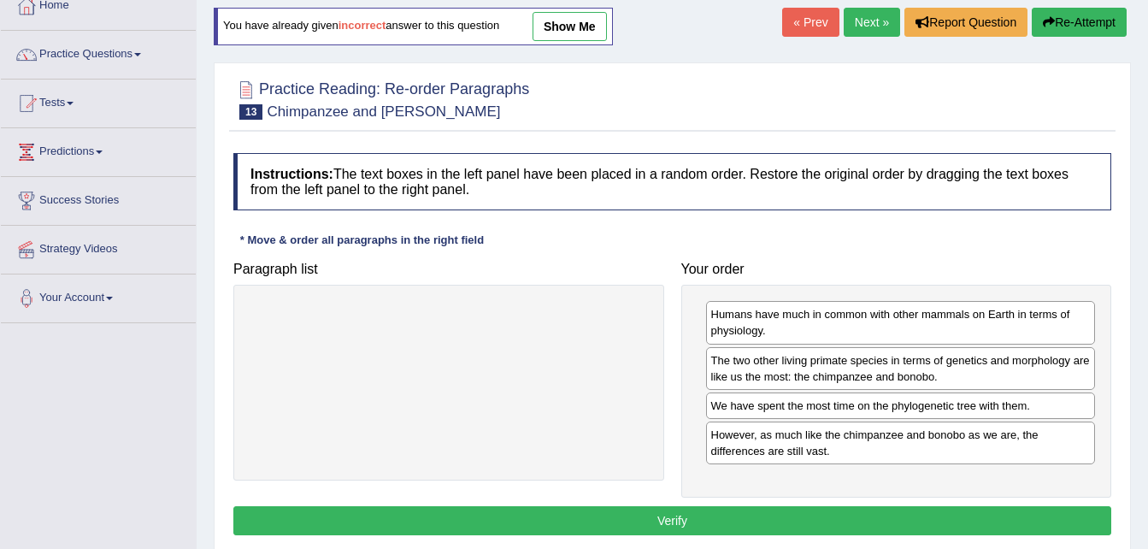
click at [868, 515] on button "Verify" at bounding box center [672, 520] width 878 height 29
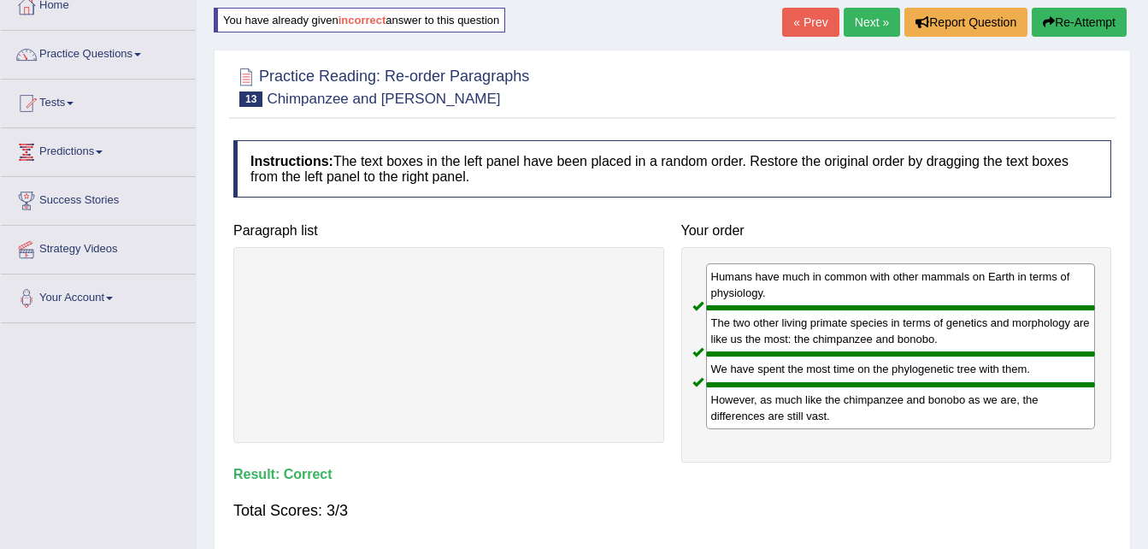
click at [878, 16] on link "Next »" at bounding box center [872, 22] width 56 height 29
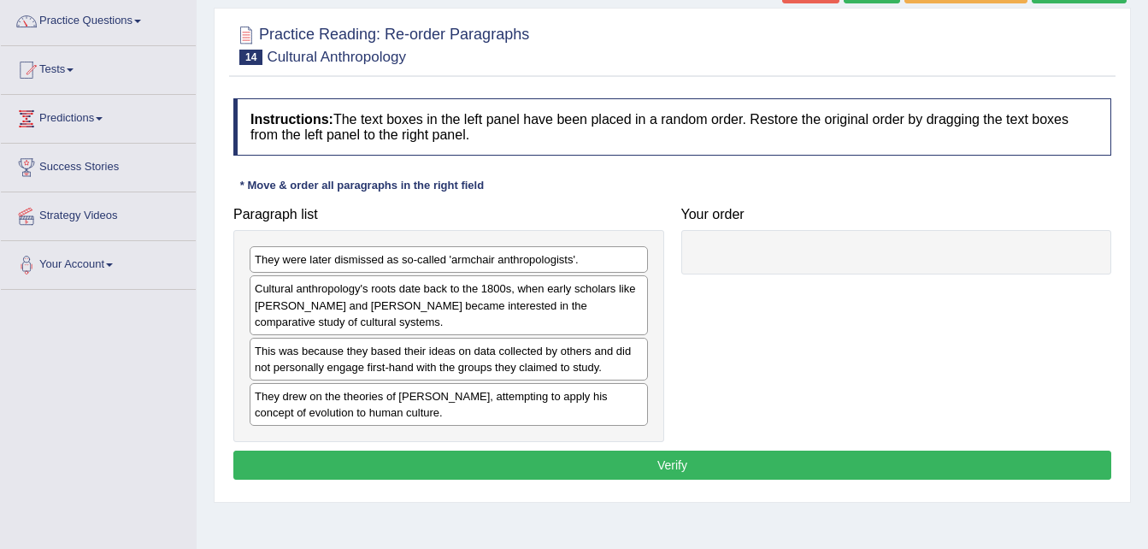
scroll to position [137, 0]
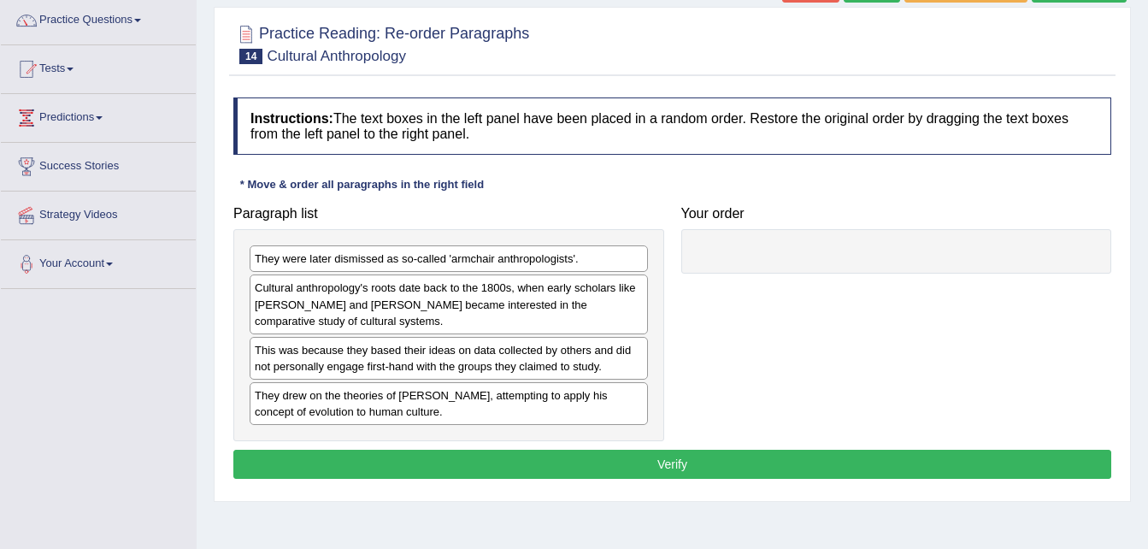
click at [1034, 334] on div "Paragraph list They were later dismissed as so-called 'armchair anthropologists…" at bounding box center [672, 320] width 895 height 244
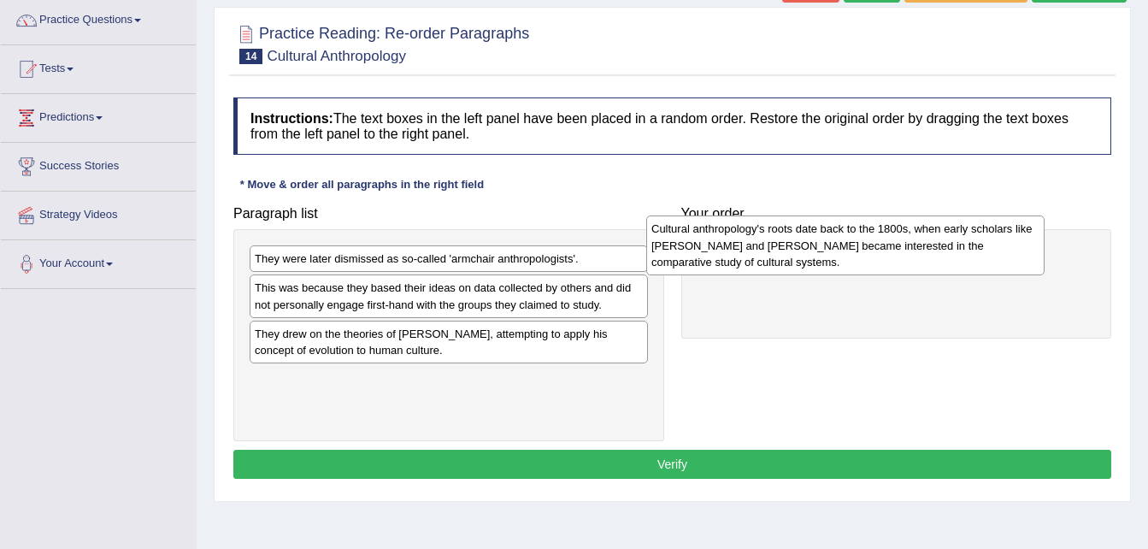
drag, startPoint x: 436, startPoint y: 331, endPoint x: 838, endPoint y: 273, distance: 406.1
click at [838, 273] on div "Cultural anthropology's roots date back to the 1800s, when early scholars like …" at bounding box center [845, 244] width 398 height 59
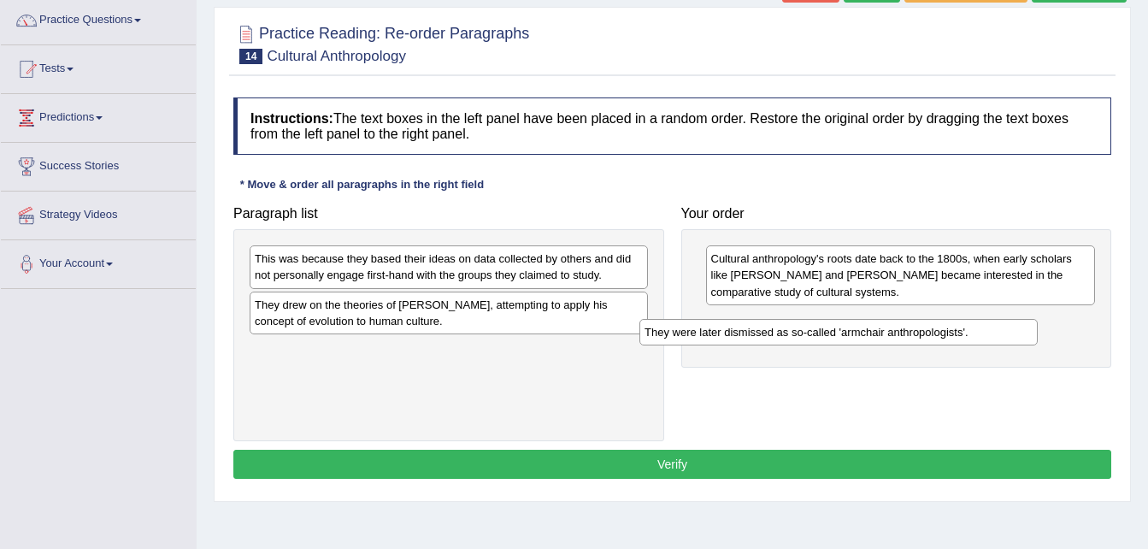
drag, startPoint x: 559, startPoint y: 263, endPoint x: 960, endPoint y: 326, distance: 405.9
click at [960, 326] on div "They were later dismissed as so-called 'armchair anthropologists'." at bounding box center [839, 332] width 398 height 27
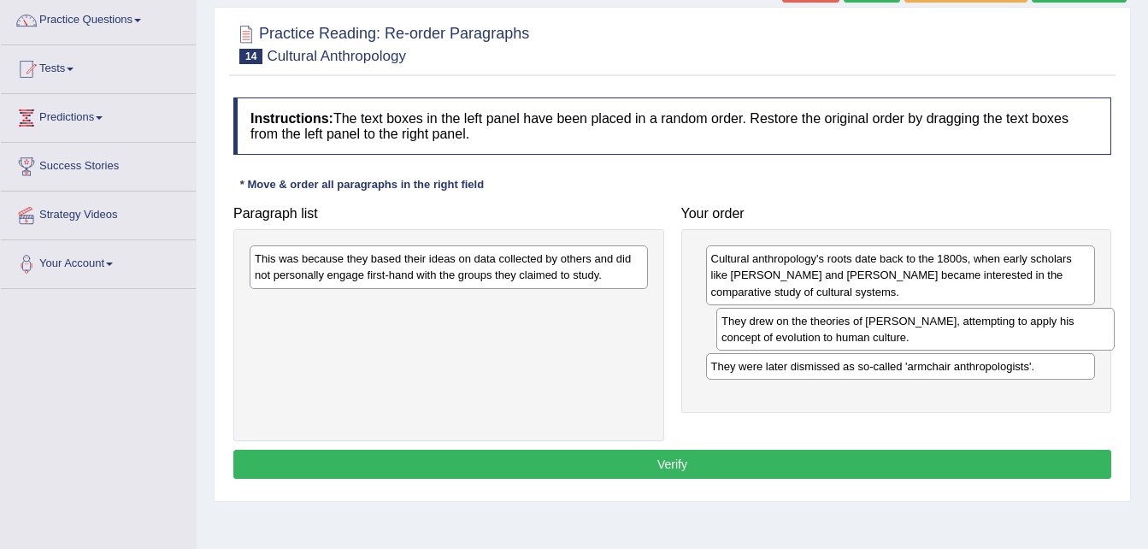
drag, startPoint x: 405, startPoint y: 319, endPoint x: 865, endPoint y: 333, distance: 459.4
click at [865, 333] on div "They drew on the theories of [PERSON_NAME], attempting to apply his concept of …" at bounding box center [916, 329] width 398 height 43
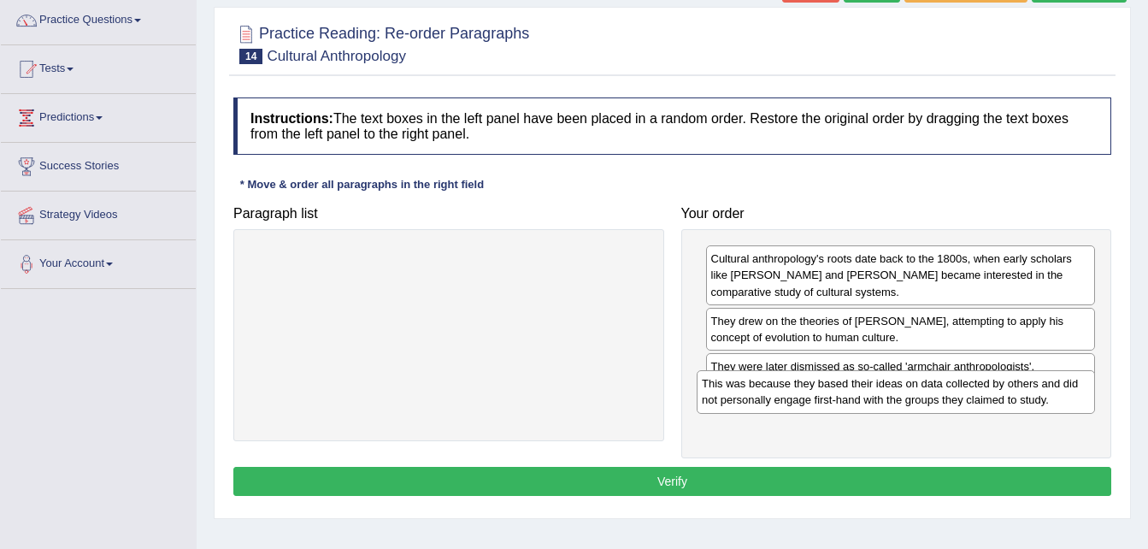
drag, startPoint x: 438, startPoint y: 268, endPoint x: 885, endPoint y: 392, distance: 464.3
click at [885, 392] on div "This was because they based their ideas on data collected by others and did not…" at bounding box center [896, 391] width 398 height 43
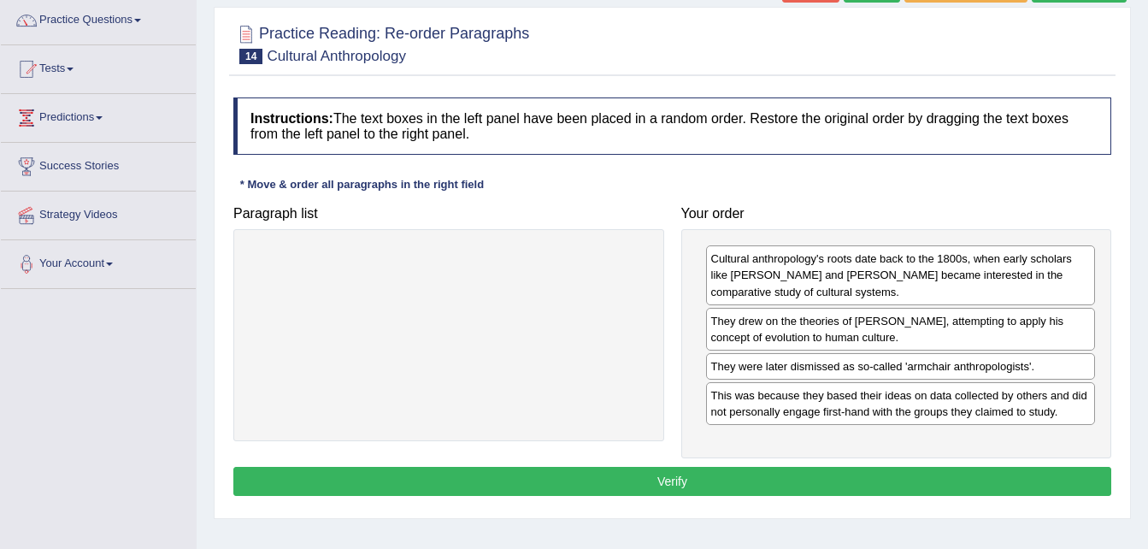
click at [699, 479] on button "Verify" at bounding box center [672, 481] width 878 height 29
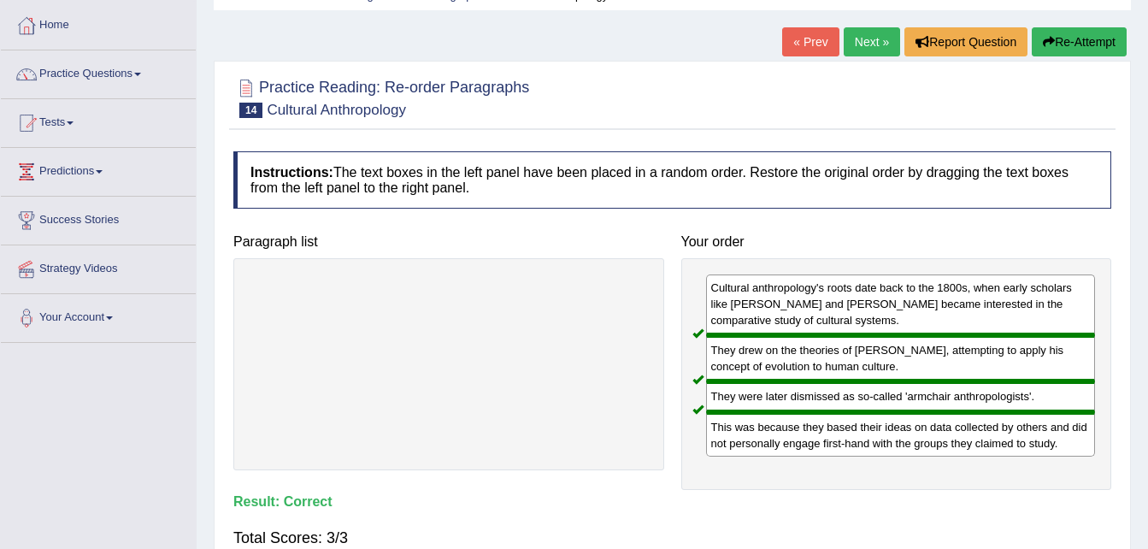
scroll to position [68, 0]
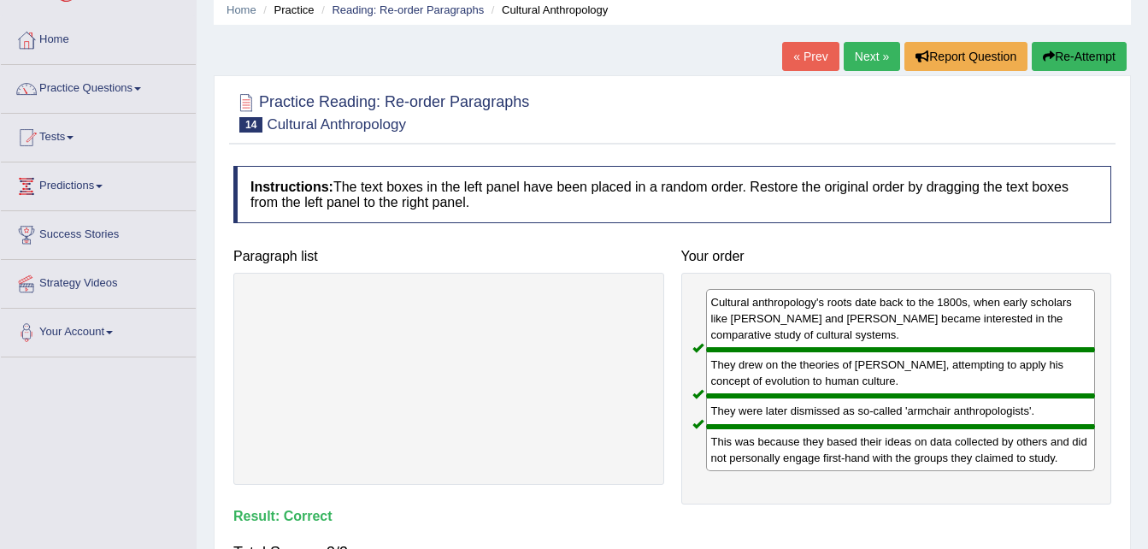
click at [870, 52] on link "Next »" at bounding box center [872, 56] width 56 height 29
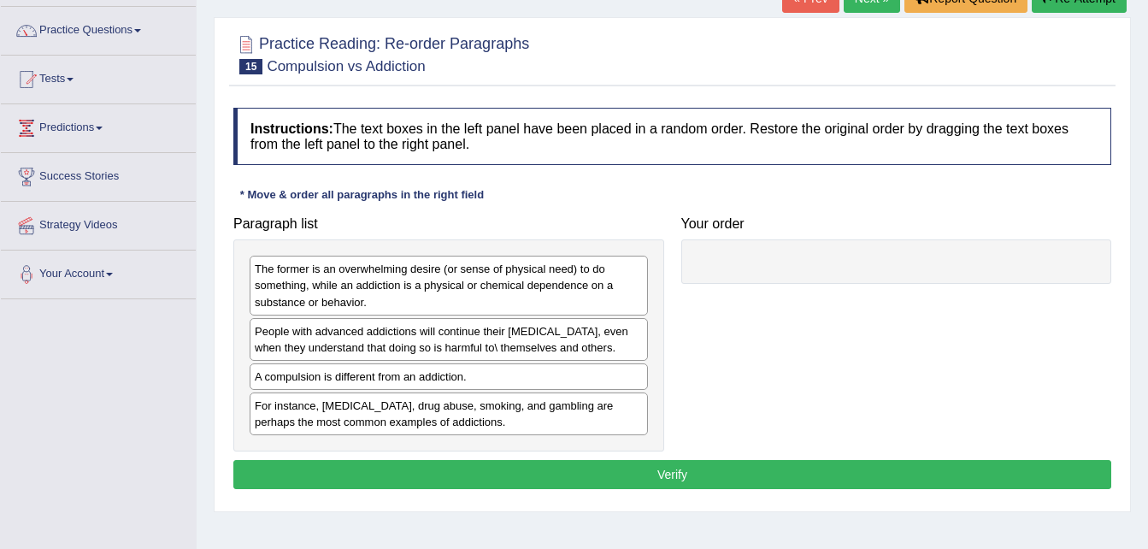
scroll to position [137, 0]
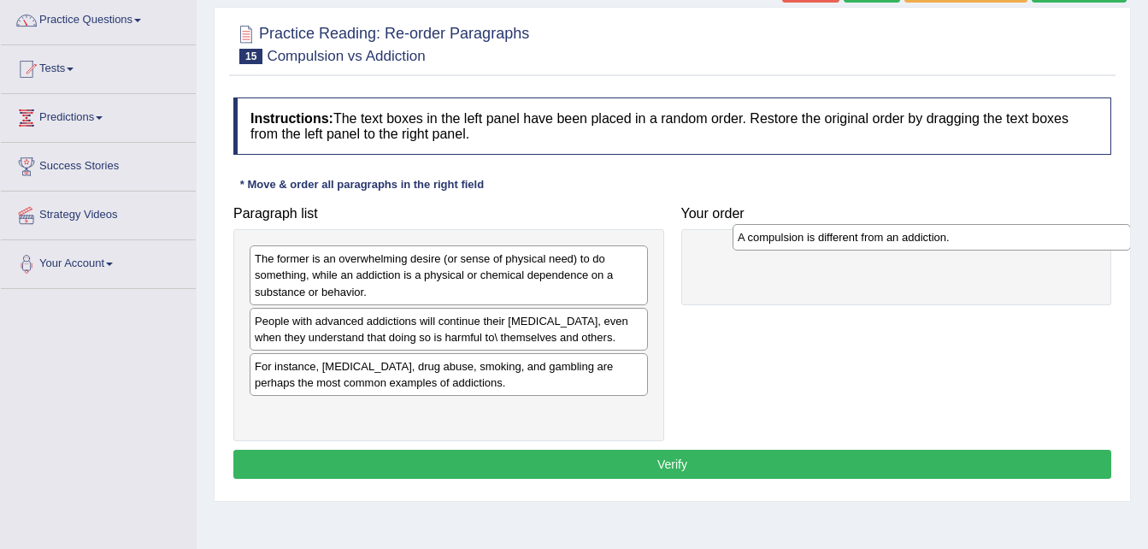
drag, startPoint x: 407, startPoint y: 365, endPoint x: 905, endPoint y: 246, distance: 511.7
click at [905, 246] on div "A compulsion is different from an addiction." at bounding box center [932, 237] width 398 height 27
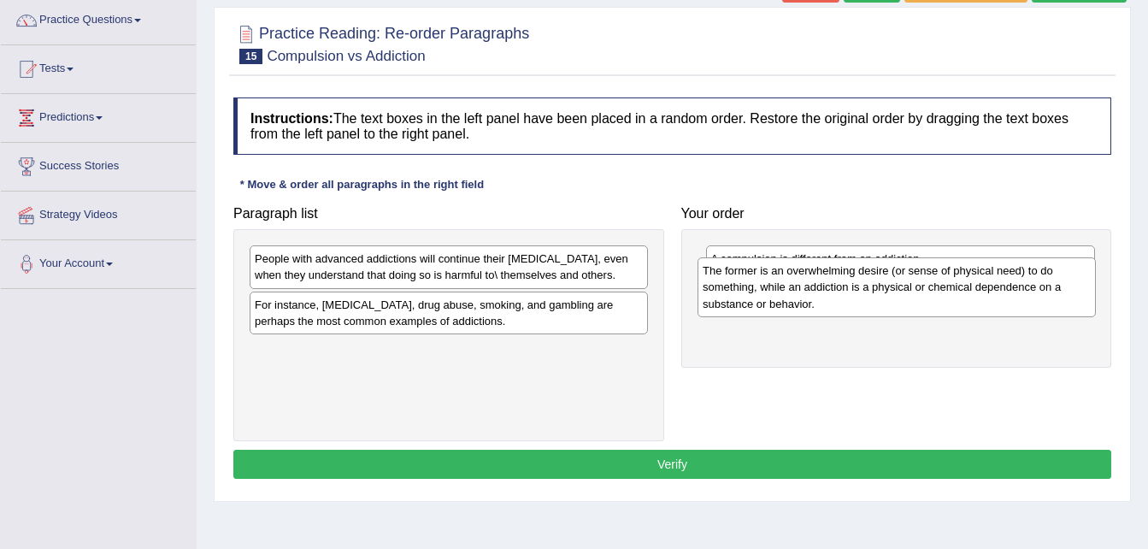
drag, startPoint x: 546, startPoint y: 285, endPoint x: 1007, endPoint y: 296, distance: 461.9
click at [1007, 296] on div "The former is an overwhelming desire (or sense of physical need) to do somethin…" at bounding box center [897, 286] width 398 height 59
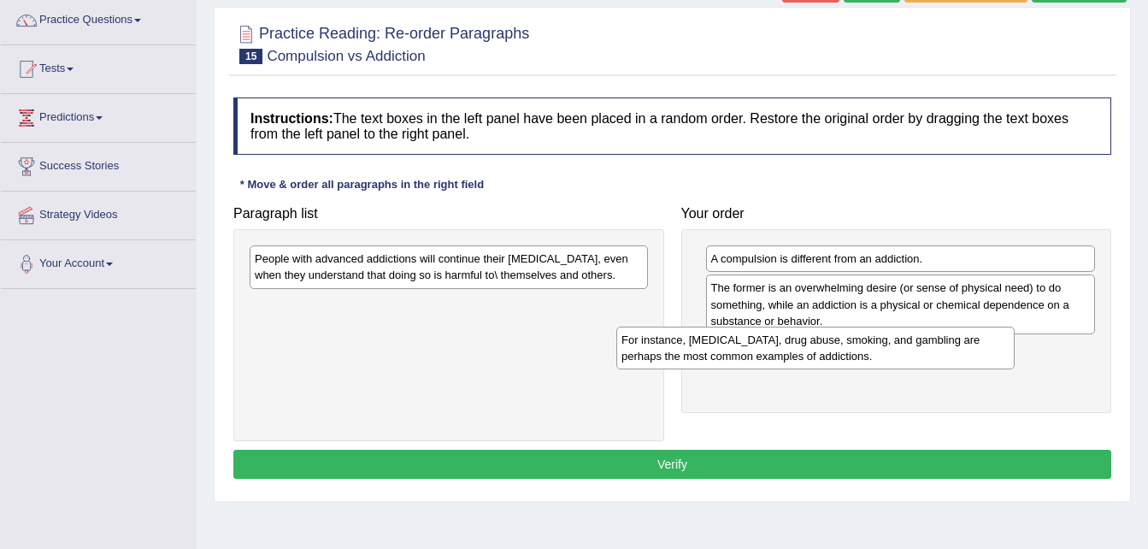
drag, startPoint x: 486, startPoint y: 316, endPoint x: 853, endPoint y: 351, distance: 368.5
click at [853, 351] on div "For instance, alcoholism, drug abuse, smoking, and gambling are perhaps the mos…" at bounding box center [816, 348] width 398 height 43
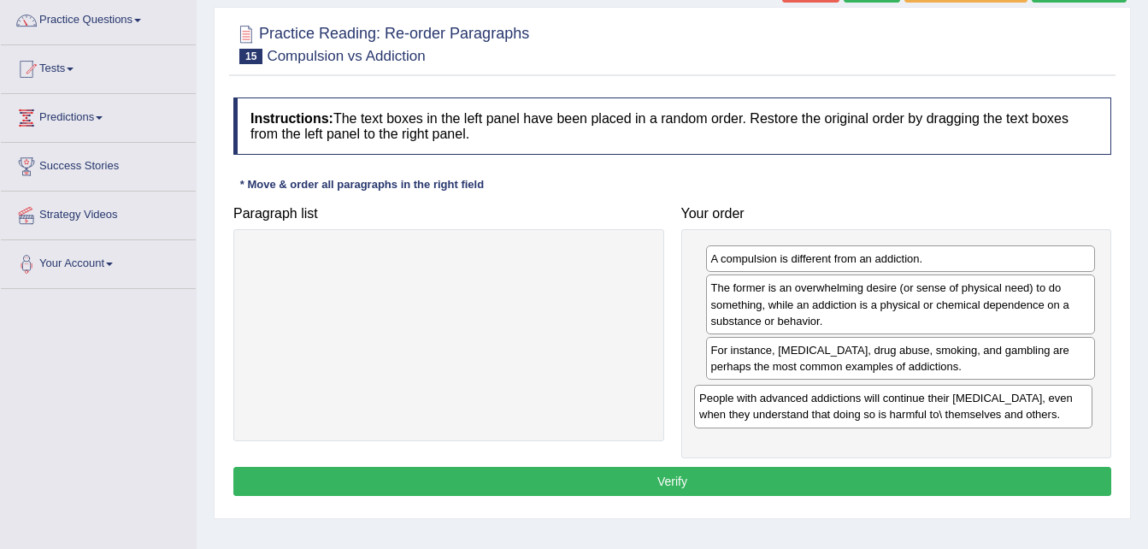
drag, startPoint x: 516, startPoint y: 267, endPoint x: 959, endPoint y: 409, distance: 465.9
click at [959, 409] on div "People with advanced addictions will continue their addictive behavior, even wh…" at bounding box center [893, 406] width 398 height 43
click at [938, 480] on button "Verify" at bounding box center [672, 481] width 878 height 29
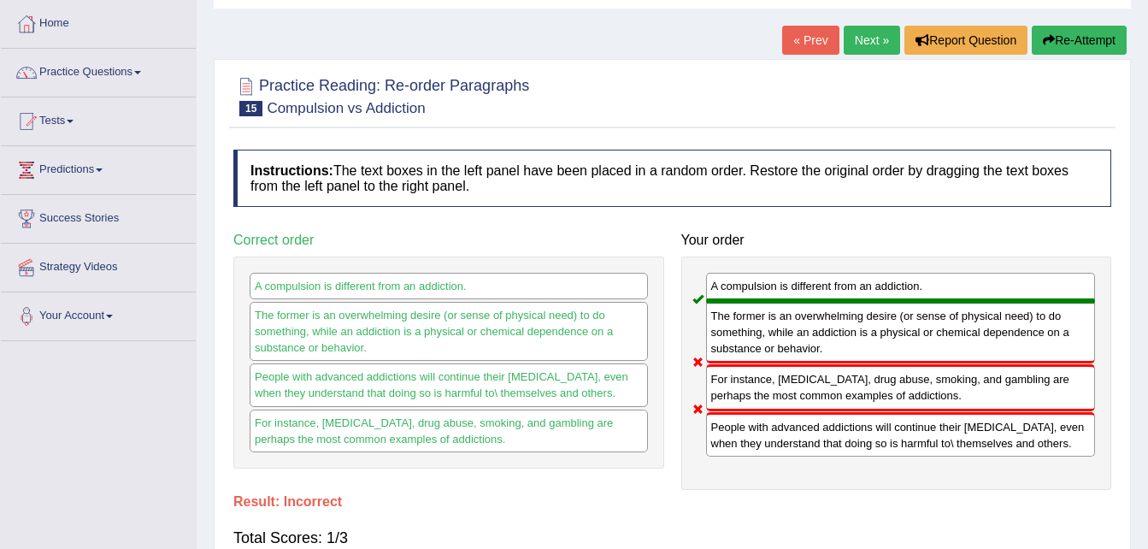
scroll to position [68, 0]
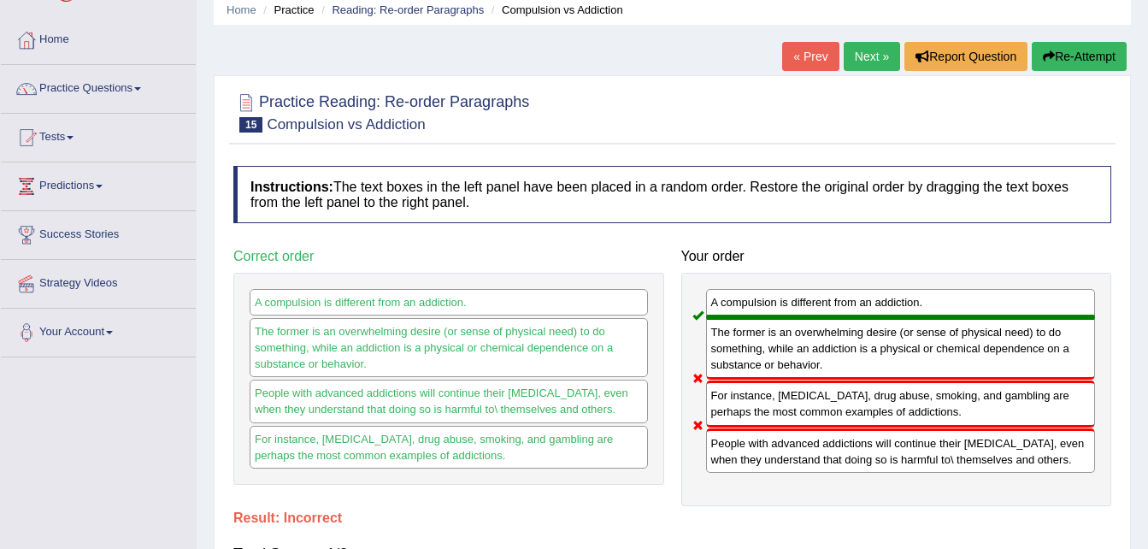
click at [866, 51] on link "Next »" at bounding box center [872, 56] width 56 height 29
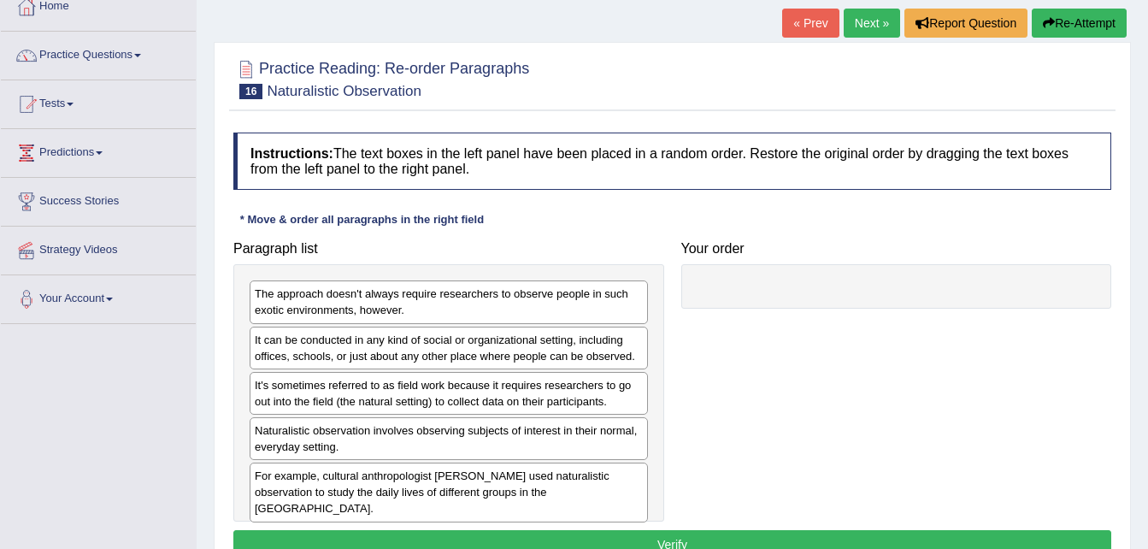
scroll to position [103, 0]
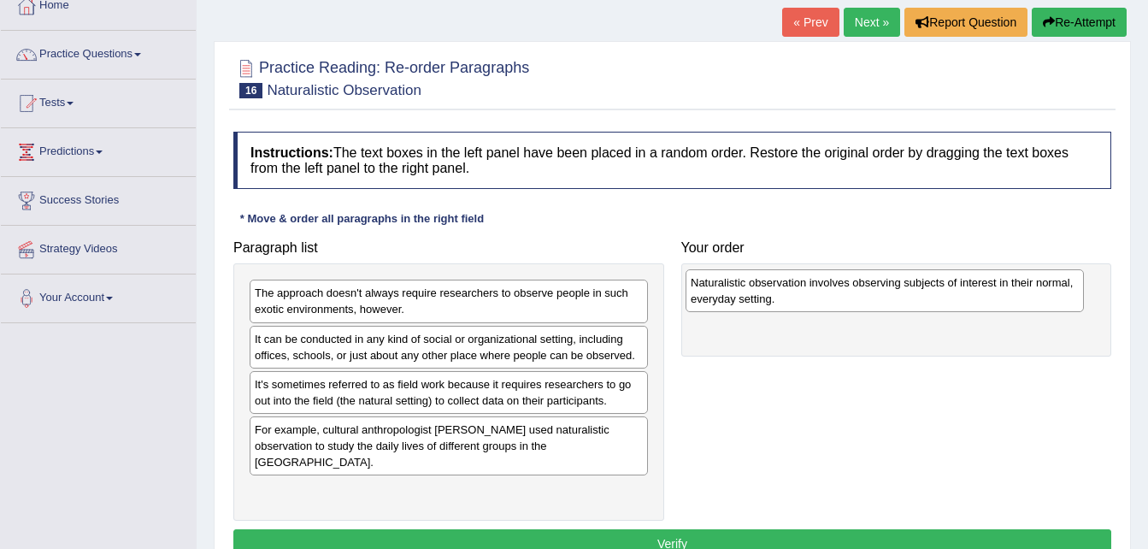
drag, startPoint x: 392, startPoint y: 446, endPoint x: 829, endPoint y: 299, distance: 460.2
click at [829, 299] on div "Naturalistic observation involves observing subjects of interest in their norma…" at bounding box center [885, 290] width 398 height 43
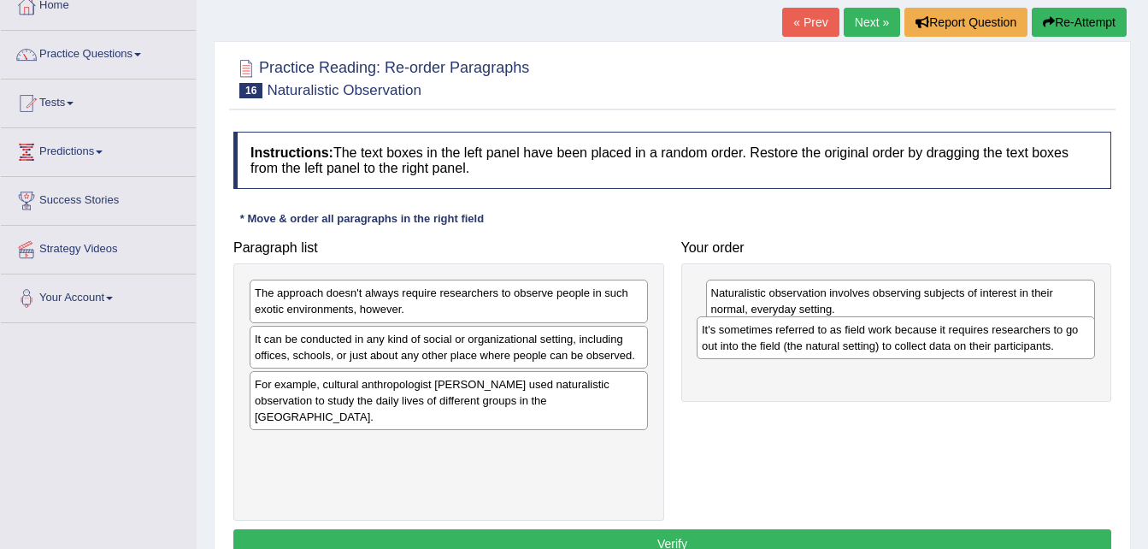
drag, startPoint x: 357, startPoint y: 395, endPoint x: 807, endPoint y: 339, distance: 454.2
click at [807, 339] on div "It's sometimes referred to as field work because it requires researchers to go …" at bounding box center [896, 337] width 398 height 43
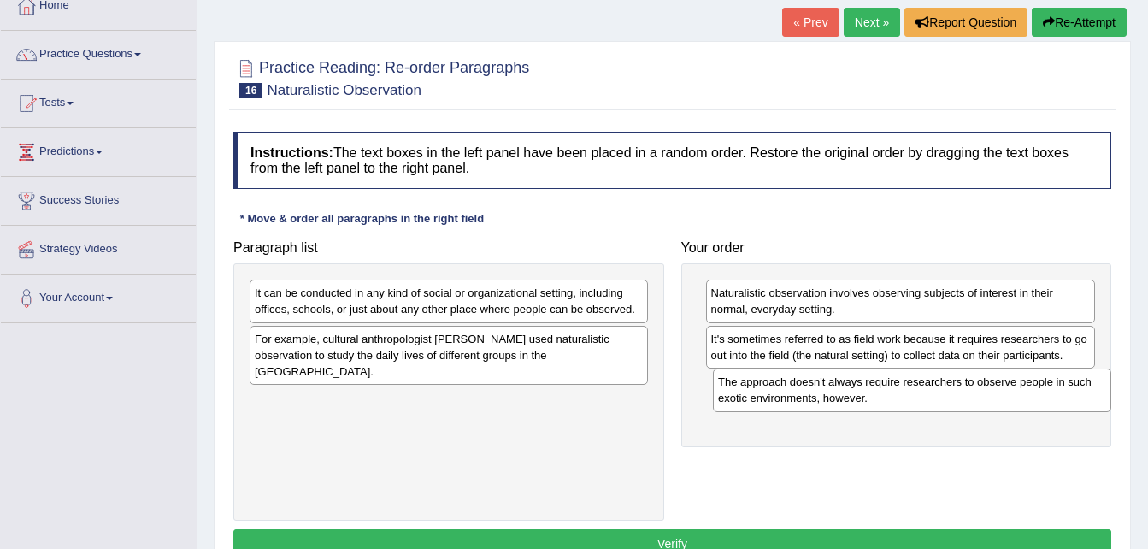
drag, startPoint x: 535, startPoint y: 305, endPoint x: 999, endPoint y: 394, distance: 471.9
click at [999, 394] on div "The approach doesn't always require researchers to observe people in such exoti…" at bounding box center [912, 390] width 398 height 43
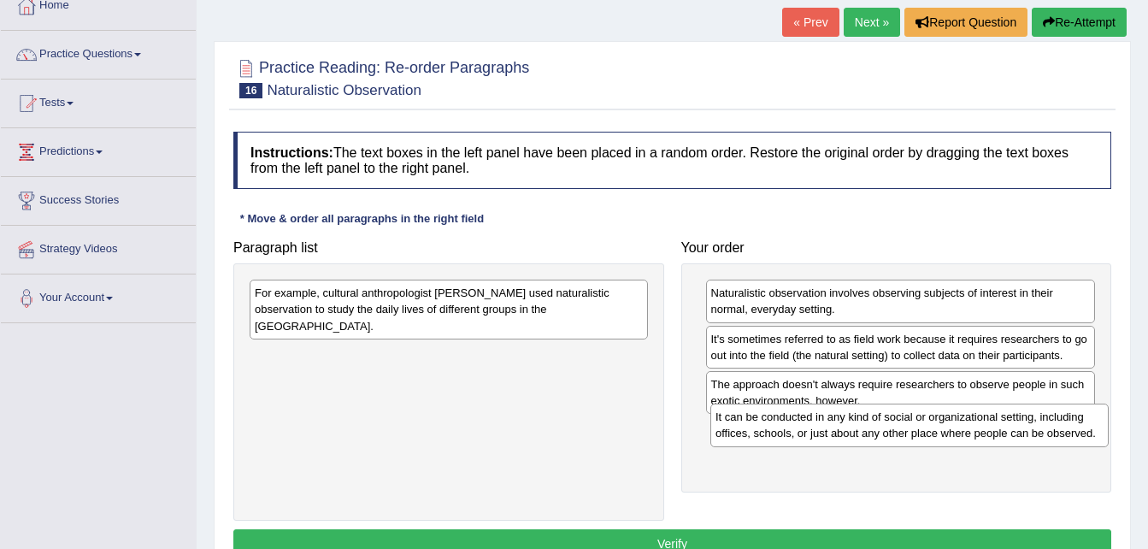
drag, startPoint x: 528, startPoint y: 310, endPoint x: 989, endPoint y: 434, distance: 477.3
click at [989, 434] on div "It can be conducted in any kind of social or organizational setting, including …" at bounding box center [910, 425] width 398 height 43
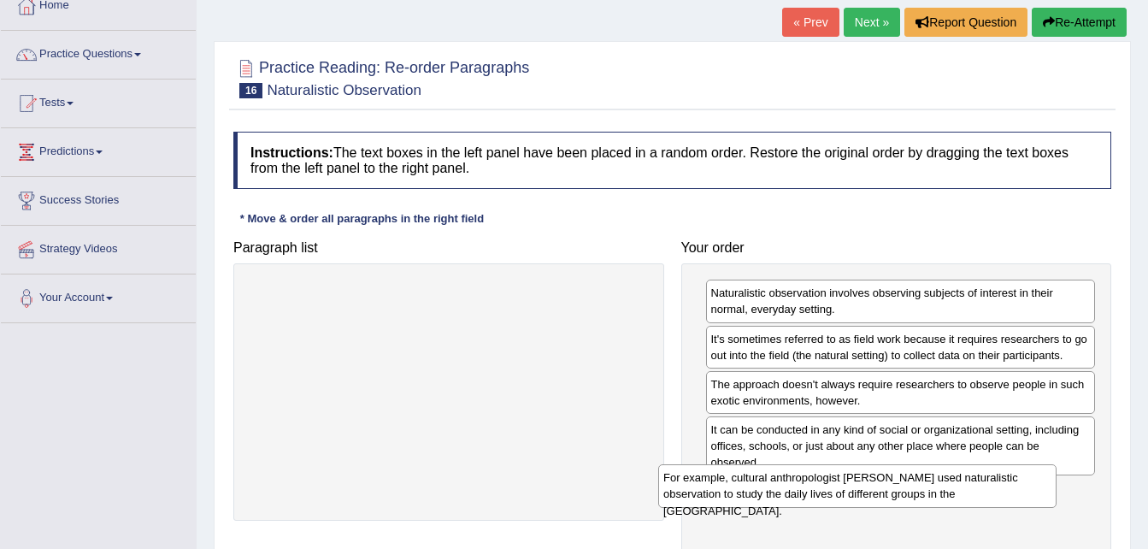
drag, startPoint x: 518, startPoint y: 305, endPoint x: 967, endPoint y: 487, distance: 484.2
click at [967, 487] on div "For example, cultural anthropologist Margaret Mead used naturalistic observatio…" at bounding box center [857, 485] width 398 height 43
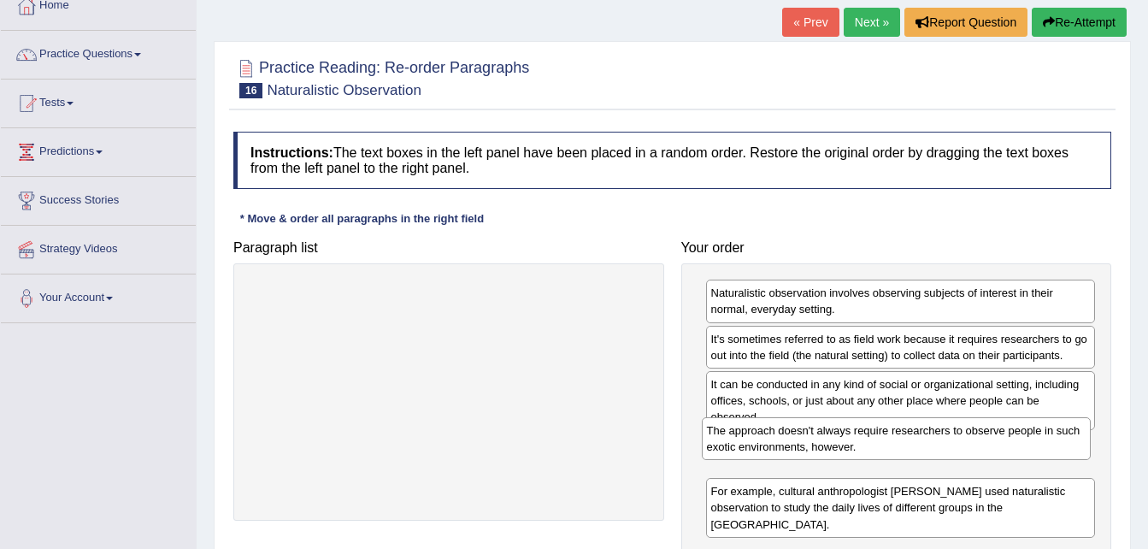
drag, startPoint x: 959, startPoint y: 392, endPoint x: 955, endPoint y: 438, distance: 46.4
click at [955, 438] on div "The approach doesn't always require researchers to observe people in such exoti…" at bounding box center [897, 438] width 390 height 43
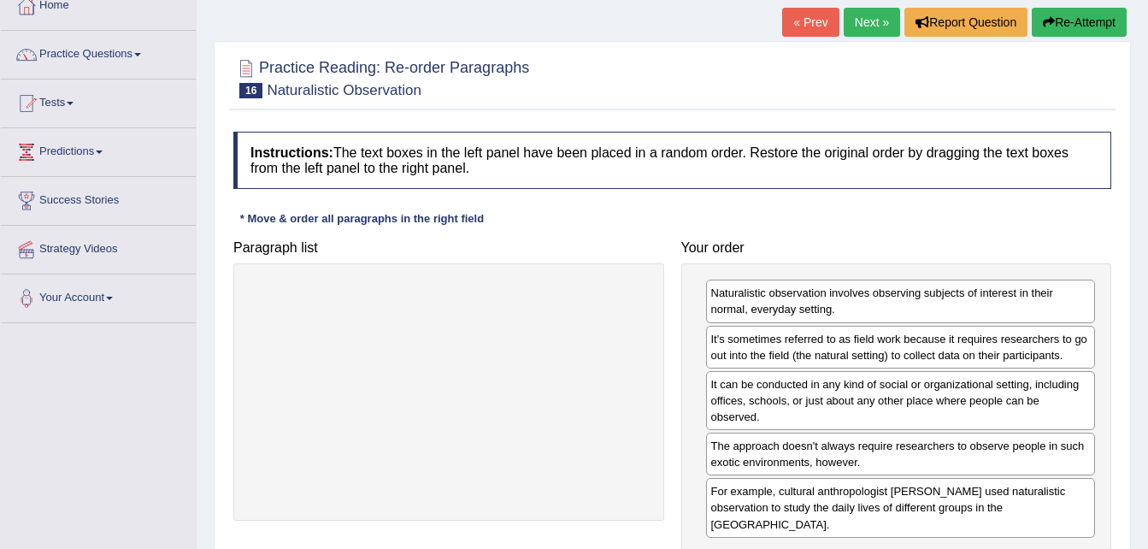
drag, startPoint x: 897, startPoint y: 460, endPoint x: 912, endPoint y: 439, distance: 26.3
click at [912, 439] on div "Naturalistic observation involves observing subjects of interest in their norma…" at bounding box center [897, 416] width 431 height 307
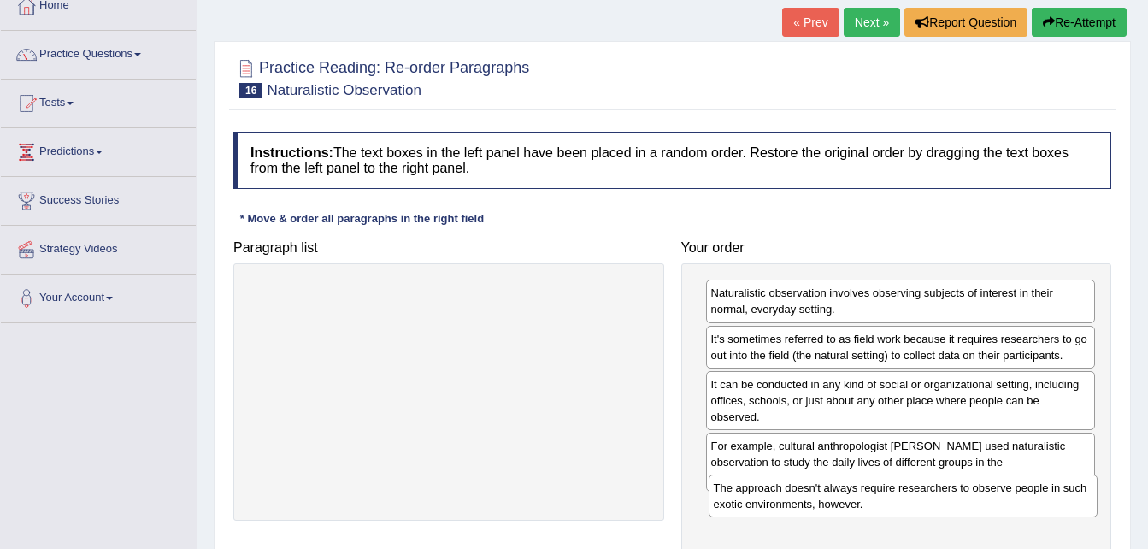
drag, startPoint x: 912, startPoint y: 439, endPoint x: 915, endPoint y: 497, distance: 58.2
click at [915, 497] on div "The approach doesn't always require researchers to observe people in such exoti…" at bounding box center [904, 496] width 390 height 43
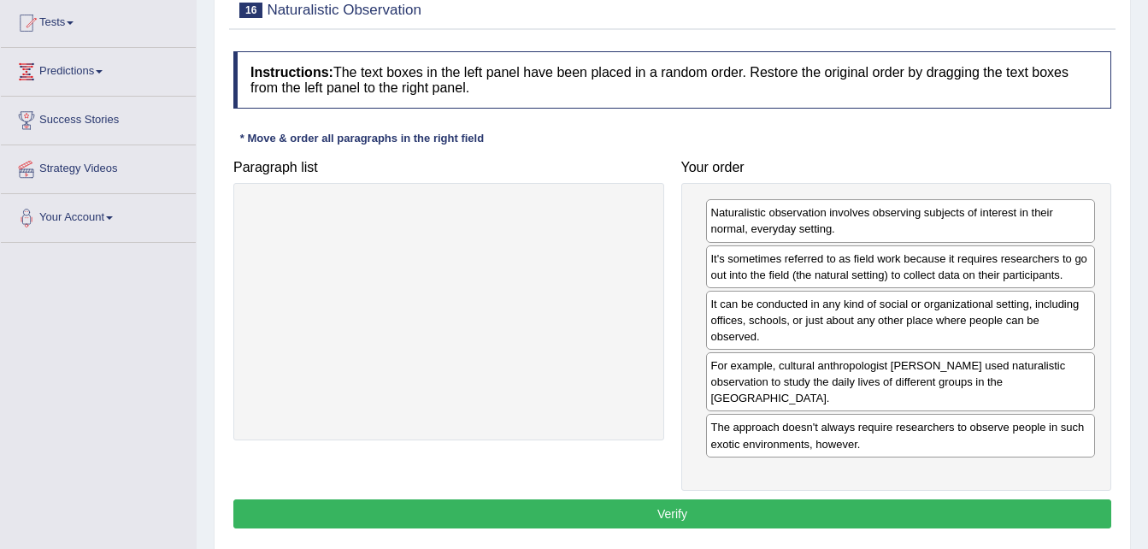
scroll to position [205, 0]
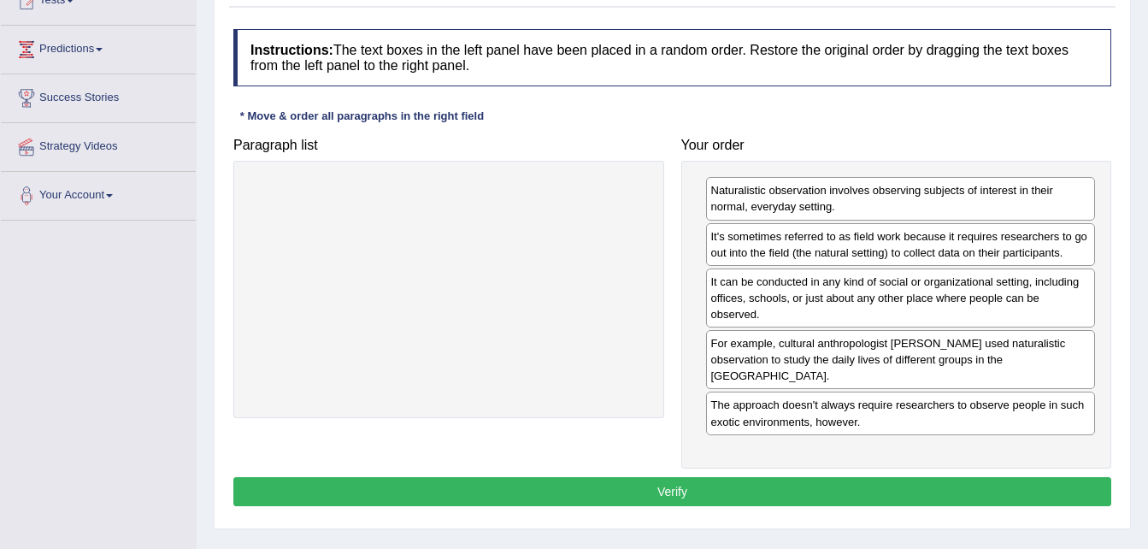
click at [875, 477] on button "Verify" at bounding box center [672, 491] width 878 height 29
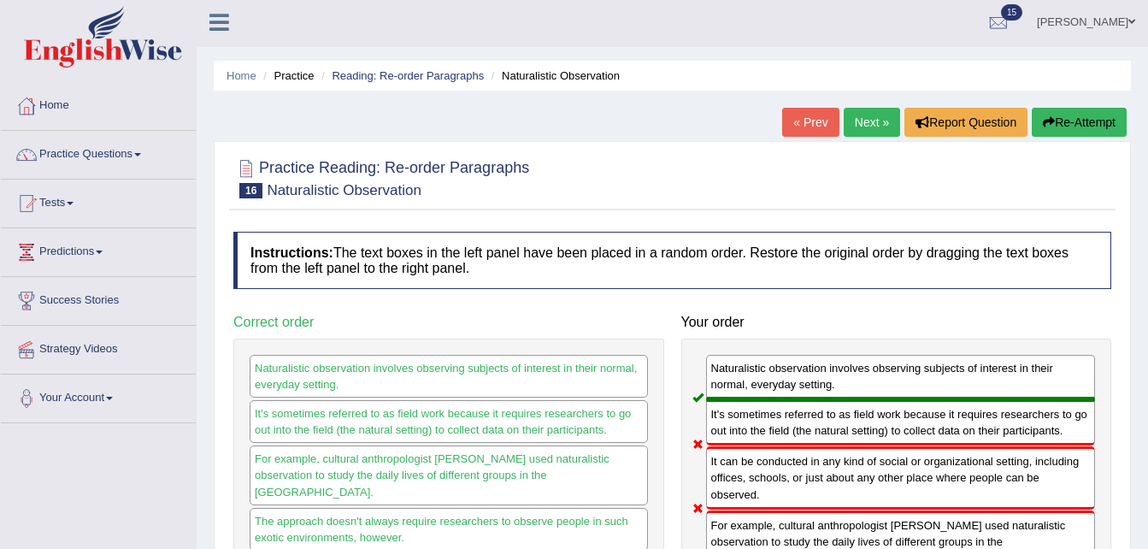
scroll to position [0, 0]
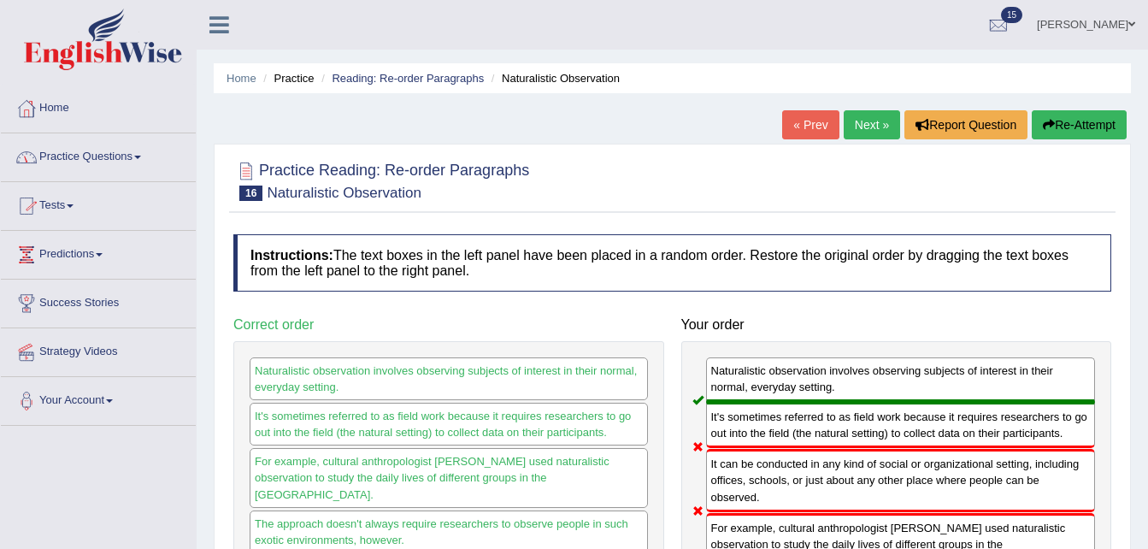
click at [145, 154] on link "Practice Questions" at bounding box center [98, 154] width 195 height 43
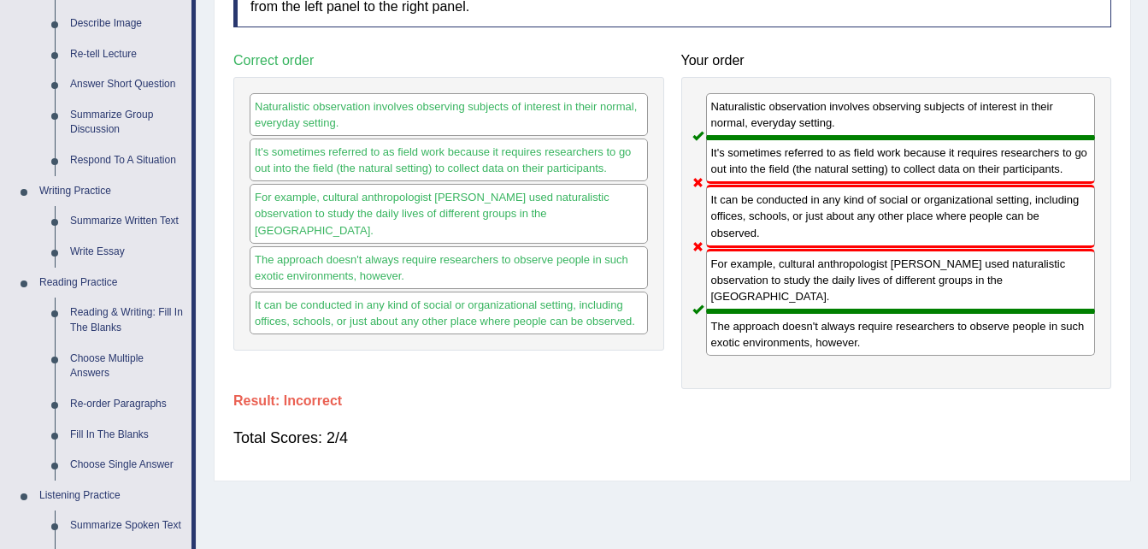
scroll to position [274, 0]
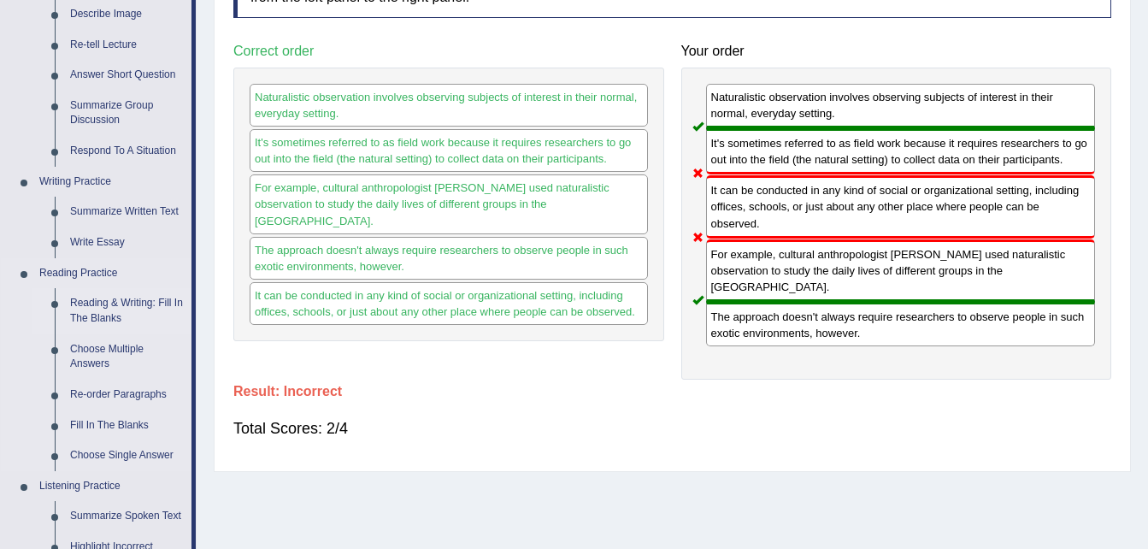
click at [124, 302] on link "Reading & Writing: Fill In The Blanks" at bounding box center [126, 310] width 129 height 45
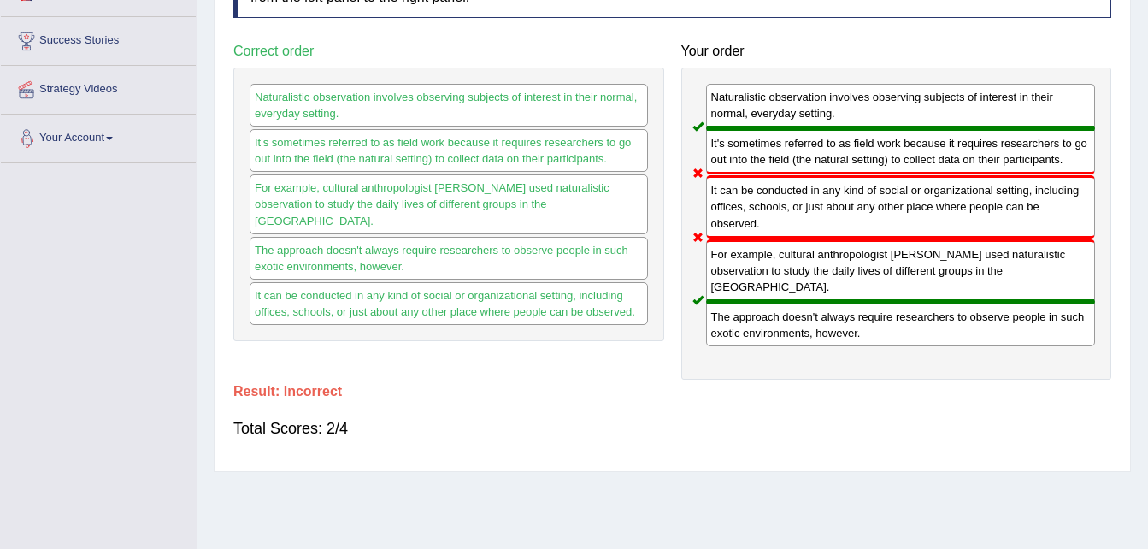
scroll to position [349, 0]
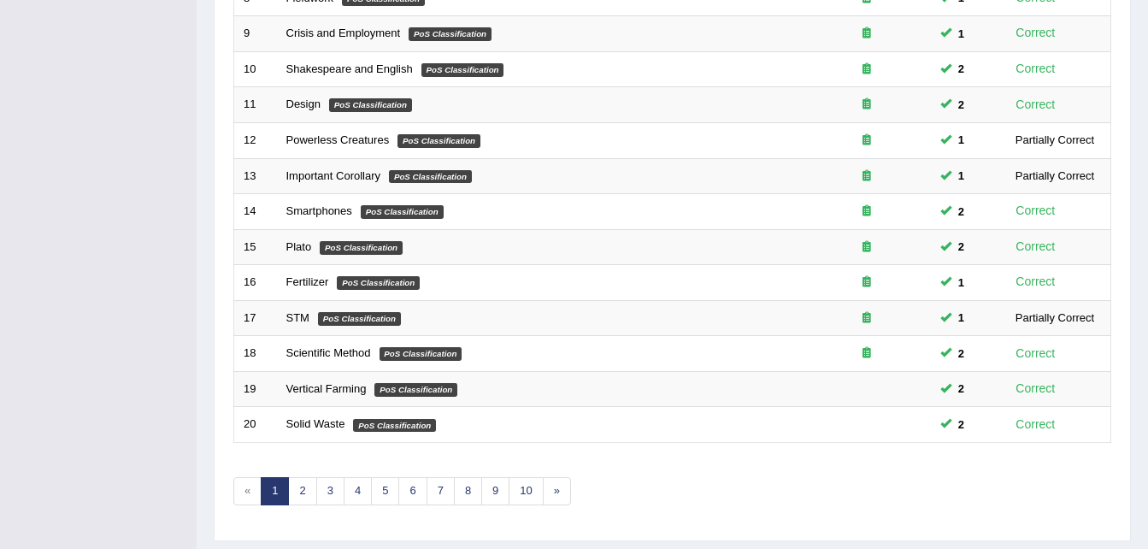
scroll to position [583, 0]
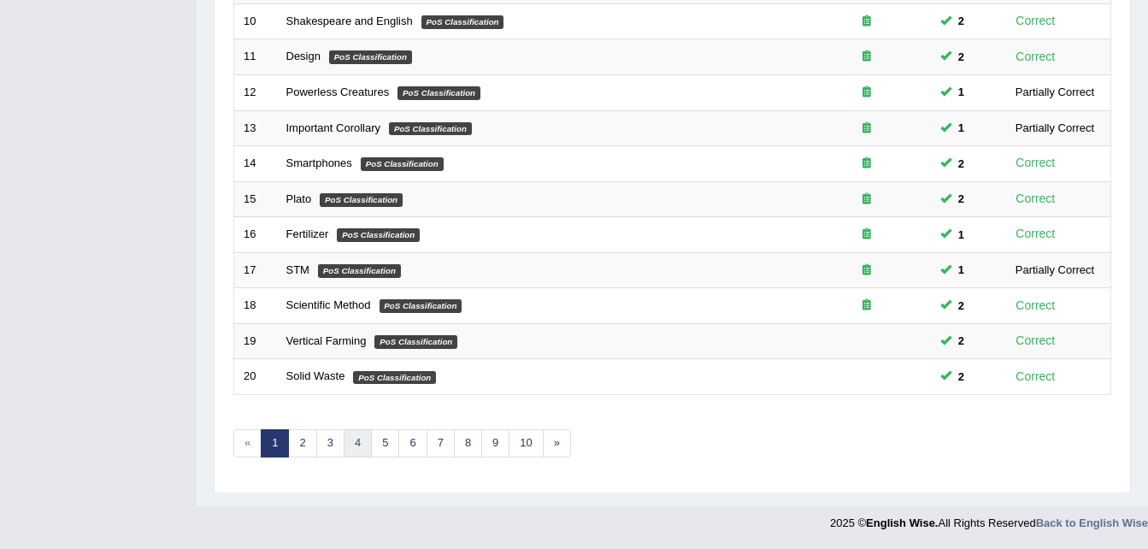
click at [362, 438] on link "4" at bounding box center [358, 443] width 28 height 28
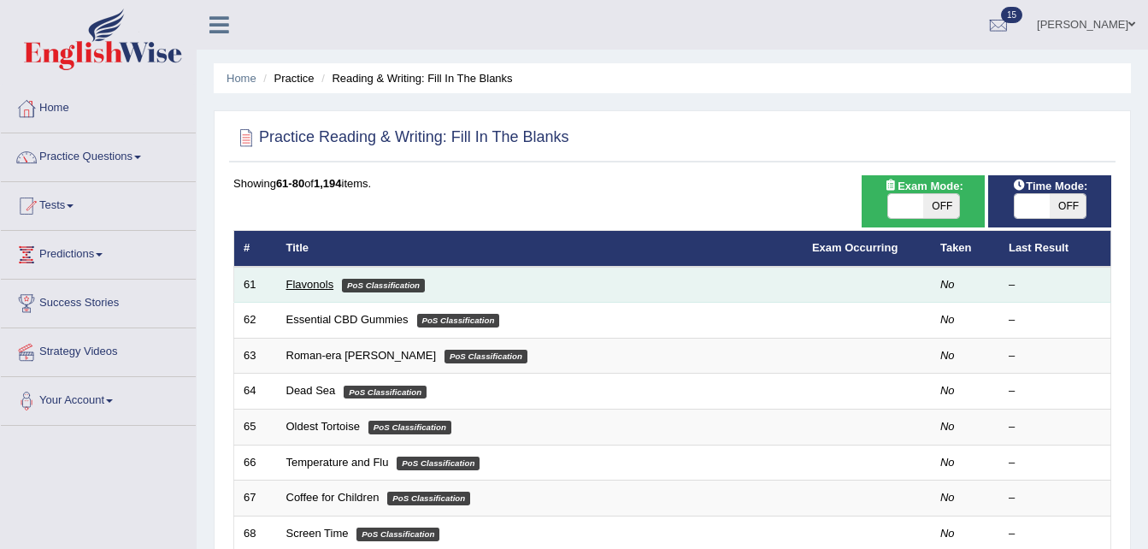
click at [303, 281] on link "Flavonols" at bounding box center [310, 284] width 48 height 13
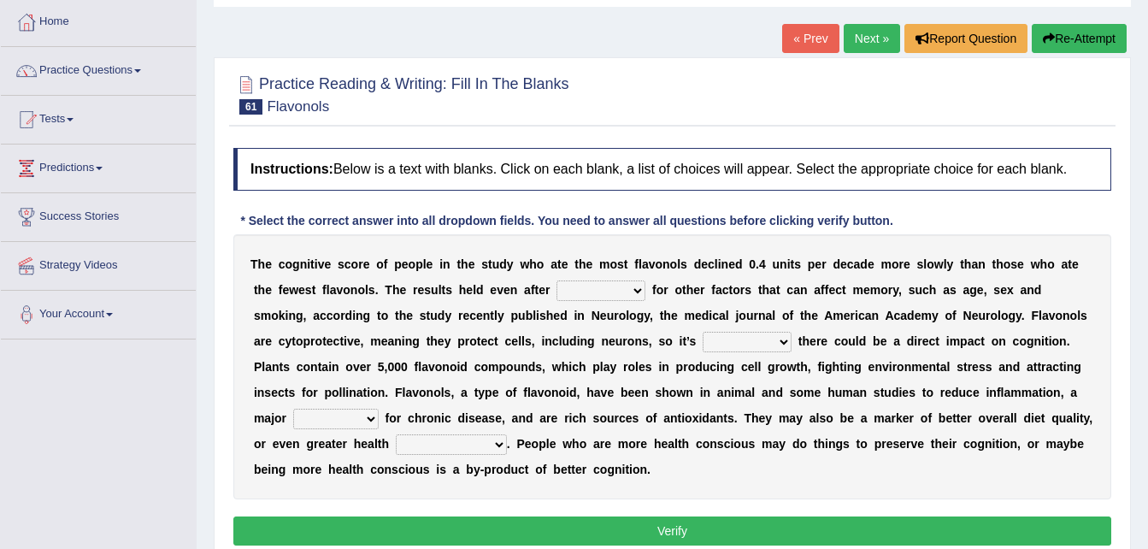
scroll to position [103, 0]
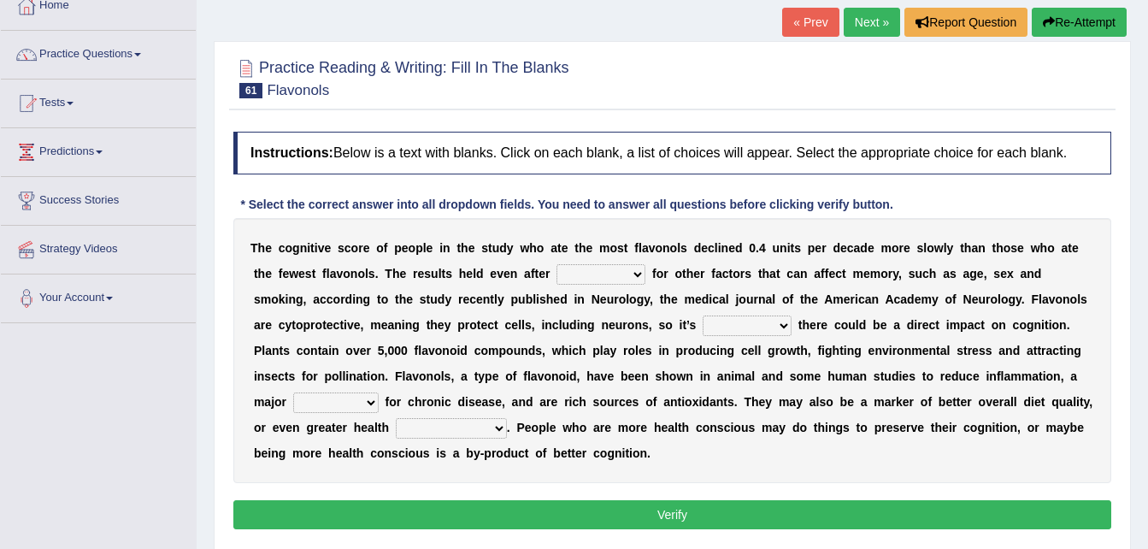
click at [557, 272] on select "consulting adjusting automating advertising" at bounding box center [601, 274] width 89 height 21
select select "consulting"
click at [557, 264] on select "consulting adjusting automating advertising" at bounding box center [601, 274] width 89 height 21
click at [703, 325] on select "irresistible purposeful plausible detrimental" at bounding box center [747, 326] width 89 height 21
select select "purposeful"
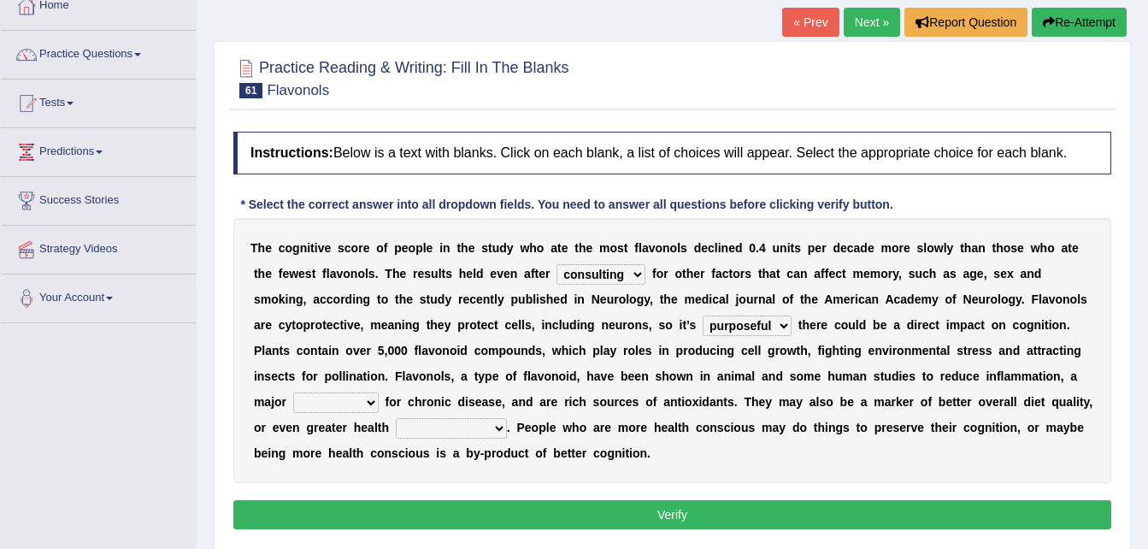
click at [703, 316] on select "irresistible purposeful plausible detrimental" at bounding box center [747, 326] width 89 height 21
click at [379, 392] on select "nuance module fact trigger" at bounding box center [336, 402] width 86 height 21
select select "trigger"
click at [379, 392] on select "nuance module fact trigger" at bounding box center [336, 402] width 86 height 21
click at [507, 418] on select "intervention cognition protection consciousness" at bounding box center [451, 428] width 111 height 21
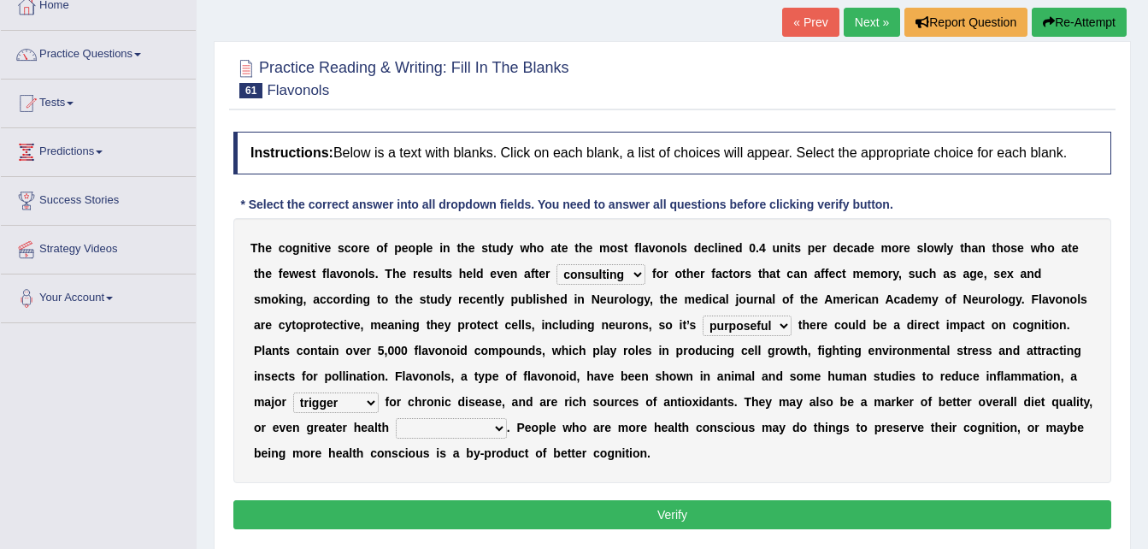
click at [507, 418] on select "intervention cognition protection consciousness" at bounding box center [451, 428] width 111 height 21
select select "intervention"
click at [507, 418] on select "intervention cognition protection consciousness" at bounding box center [451, 428] width 111 height 21
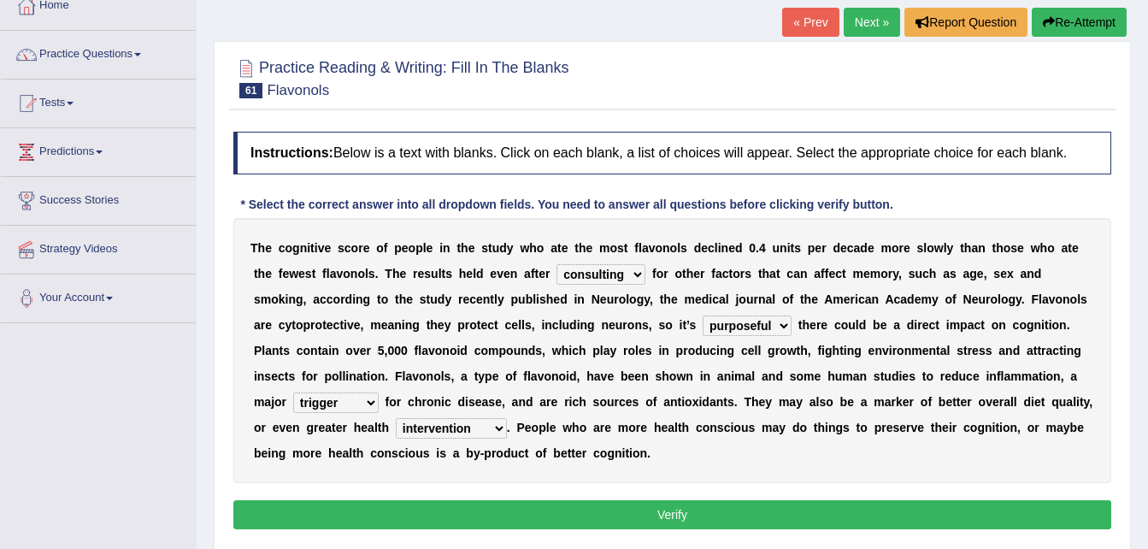
click at [688, 462] on div "Instructions: Below is a text with blanks. Click on each blank, a list of choic…" at bounding box center [672, 333] width 887 height 420
click at [680, 500] on button "Verify" at bounding box center [672, 514] width 878 height 29
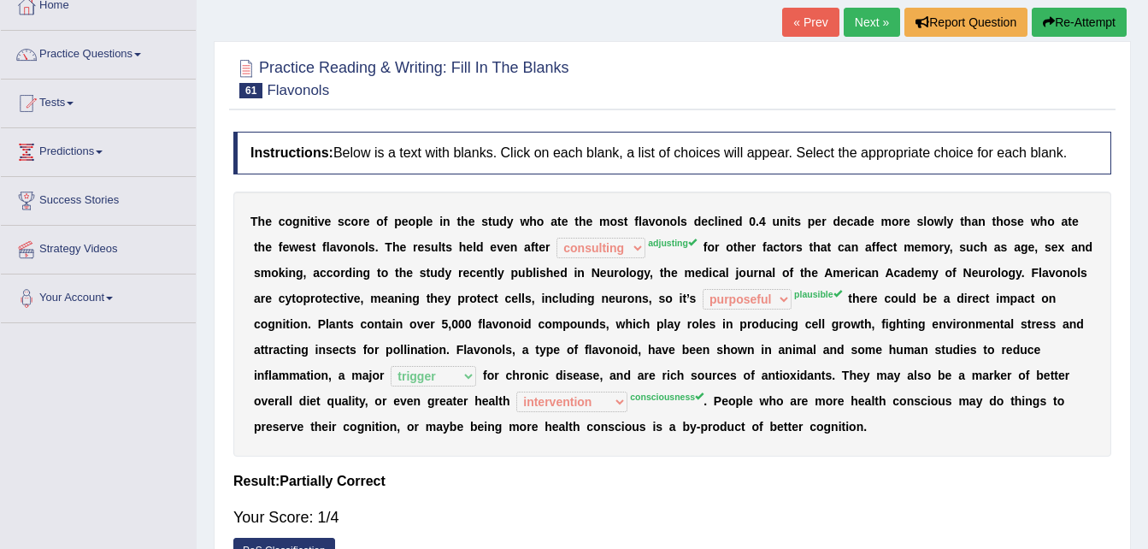
click at [1094, 15] on button "Re-Attempt" at bounding box center [1079, 22] width 95 height 29
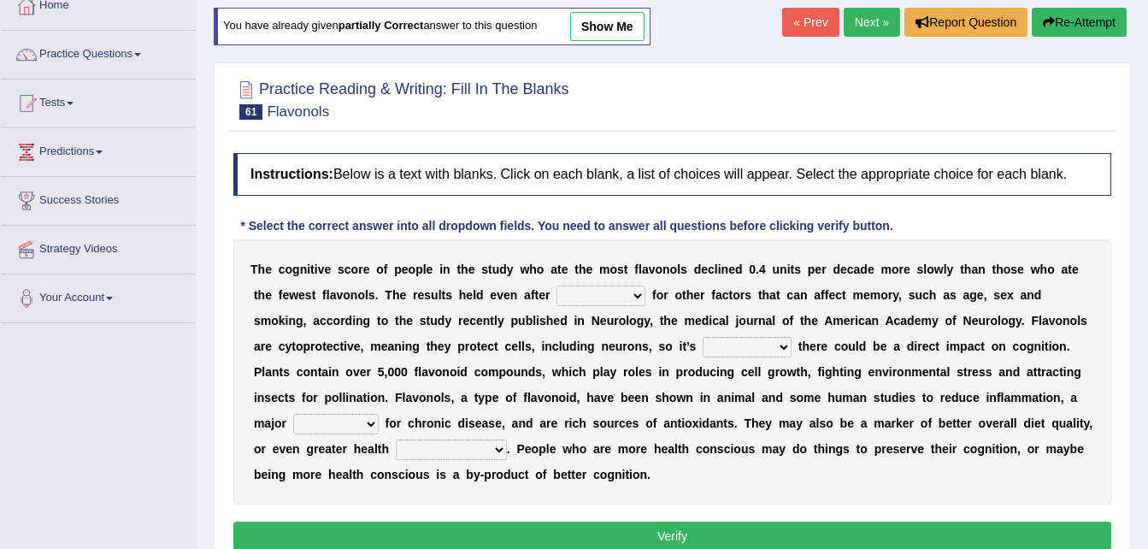
click at [557, 294] on select "consulting adjusting automating advertising" at bounding box center [601, 296] width 89 height 21
select select "adjusting"
click at [557, 286] on select "consulting adjusting automating advertising" at bounding box center [601, 296] width 89 height 21
click at [703, 343] on select "irresistible purposeful plausible detrimental" at bounding box center [747, 347] width 89 height 21
select select "plausible"
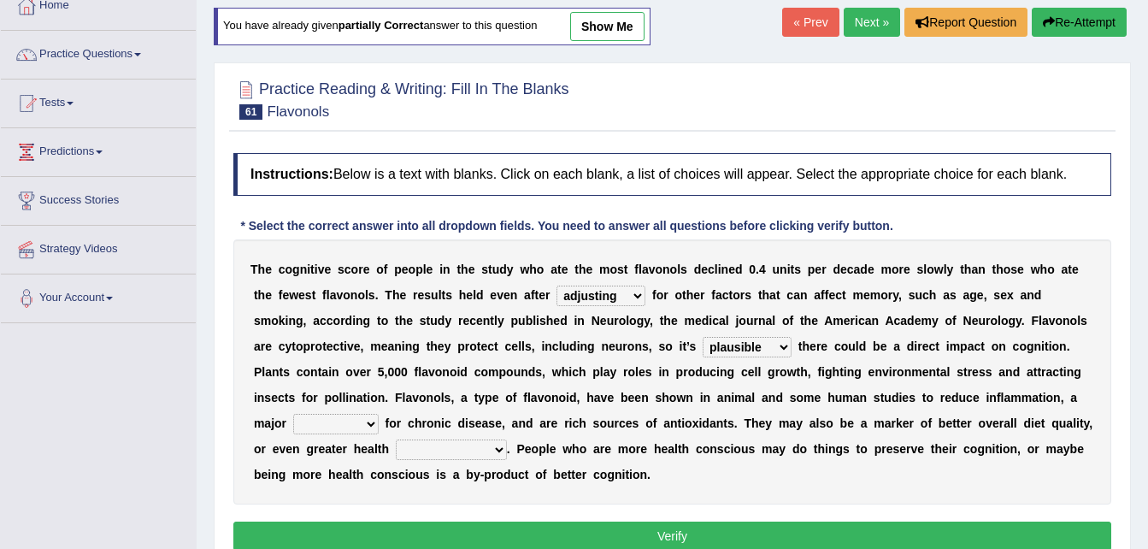
click at [703, 337] on select "irresistible purposeful plausible detrimental" at bounding box center [747, 347] width 89 height 21
click at [379, 414] on select "nuance module fact trigger" at bounding box center [336, 424] width 86 height 21
select select "trigger"
click at [379, 414] on select "nuance module fact trigger" at bounding box center [336, 424] width 86 height 21
click at [846, 522] on button "Verify" at bounding box center [672, 536] width 878 height 29
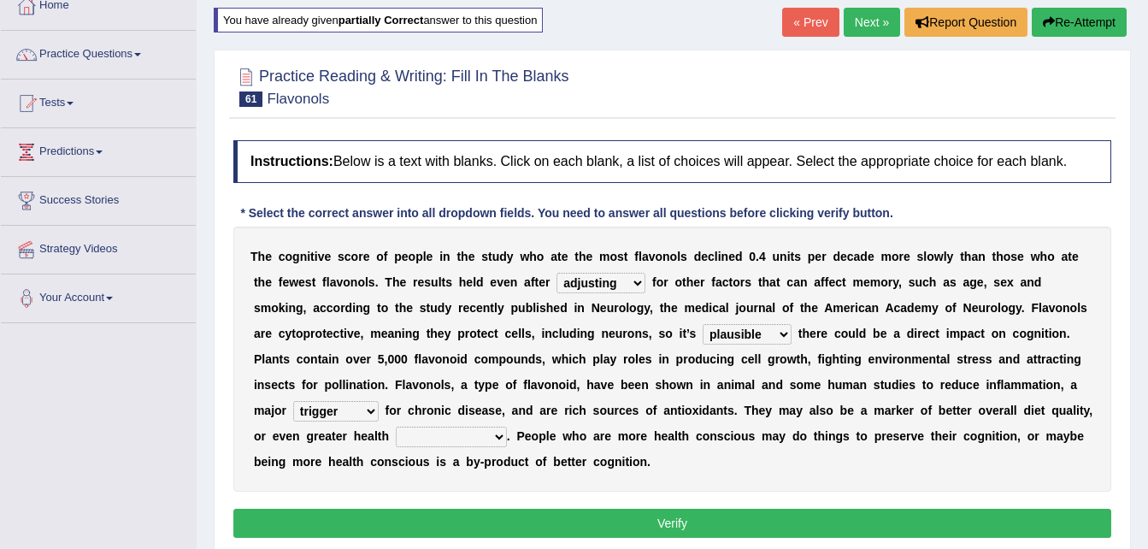
drag, startPoint x: 846, startPoint y: 517, endPoint x: 959, endPoint y: 407, distance: 158.4
click at [959, 407] on div "Instructions: Below is a text with blanks. Click on each blank, a list of choic…" at bounding box center [672, 342] width 887 height 420
click at [507, 427] on select "intervention cognition protection consciousness" at bounding box center [451, 437] width 111 height 21
select select "cognition"
click at [507, 427] on select "intervention cognition protection consciousness" at bounding box center [451, 437] width 111 height 21
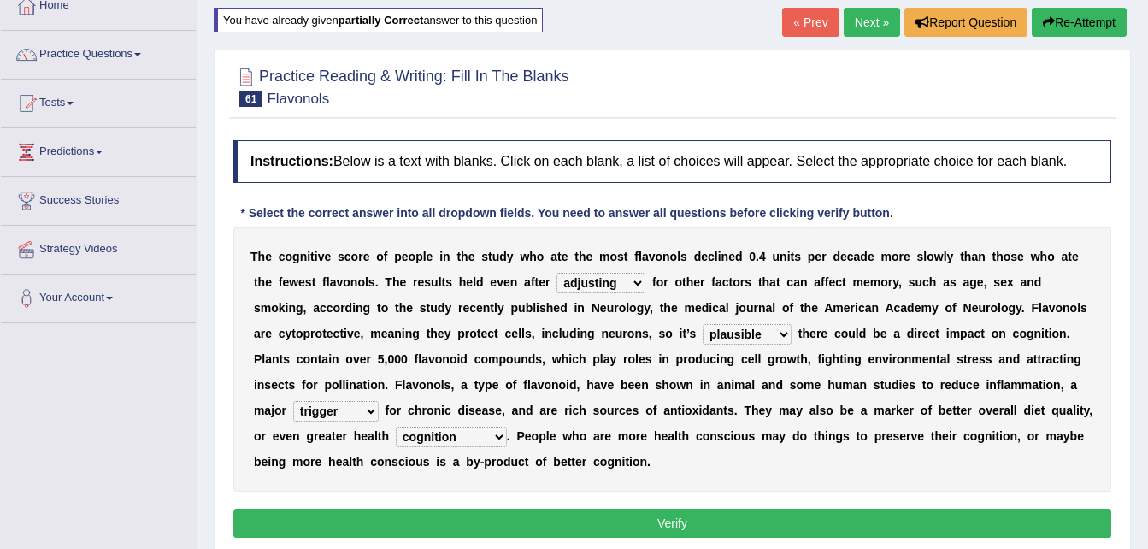
click at [888, 509] on button "Verify" at bounding box center [672, 523] width 878 height 29
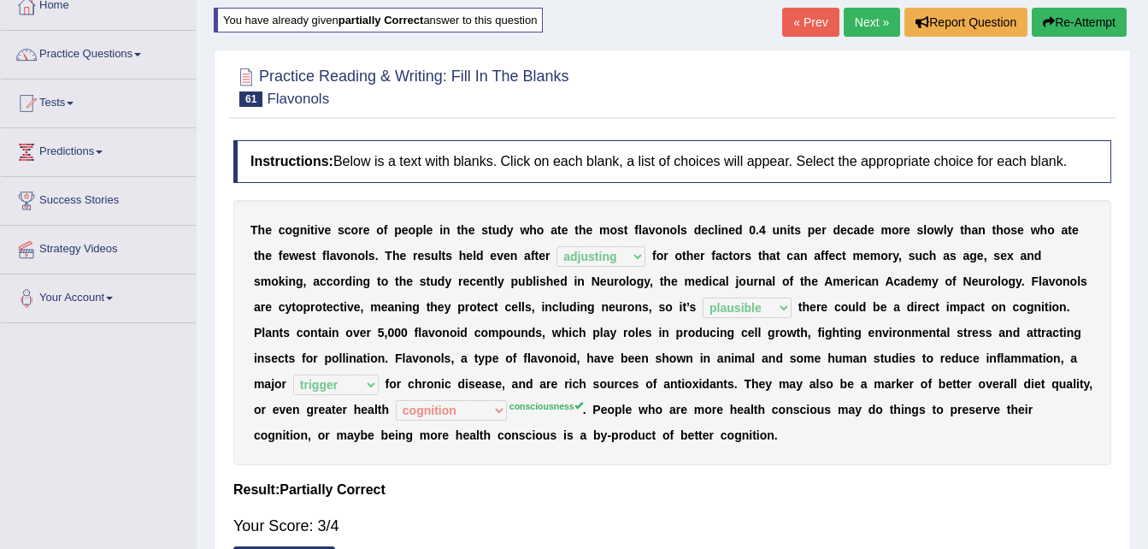
click at [877, 15] on link "Next »" at bounding box center [872, 22] width 56 height 29
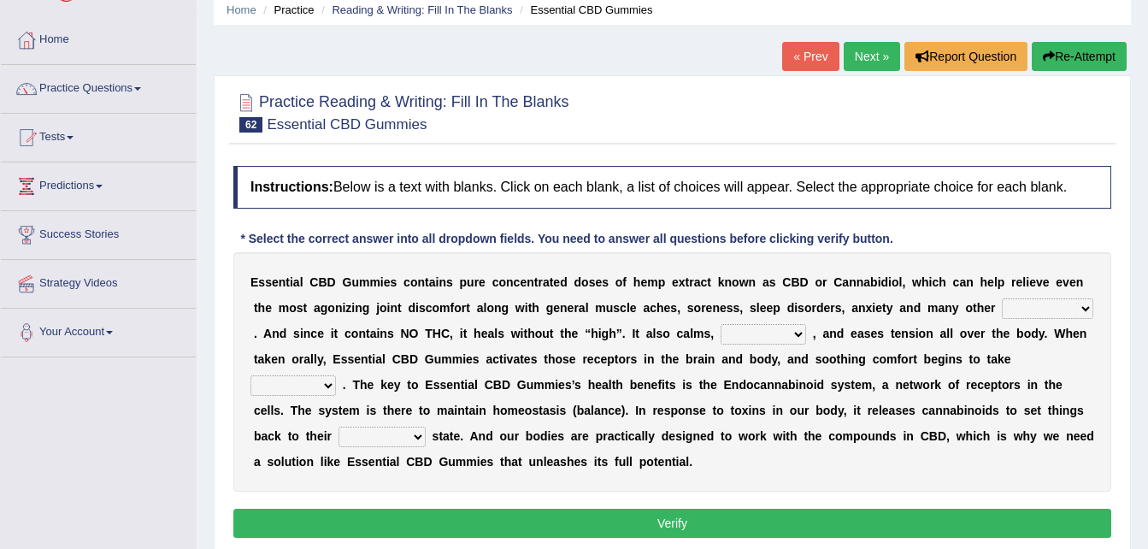
scroll to position [103, 0]
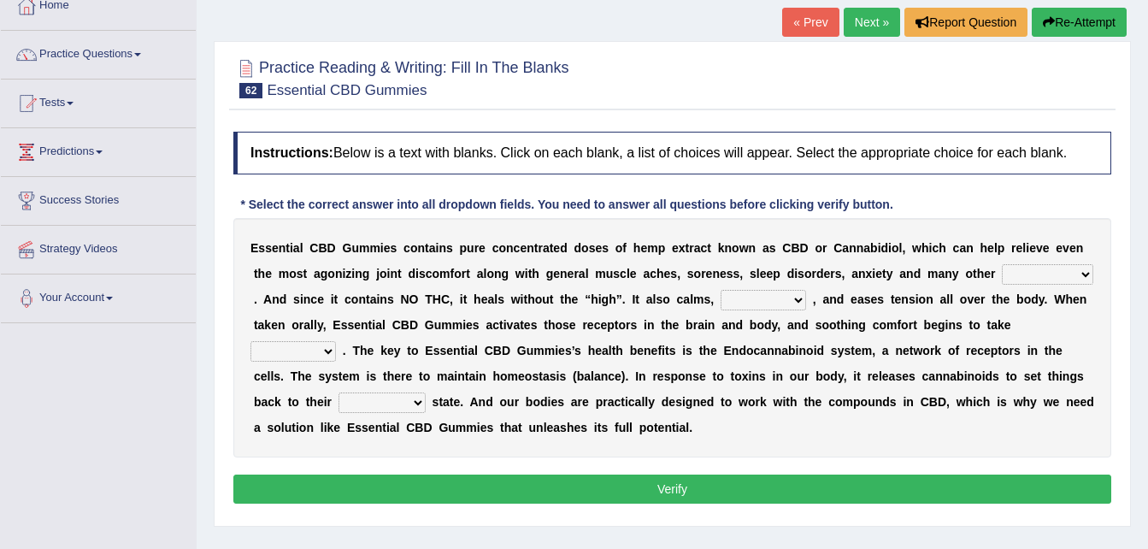
click at [1002, 272] on select "pains phenomena poisons ailments" at bounding box center [1047, 274] width 91 height 21
select select "ailments"
click at [1002, 264] on select "pains phenomena poisons ailments" at bounding box center [1047, 274] width 91 height 21
click at [721, 301] on select "excites relaxes cures digests" at bounding box center [764, 300] width 86 height 21
click at [721, 290] on select "excites relaxes cures digests" at bounding box center [764, 300] width 86 height 21
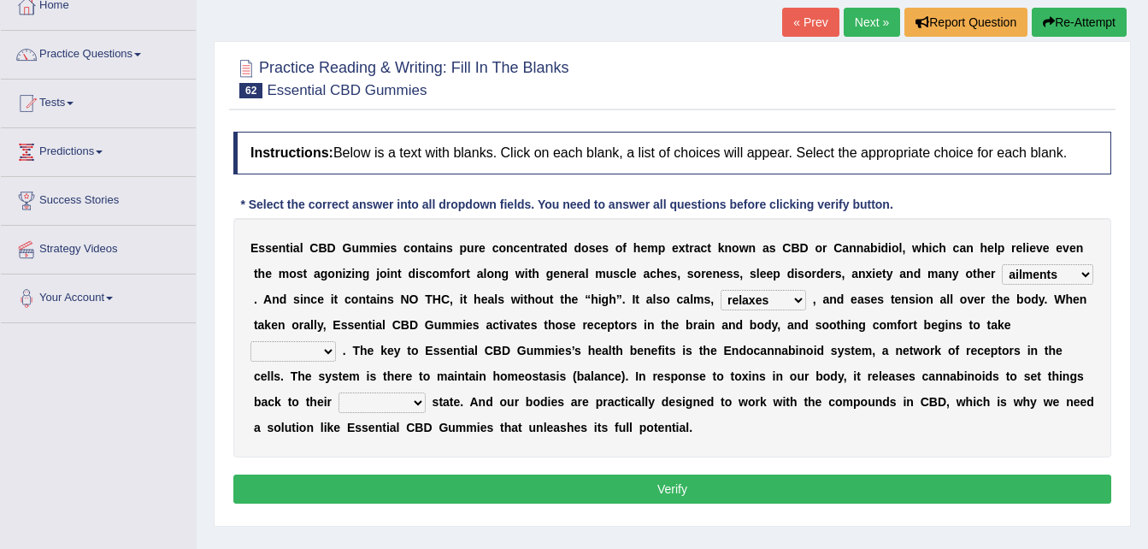
click at [721, 299] on select "excites relaxes cures digests" at bounding box center [764, 300] width 86 height 21
click at [254, 318] on b at bounding box center [252, 325] width 3 height 14
click at [721, 297] on select "excites relaxes cures digests" at bounding box center [764, 300] width 86 height 21
select select "cures"
click at [721, 290] on select "excites relaxes cures digests" at bounding box center [764, 300] width 86 height 21
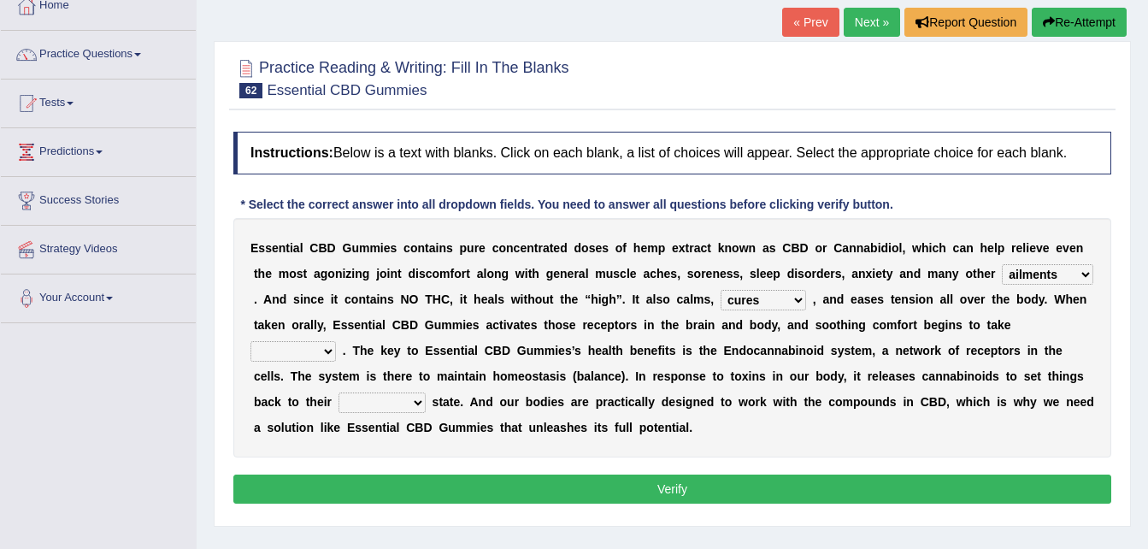
click at [426, 392] on select "new next substantial natural" at bounding box center [382, 402] width 87 height 21
select select "natural"
click at [426, 392] on select "new next substantial natural" at bounding box center [382, 402] width 87 height 21
click at [336, 341] on select "it formation in form" at bounding box center [294, 351] width 86 height 21
select select "form"
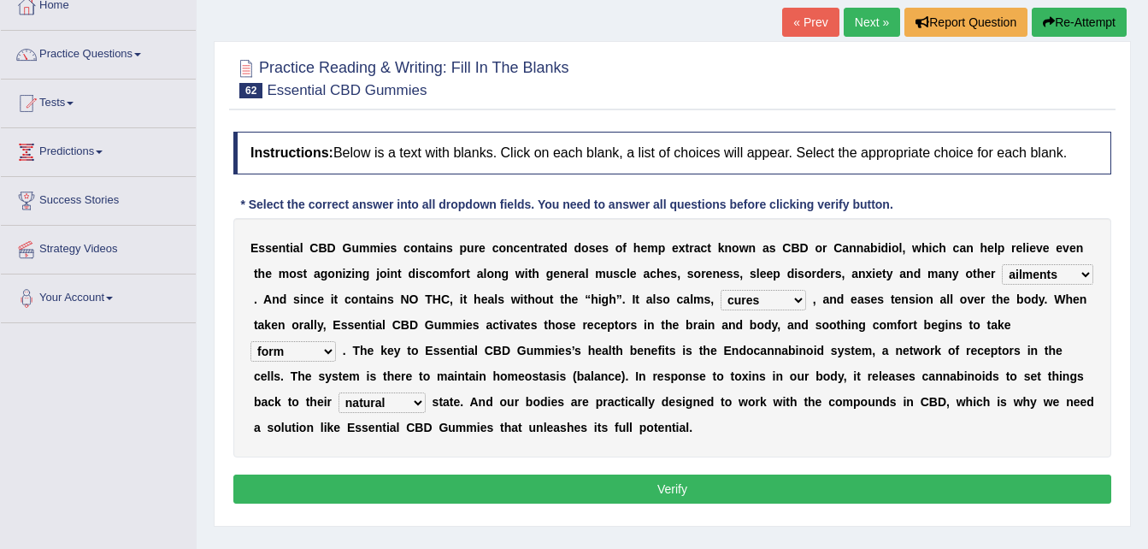
click at [336, 341] on select "it formation in form" at bounding box center [294, 351] width 86 height 21
click at [801, 486] on button "Verify" at bounding box center [672, 489] width 878 height 29
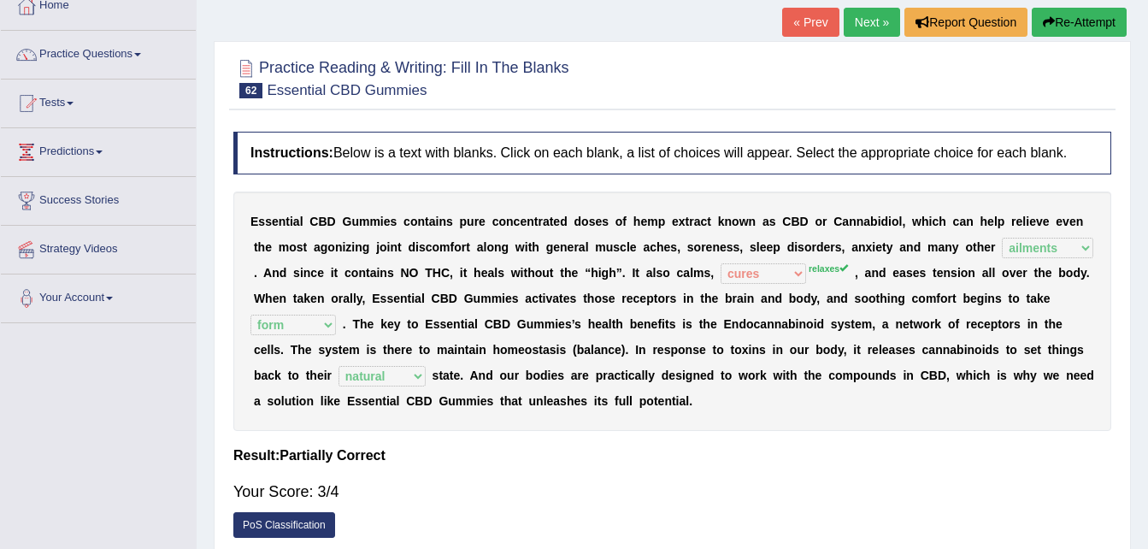
click at [870, 18] on link "Next »" at bounding box center [872, 22] width 56 height 29
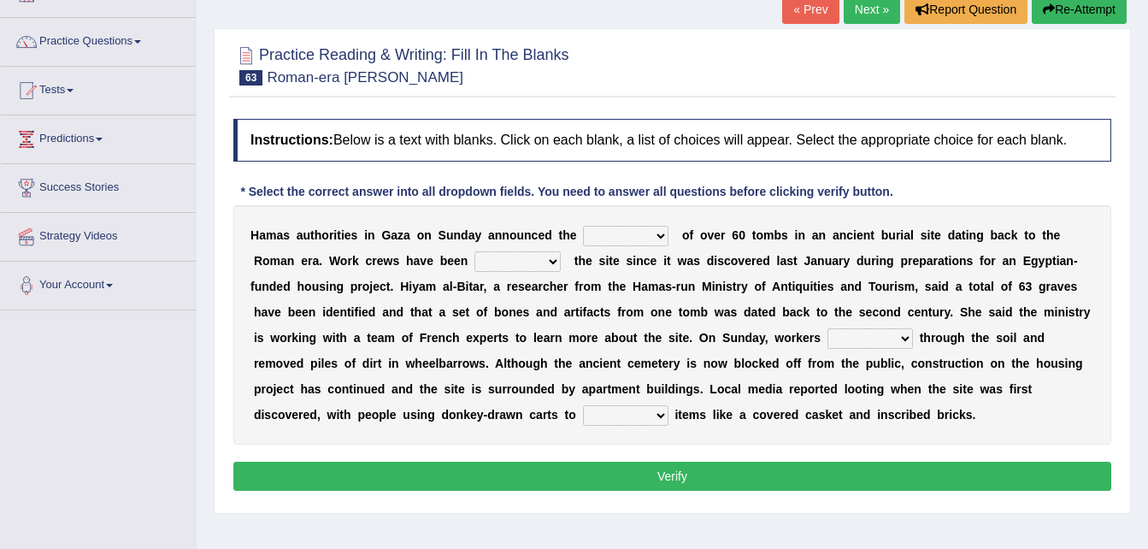
scroll to position [137, 0]
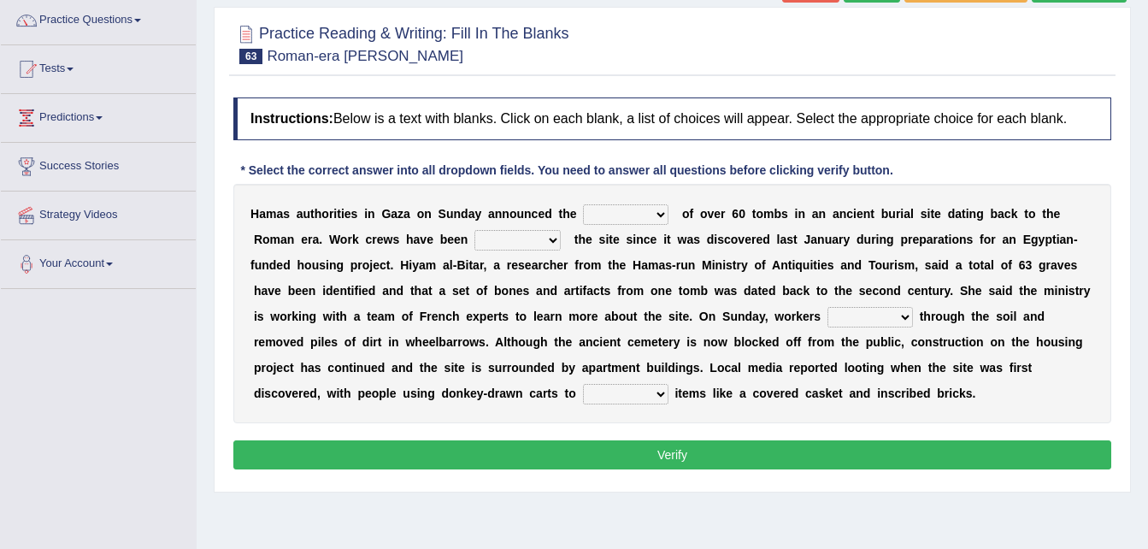
click at [640, 212] on select "downturn discovery creation disability" at bounding box center [626, 214] width 86 height 21
select select "discovery"
click at [583, 204] on select "downturn discovery creation disability" at bounding box center [626, 214] width 86 height 21
click at [475, 239] on select "destroying heralding excavating founding" at bounding box center [518, 240] width 86 height 21
select select "excavating"
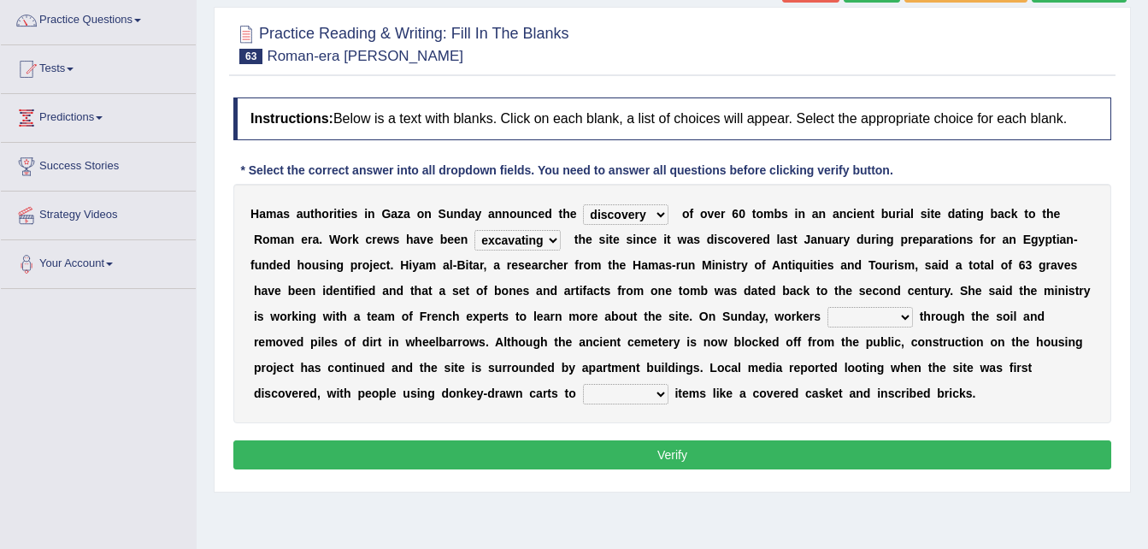
click at [475, 230] on select "destroying heralding excavating founding" at bounding box center [518, 240] width 86 height 21
click at [828, 315] on select "irritated mimicked sifted sipped" at bounding box center [871, 317] width 86 height 21
select select "sifted"
click at [828, 307] on select "irritated mimicked sifted sipped" at bounding box center [871, 317] width 86 height 21
click at [669, 384] on select "haul away go away pull back cheer up" at bounding box center [626, 394] width 86 height 21
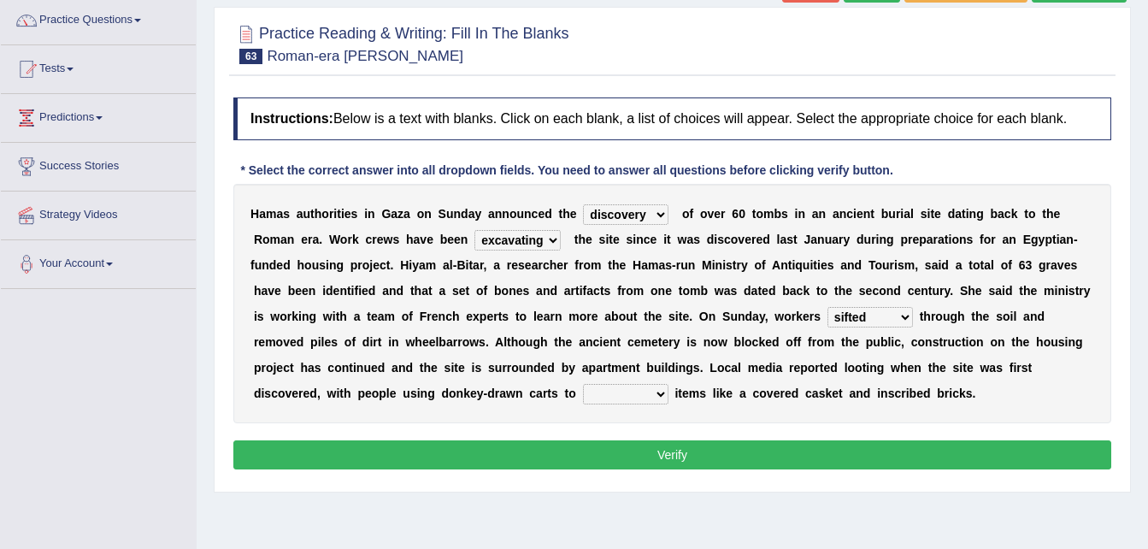
select select "pull back"
click at [669, 384] on select "haul away go away pull back cheer up" at bounding box center [626, 394] width 86 height 21
click at [779, 460] on button "Verify" at bounding box center [672, 454] width 878 height 29
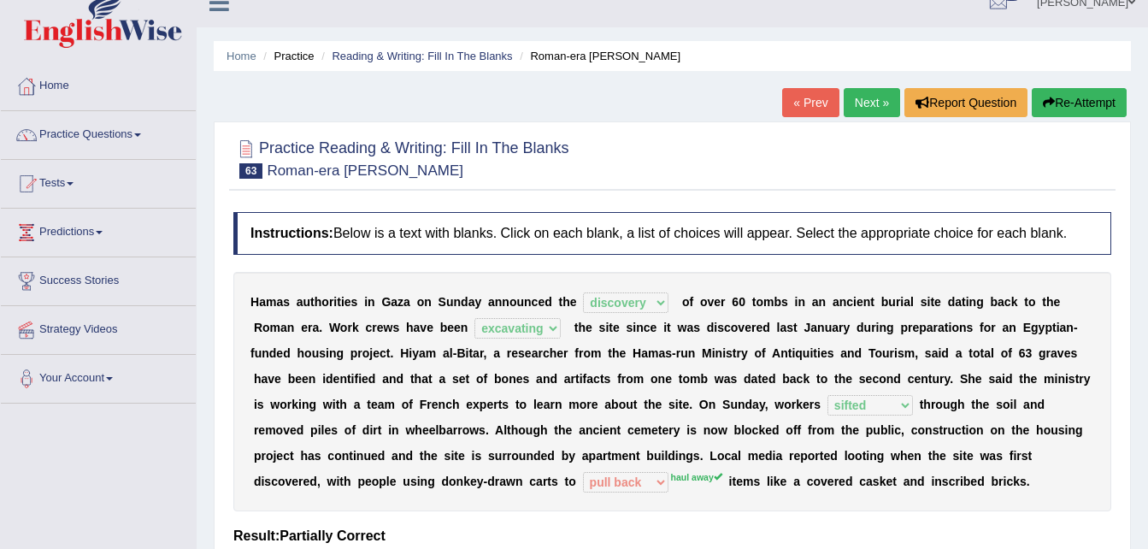
scroll to position [0, 0]
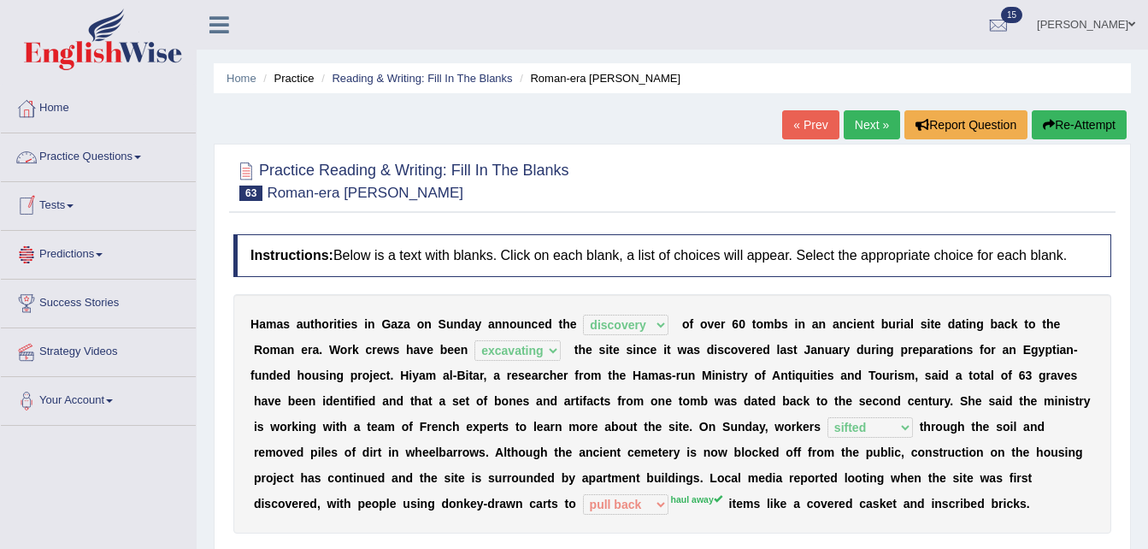
click at [141, 155] on link "Practice Questions" at bounding box center [98, 154] width 195 height 43
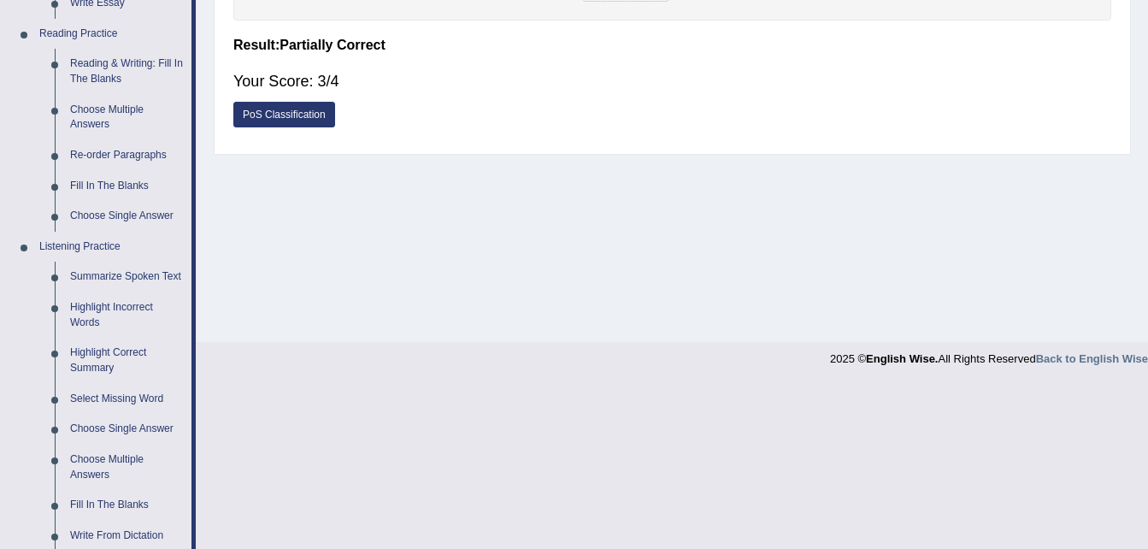
scroll to position [547, 0]
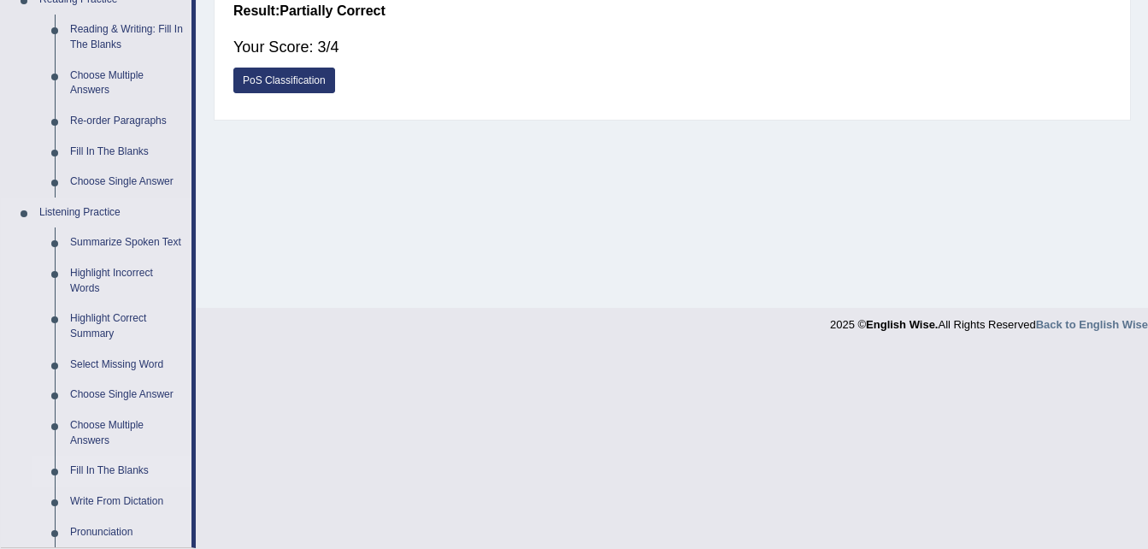
click at [129, 465] on link "Fill In The Blanks" at bounding box center [126, 471] width 129 height 31
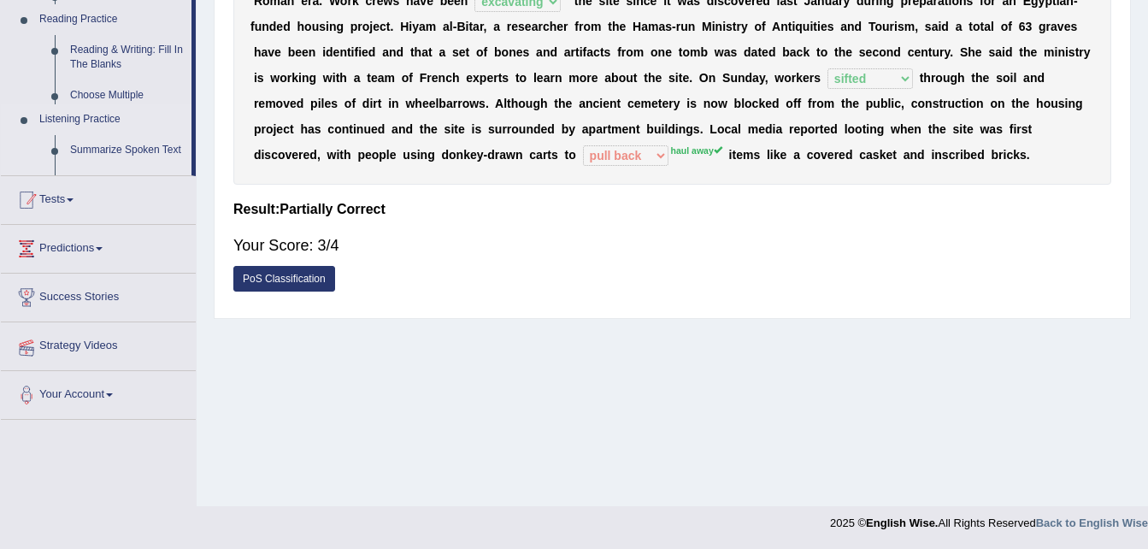
scroll to position [349, 0]
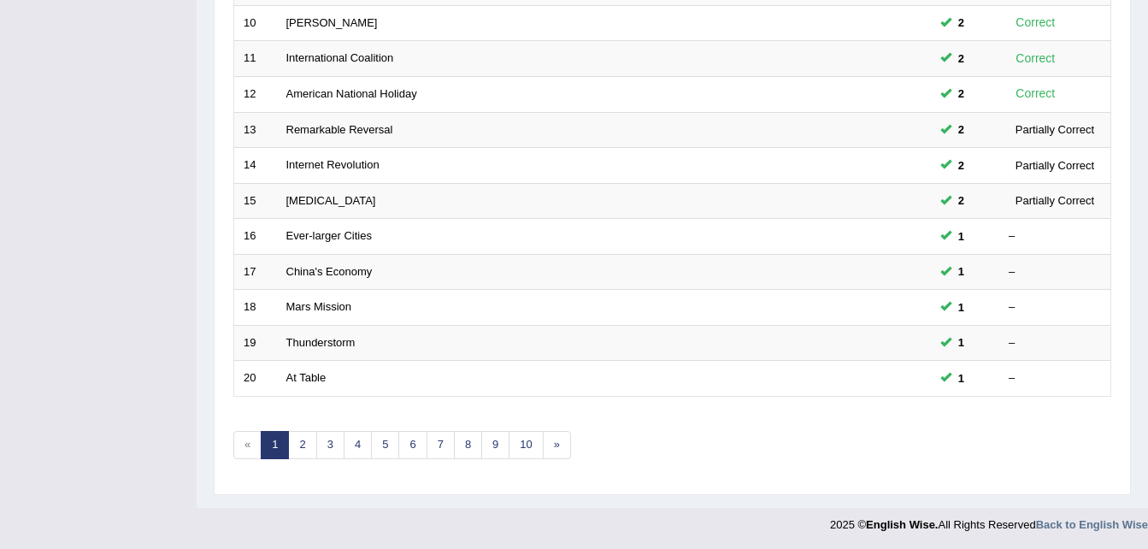
scroll to position [583, 0]
click at [358, 440] on link "4" at bounding box center [358, 443] width 28 height 28
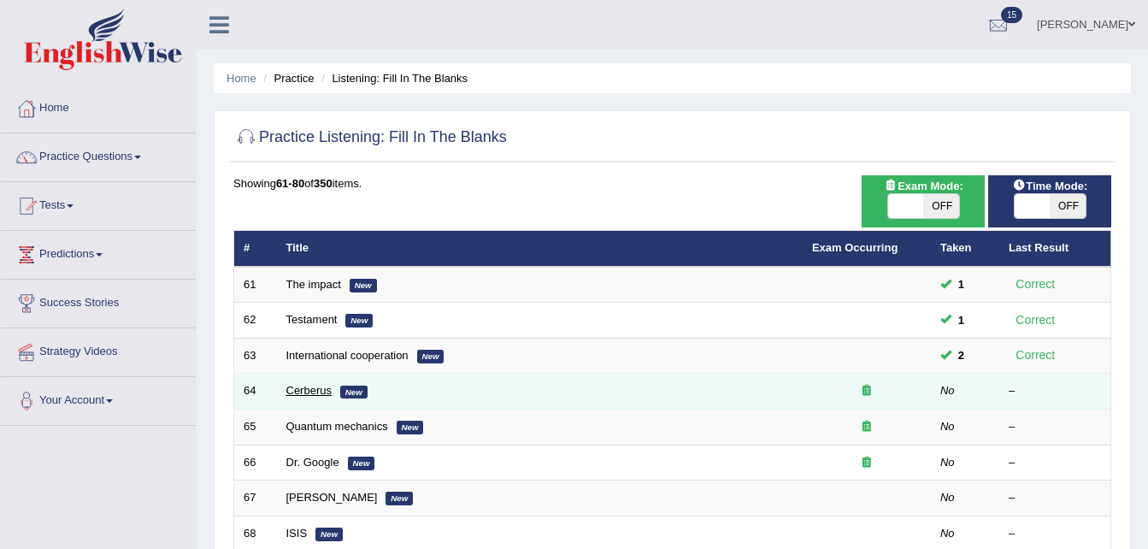
click at [310, 394] on link "Cerberus" at bounding box center [308, 390] width 45 height 13
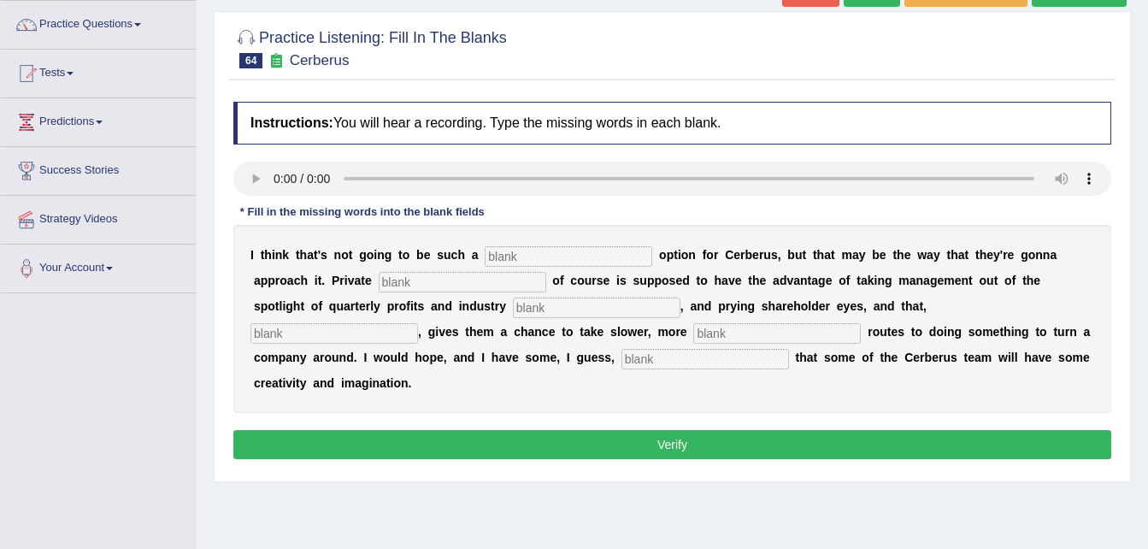
scroll to position [137, 0]
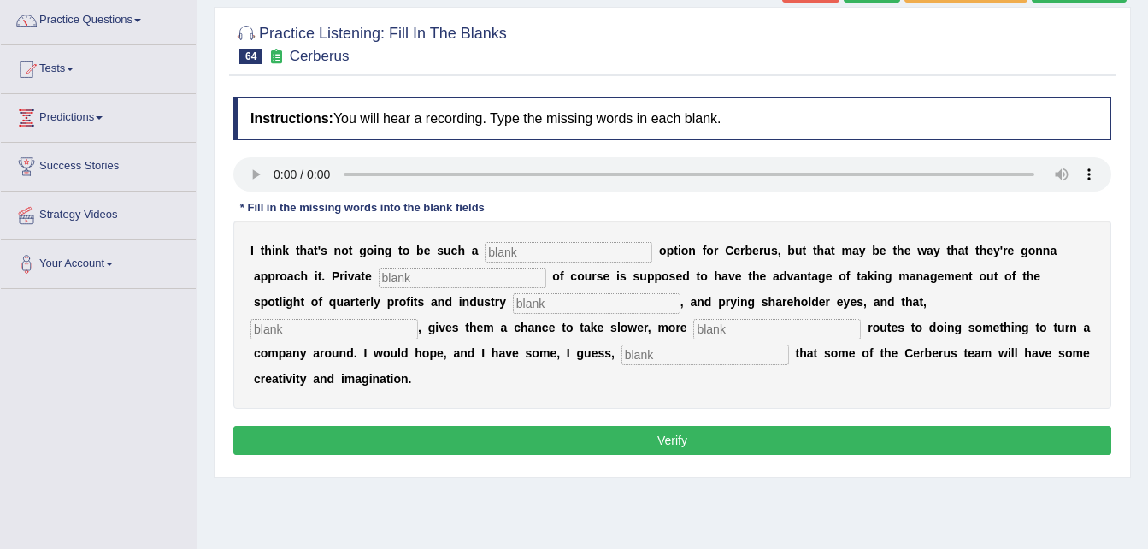
click at [418, 319] on input "text" at bounding box center [335, 329] width 168 height 21
type input "hypothetically"
click at [622, 353] on input "text" at bounding box center [706, 355] width 168 height 21
type input "optimism"
click at [493, 252] on input "text" at bounding box center [569, 252] width 168 height 21
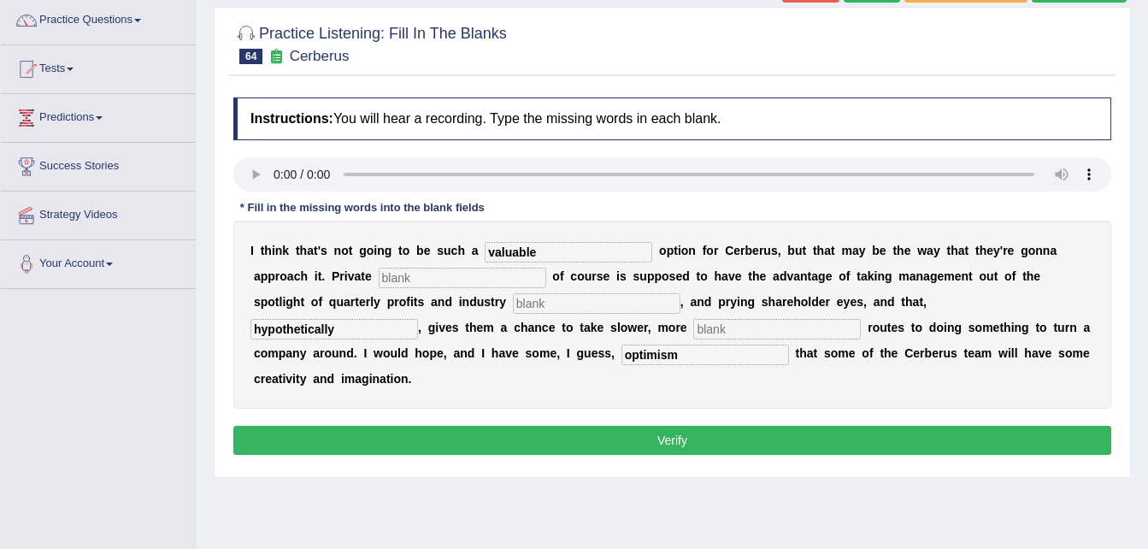
type input "valuable"
click at [379, 270] on input "text" at bounding box center [463, 278] width 168 height 21
click at [513, 304] on input "text" at bounding box center [597, 303] width 168 height 21
type input "analysis"
click at [379, 278] on input "text" at bounding box center [463, 278] width 168 height 21
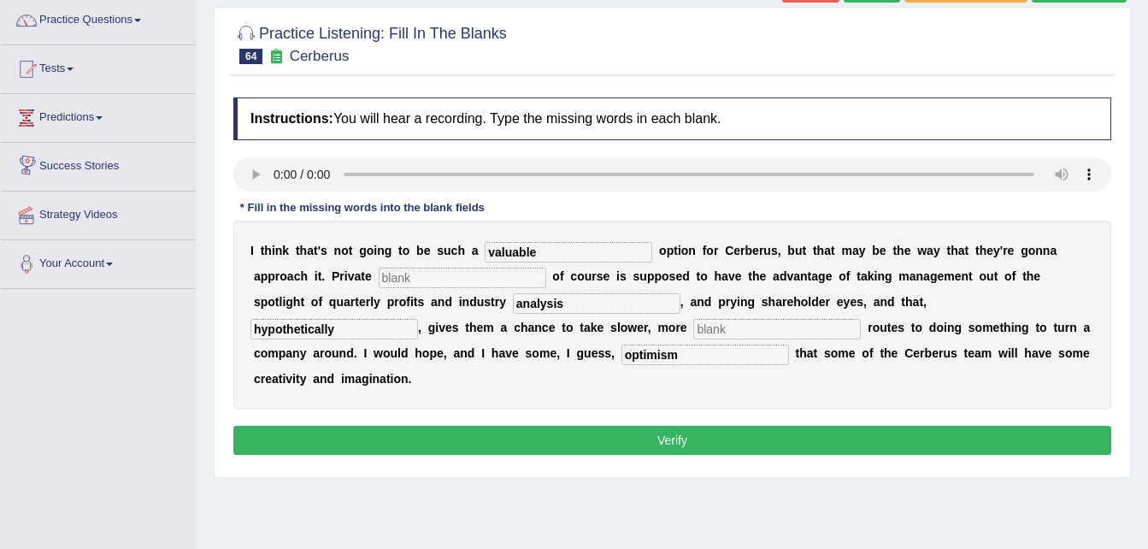
click at [693, 324] on input "text" at bounding box center [777, 329] width 168 height 21
type input "patient"
click at [519, 247] on input "valuable" at bounding box center [569, 252] width 168 height 21
type input "variable"
click at [379, 282] on input "text" at bounding box center [463, 278] width 168 height 21
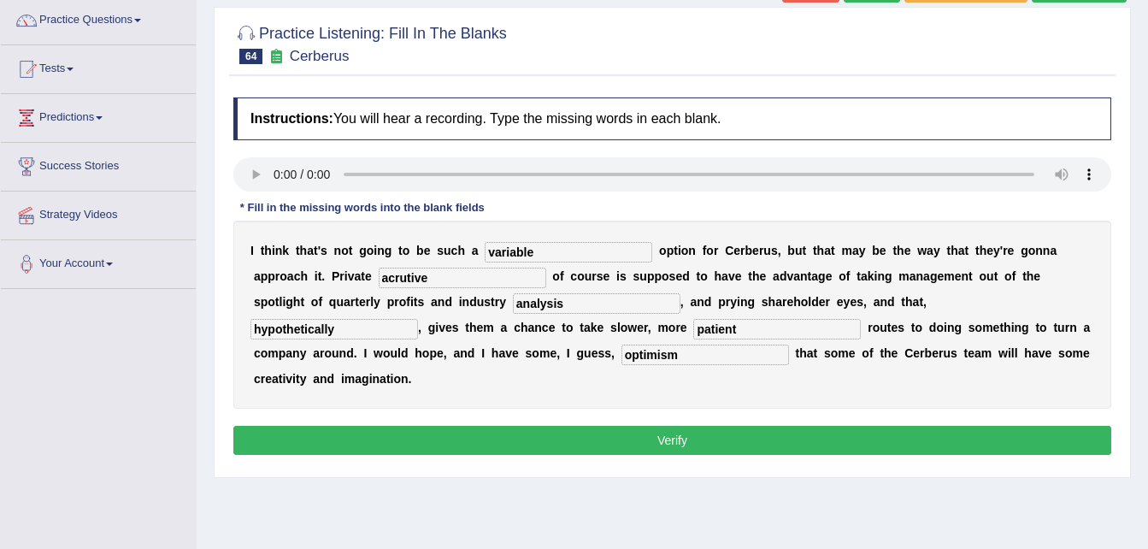
type input "acrutive"
click at [491, 251] on input "variable" at bounding box center [569, 252] width 168 height 21
click at [524, 256] on input "variable" at bounding box center [569, 252] width 168 height 21
type input "viable"
click at [397, 280] on input "acrutive" at bounding box center [463, 278] width 168 height 21
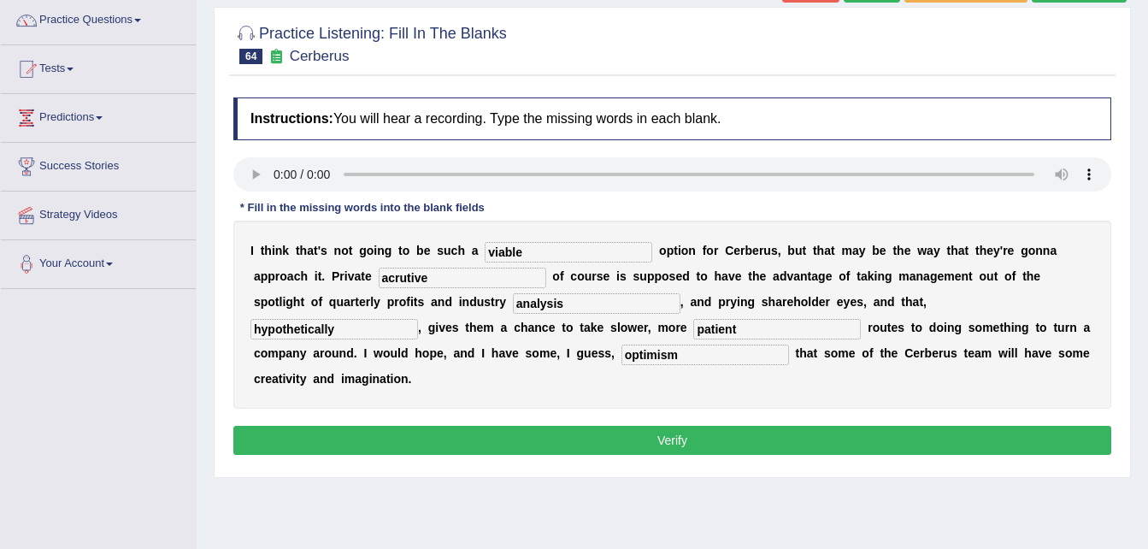
click at [379, 272] on input "acrutive" at bounding box center [463, 278] width 168 height 21
click at [379, 274] on input "active" at bounding box center [463, 278] width 168 height 21
click at [379, 277] on input "active" at bounding box center [463, 278] width 168 height 21
type input "acquisitive"
click at [800, 426] on button "Verify" at bounding box center [672, 440] width 878 height 29
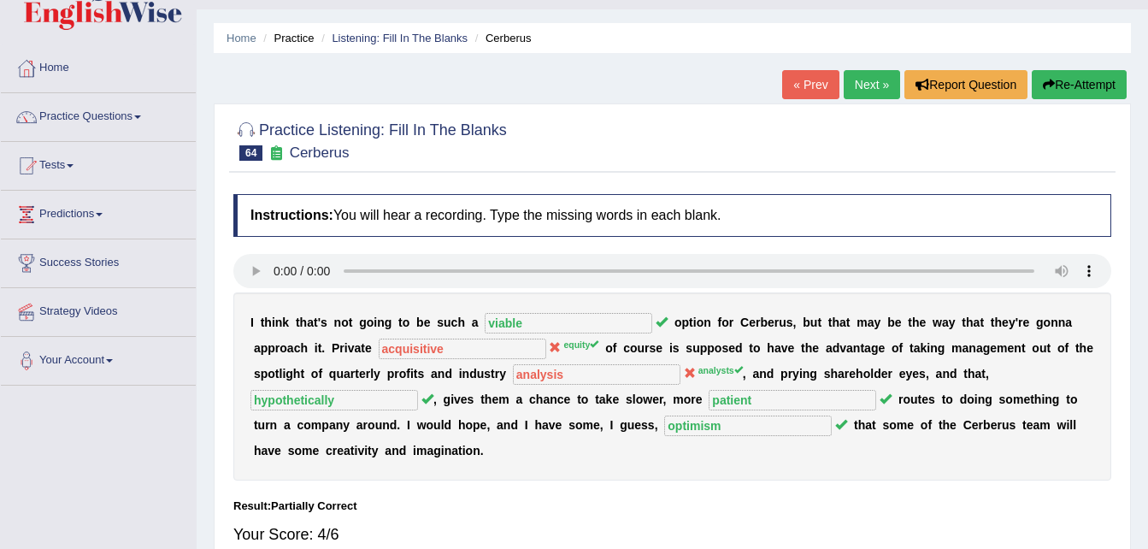
scroll to position [34, 0]
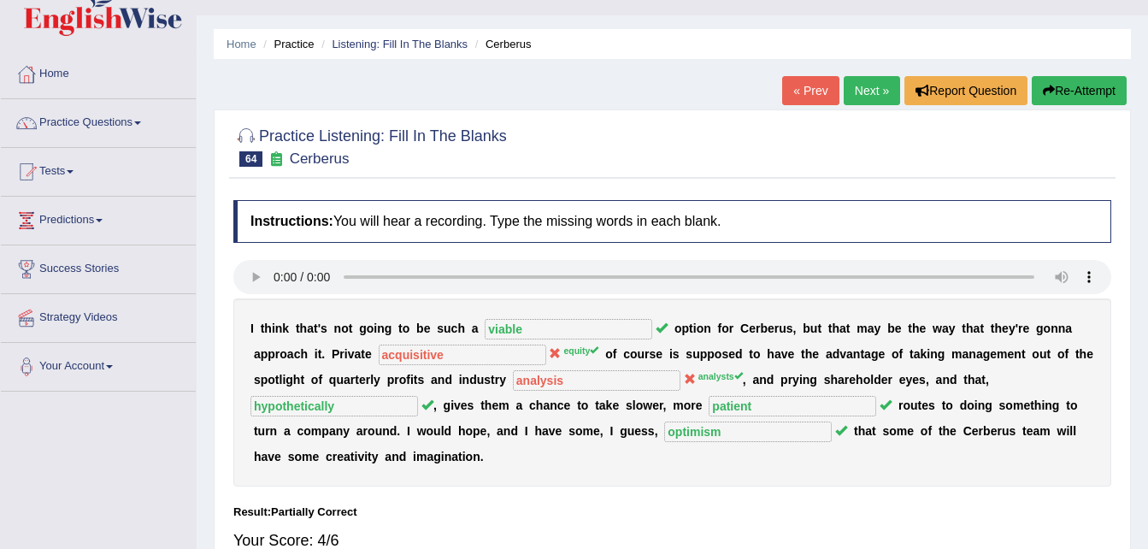
click at [874, 93] on link "Next »" at bounding box center [872, 90] width 56 height 29
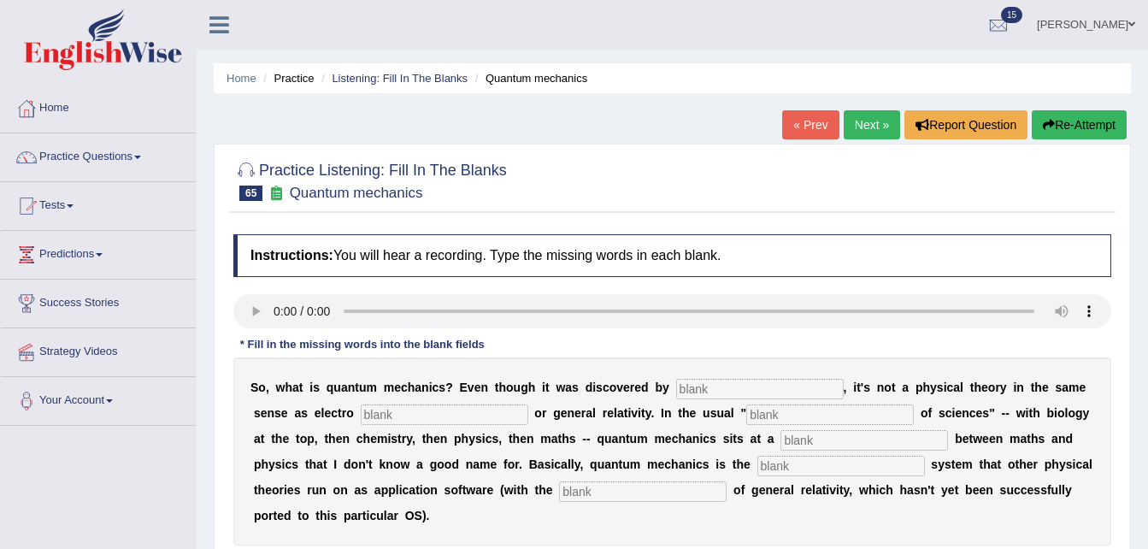
scroll to position [34, 0]
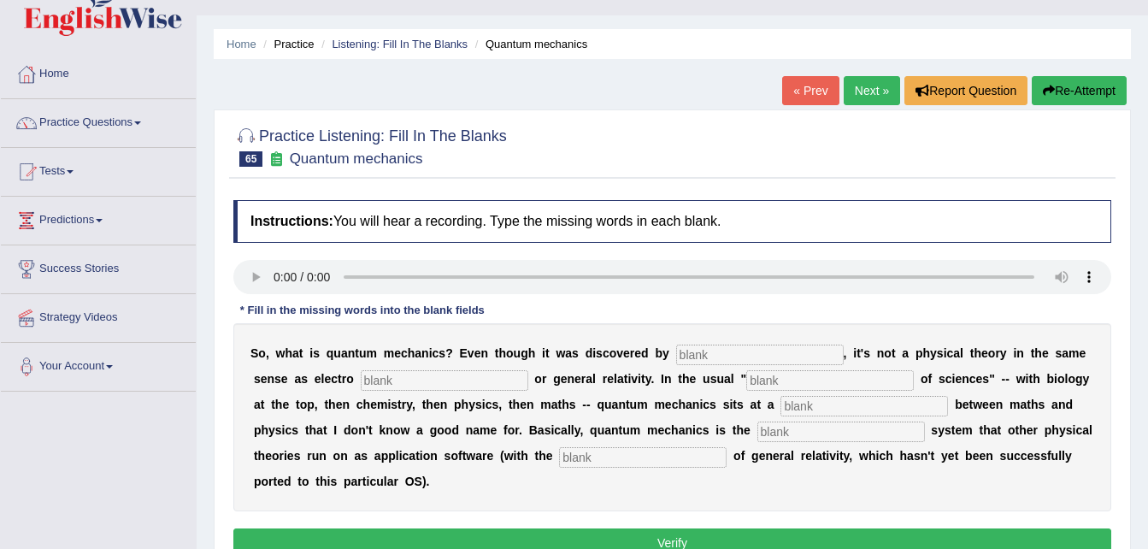
click at [676, 350] on input "text" at bounding box center [760, 355] width 168 height 21
type input "physists"
click at [374, 372] on input "text" at bounding box center [445, 380] width 168 height 21
type input "magnetism"
click at [747, 381] on input "text" at bounding box center [831, 380] width 168 height 21
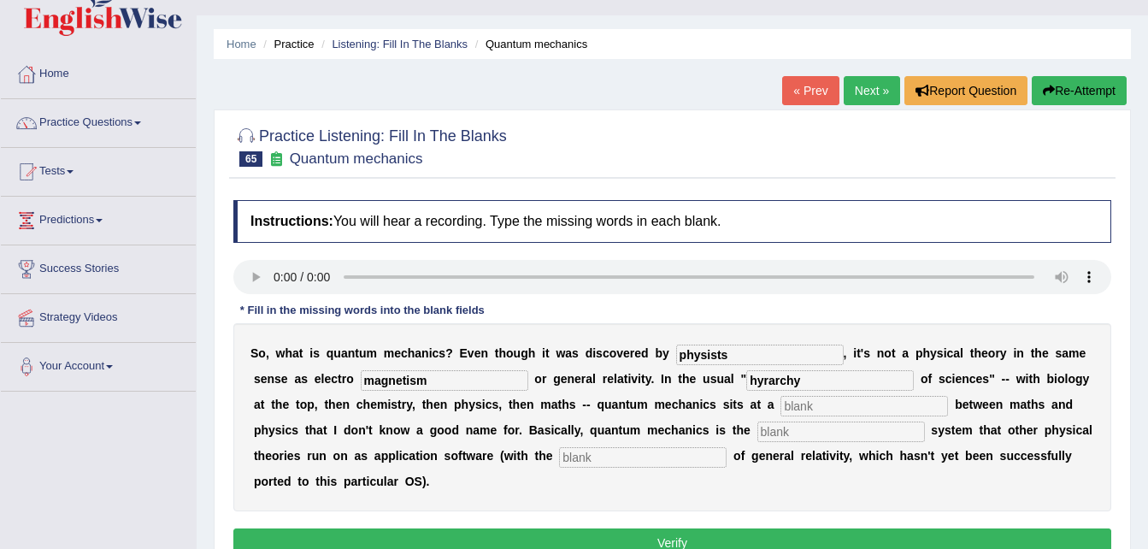
click at [747, 375] on input "hyrarchy" at bounding box center [831, 380] width 168 height 21
type input "hierarchy"
click at [781, 400] on input "text" at bounding box center [865, 406] width 168 height 21
type input "level"
click at [758, 428] on input "text" at bounding box center [842, 432] width 168 height 21
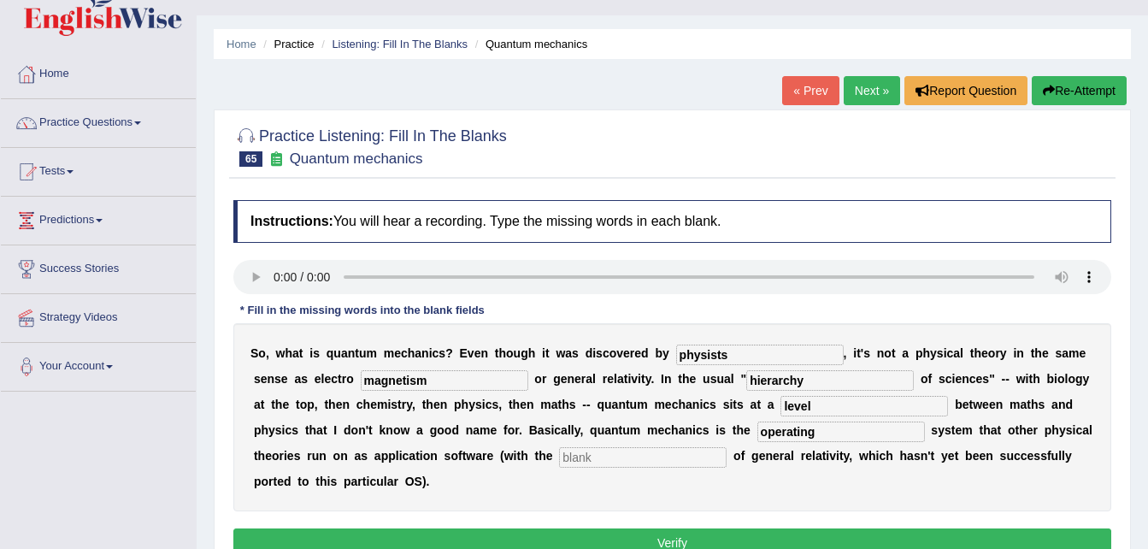
type input "operating"
click at [559, 452] on input "text" at bounding box center [643, 457] width 168 height 21
type input "exception"
click at [680, 352] on input "physists" at bounding box center [760, 355] width 168 height 21
click at [736, 345] on input "physicists" at bounding box center [760, 355] width 168 height 21
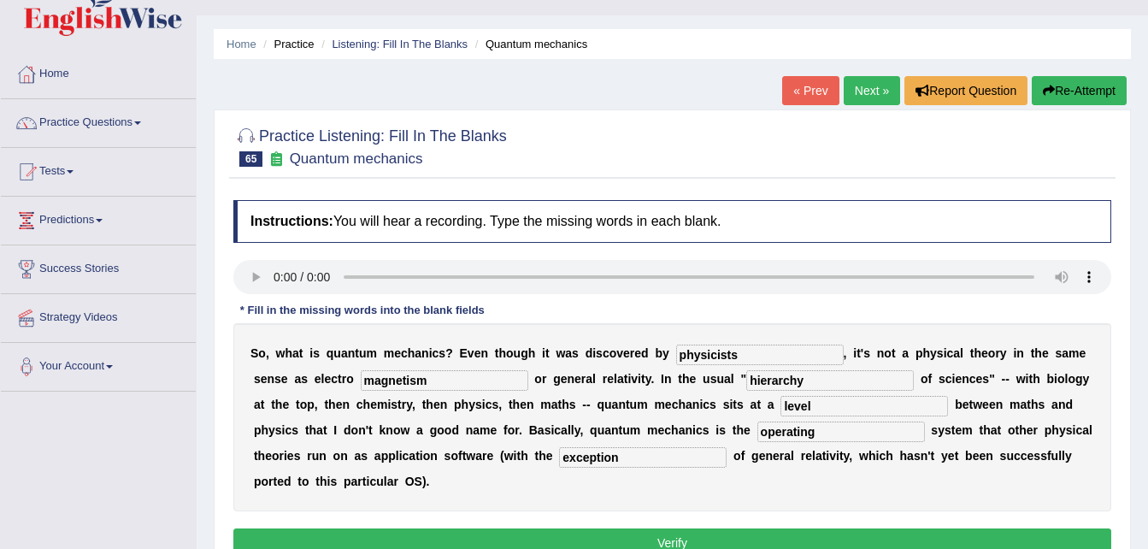
type input "physicists"
click at [711, 528] on button "Verify" at bounding box center [672, 542] width 878 height 29
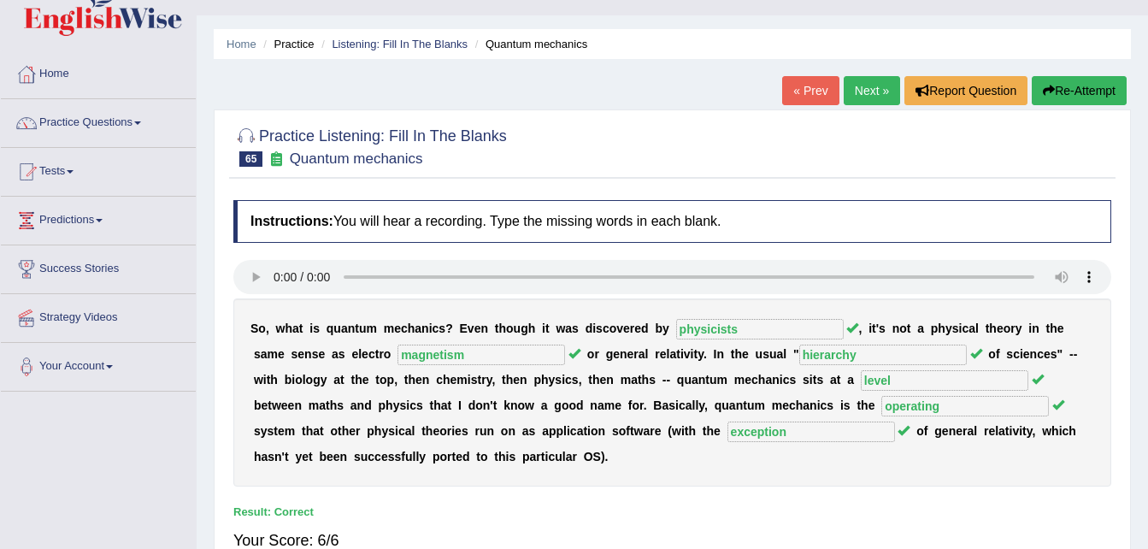
click at [879, 91] on link "Next »" at bounding box center [872, 90] width 56 height 29
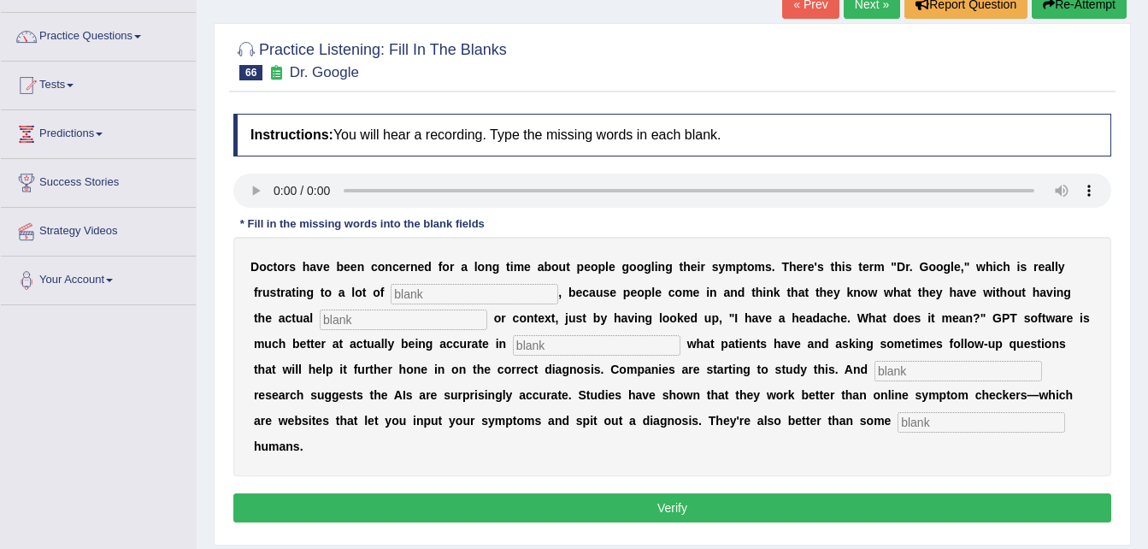
scroll to position [137, 0]
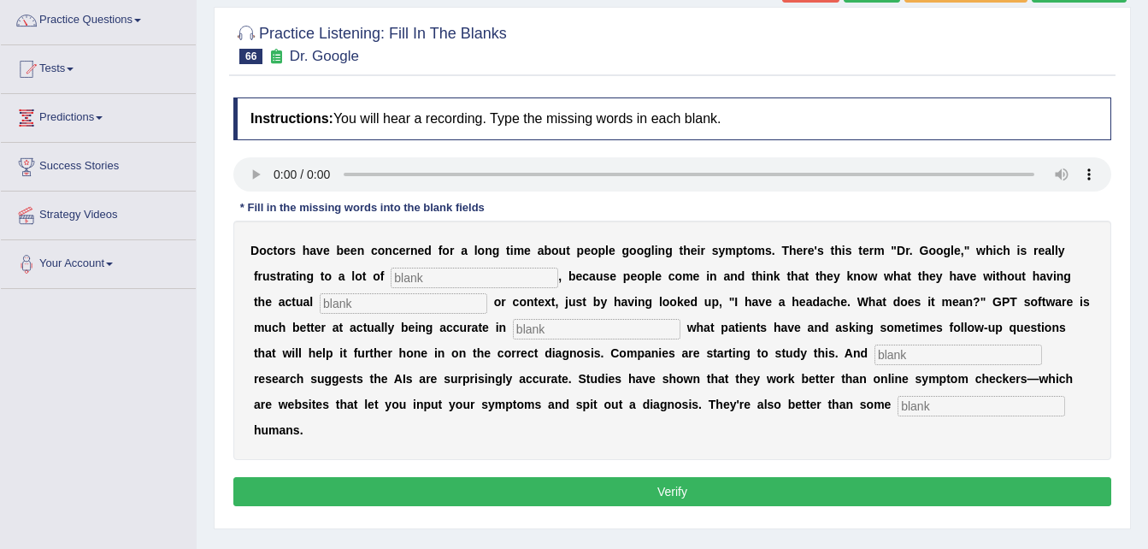
click at [391, 268] on input "text" at bounding box center [475, 278] width 168 height 21
type input "physicians"
click at [355, 305] on input "text" at bounding box center [404, 303] width 168 height 21
type input "expertise"
click at [513, 328] on input "text" at bounding box center [597, 329] width 168 height 21
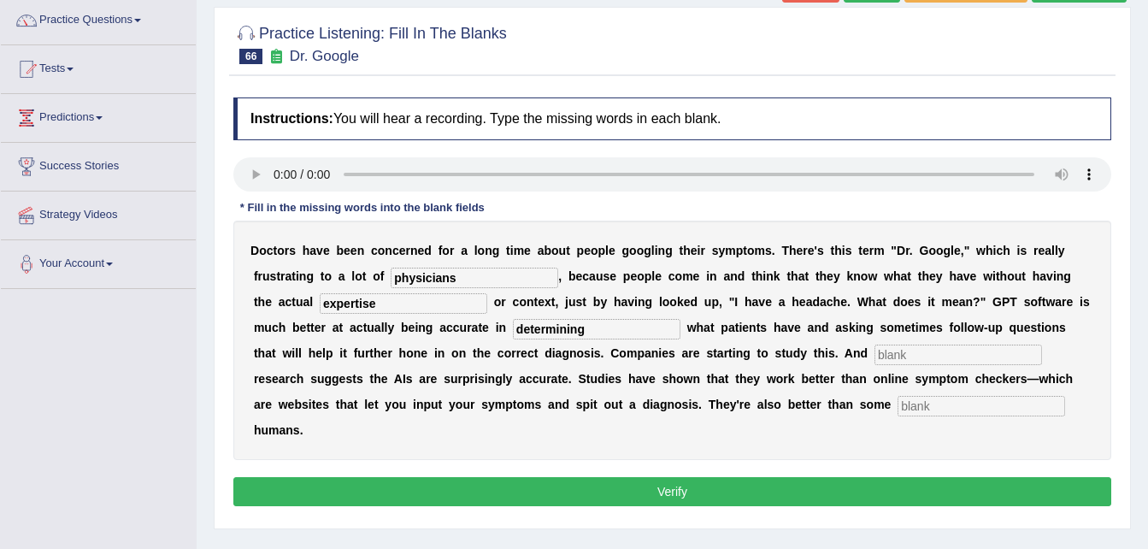
type input "determining"
click at [875, 352] on input "text" at bounding box center [959, 355] width 168 height 21
type input "preliminary"
click at [898, 404] on input "text" at bounding box center [982, 406] width 168 height 21
type input "untrained"
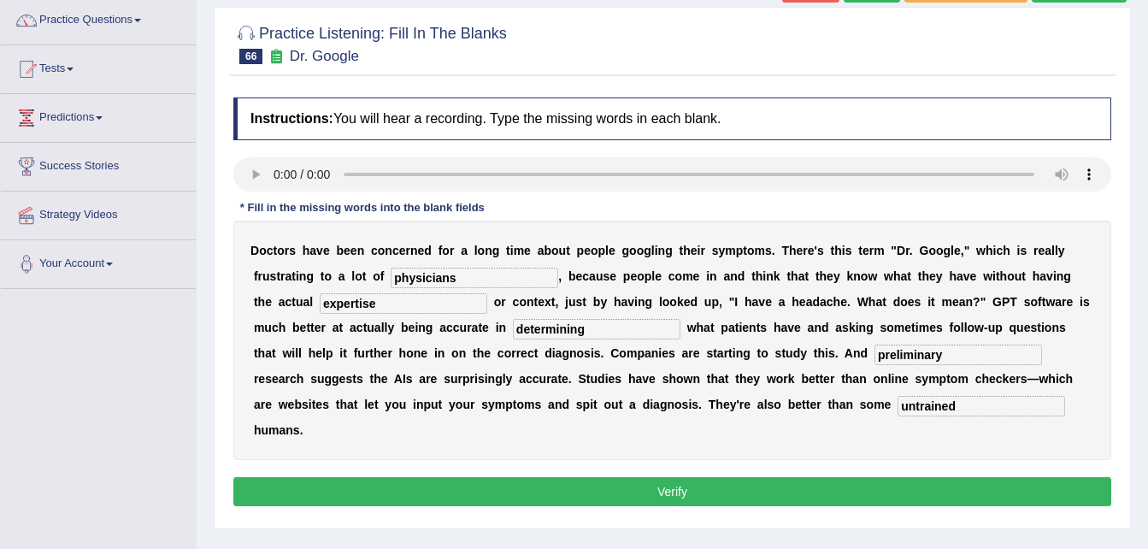
click at [623, 477] on button "Verify" at bounding box center [672, 491] width 878 height 29
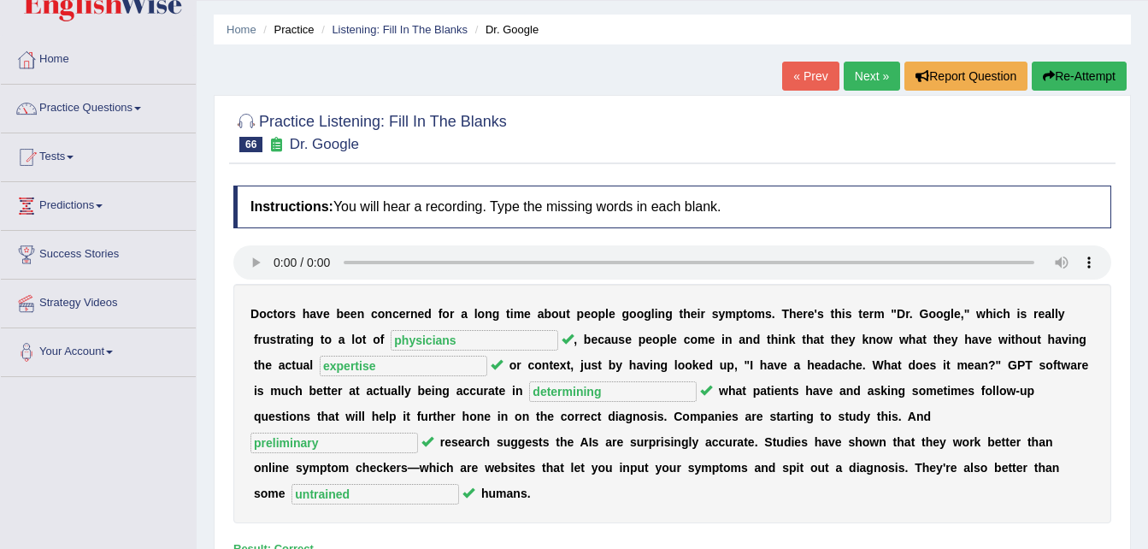
scroll to position [34, 0]
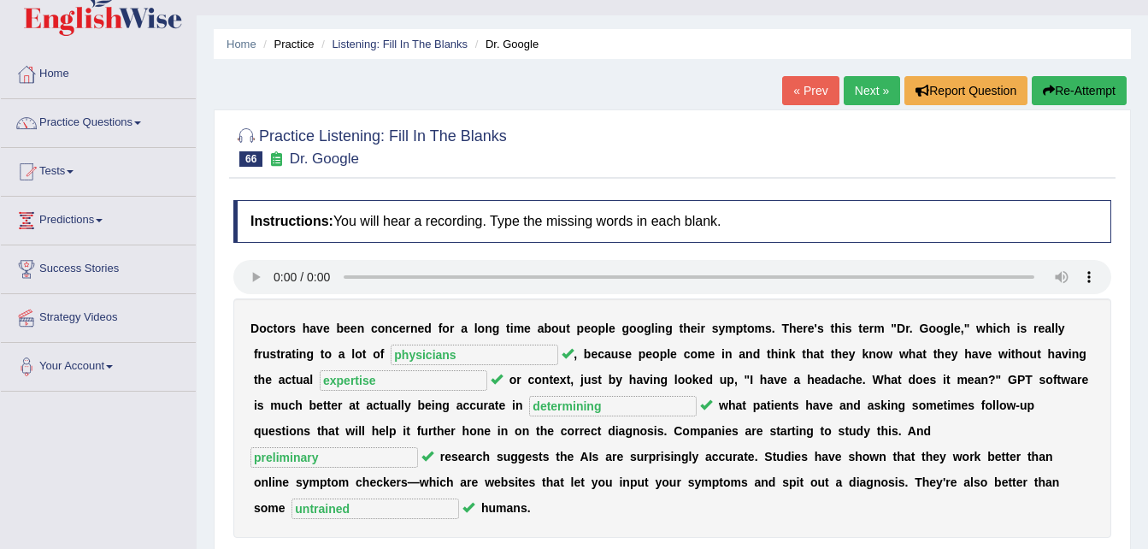
click at [867, 86] on link "Next »" at bounding box center [872, 90] width 56 height 29
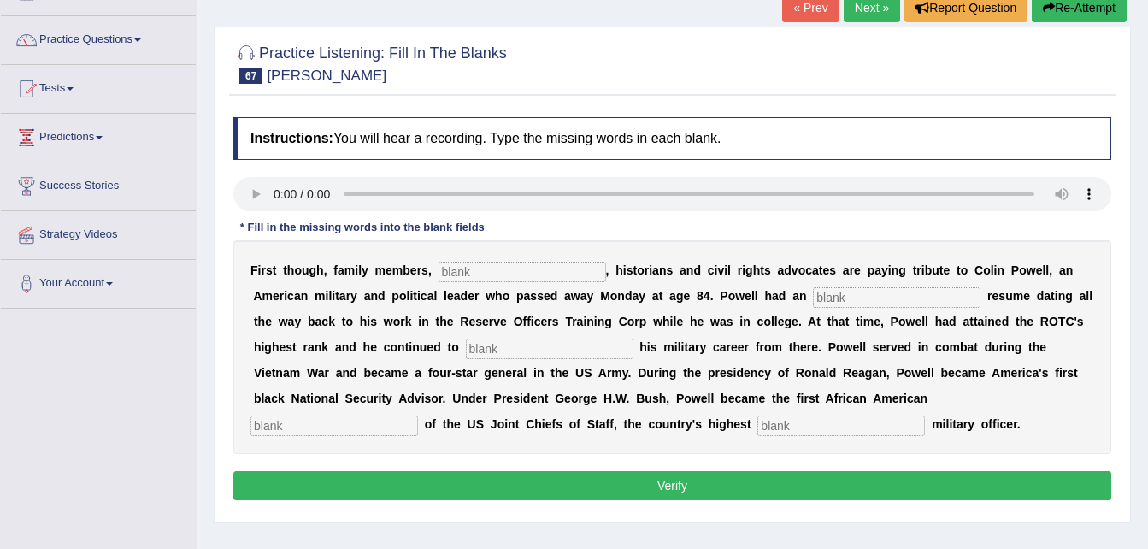
scroll to position [137, 0]
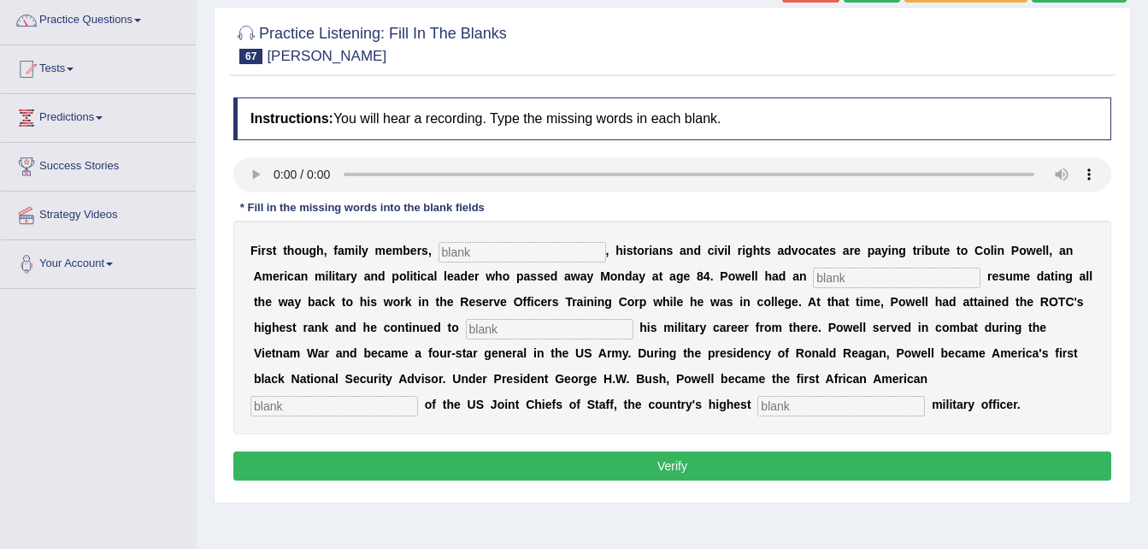
click at [439, 246] on input "text" at bounding box center [523, 252] width 168 height 21
type input "politicians"
click at [813, 271] on input "text" at bounding box center [897, 278] width 168 height 21
type input "extraordinary"
click at [466, 322] on input "text" at bounding box center [550, 329] width 168 height 21
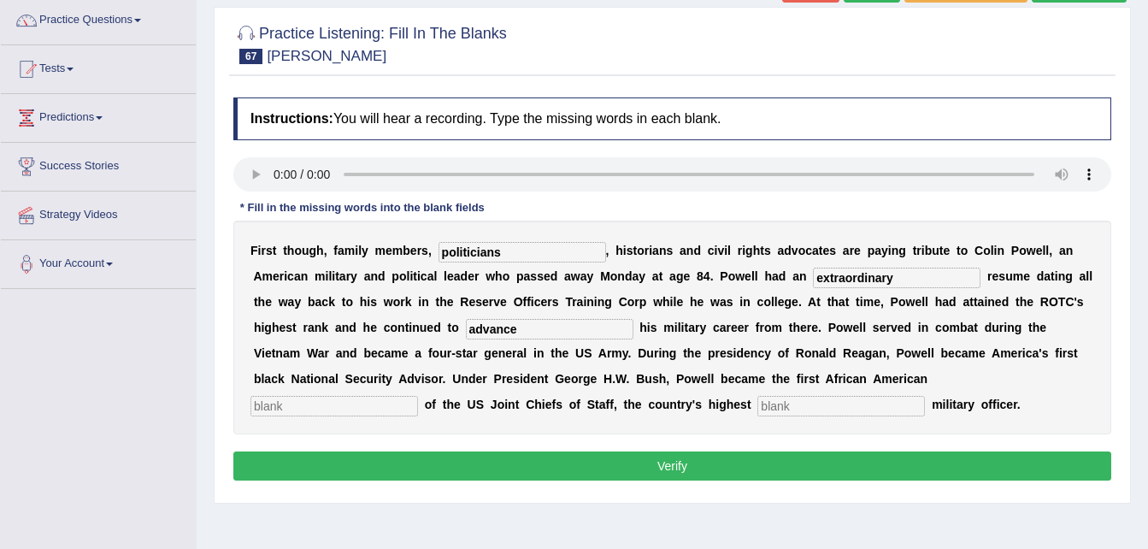
type input "advance"
click at [418, 396] on input "text" at bounding box center [335, 406] width 168 height 21
click at [418, 396] on input "chaiman" at bounding box center [335, 406] width 168 height 21
type input "chairman"
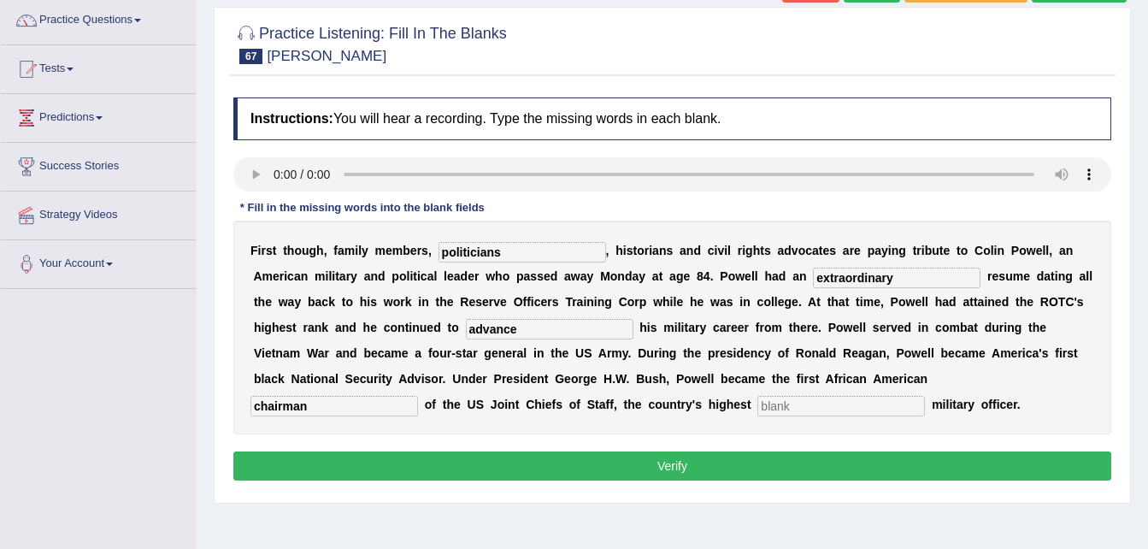
click at [758, 402] on input "text" at bounding box center [842, 406] width 168 height 21
type input "ranking"
click at [601, 462] on button "Verify" at bounding box center [672, 465] width 878 height 29
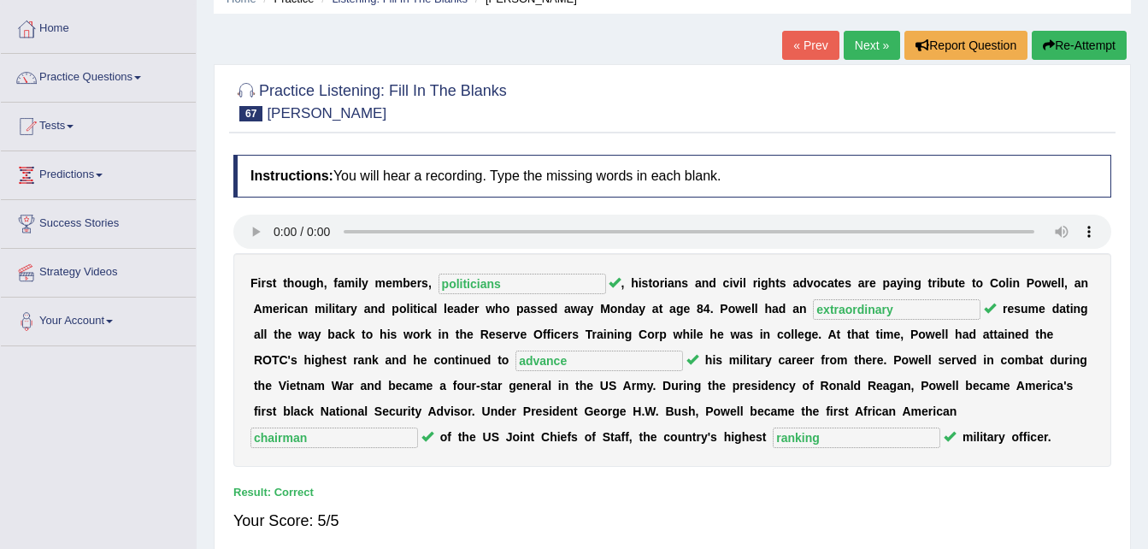
scroll to position [68, 0]
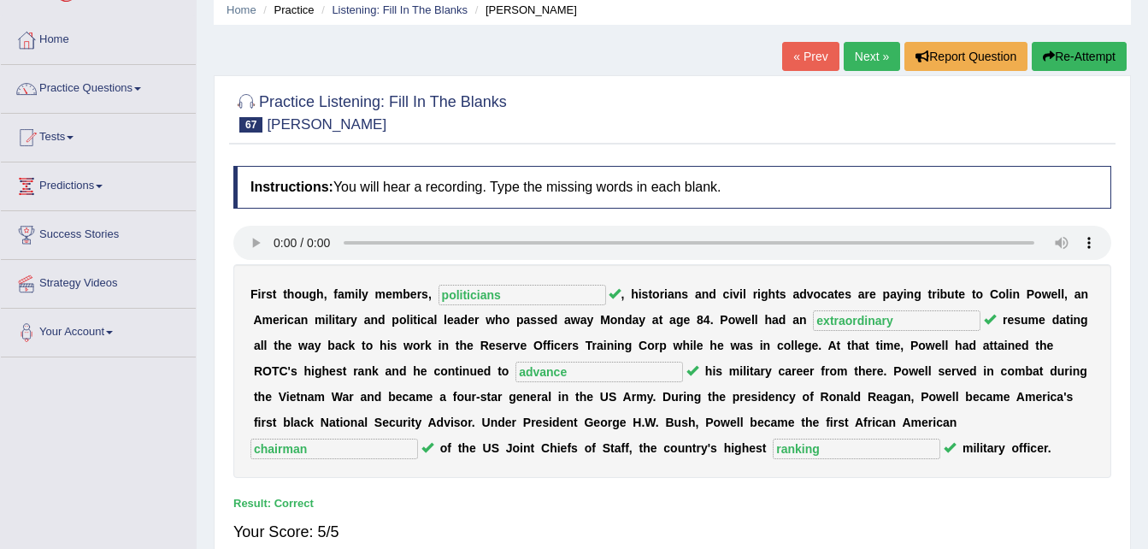
click at [870, 52] on link "Next »" at bounding box center [872, 56] width 56 height 29
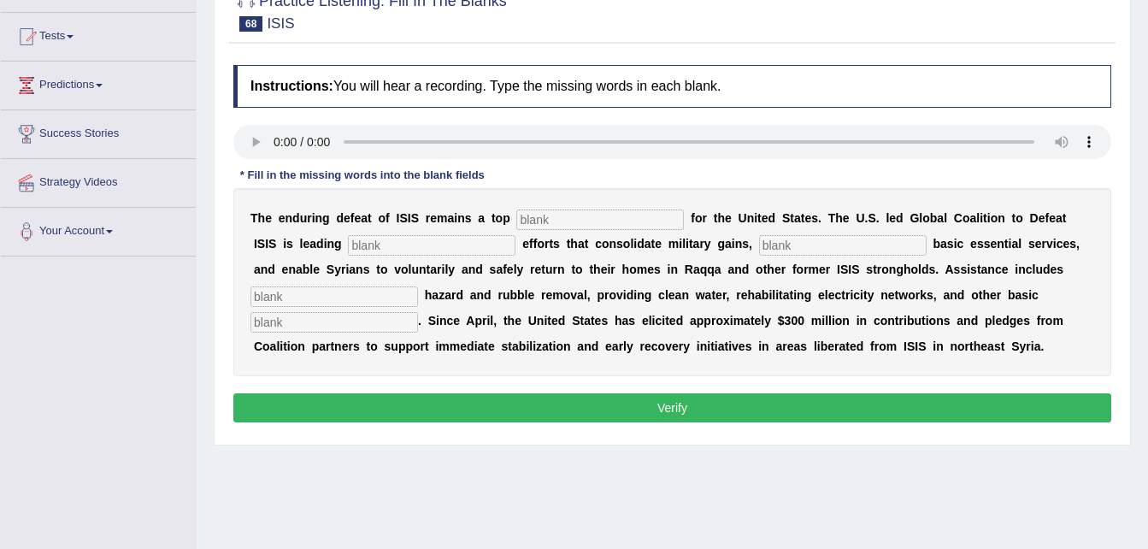
scroll to position [171, 0]
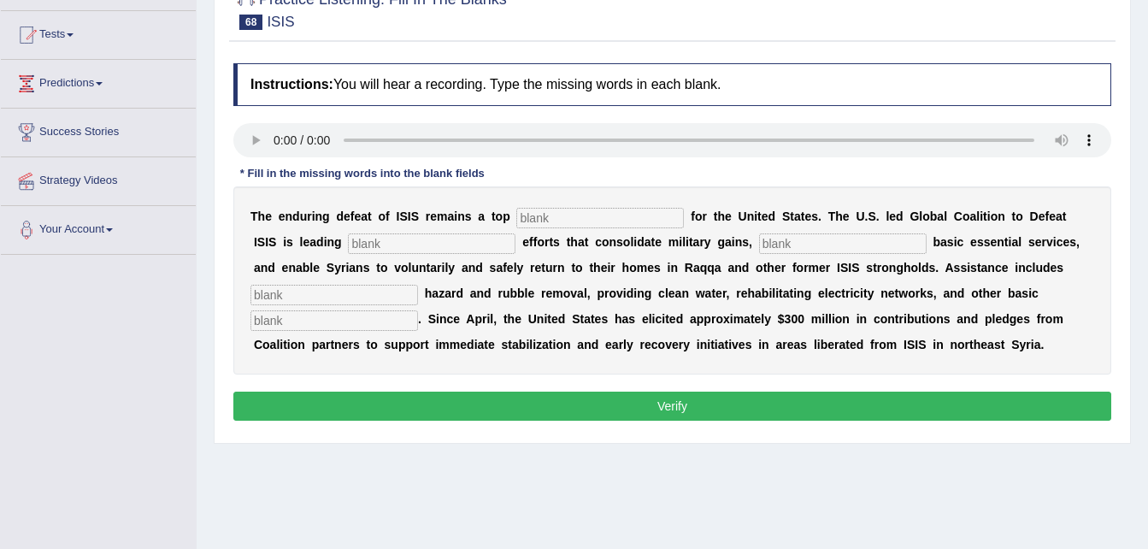
click at [418, 285] on input "text" at bounding box center [335, 295] width 168 height 21
type input "exposive"
click at [418, 310] on input "text" at bounding box center [335, 320] width 168 height 21
type input "necessities"
click at [569, 214] on input "text" at bounding box center [600, 218] width 168 height 21
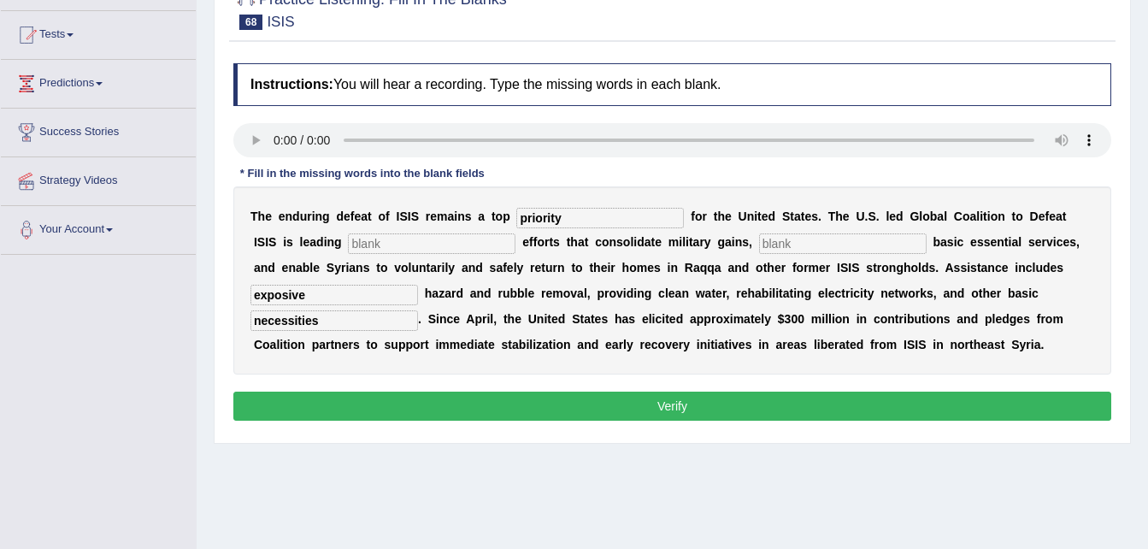
type input "priority"
click at [398, 238] on input "text" at bounding box center [432, 243] width 168 height 21
click at [348, 243] on input "stabilization" at bounding box center [432, 243] width 168 height 21
type input "stabilisation"
click at [759, 240] on input "text" at bounding box center [843, 243] width 168 height 21
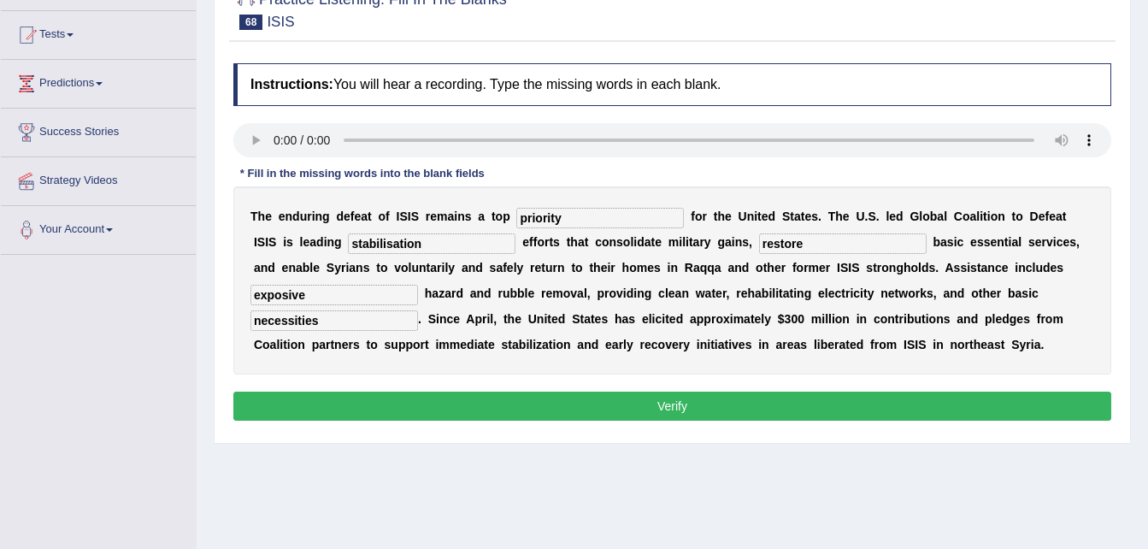
type input "restore"
click at [418, 285] on input "exposive" at bounding box center [335, 295] width 168 height 21
type input "explosive"
click at [781, 399] on button "Verify" at bounding box center [672, 406] width 878 height 29
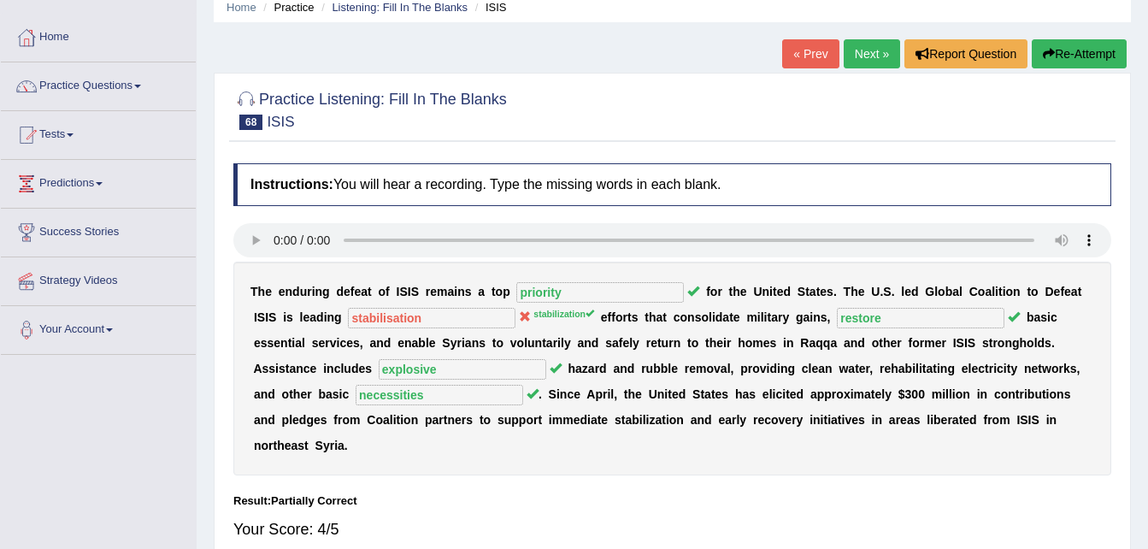
scroll to position [68, 0]
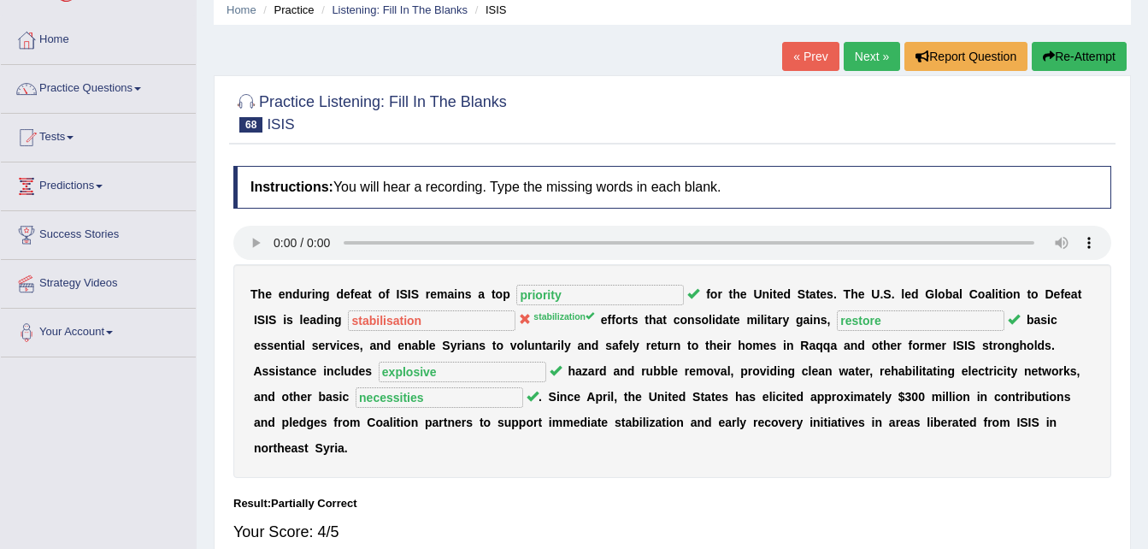
click at [872, 48] on link "Next »" at bounding box center [872, 56] width 56 height 29
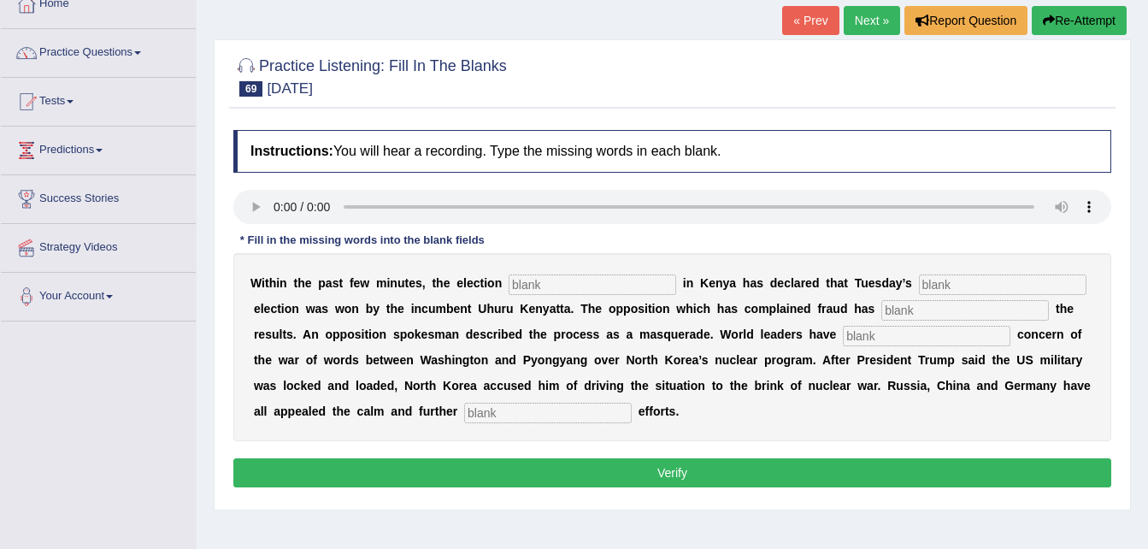
scroll to position [137, 0]
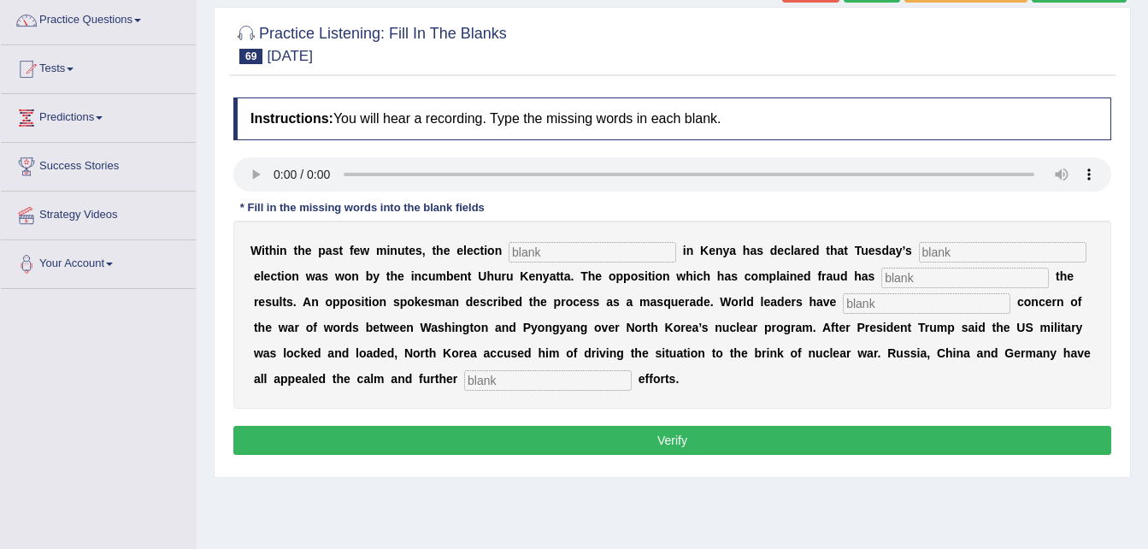
click at [523, 251] on input "text" at bounding box center [593, 252] width 168 height 21
type input "connection"
click at [919, 251] on input "text" at bounding box center [1003, 252] width 168 height 21
type input "presidential"
click at [882, 272] on input "text" at bounding box center [966, 278] width 168 height 21
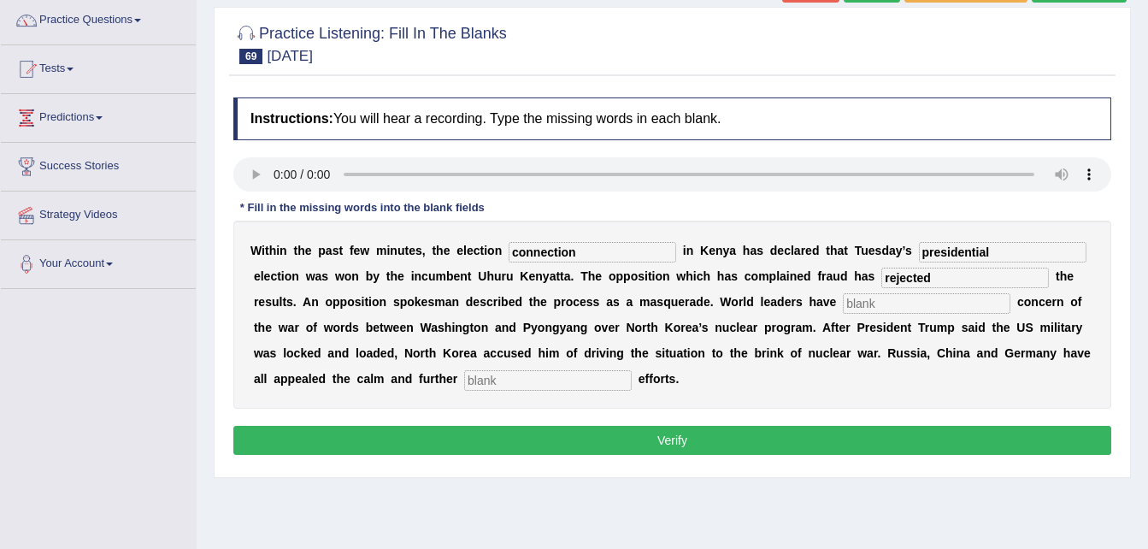
type input "rejected"
click at [843, 307] on input "text" at bounding box center [927, 303] width 168 height 21
type input "expressed"
click at [464, 379] on input "text" at bounding box center [548, 380] width 168 height 21
type input "diplomatic"
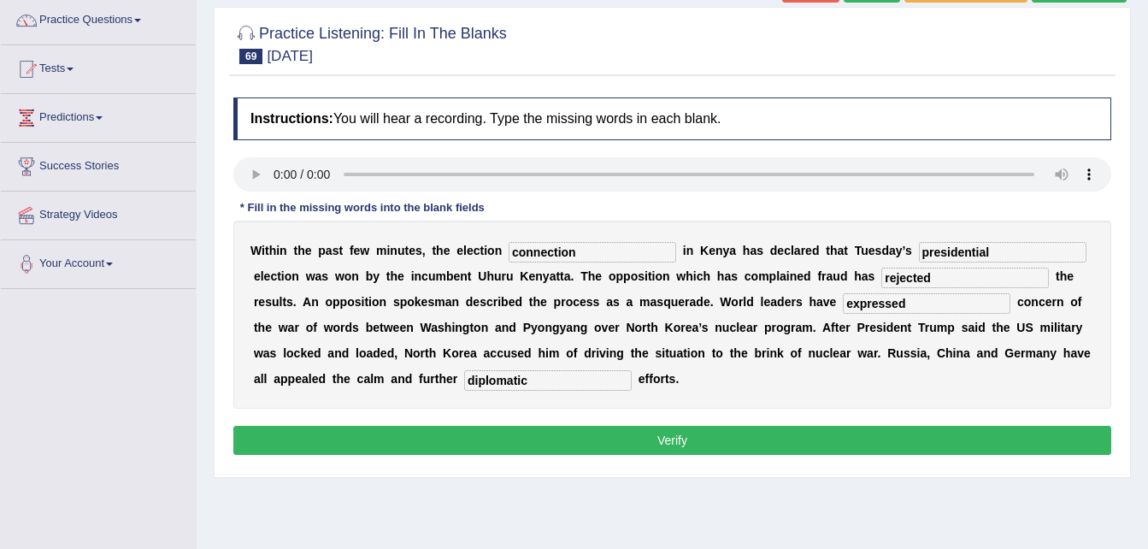
click at [487, 438] on button "Verify" at bounding box center [672, 440] width 878 height 29
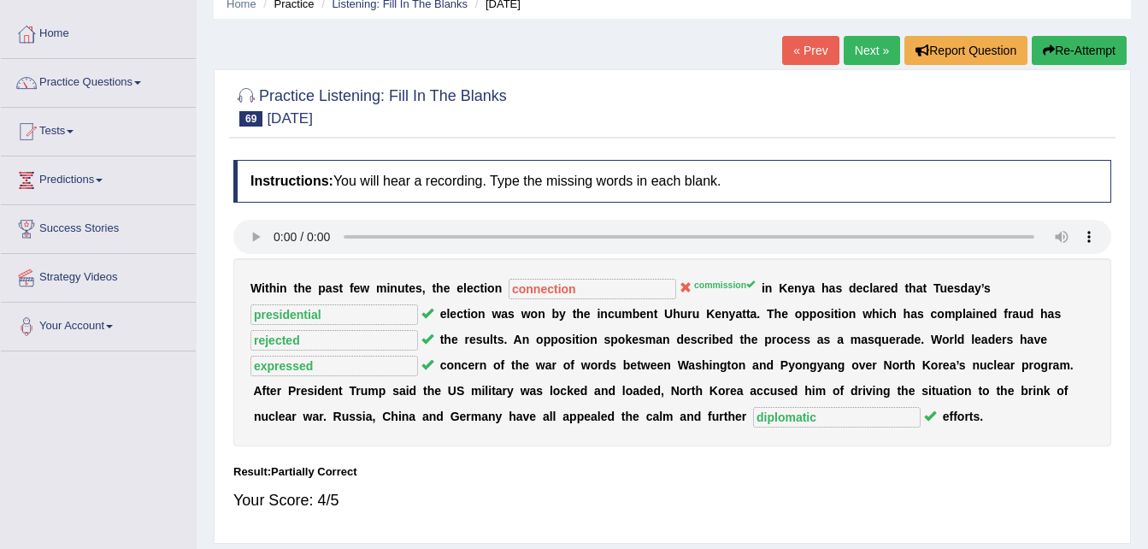
scroll to position [68, 0]
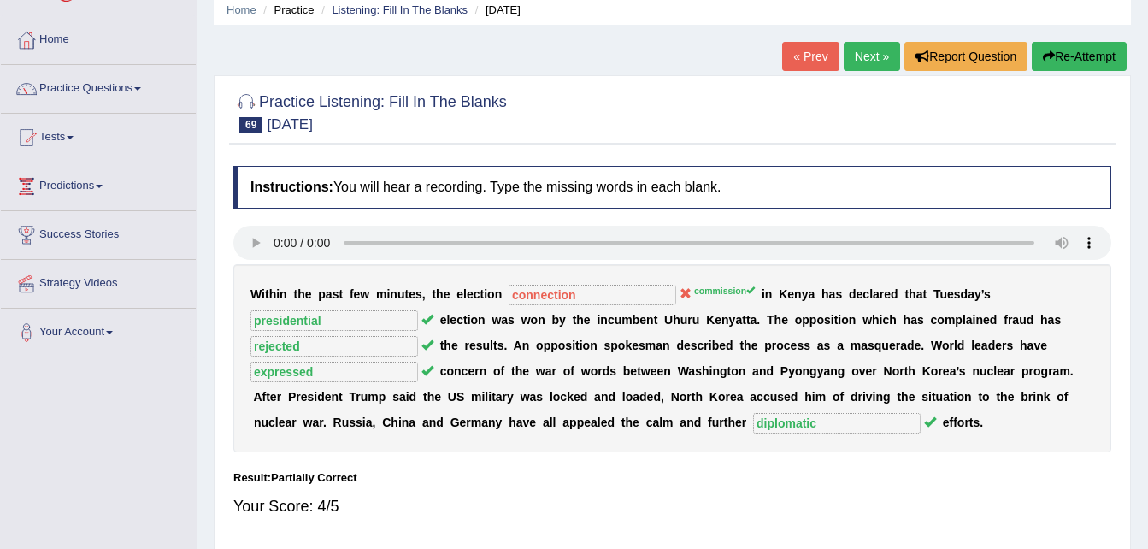
click at [882, 55] on link "Next »" at bounding box center [872, 56] width 56 height 29
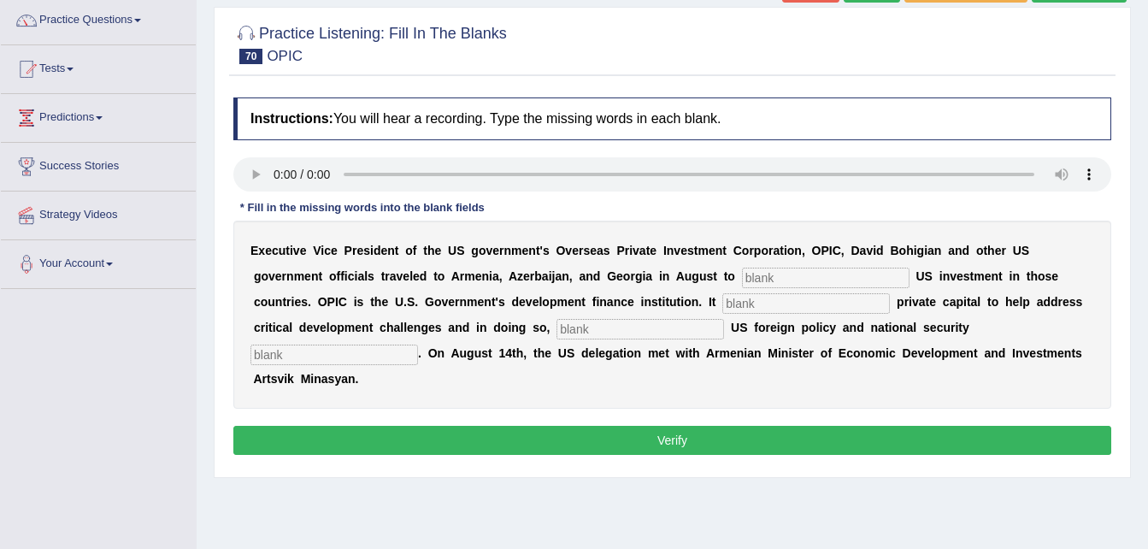
scroll to position [171, 0]
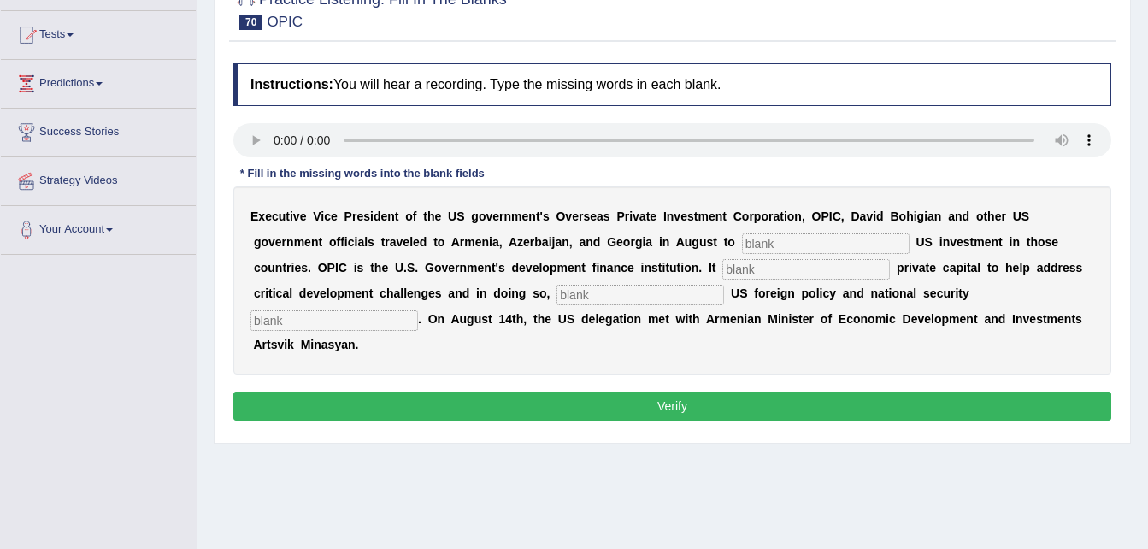
click at [742, 234] on input "text" at bounding box center [826, 243] width 168 height 21
type input "promote"
click at [723, 274] on input "text" at bounding box center [807, 269] width 168 height 21
click at [723, 266] on input "text" at bounding box center [807, 269] width 168 height 21
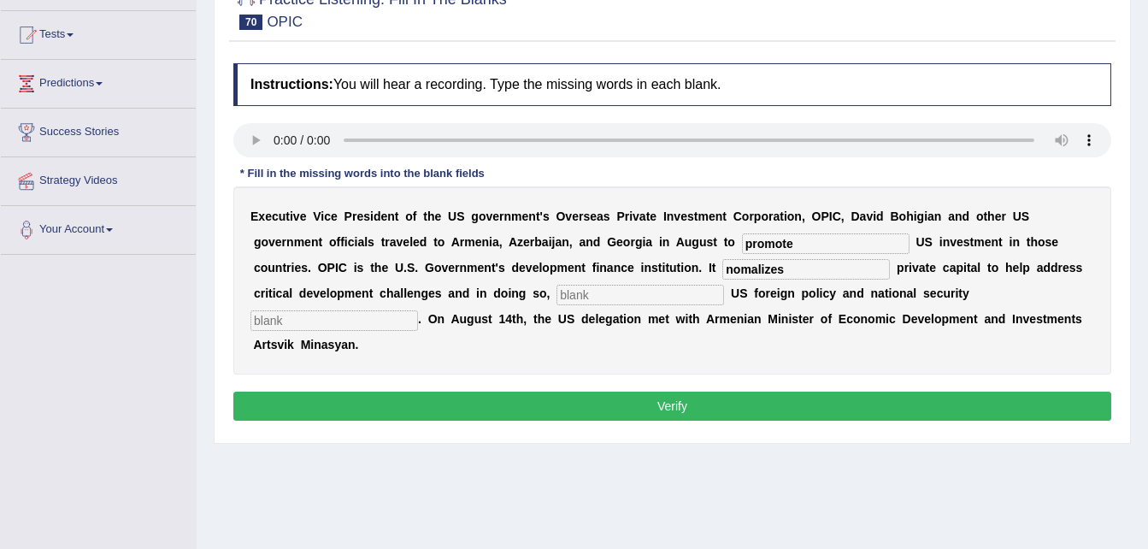
click at [723, 269] on input "nomalizes" at bounding box center [807, 269] width 168 height 21
type input "normalizes"
click at [557, 297] on input "text" at bounding box center [641, 295] width 168 height 21
type input "advances"
click at [418, 310] on input "text" at bounding box center [335, 320] width 168 height 21
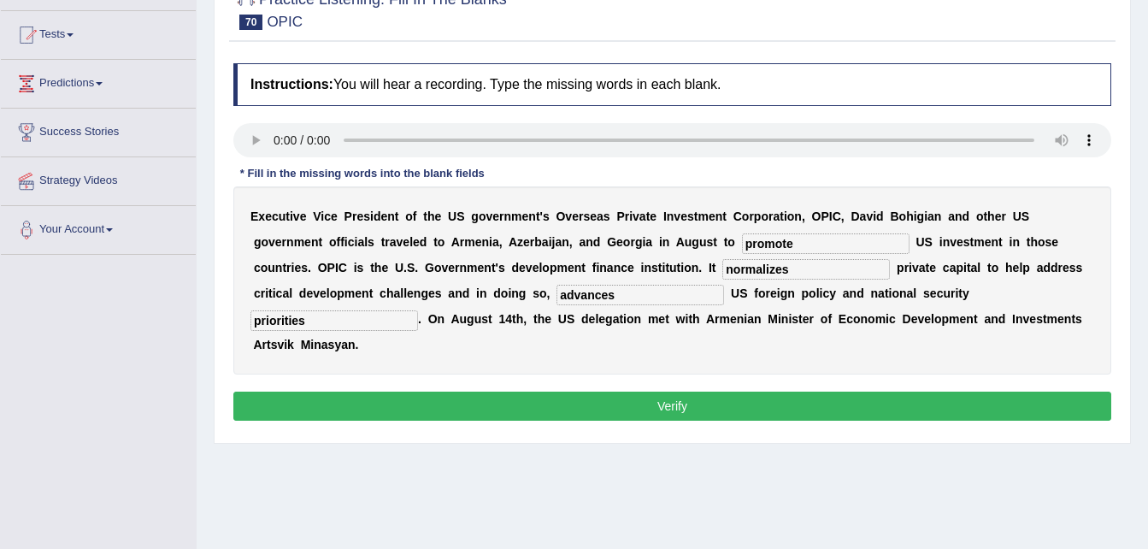
type input "priorities"
click at [723, 272] on input "normalizes" at bounding box center [807, 269] width 168 height 21
type input "n"
type input "mobilizes"
click at [695, 392] on button "Verify" at bounding box center [672, 406] width 878 height 29
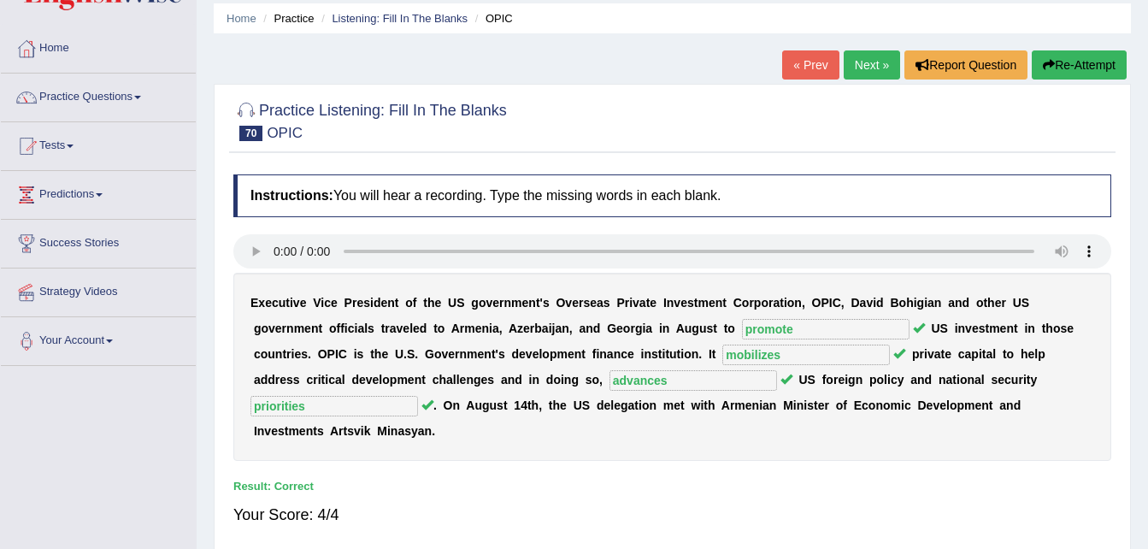
scroll to position [34, 0]
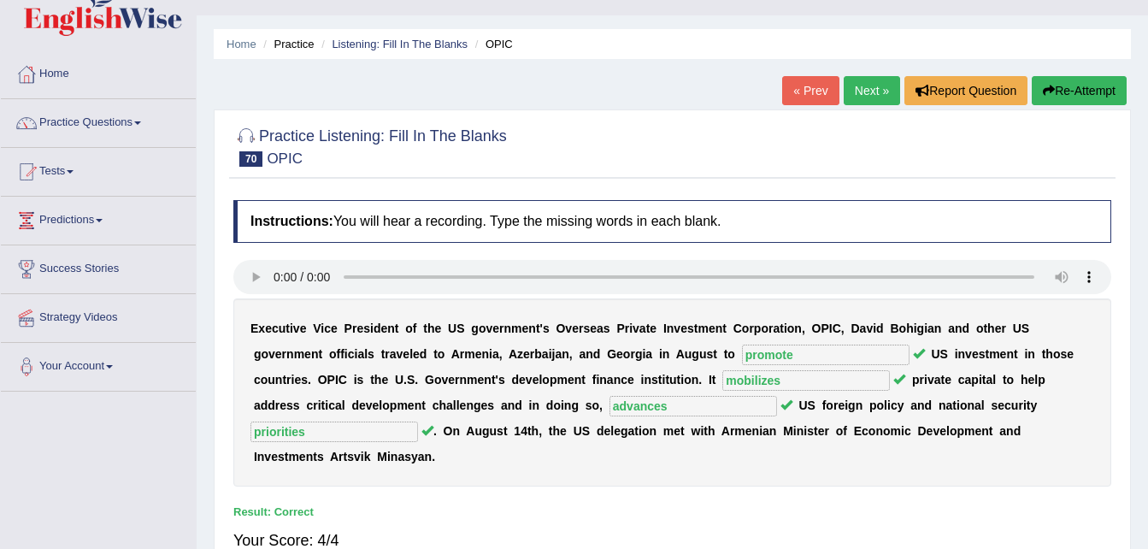
click at [864, 90] on link "Next »" at bounding box center [872, 90] width 56 height 29
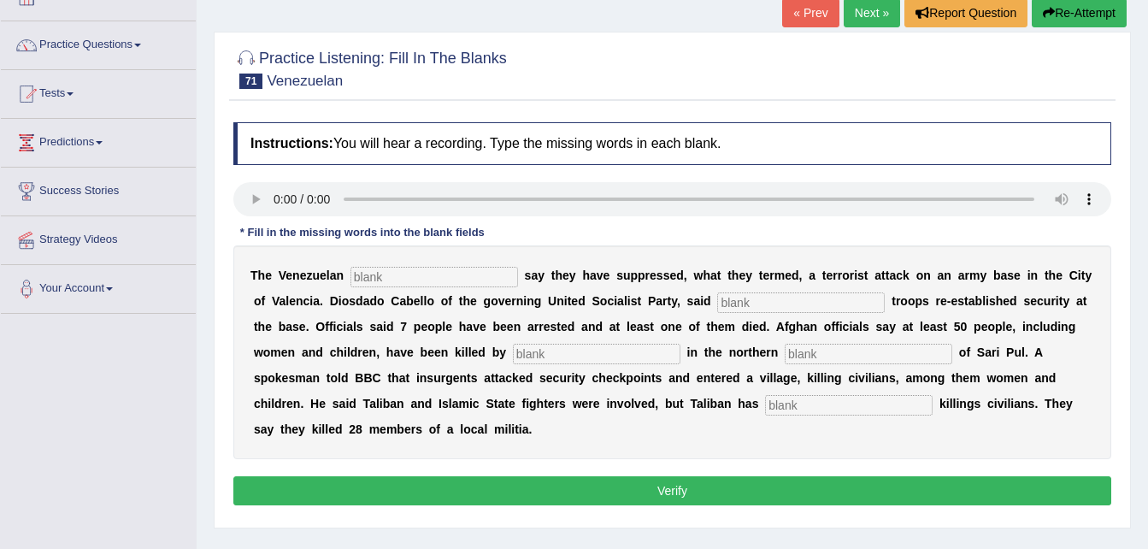
scroll to position [137, 0]
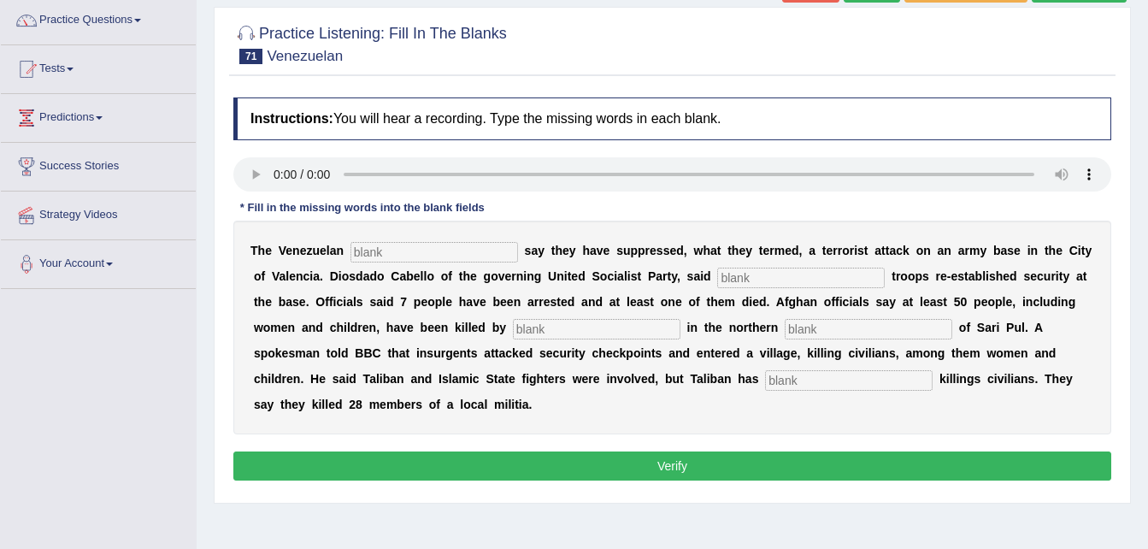
click at [396, 251] on input "text" at bounding box center [435, 252] width 168 height 21
type input "authority"
click at [717, 275] on input "text" at bounding box center [801, 278] width 168 height 21
type input "loyal"
click at [513, 325] on input "text" at bounding box center [597, 329] width 168 height 21
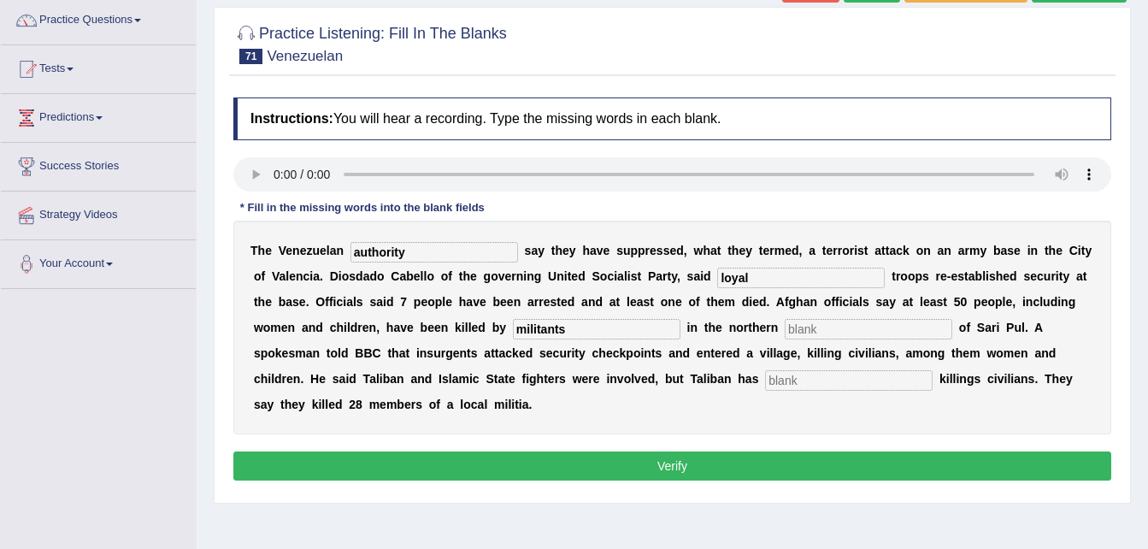
type input "militants"
click at [785, 329] on input "text" at bounding box center [869, 329] width 168 height 21
type input "surbub"
click at [765, 387] on input "text" at bounding box center [849, 380] width 168 height 21
type input "denied"
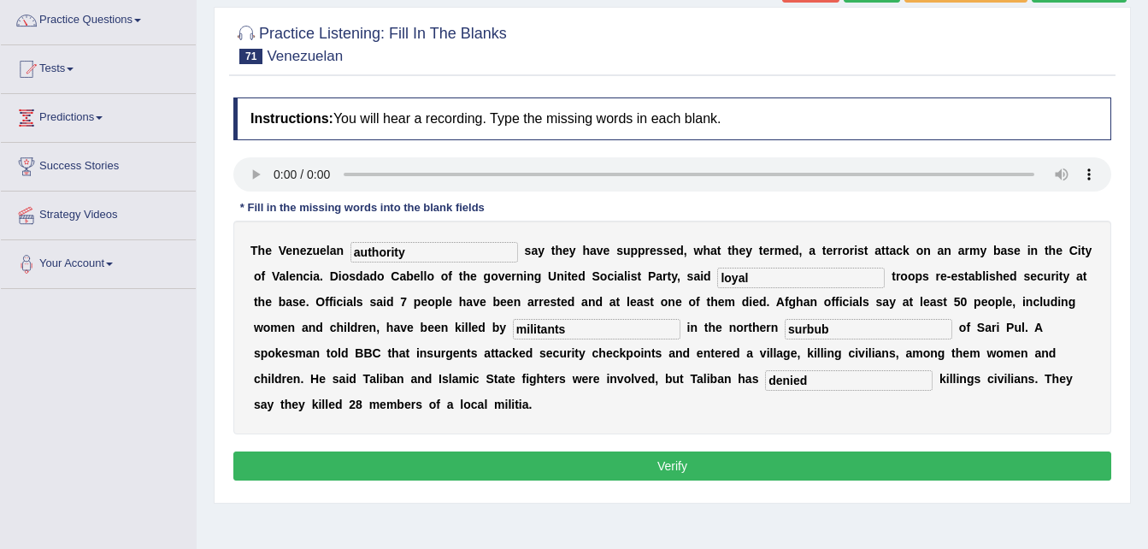
click at [399, 251] on input "authority" at bounding box center [435, 252] width 168 height 21
type input "authorities"
click at [785, 328] on input "surbub" at bounding box center [869, 329] width 168 height 21
type input "s"
type input "province"
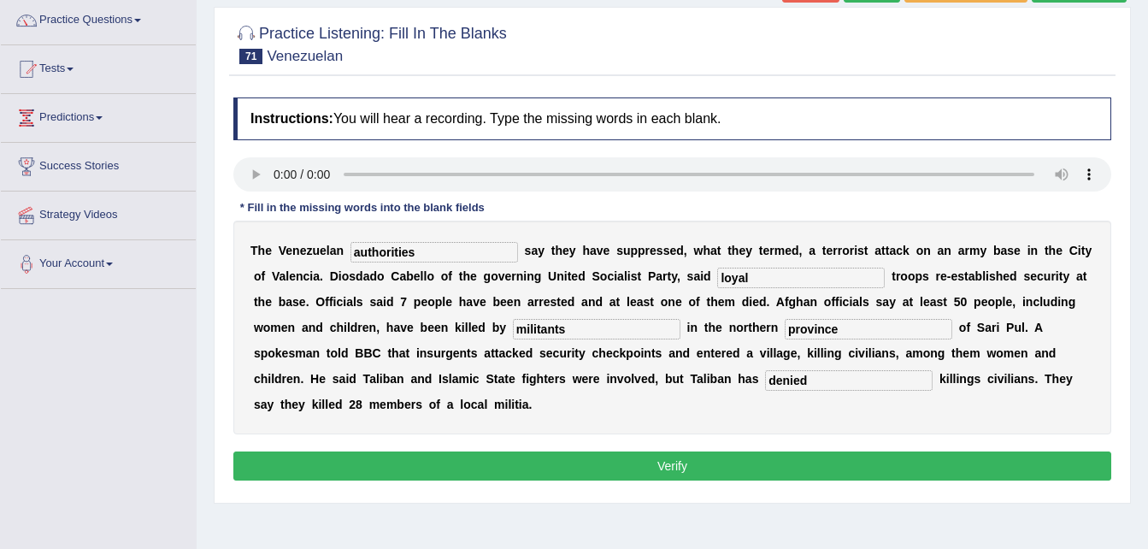
click at [540, 451] on button "Verify" at bounding box center [672, 465] width 878 height 29
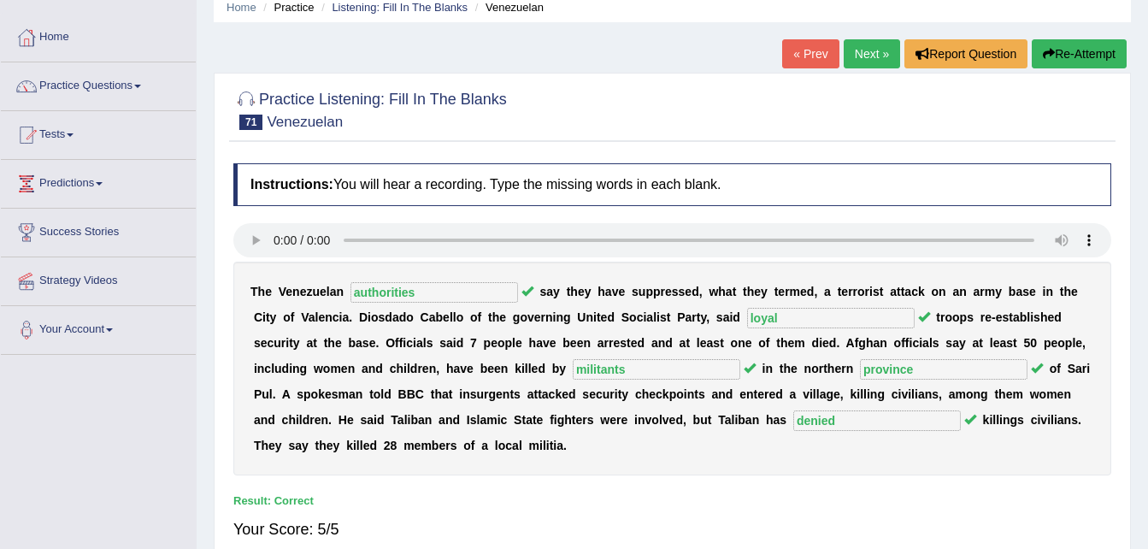
scroll to position [68, 0]
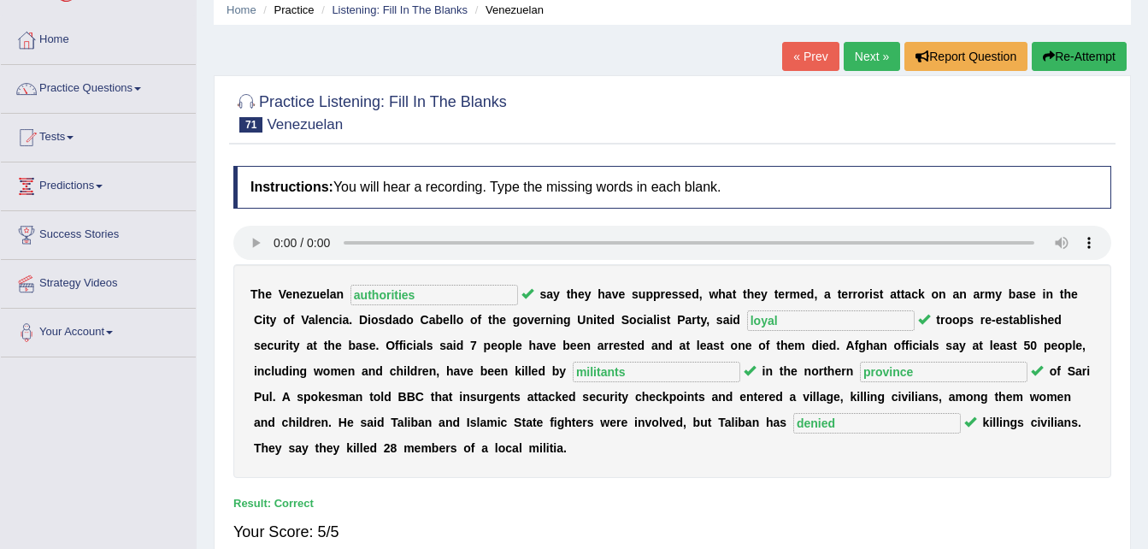
click at [877, 54] on link "Next »" at bounding box center [872, 56] width 56 height 29
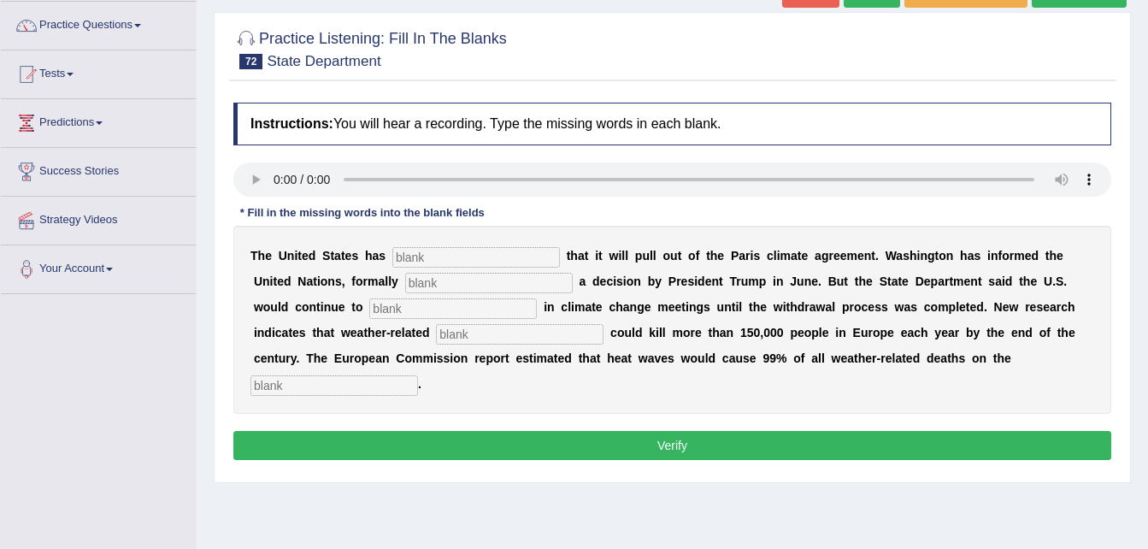
scroll to position [137, 0]
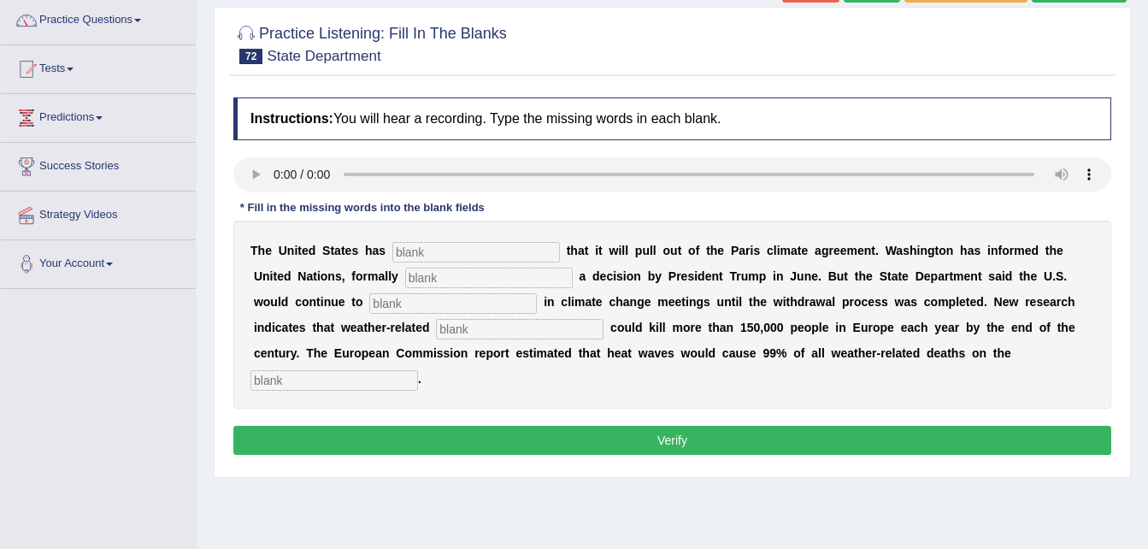
click at [269, 198] on div "Instructions: You will hear a recording. Type the missing words in each blank. …" at bounding box center [672, 279] width 887 height 380
click at [413, 250] on input "text" at bounding box center [476, 252] width 168 height 21
type input "confirmed"
click at [405, 274] on input "text" at bounding box center [489, 278] width 168 height 21
type input "implementing"
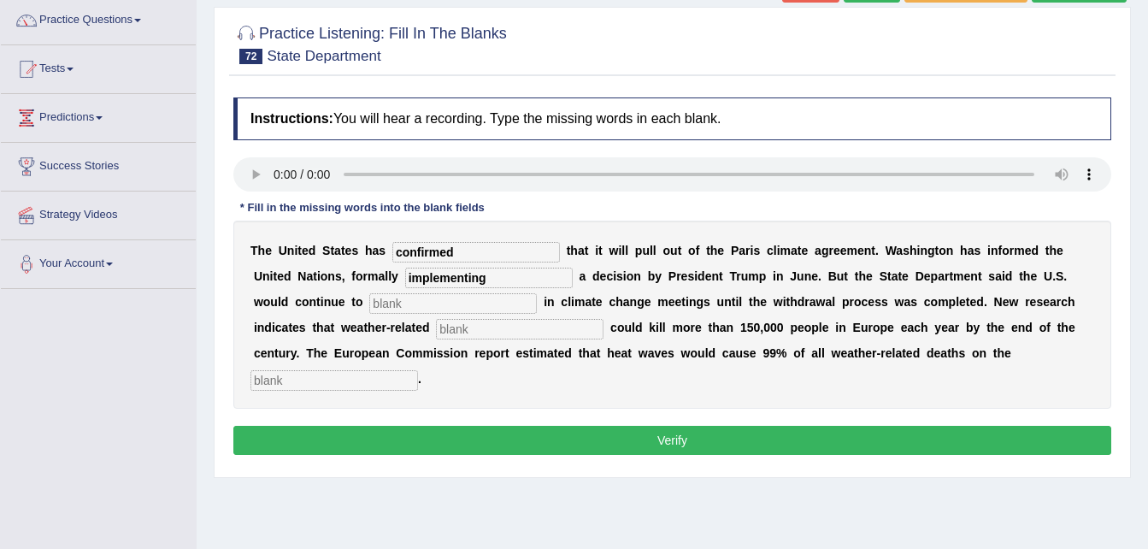
click at [369, 304] on input "text" at bounding box center [453, 303] width 168 height 21
type input "participate"
click at [436, 329] on input "text" at bounding box center [520, 329] width 168 height 21
type input "disasters"
click at [418, 370] on input "text" at bounding box center [335, 380] width 168 height 21
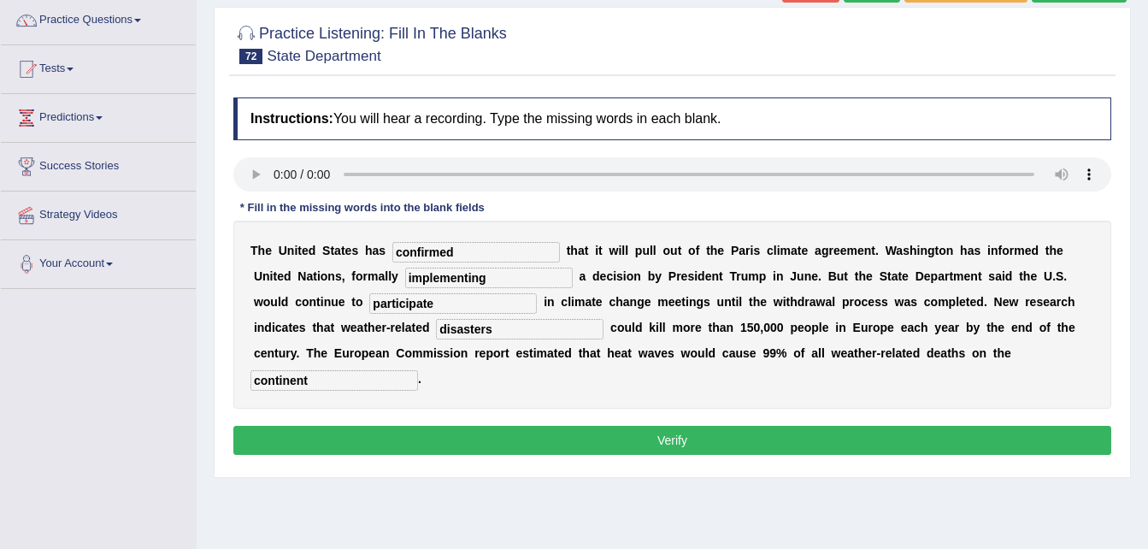
type input "continent"
click at [730, 426] on button "Verify" at bounding box center [672, 440] width 878 height 29
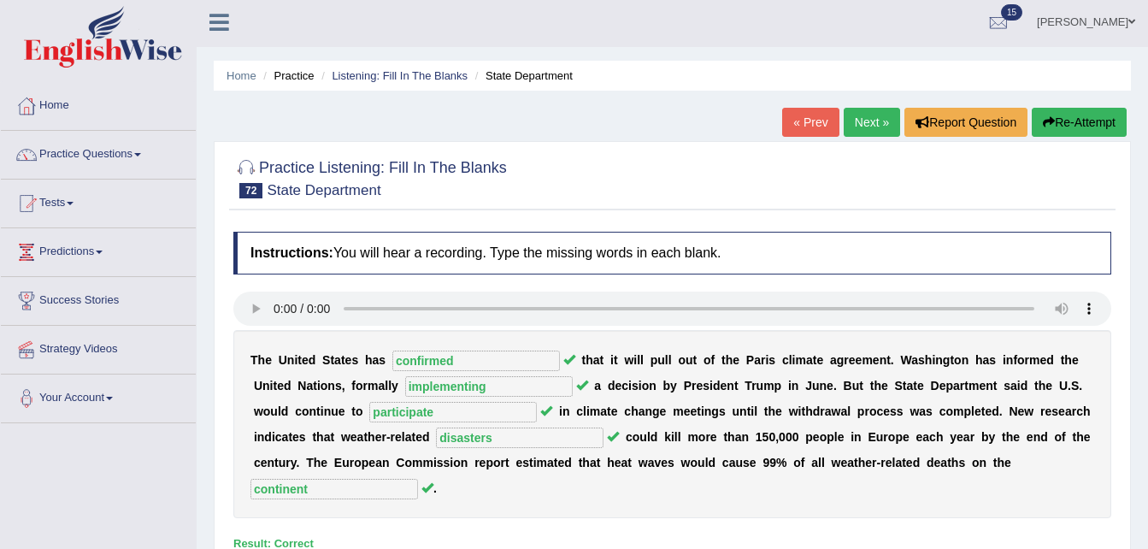
scroll to position [0, 0]
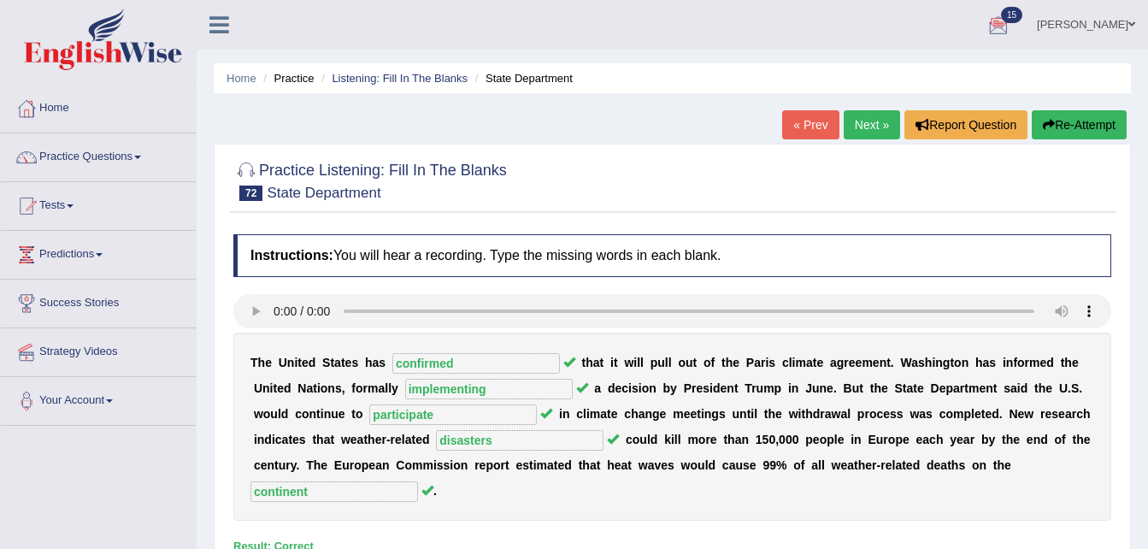
click at [867, 123] on link "Next »" at bounding box center [872, 124] width 56 height 29
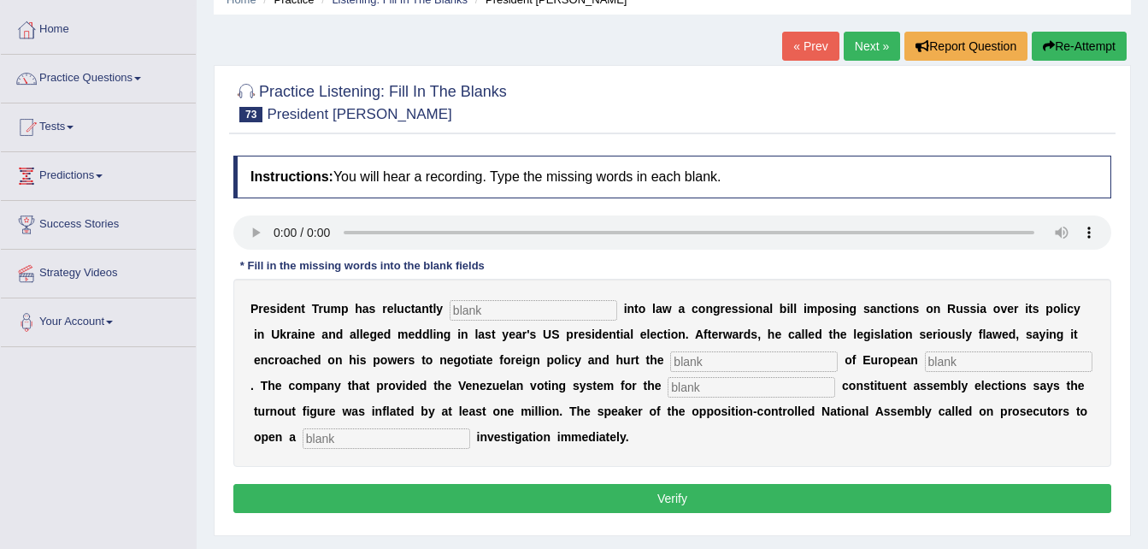
scroll to position [103, 0]
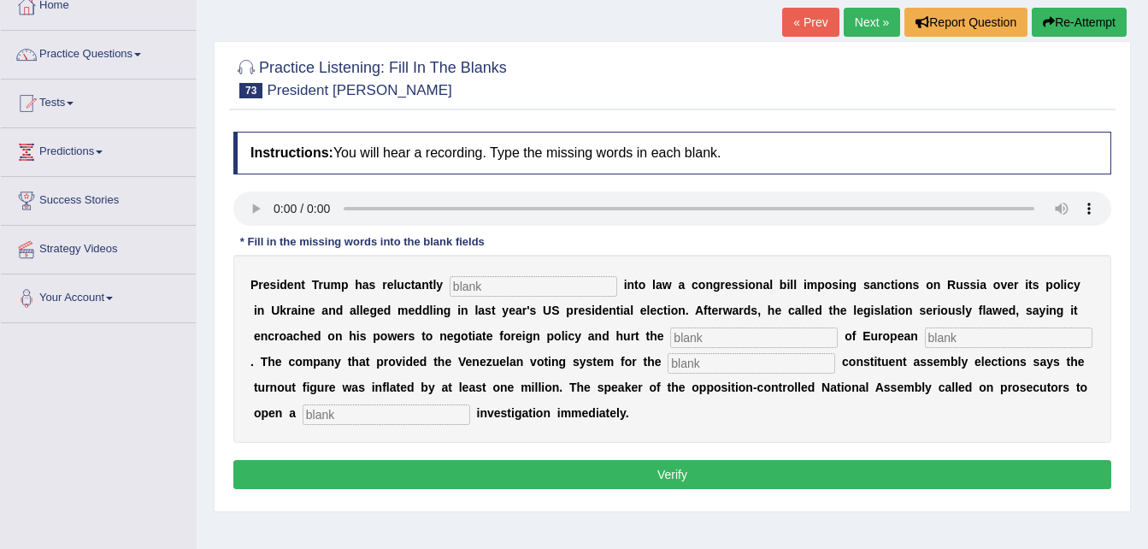
click at [450, 280] on input "text" at bounding box center [534, 286] width 168 height 21
type input "signed"
click at [670, 341] on input "text" at bounding box center [754, 338] width 168 height 21
type input "interests"
click at [925, 335] on input "text" at bounding box center [1009, 338] width 168 height 21
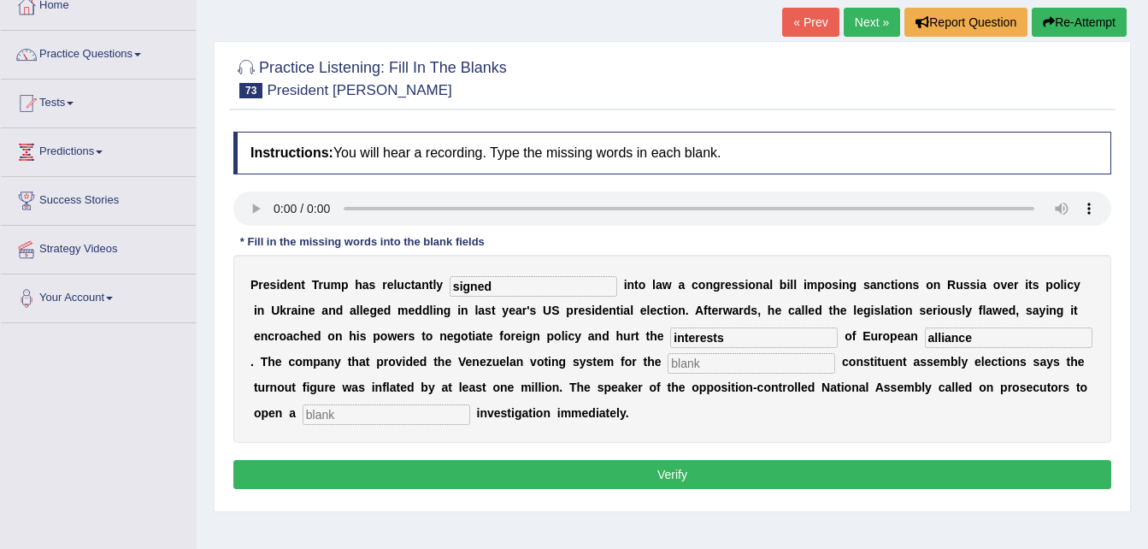
type input "alliance"
click at [668, 360] on input "text" at bounding box center [752, 363] width 168 height 21
type input "controversial"
click at [470, 404] on input "text" at bounding box center [387, 414] width 168 height 21
type input "criminal"
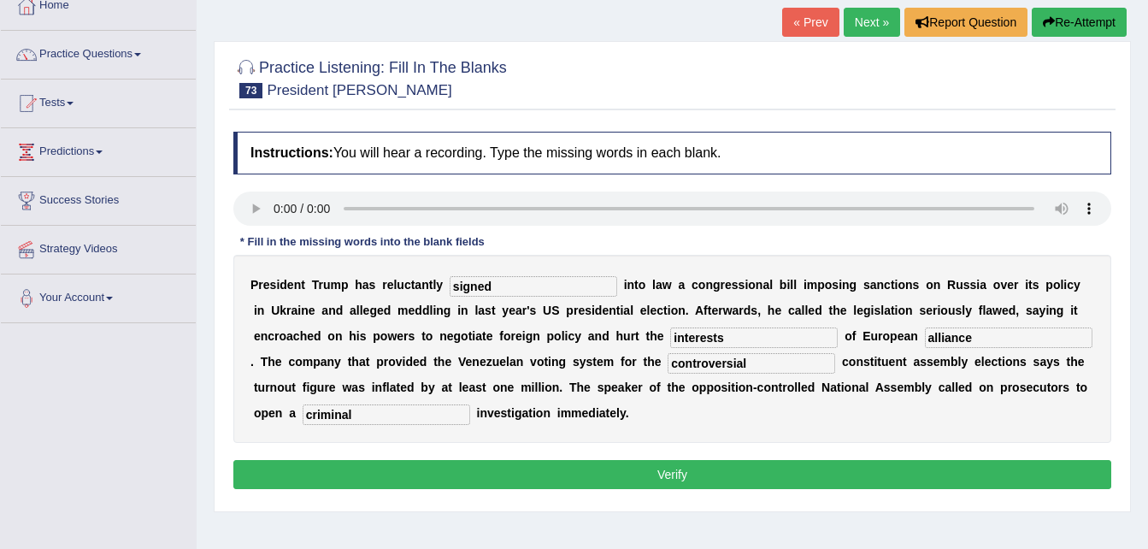
click at [925, 333] on input "alliance" at bounding box center [1009, 338] width 168 height 21
type input "allies"
click at [723, 465] on button "Verify" at bounding box center [672, 474] width 878 height 29
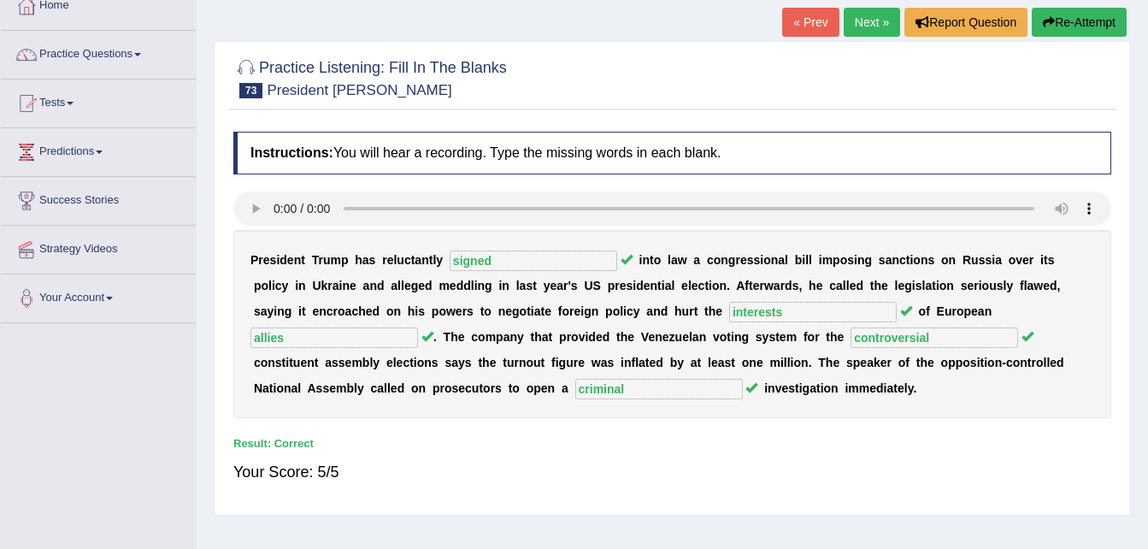
click at [871, 23] on link "Next »" at bounding box center [872, 22] width 56 height 29
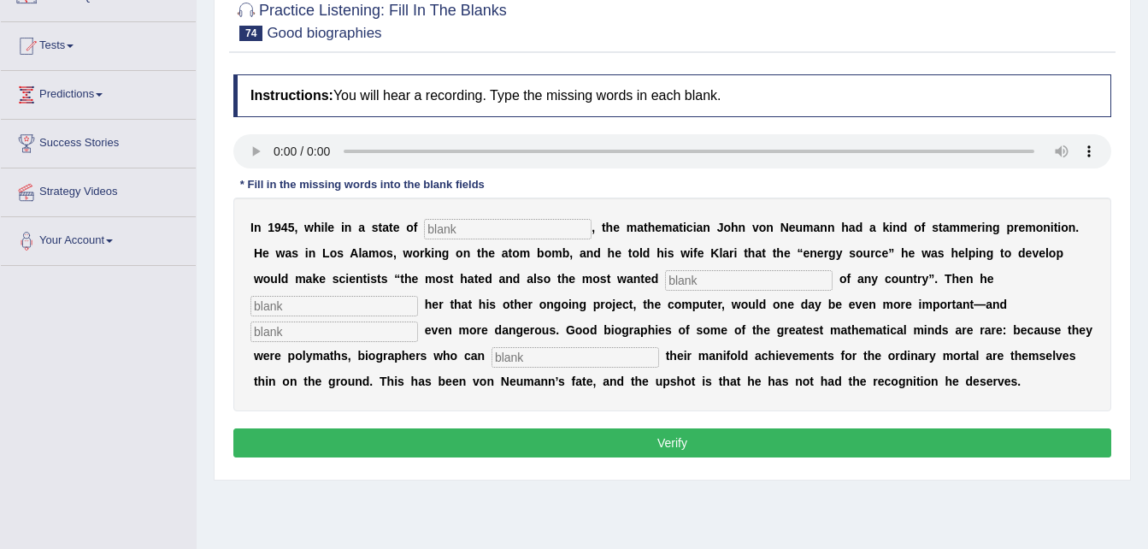
scroll to position [171, 0]
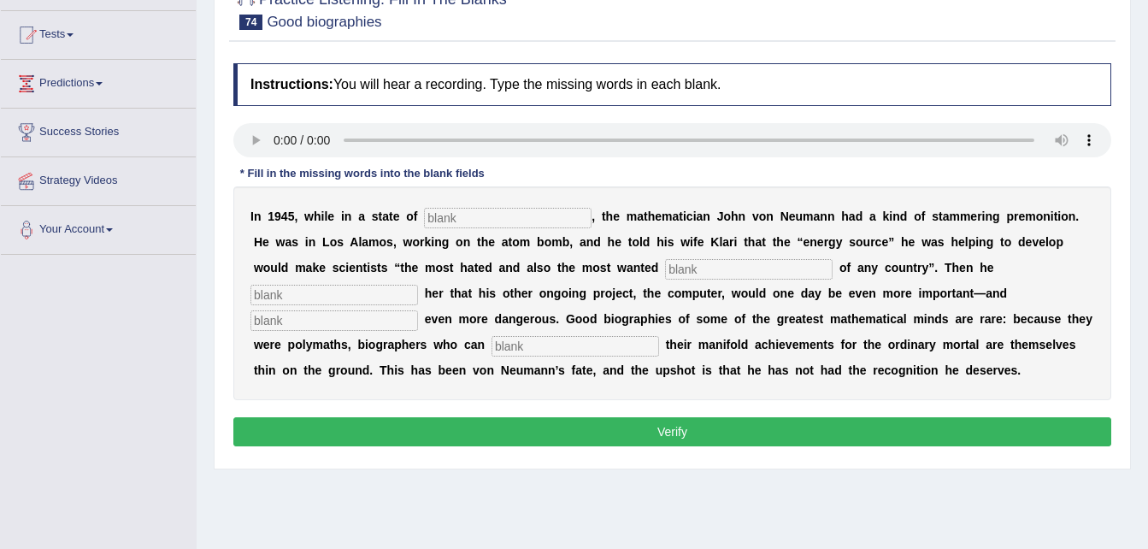
click at [467, 215] on input "text" at bounding box center [508, 218] width 168 height 21
type input "exhaustion"
click at [665, 263] on input "text" at bounding box center [749, 269] width 168 height 21
type input "citizens"
click at [418, 285] on input "text" at bounding box center [335, 295] width 168 height 21
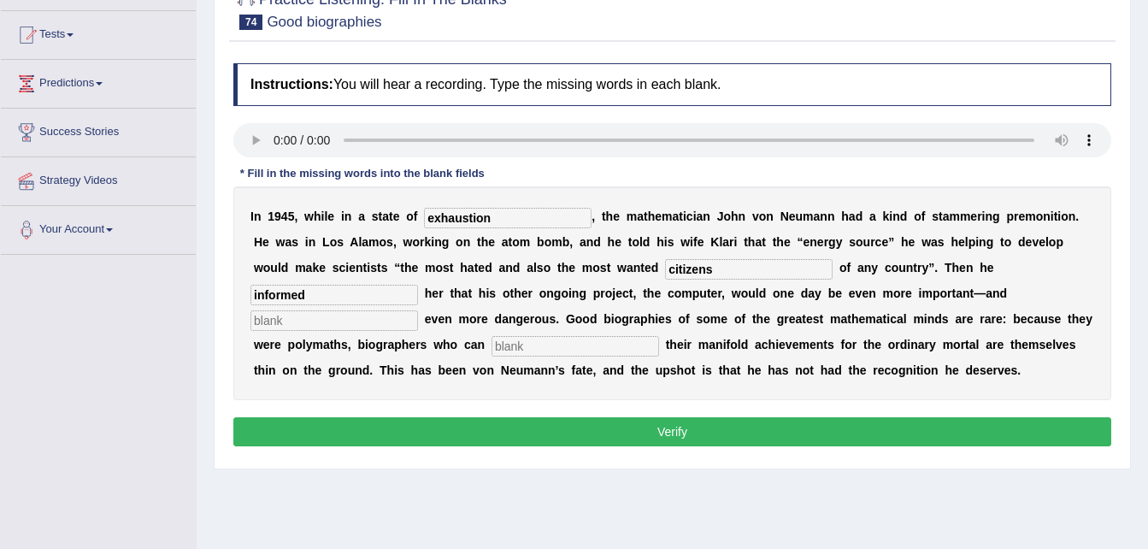
type input "informed"
click at [418, 310] on input "text" at bounding box center [335, 320] width 168 height 21
type input "potentially"
click at [659, 336] on input "text" at bounding box center [576, 346] width 168 height 21
type input "interpret"
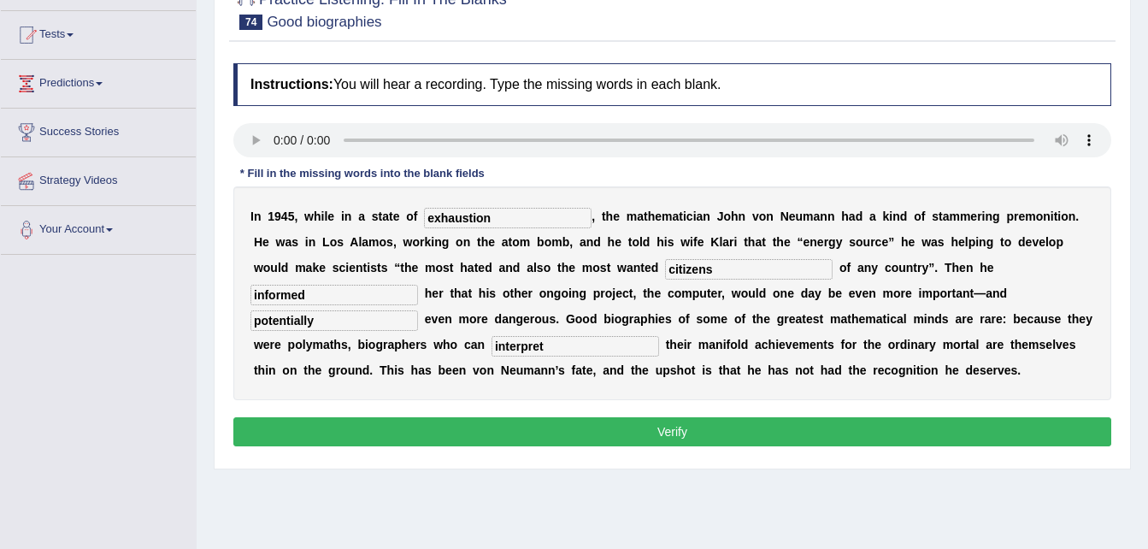
click at [648, 429] on button "Verify" at bounding box center [672, 431] width 878 height 29
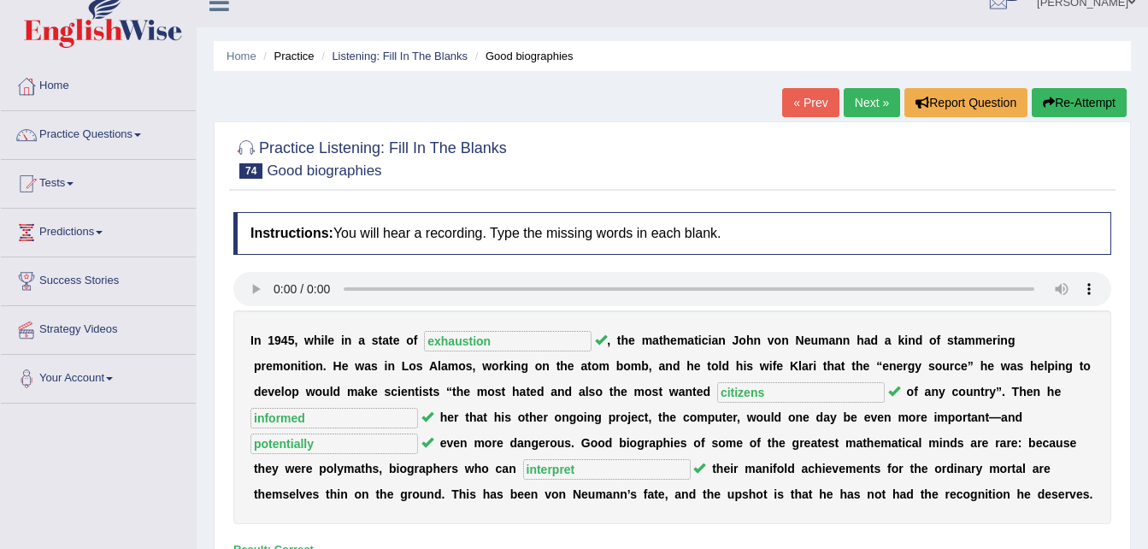
scroll to position [0, 0]
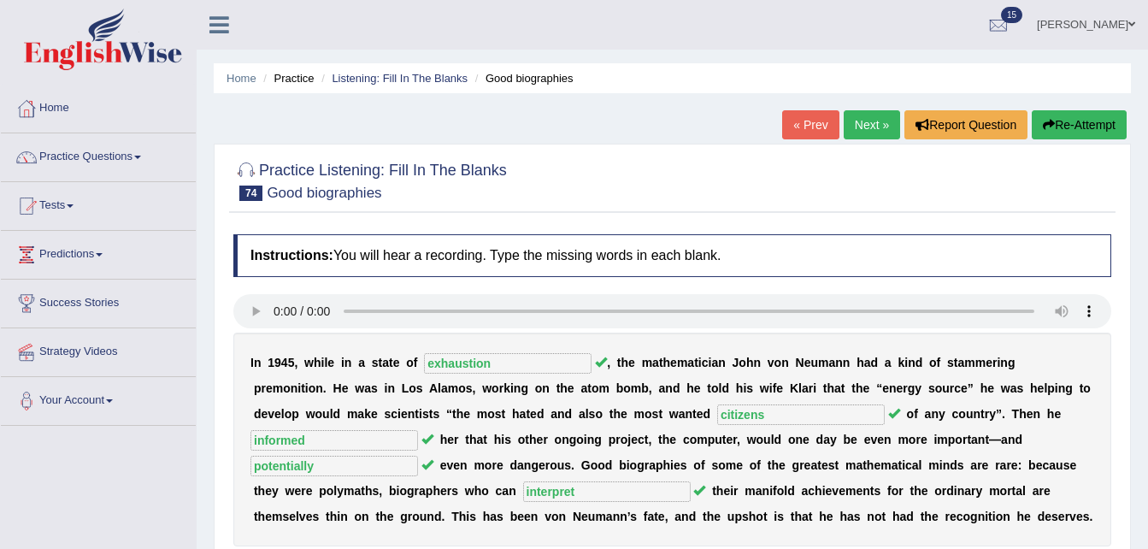
click at [1129, 25] on span at bounding box center [1132, 24] width 7 height 11
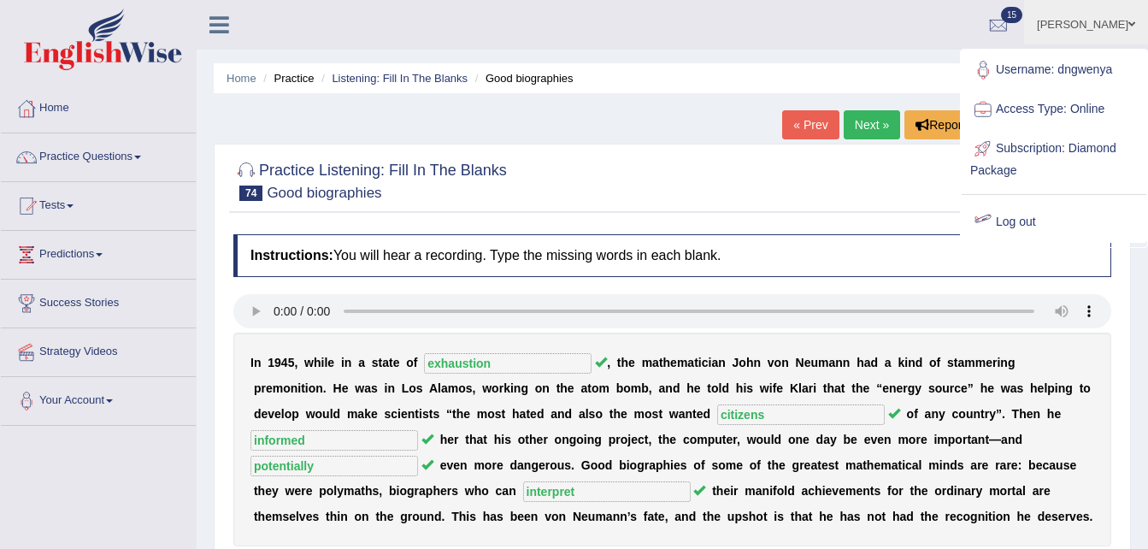
click at [1001, 223] on link "Log out" at bounding box center [1054, 222] width 185 height 39
